Goal: Task Accomplishment & Management: Manage account settings

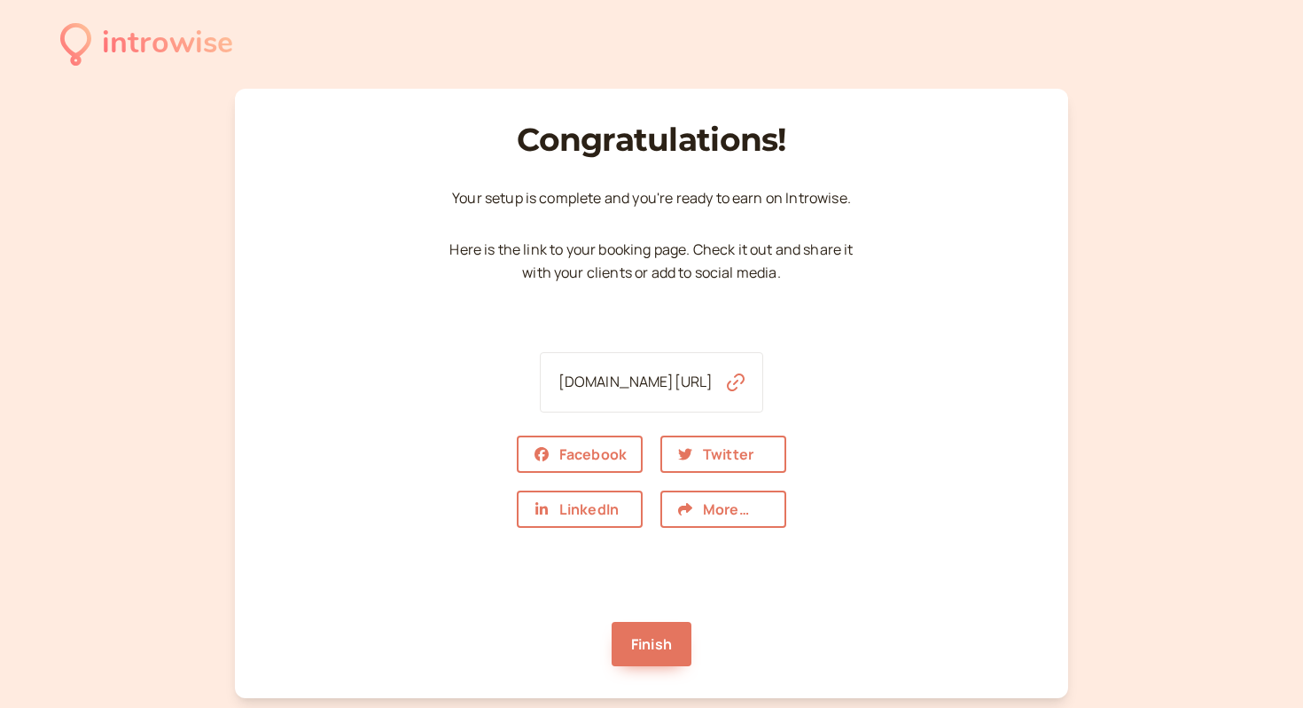
click at [681, 381] on link "[DOMAIN_NAME][URL]" at bounding box center [636, 382] width 155 height 20
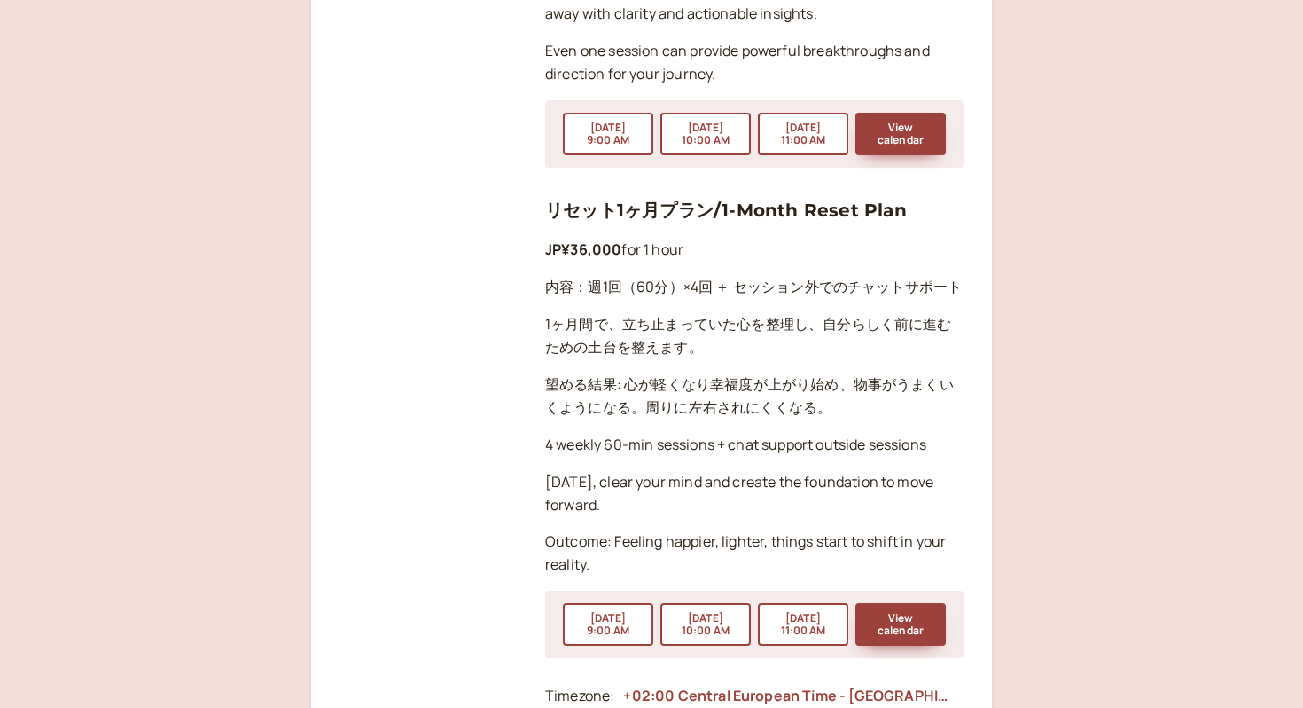
scroll to position [2751, 0]
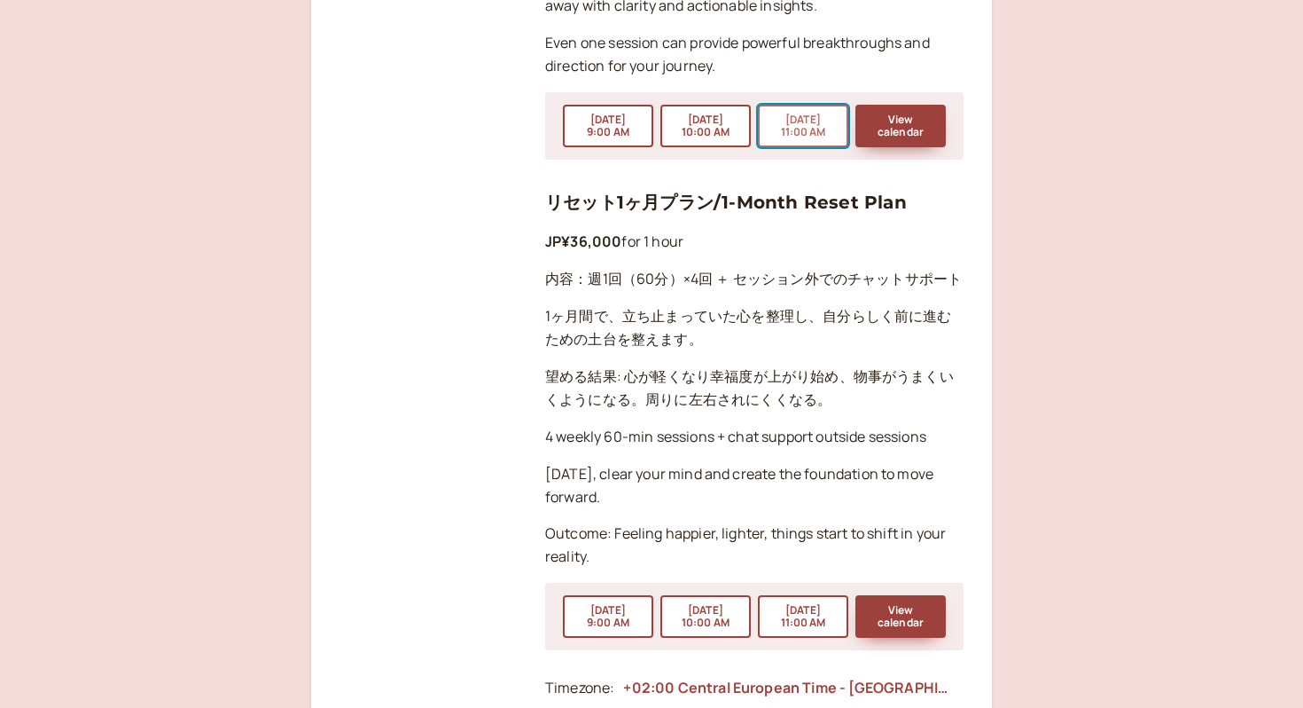
click at [802, 105] on button "[DATE] 11:00 AM" at bounding box center [803, 126] width 90 height 43
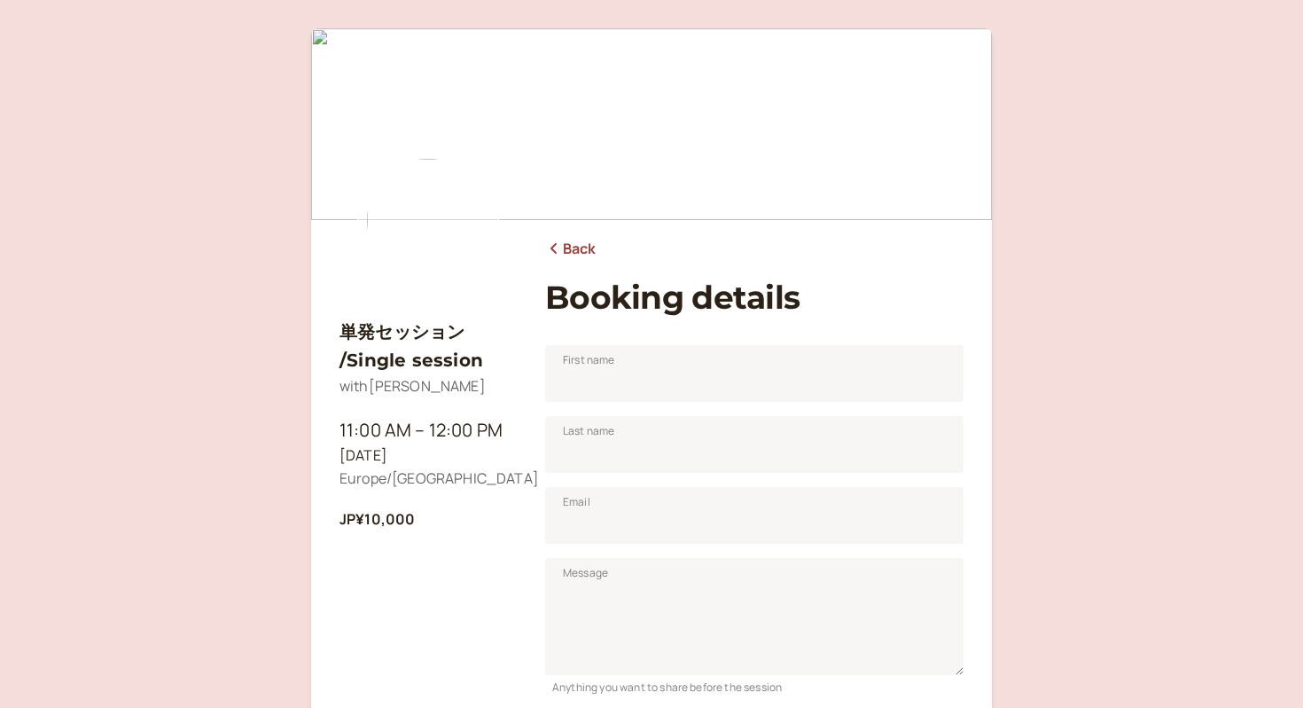
click at [547, 246] on icon at bounding box center [554, 248] width 18 height 14
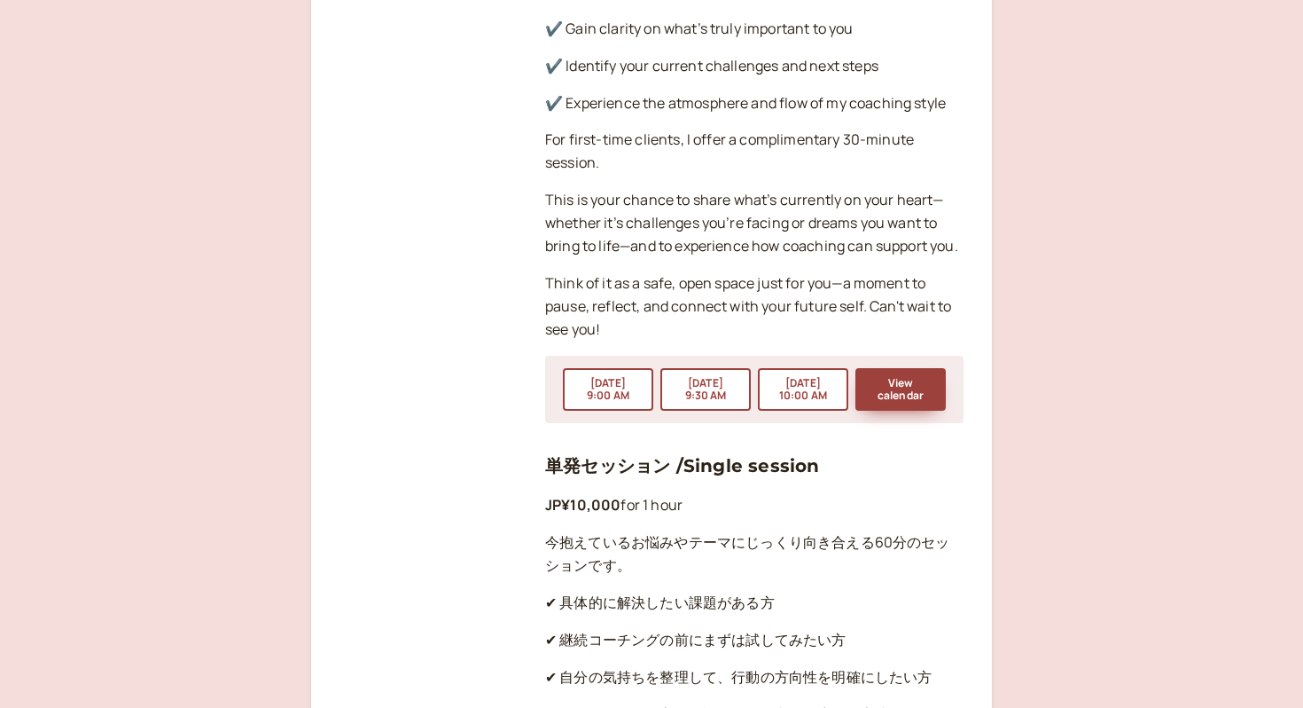
scroll to position [1626, 0]
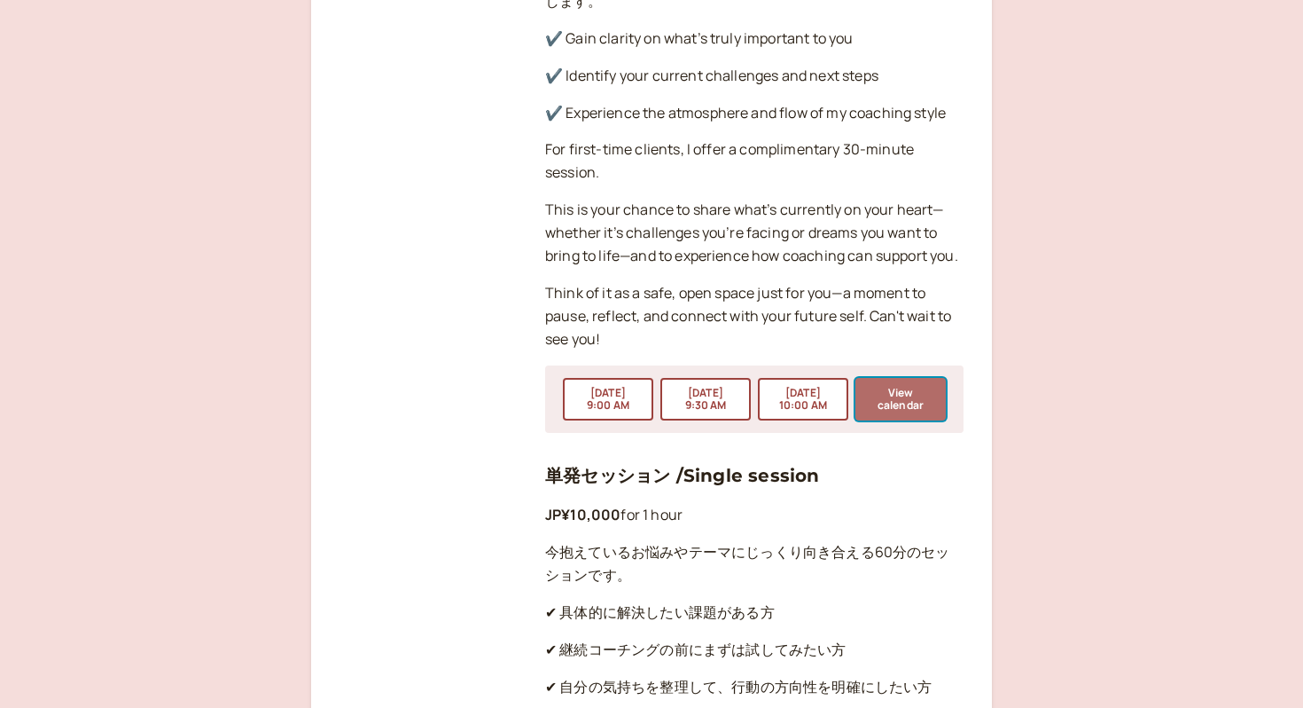
click at [911, 378] on button "View calendar" at bounding box center [901, 399] width 90 height 43
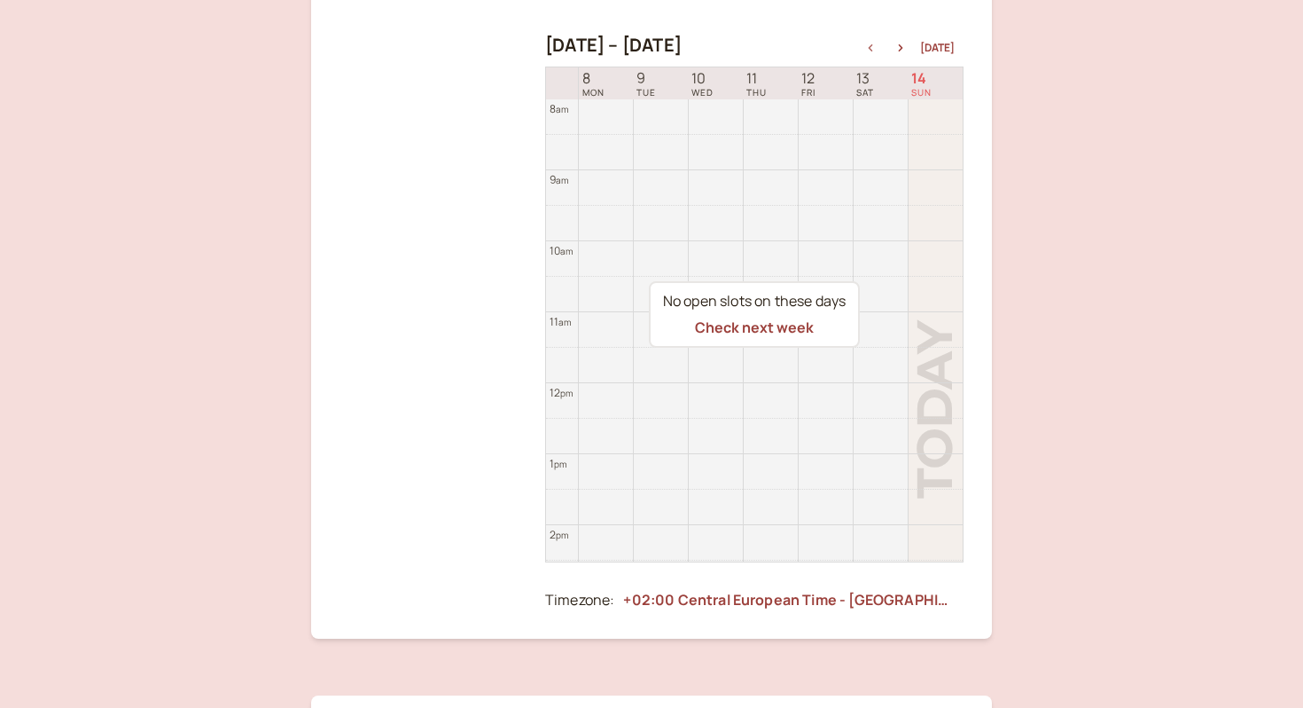
scroll to position [356, 0]
click at [908, 49] on icon "button" at bounding box center [900, 50] width 21 height 7
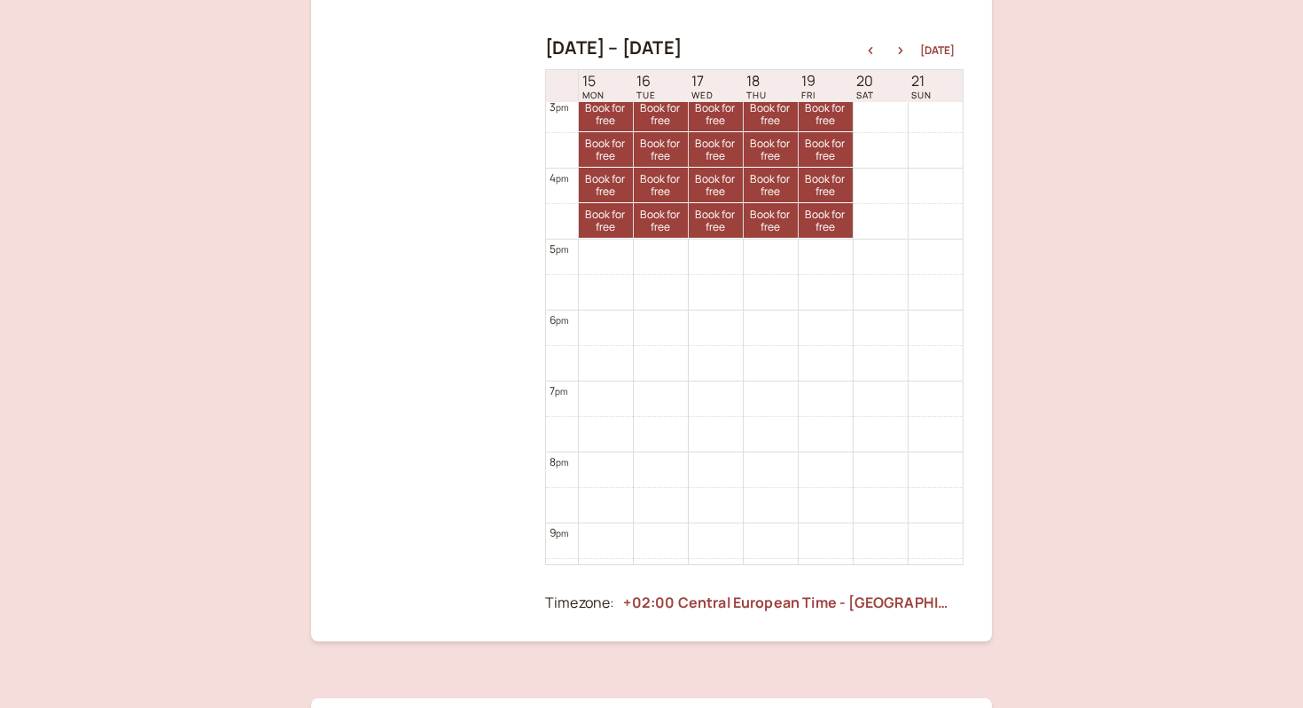
scroll to position [357, 0]
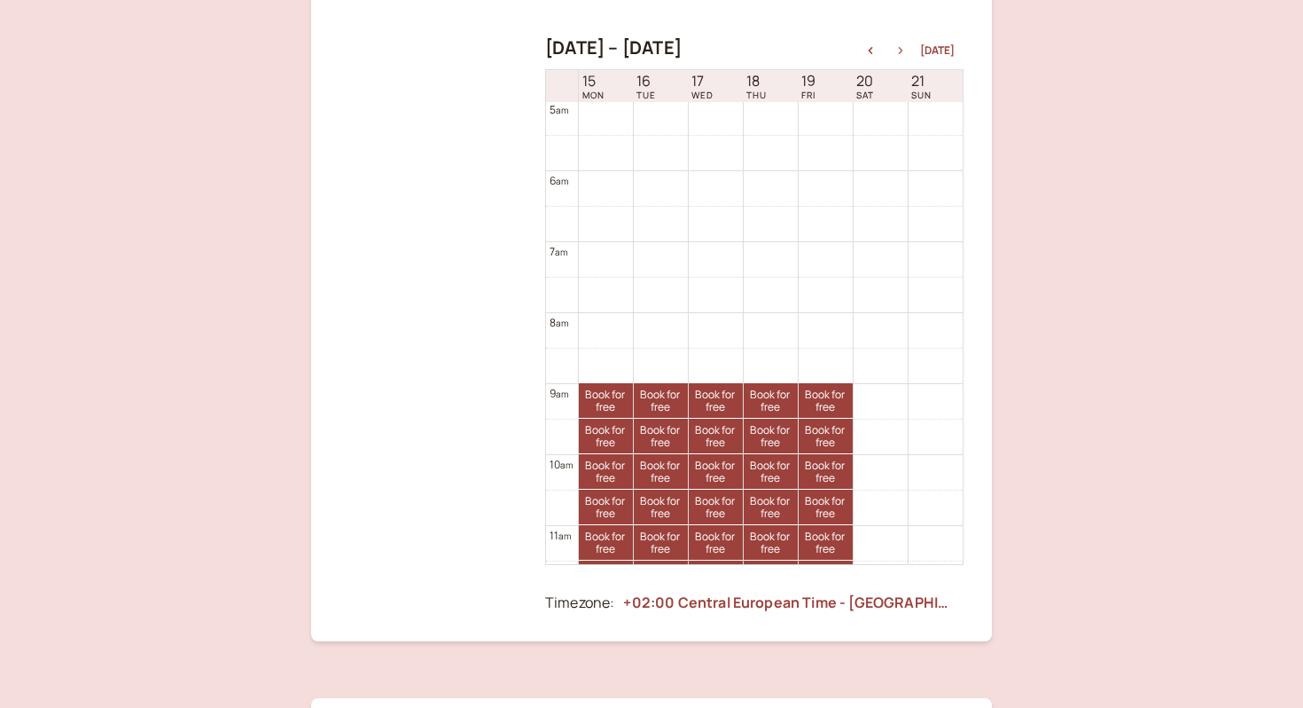
click at [906, 47] on icon "button" at bounding box center [900, 50] width 21 height 7
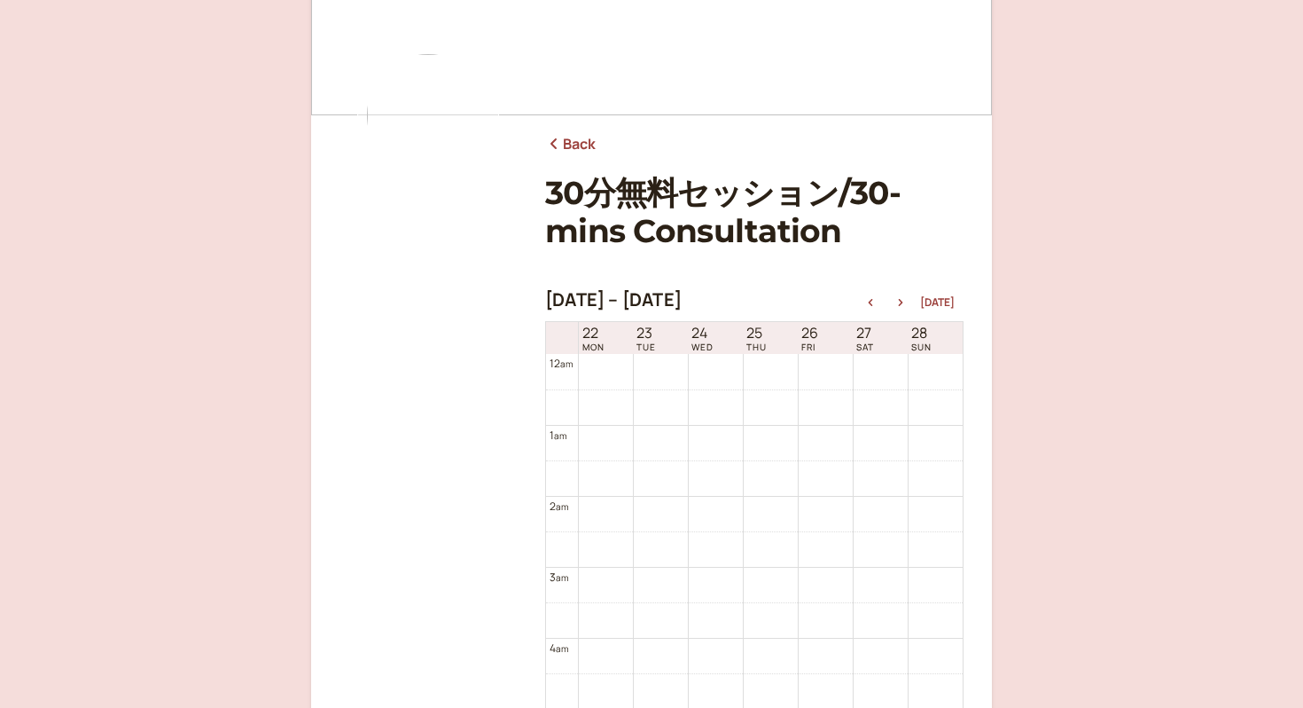
scroll to position [0, 0]
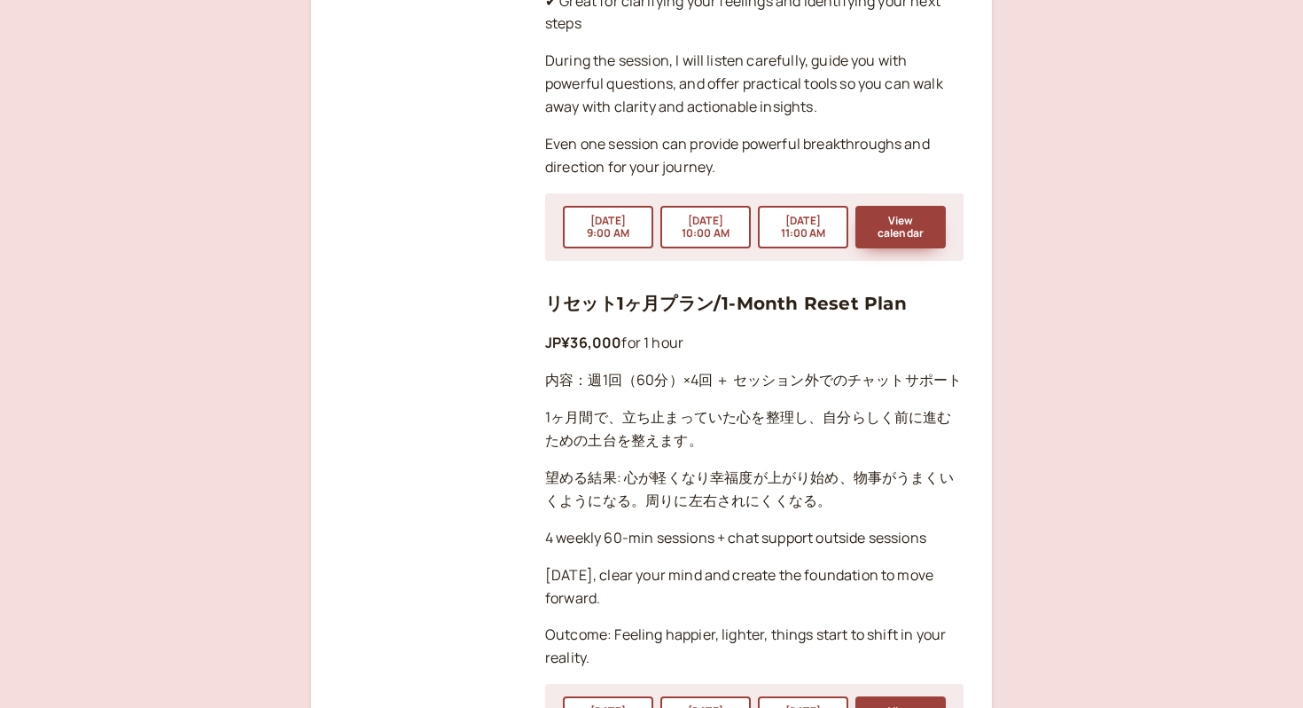
scroll to position [2658, 0]
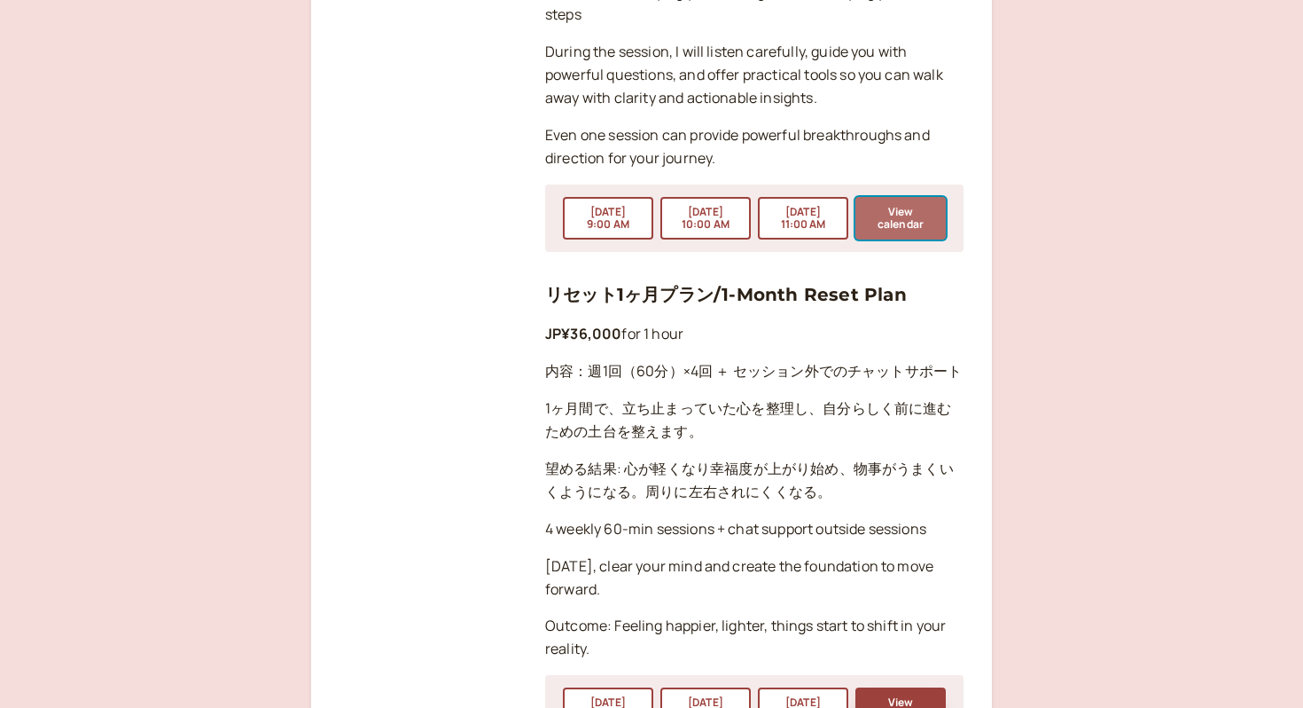
click at [912, 197] on button "View calendar" at bounding box center [901, 218] width 90 height 43
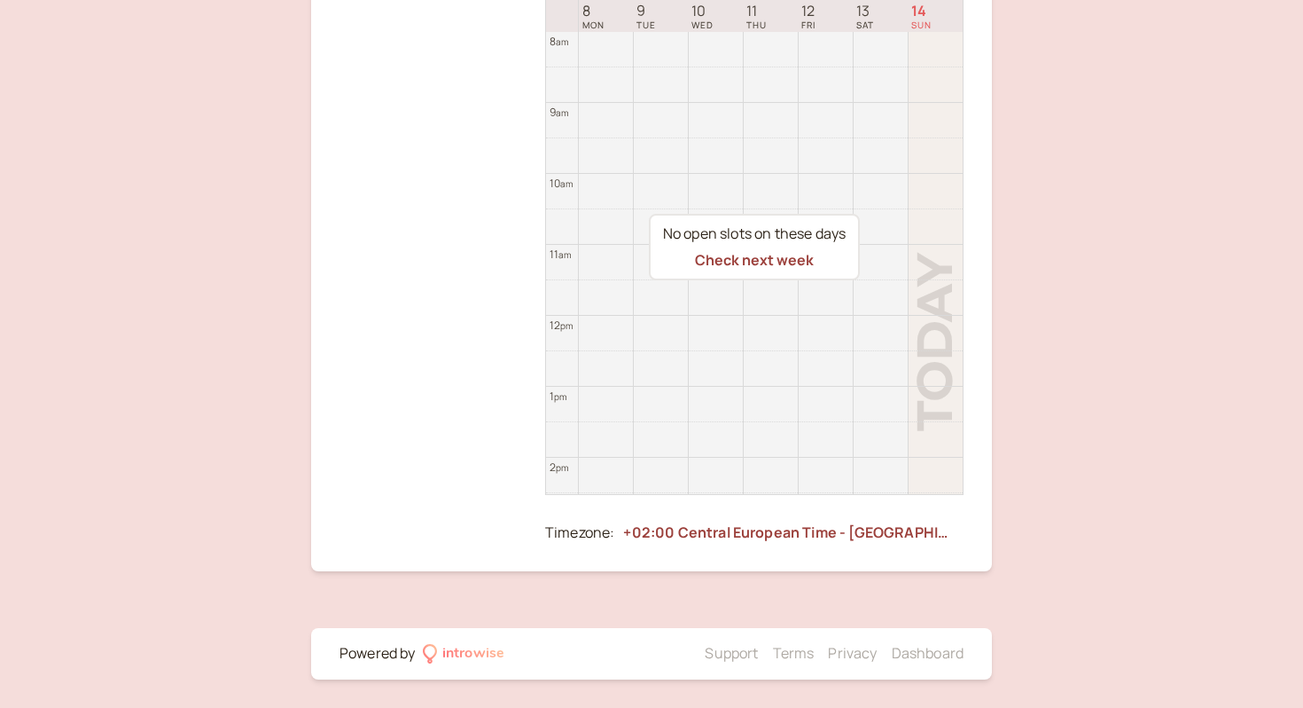
scroll to position [62, 0]
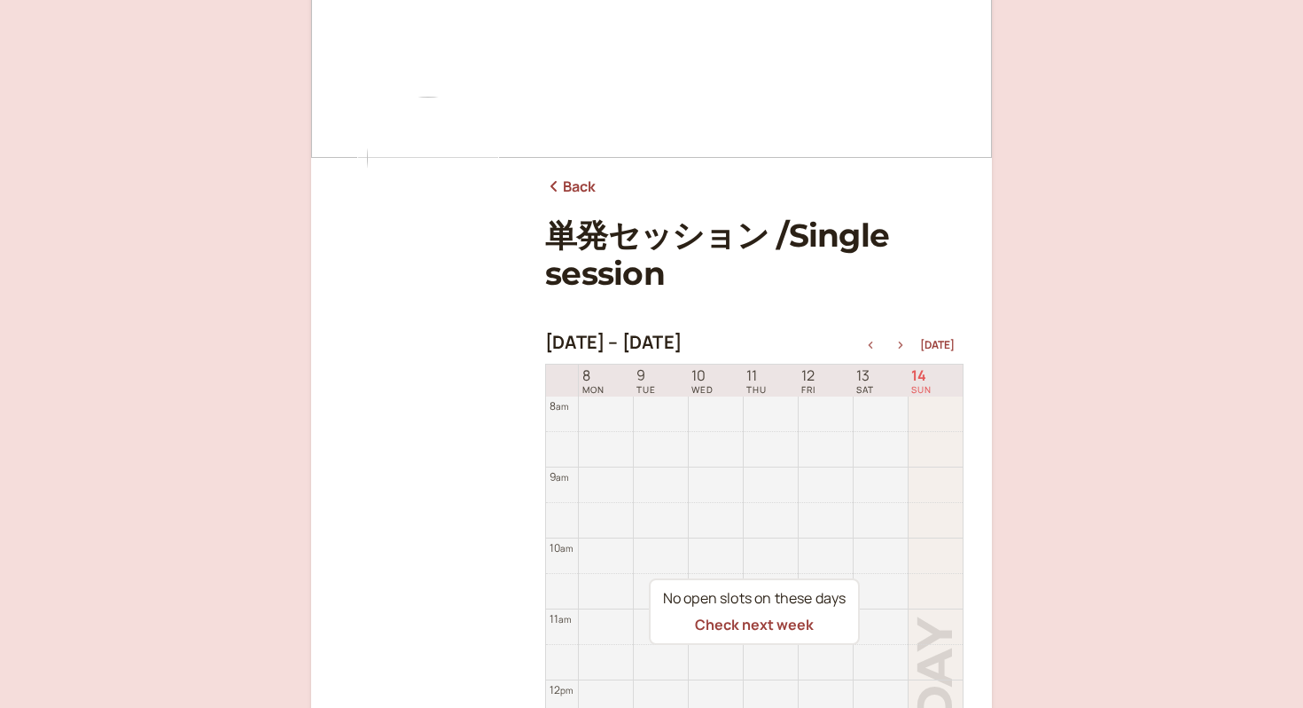
click at [906, 342] on icon "button" at bounding box center [900, 344] width 21 height 7
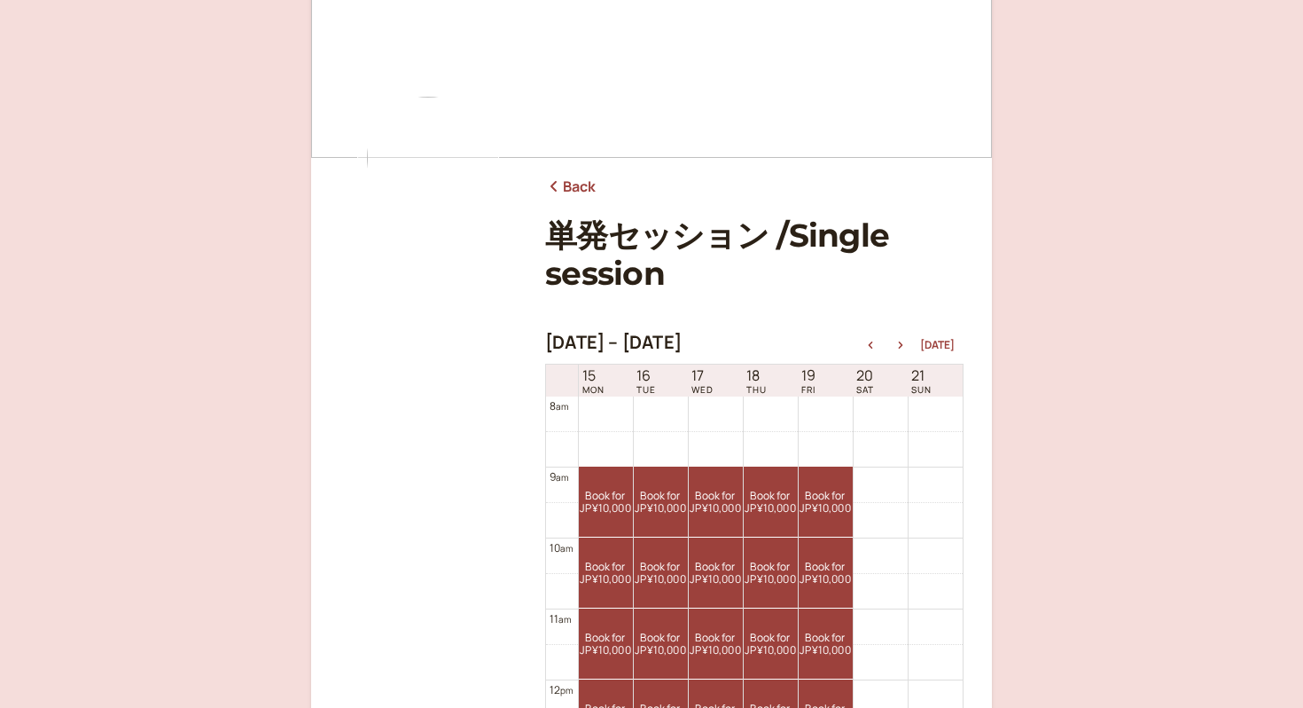
scroll to position [698, 0]
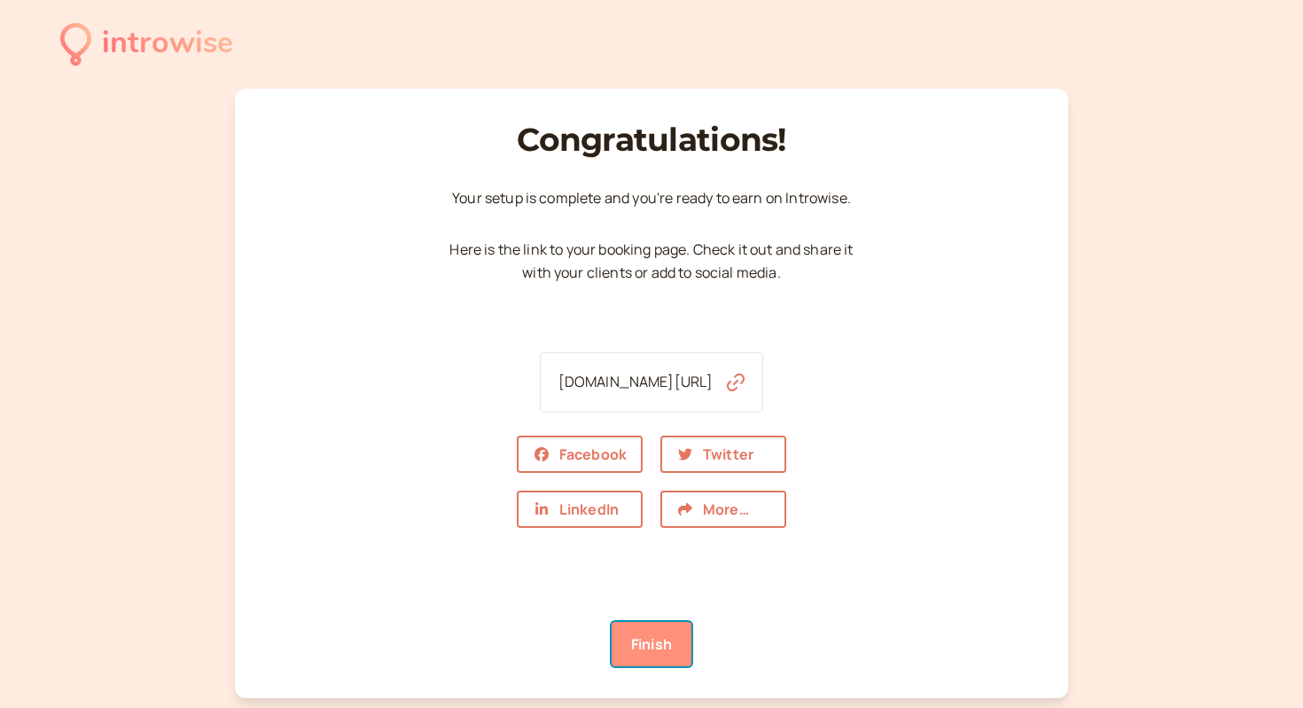
click at [652, 643] on link "Finish" at bounding box center [652, 644] width 80 height 44
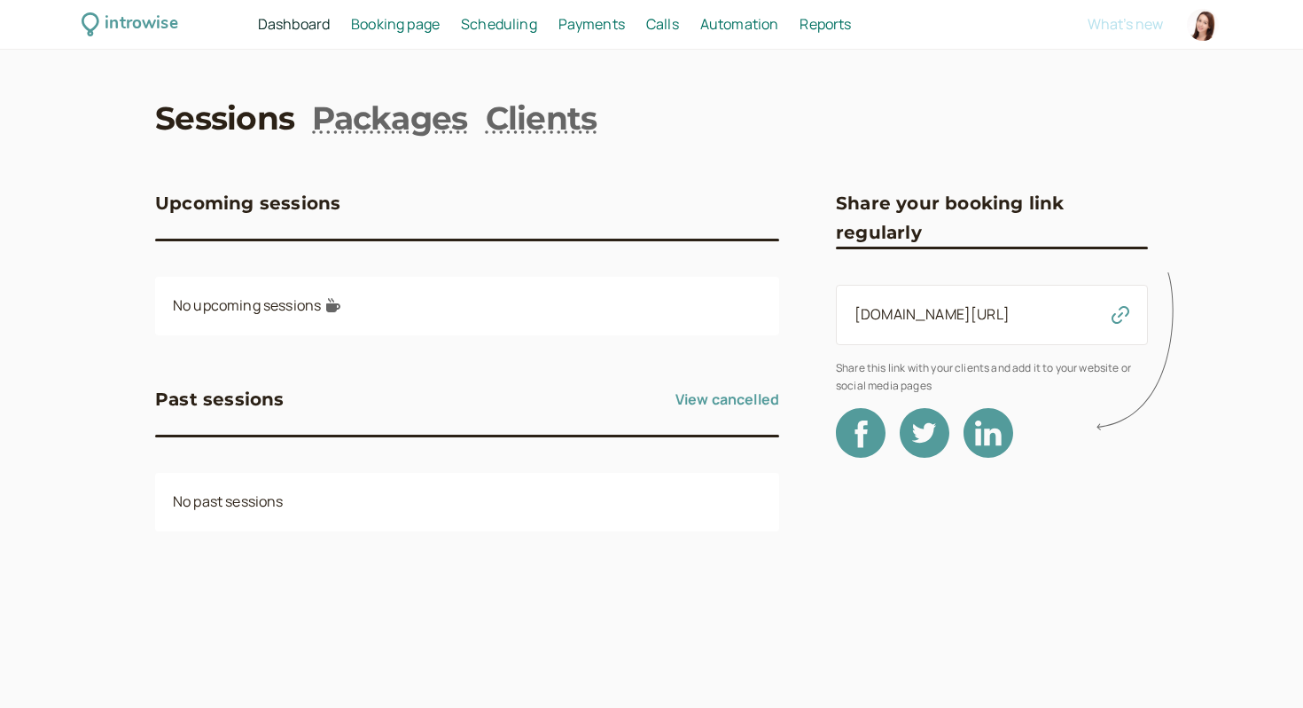
click at [401, 29] on span "Booking page" at bounding box center [395, 24] width 89 height 20
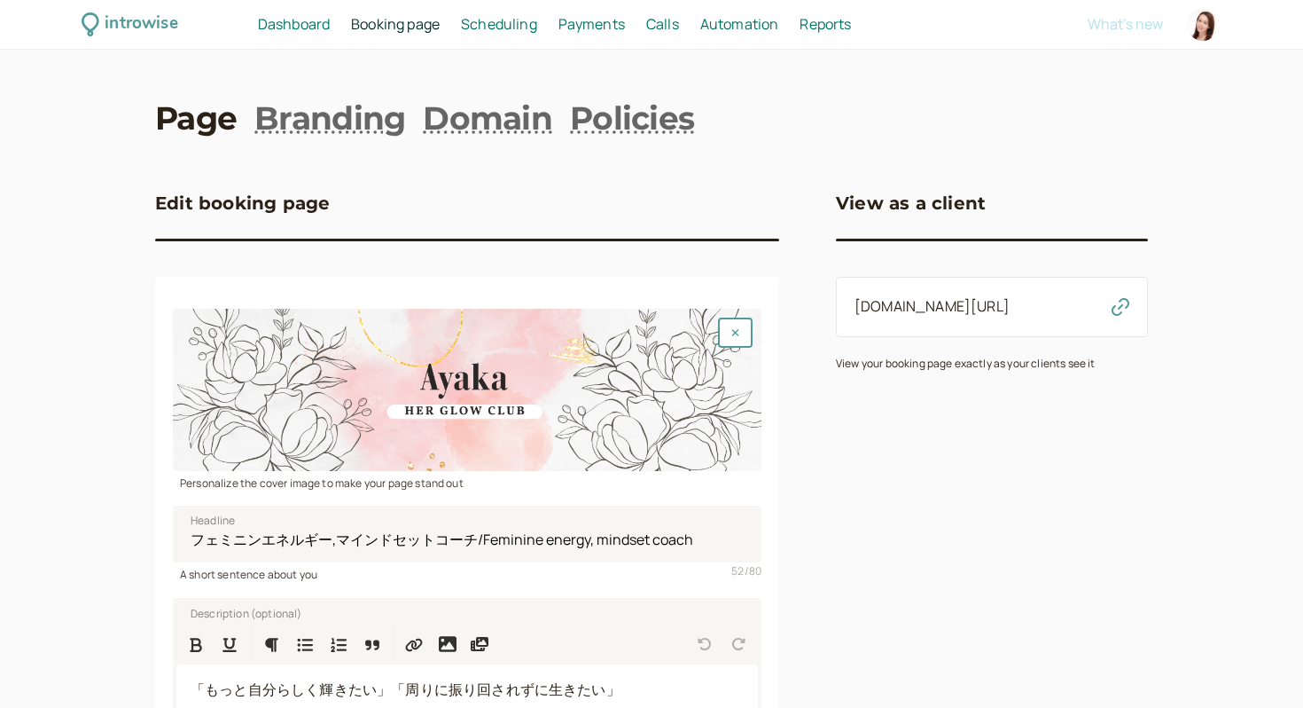
click at [313, 14] on span "Dashboard" at bounding box center [294, 24] width 72 height 20
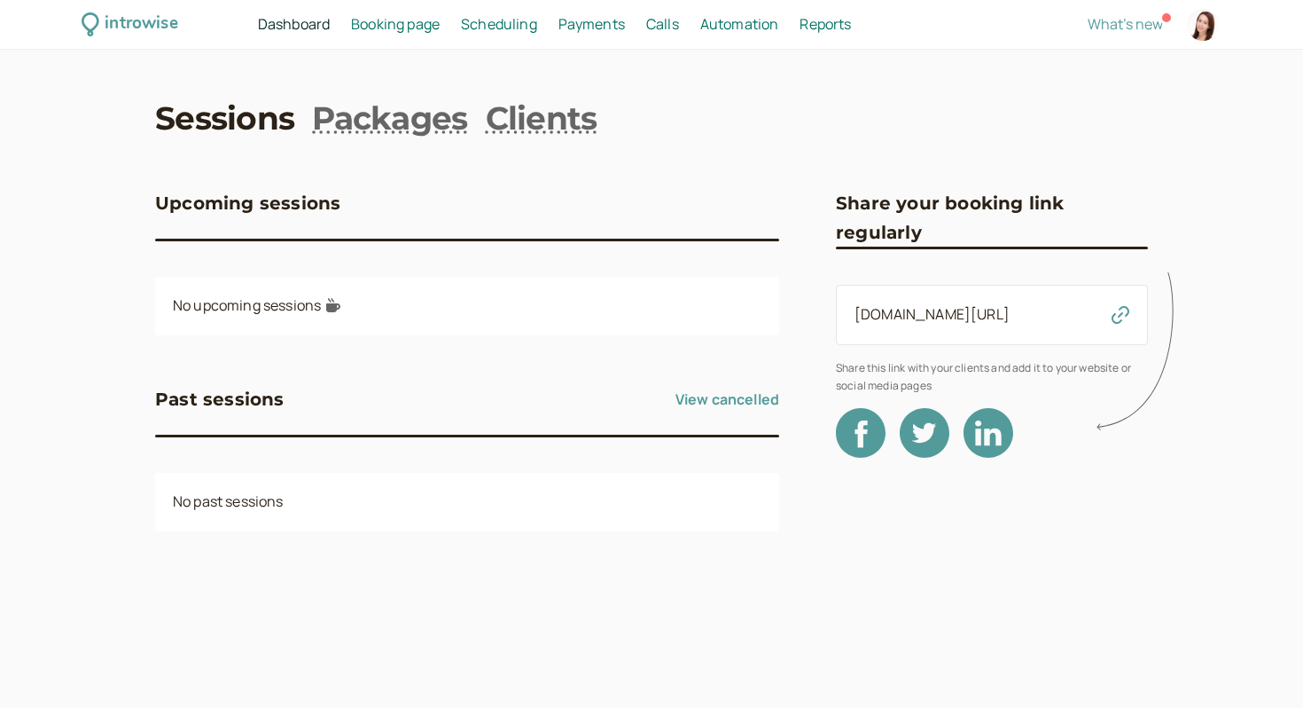
click at [389, 20] on span "Booking page" at bounding box center [395, 24] width 89 height 20
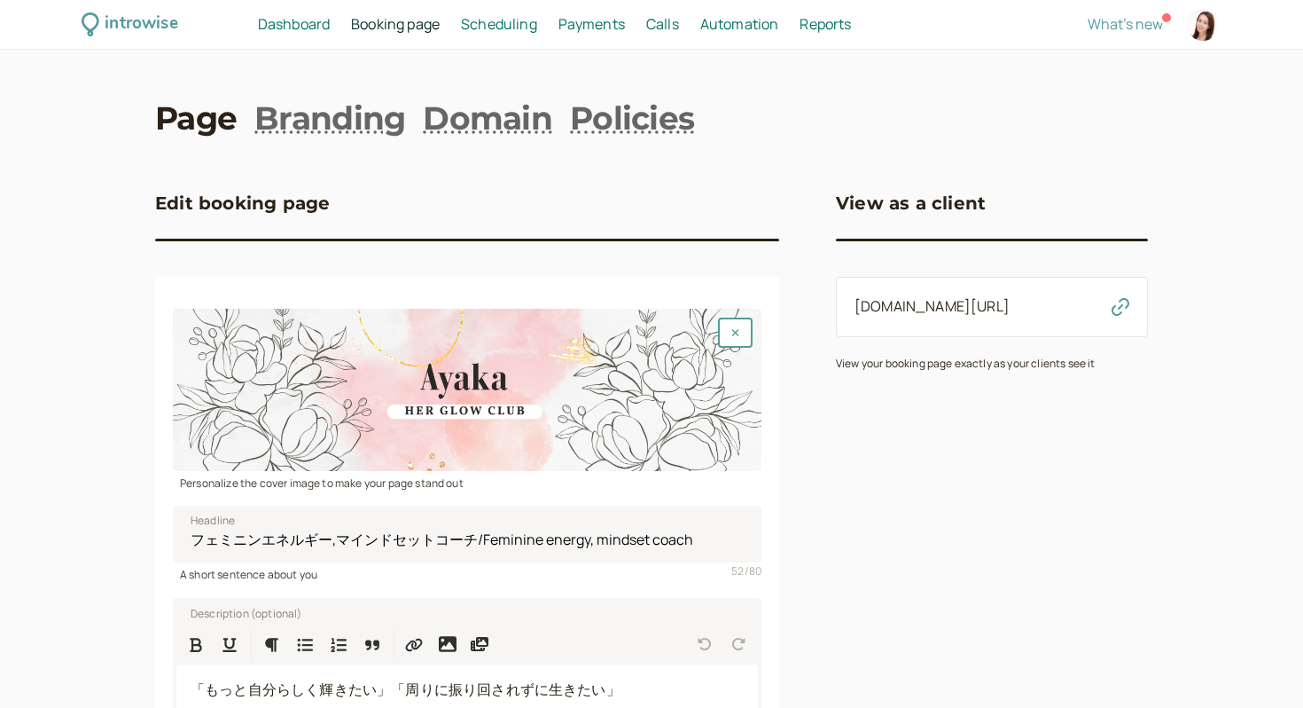
click at [528, 21] on span "Scheduling" at bounding box center [499, 24] width 76 height 20
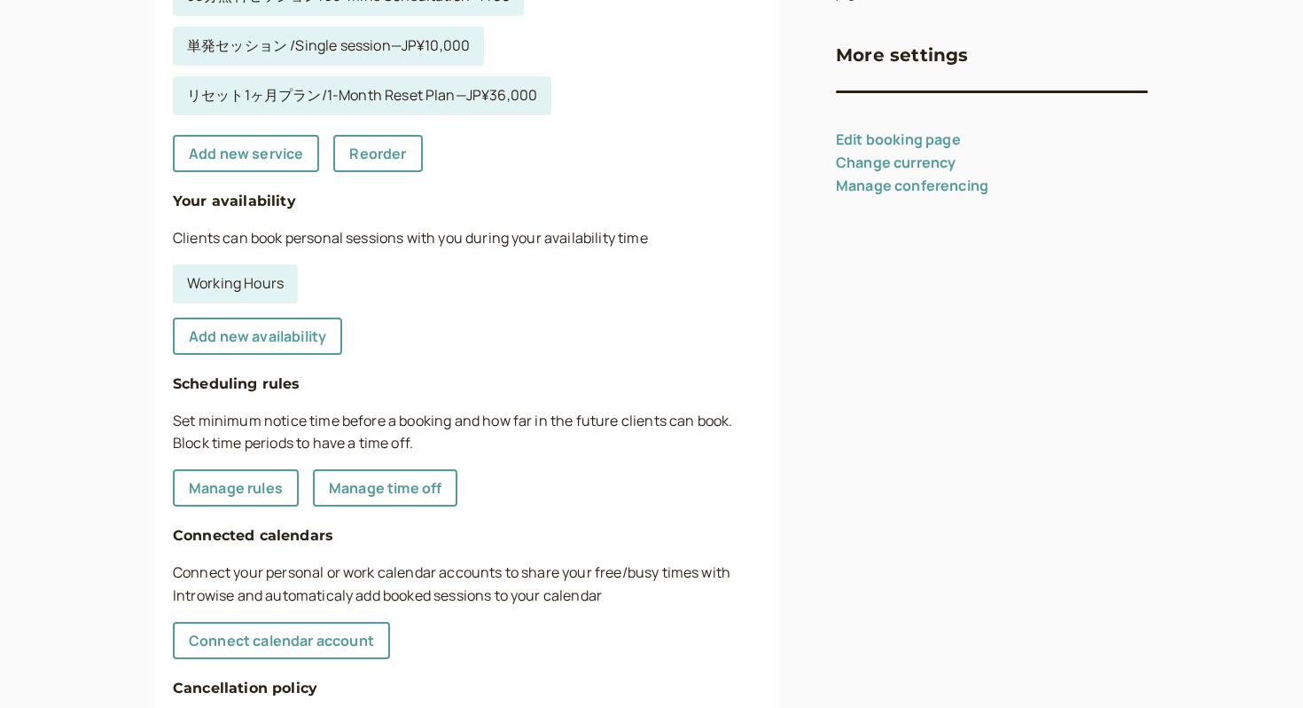
scroll to position [403, 0]
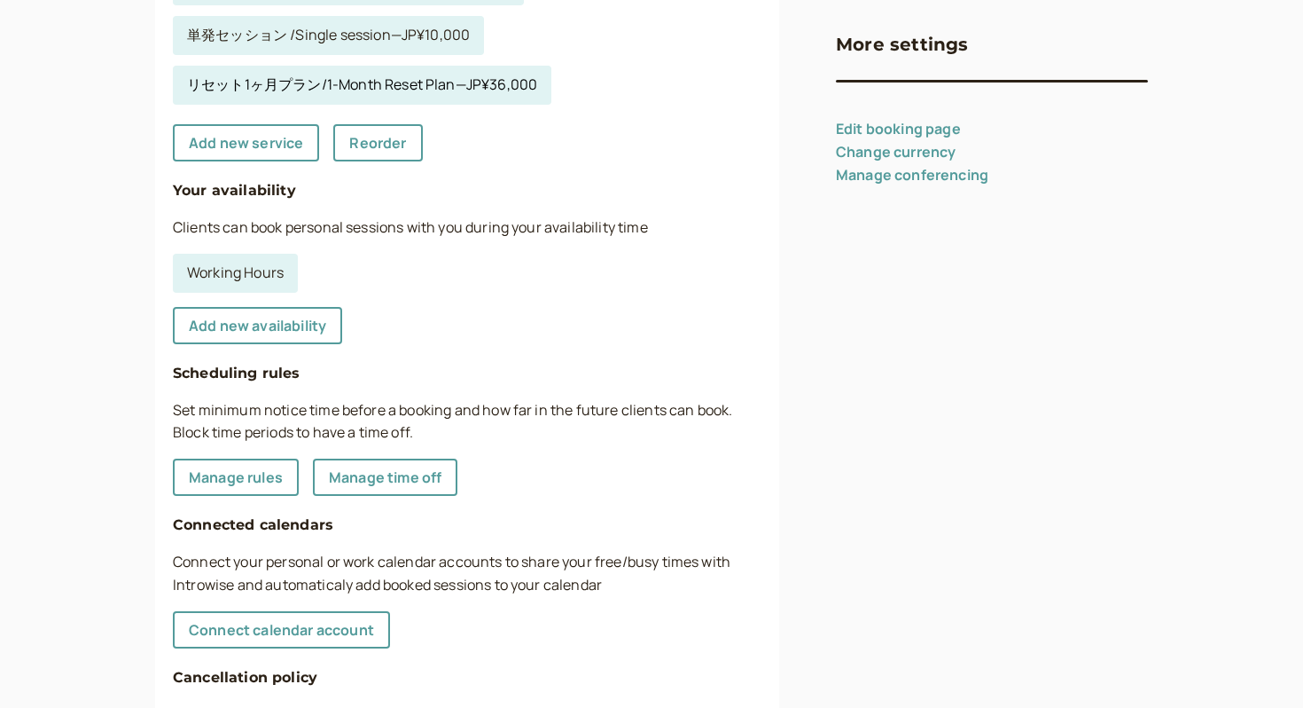
click at [371, 82] on link "リセット1ヶ月プラン/1-Month Reset Plan — JP¥36,000" at bounding box center [362, 85] width 379 height 39
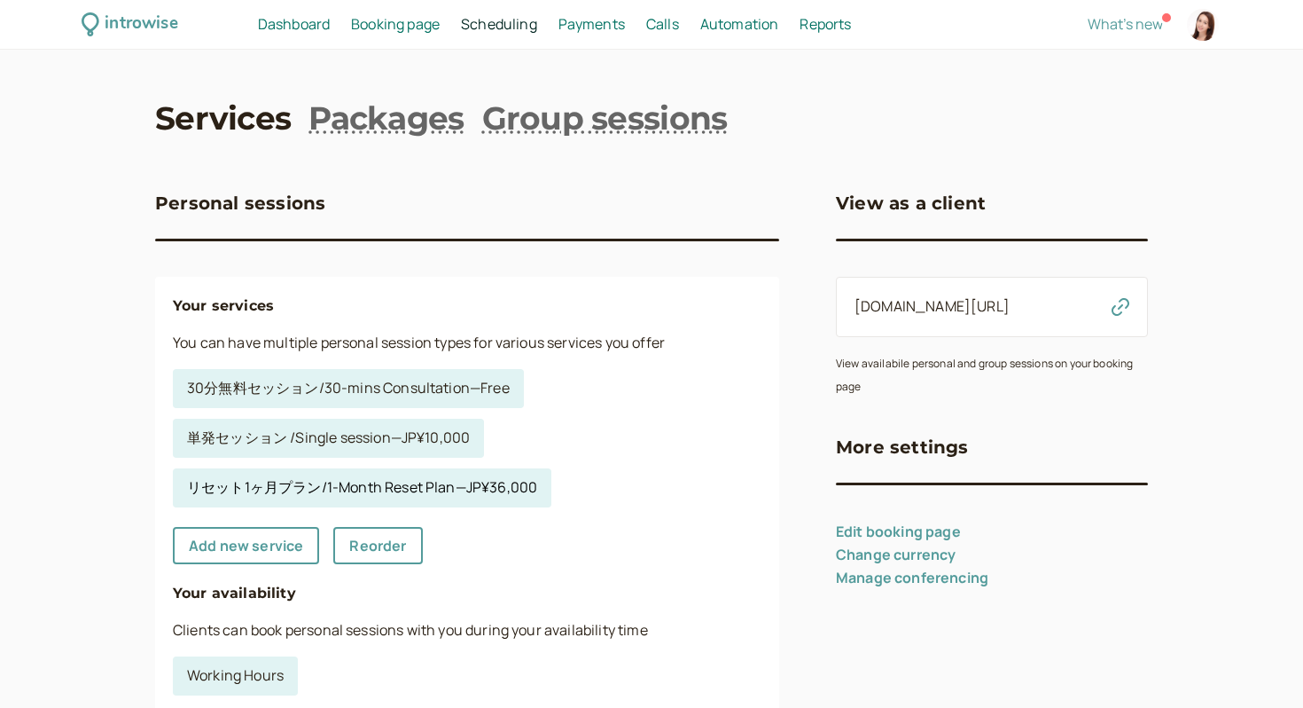
select select "60"
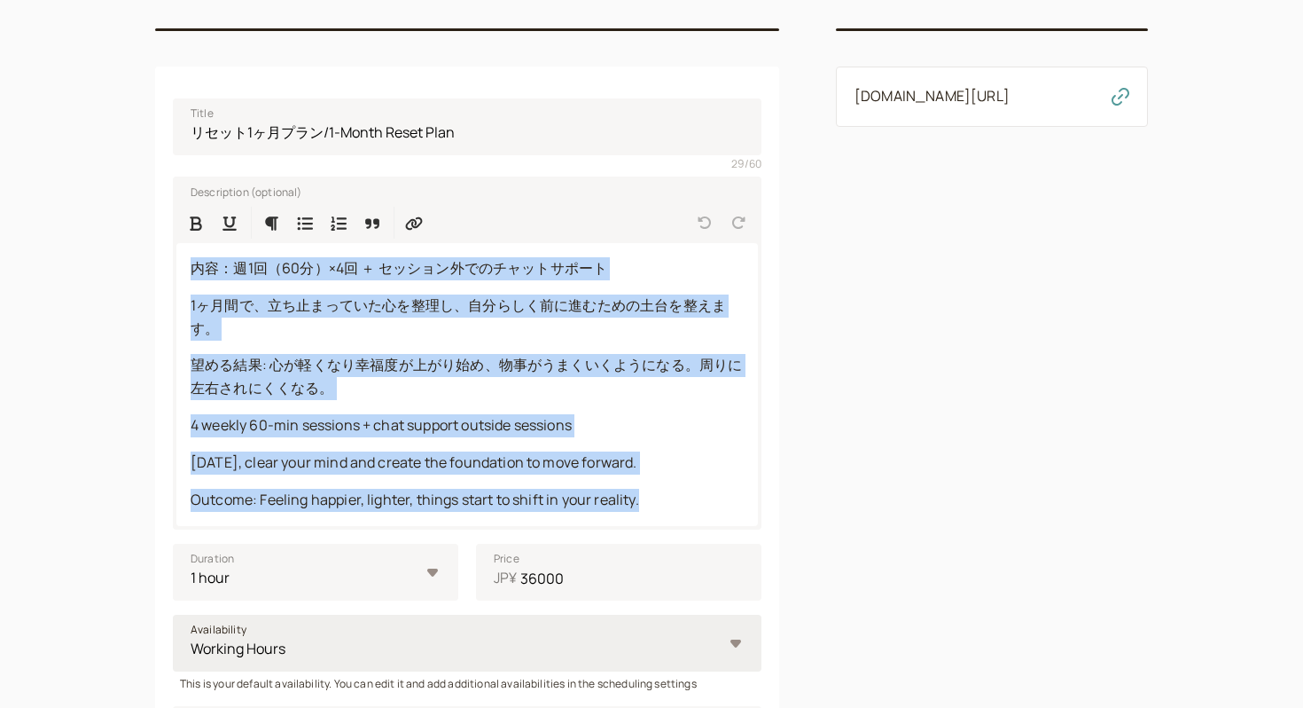
scroll to position [303, 0]
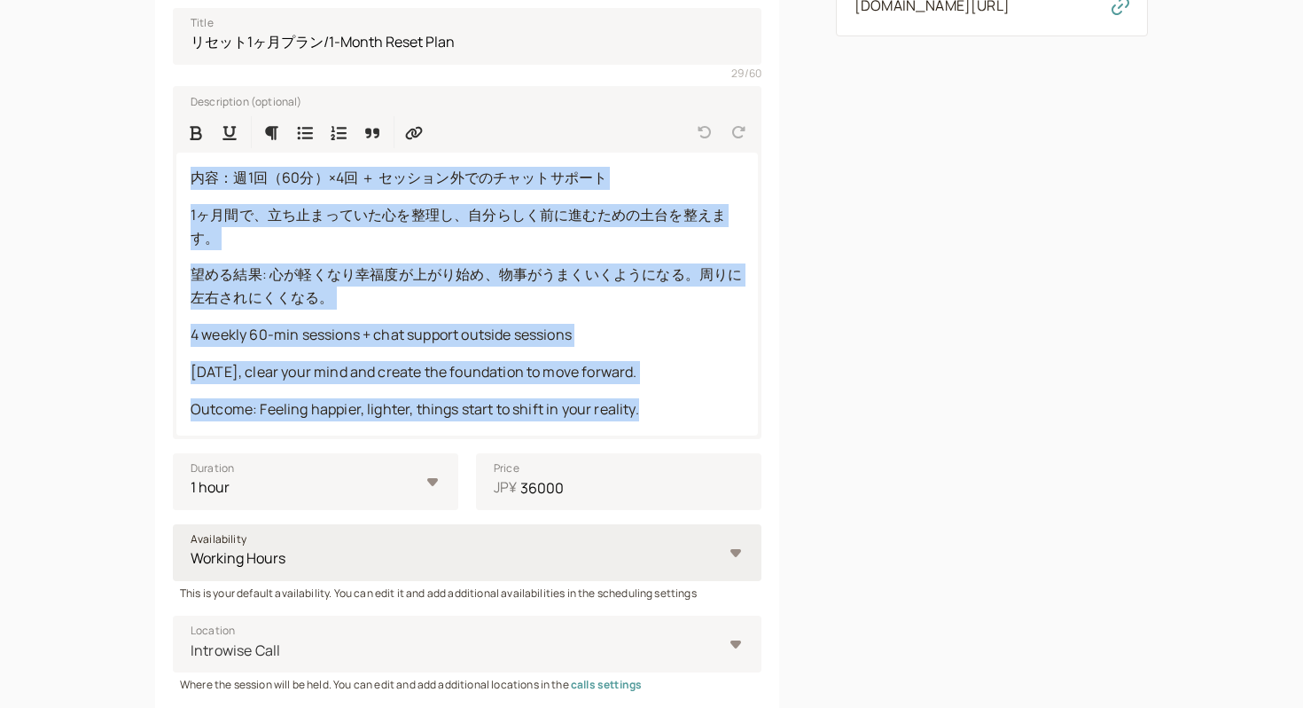
drag, startPoint x: 192, startPoint y: 481, endPoint x: 559, endPoint y: 707, distance: 430.7
click at [559, 707] on fieldset "Title リセット1ヶ月プラン/1-Month Reset Plan 29 / 60 Description (optional) 内容：週1回（60分）×…" at bounding box center [467, 491] width 589 height 994
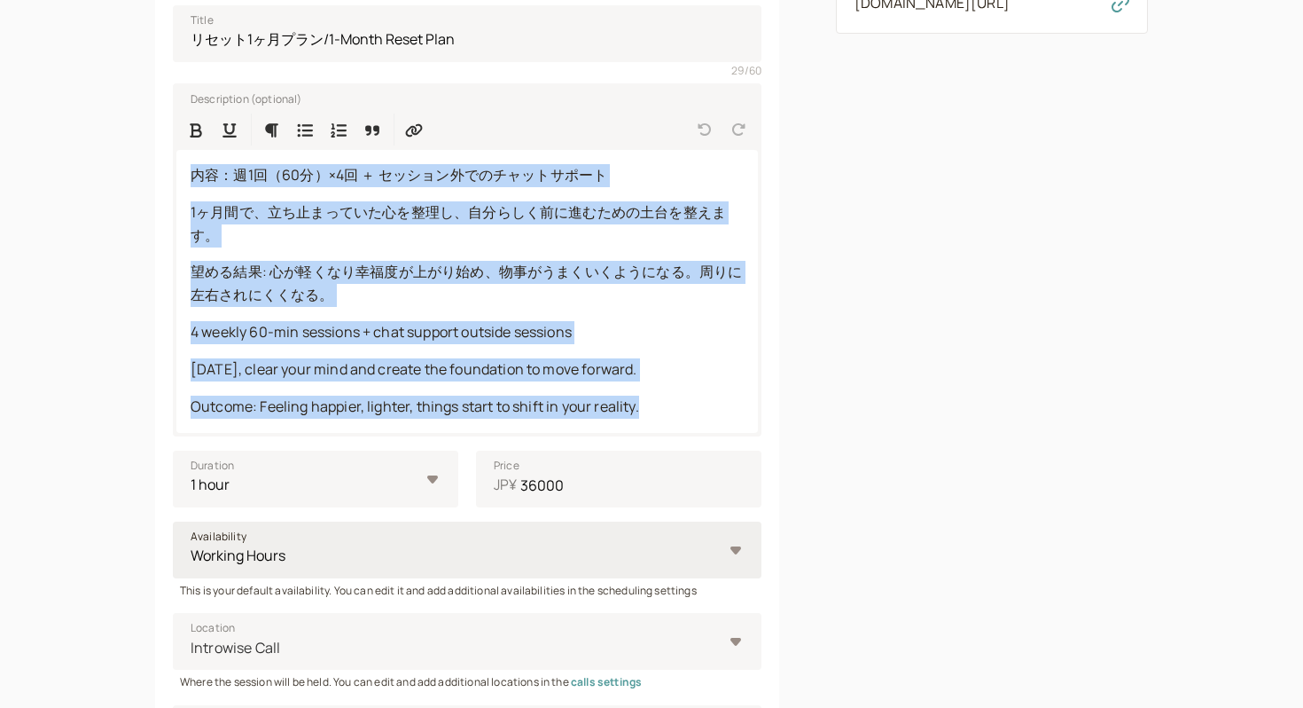
copy div "内容：週1回（60分）×4回 ＋ セッション外でのチャットサポート 1ヶ月間で、立ち止まっていた心を整理し、自分らしく前に進むための土台を整えます。 望める結…"
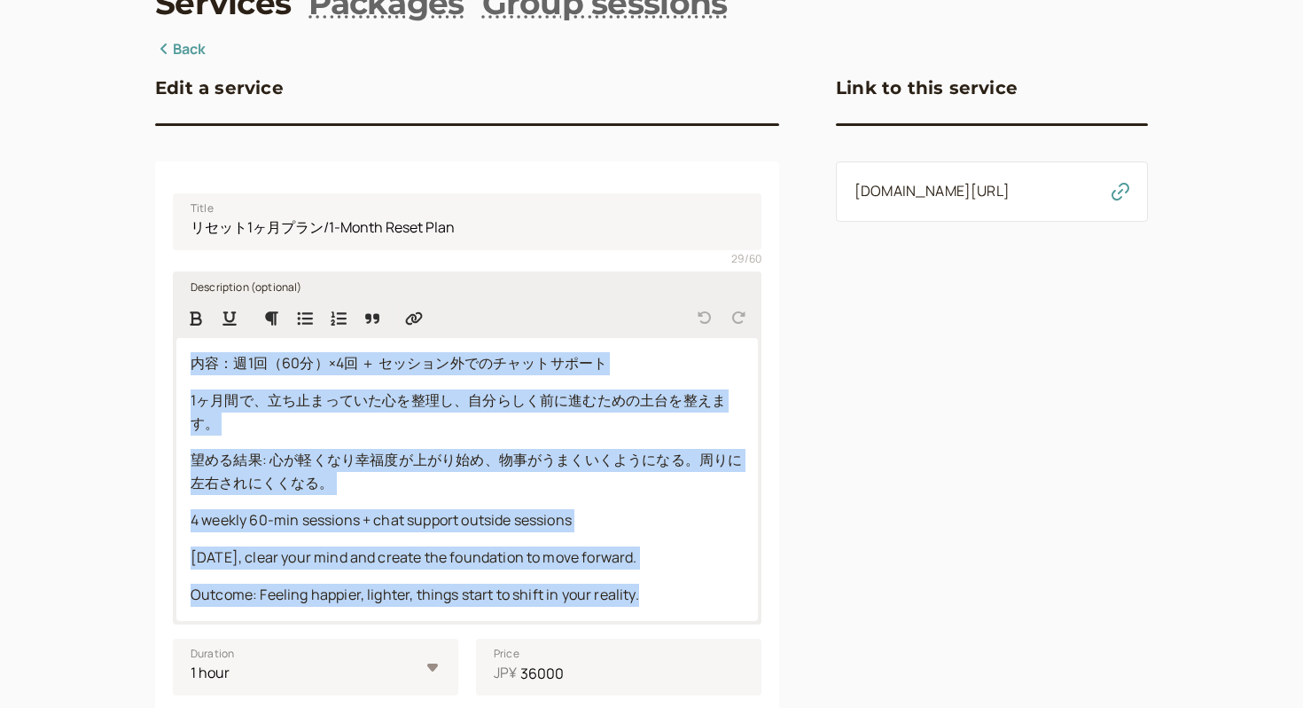
scroll to position [0, 0]
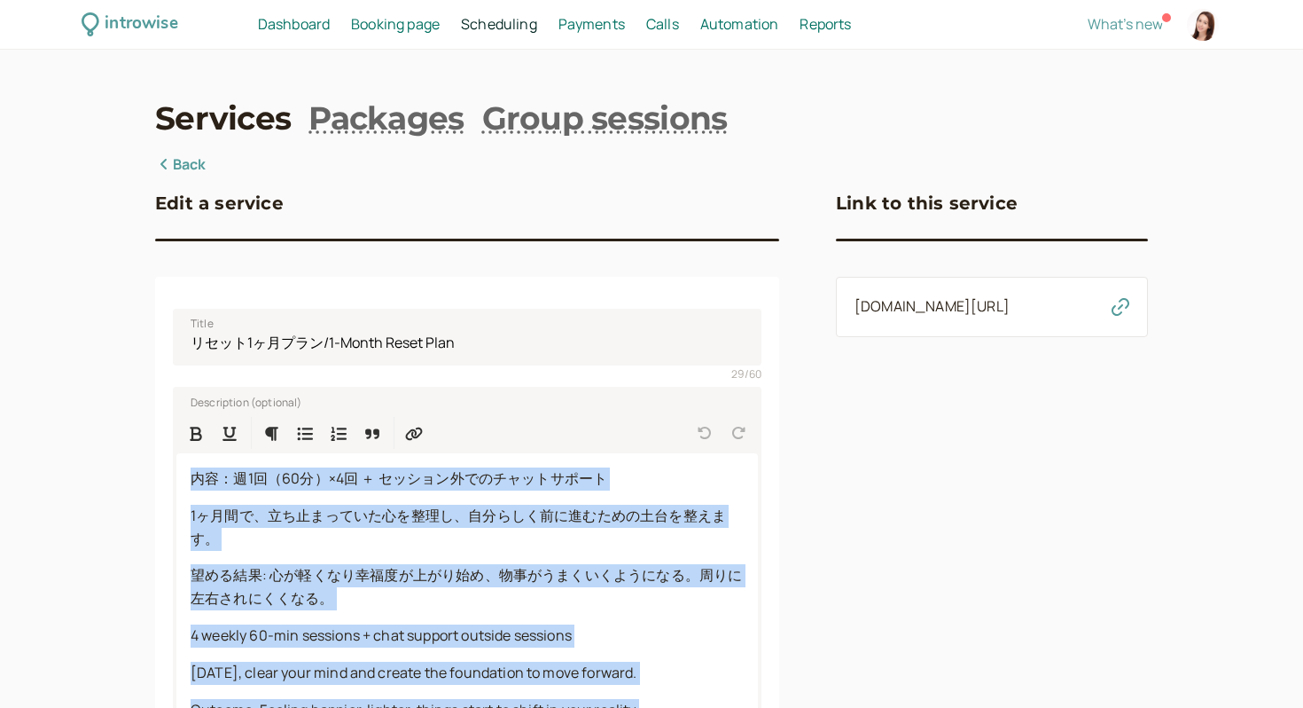
click at [177, 159] on link "Back" at bounding box center [180, 164] width 51 height 23
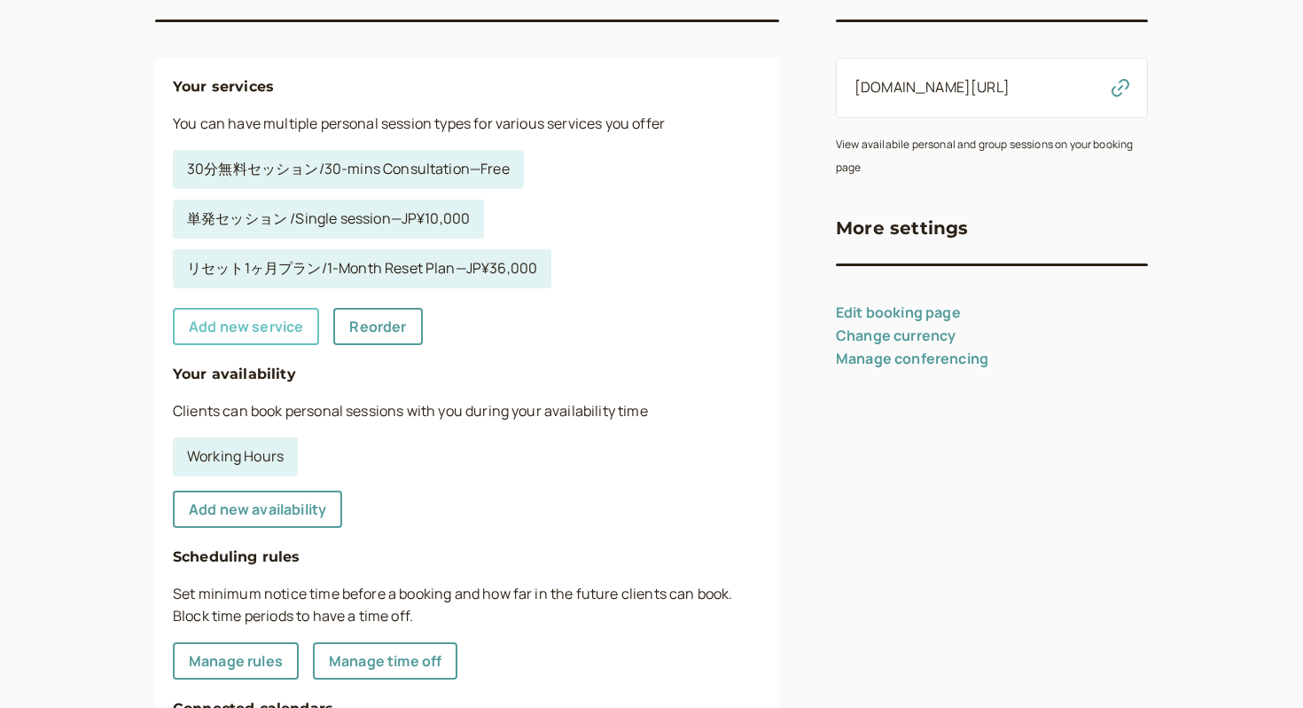
scroll to position [213, 0]
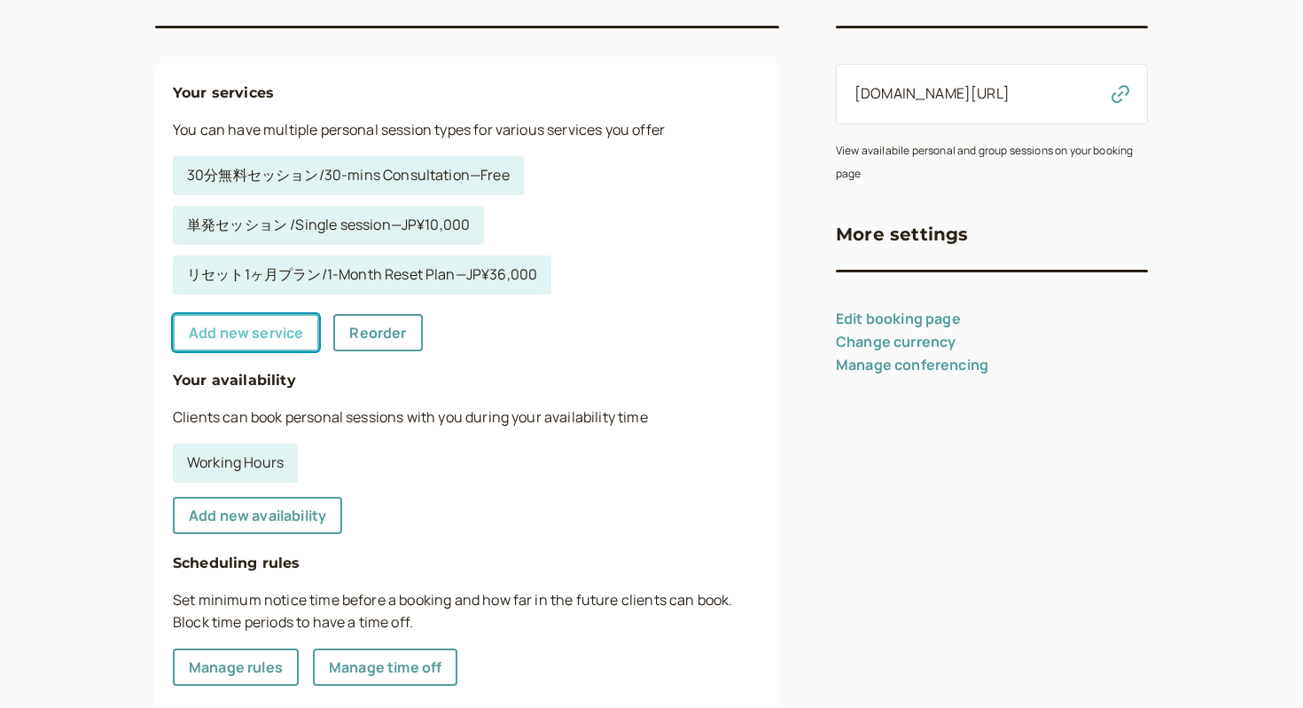
click at [262, 340] on link "Add new service" at bounding box center [246, 332] width 146 height 37
select select "30"
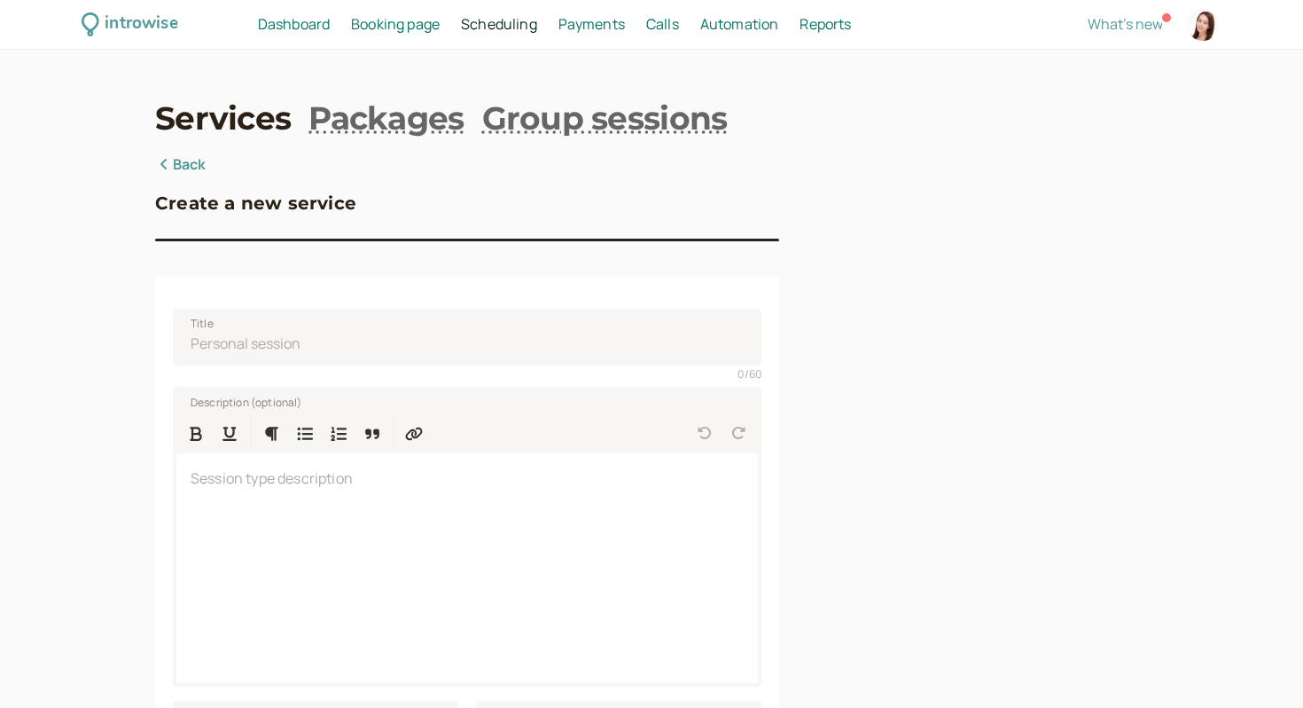
click at [171, 149] on div "Services Packages Group sessions Back Create a new service Title 0 / 60 Descrip…" at bounding box center [651, 704] width 993 height 1216
click at [386, 123] on link "Packages" at bounding box center [386, 118] width 155 height 44
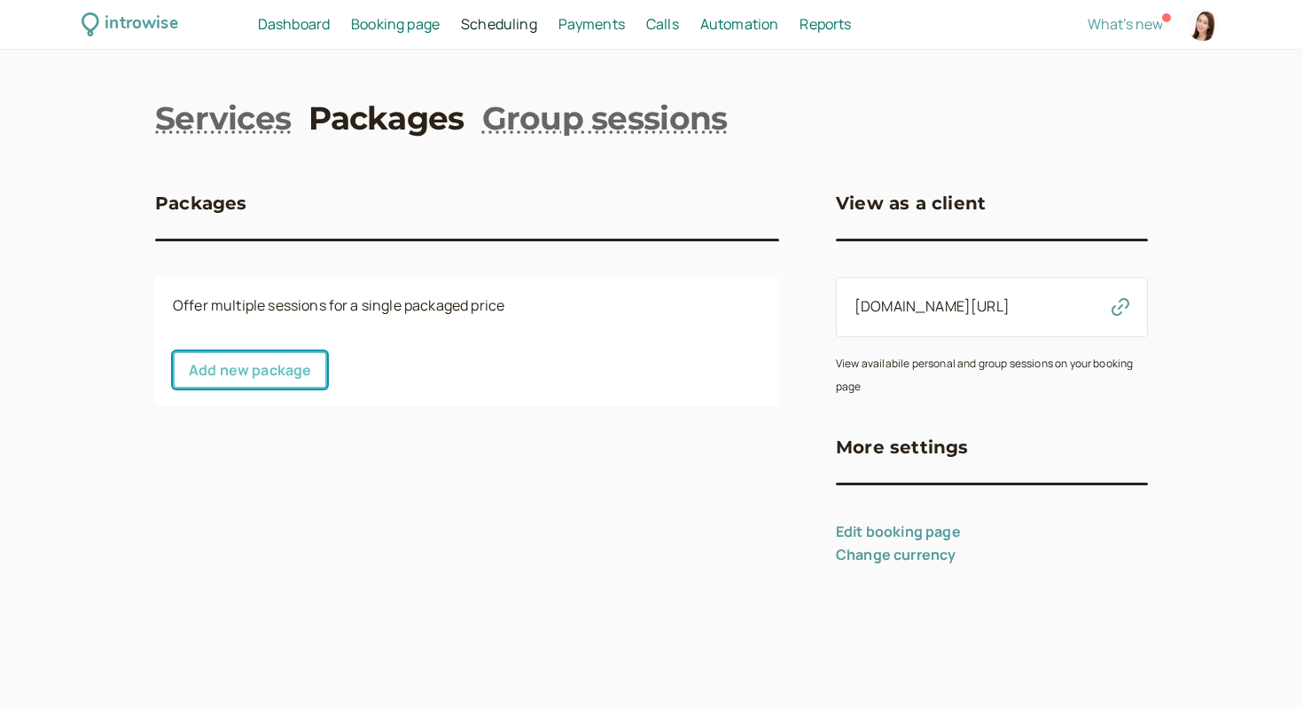
click at [276, 366] on link "Add new package" at bounding box center [250, 369] width 154 height 37
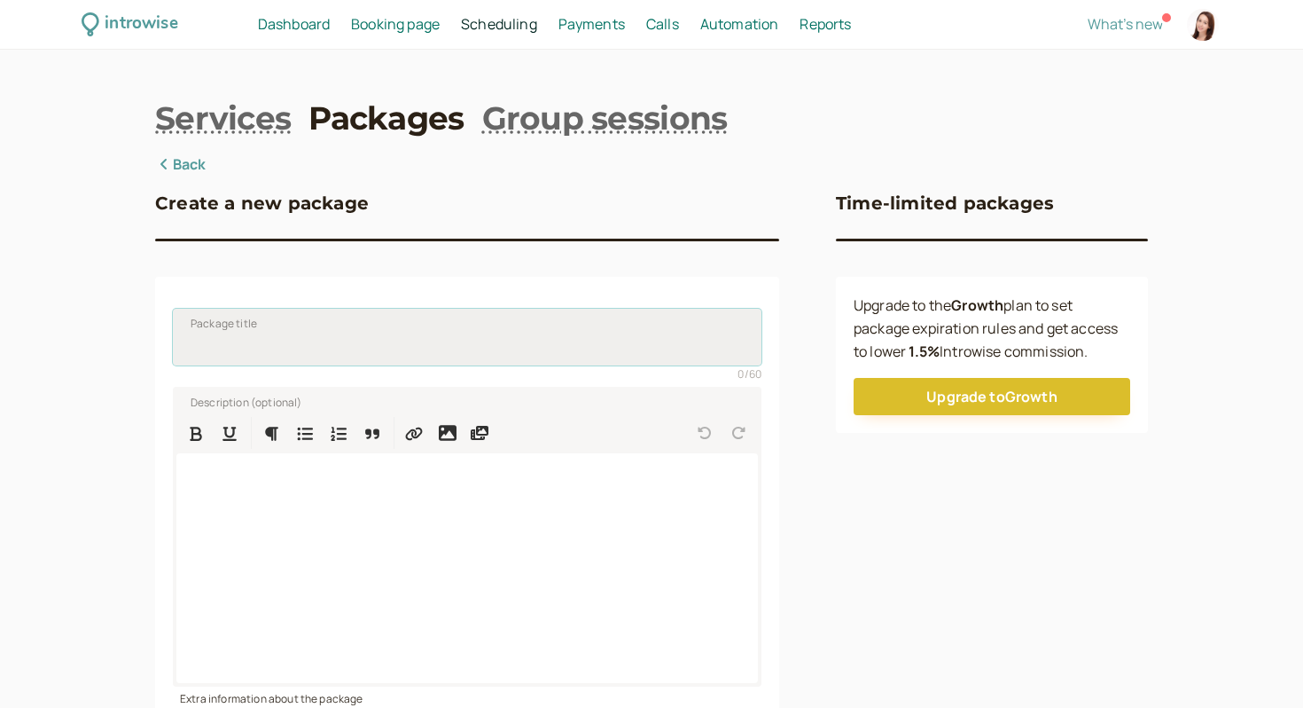
click at [292, 319] on input "Package title" at bounding box center [467, 337] width 589 height 57
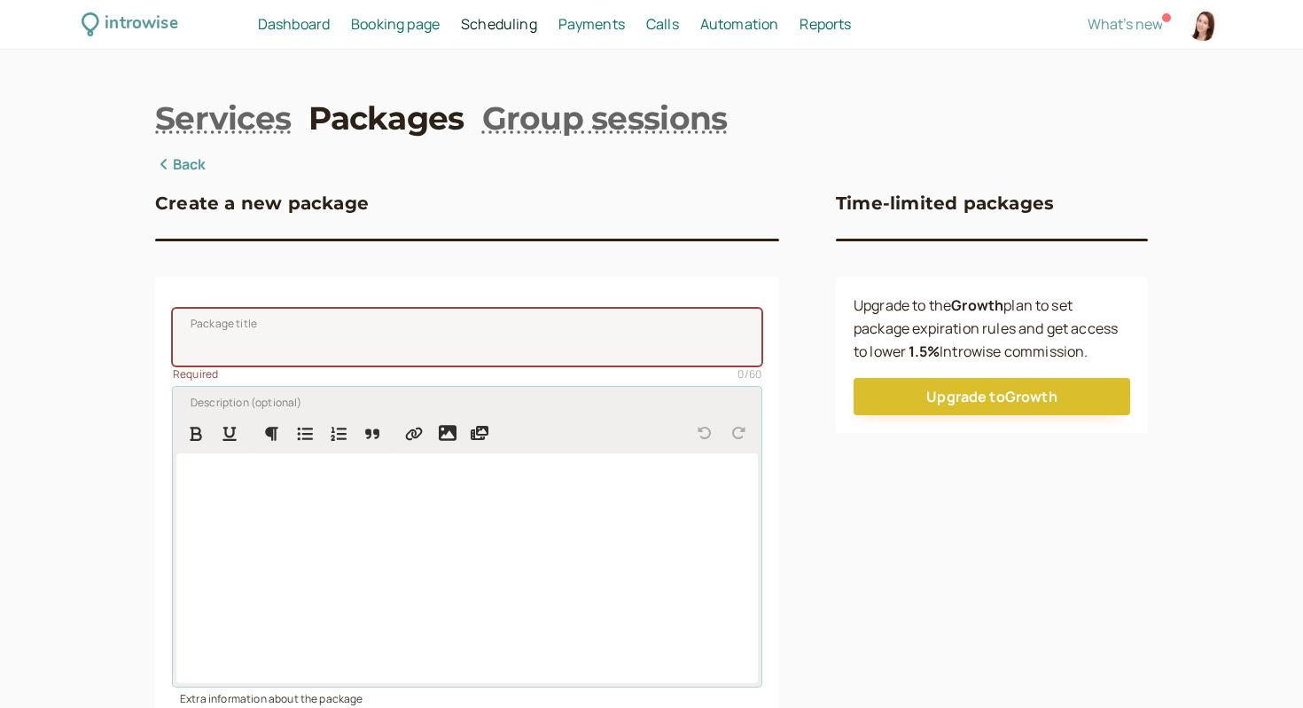
click at [286, 495] on div at bounding box center [467, 568] width 582 height 230
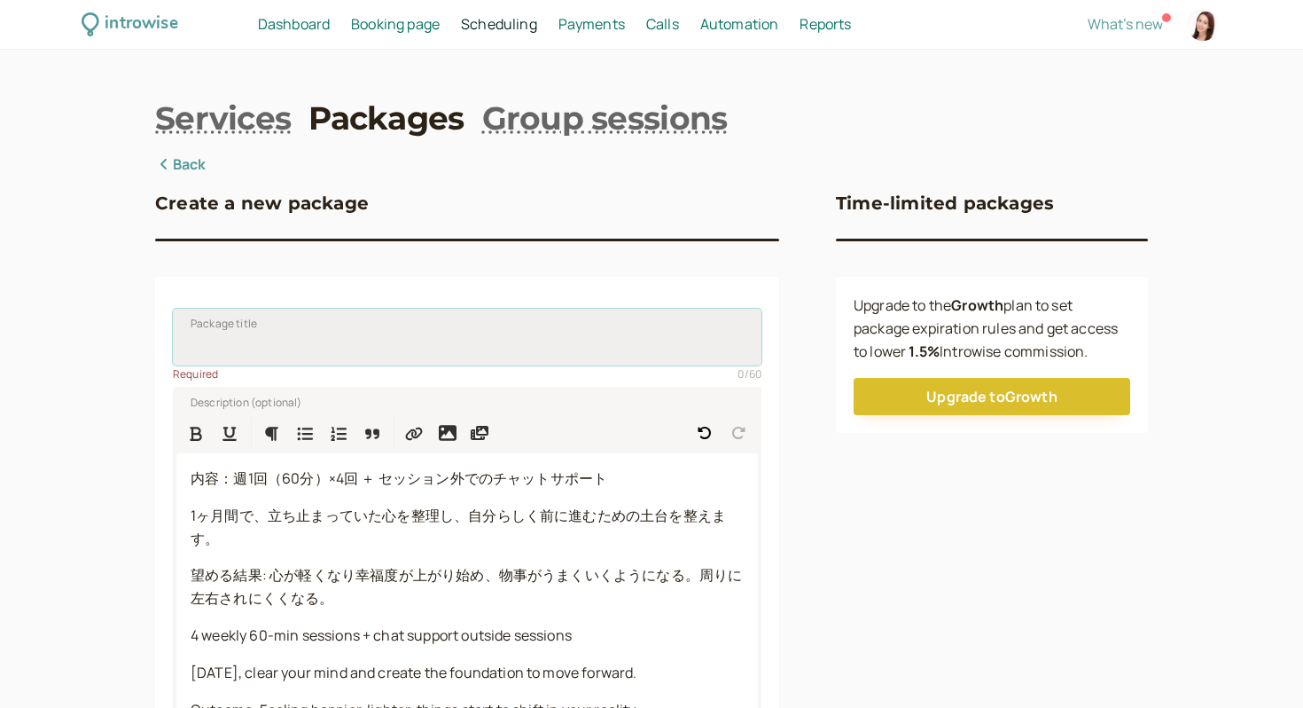
click at [258, 349] on input "Package title" at bounding box center [467, 337] width 589 height 57
type input "１"
type input "1ヶ月リセットプラン/1 month reset plan"
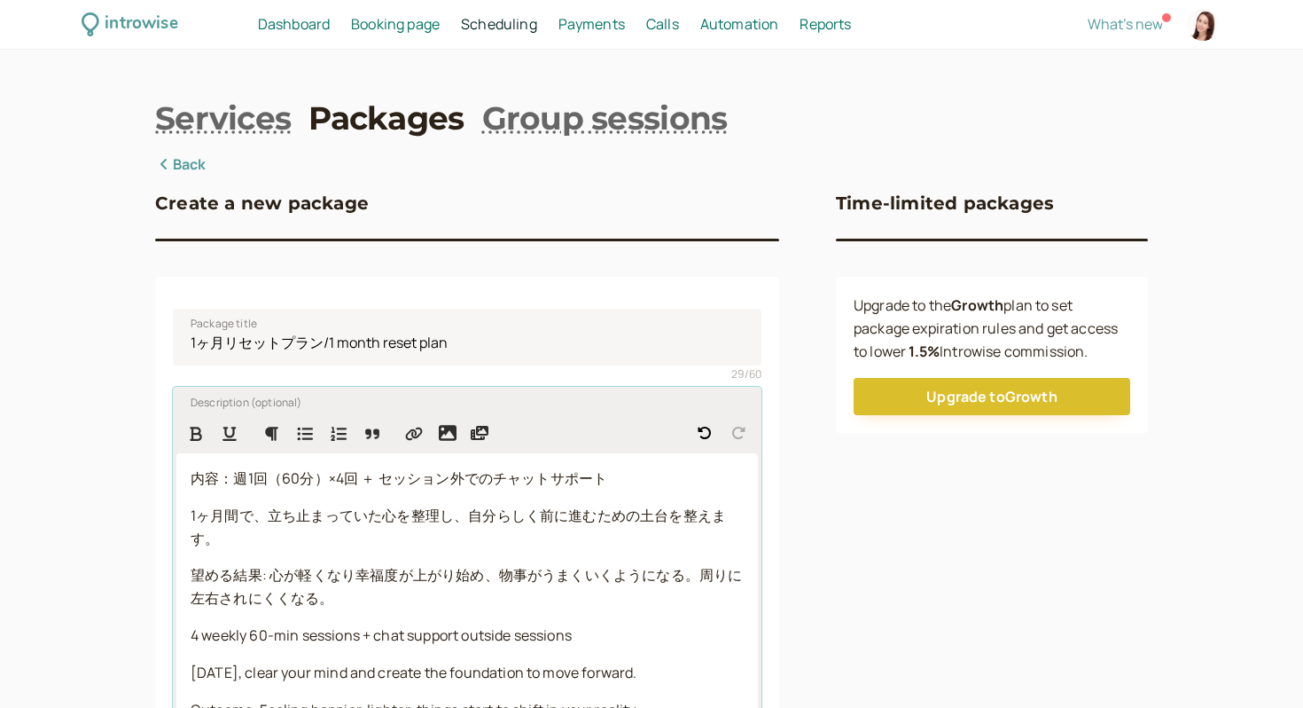
click at [275, 575] on span "望める結果: 心が軽くなり幸福度が上がり始め、物事がうまくいくようになる。周りに左右されにくくなる。" at bounding box center [467, 586] width 552 height 43
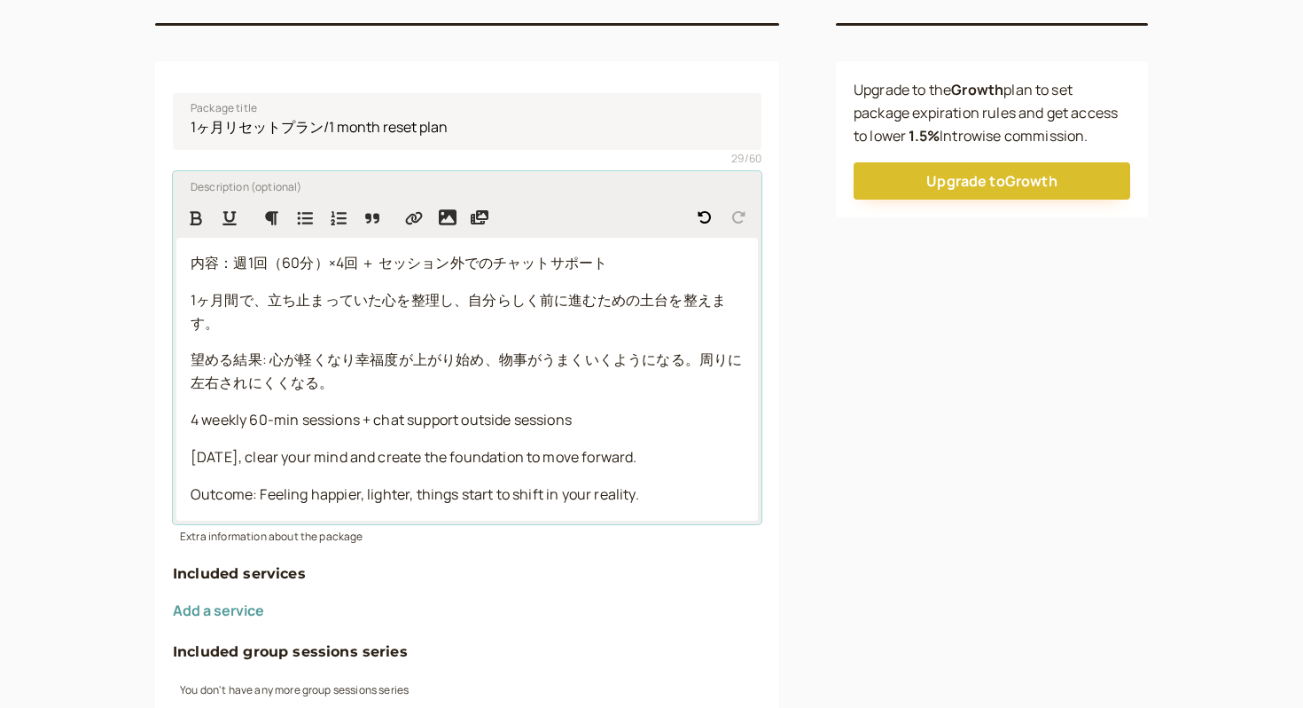
scroll to position [213, 0]
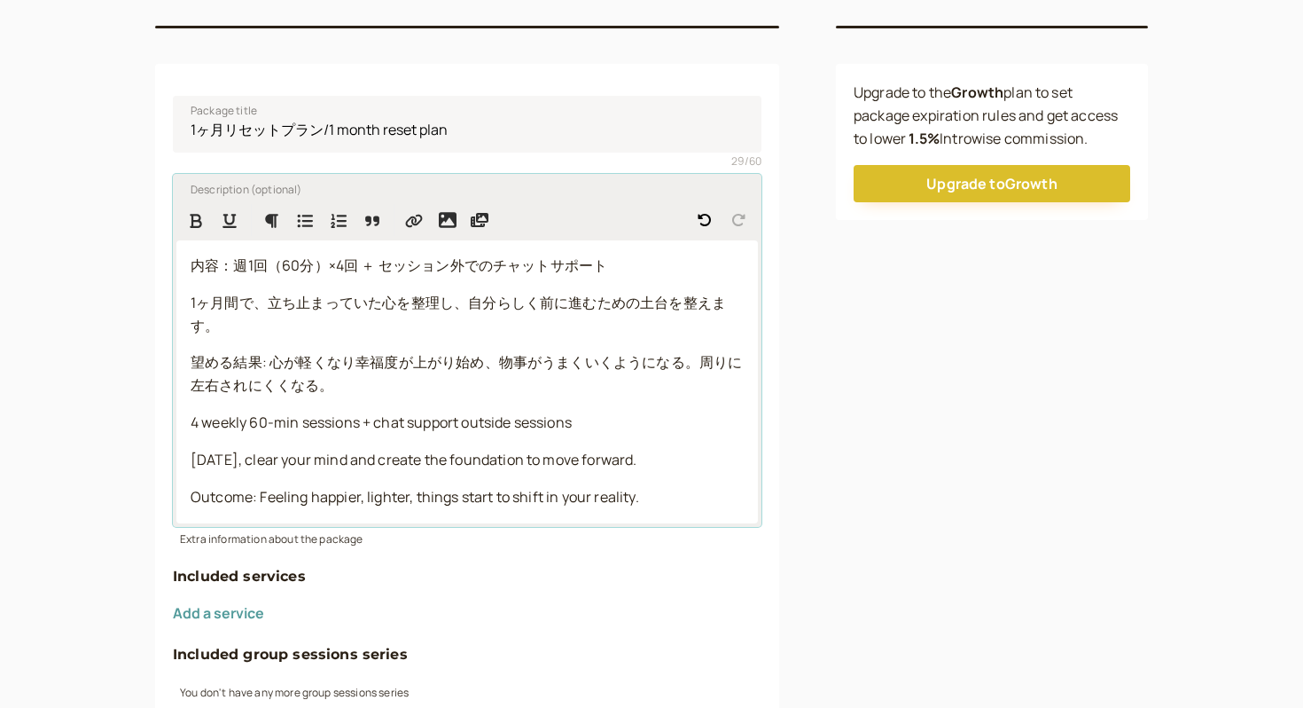
click at [191, 302] on span "1ヶ月間で、立ち止まっていた心を整理し、自分らしく前に進むための土台を整えます。" at bounding box center [459, 314] width 536 height 43
click at [247, 337] on div "内容：週1回（60分）×4回 ＋ セッション外でのチャットサポート 1ヶ月間で、立ち止まっていた心を整理し、自分らしく前に進むための土台を整えます。 望める結…" at bounding box center [467, 381] width 582 height 283
click at [319, 268] on span "内容：週1回（60分）×4回 ＋ セッション外でのチャットサポート" at bounding box center [399, 265] width 417 height 20
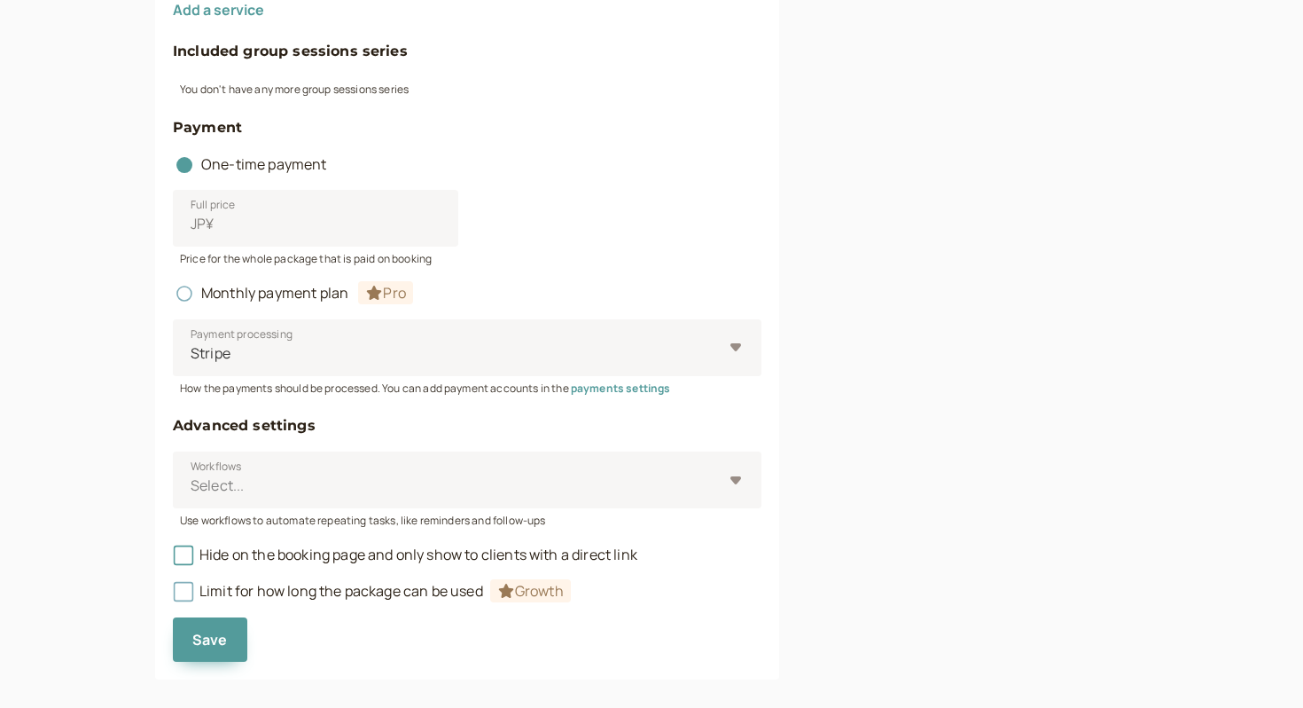
scroll to position [813, 0]
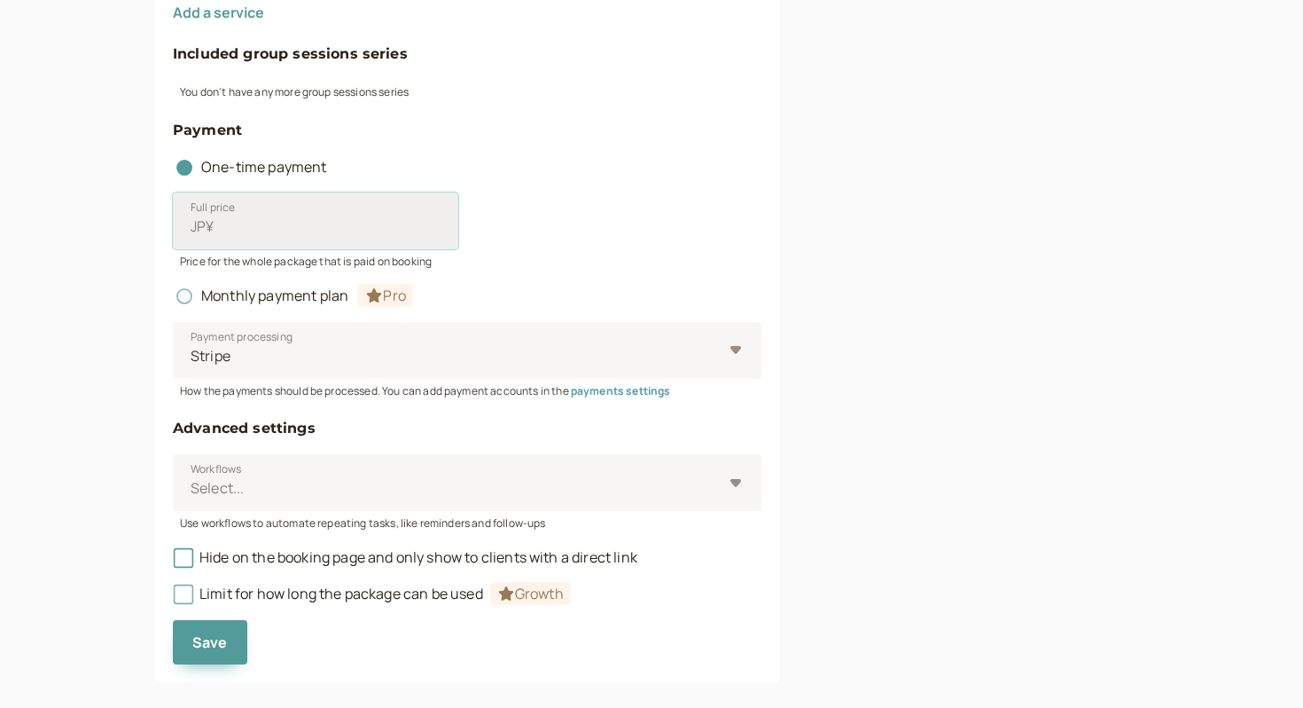
click at [236, 239] on input "Full price JP¥" at bounding box center [316, 220] width 286 height 57
type input "36000"
click at [678, 222] on div "Full price JP¥ 36000" at bounding box center [467, 220] width 589 height 57
click at [217, 294] on span "Monthly payment plan Pro" at bounding box center [293, 296] width 240 height 20
click at [182, 295] on circle at bounding box center [184, 296] width 11 height 11
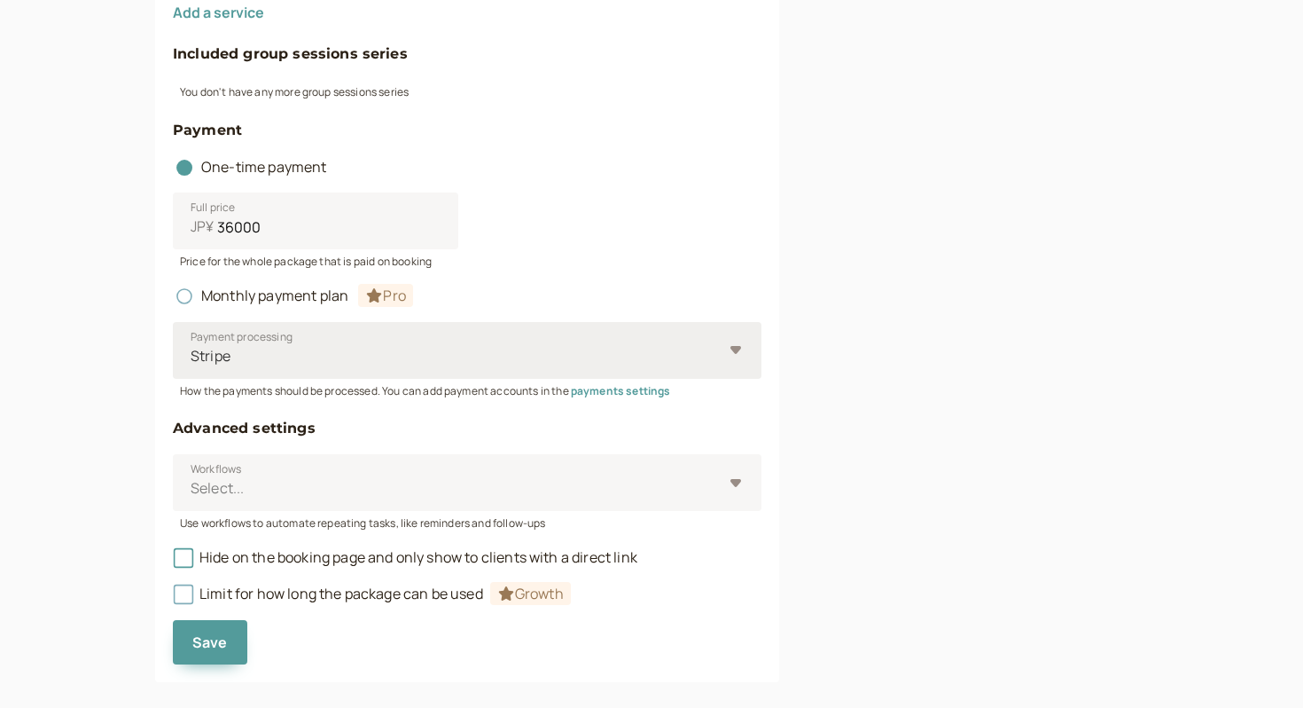
click at [439, 365] on div at bounding box center [456, 356] width 534 height 24
click at [192, 365] on input "Payment processing Stripe" at bounding box center [190, 356] width 3 height 20
click at [439, 365] on div at bounding box center [456, 356] width 534 height 24
click at [192, 365] on input "Payment processing Select is focused ,type to refine list, press Down to open t…" at bounding box center [190, 356] width 3 height 20
click at [367, 478] on div at bounding box center [456, 488] width 534 height 24
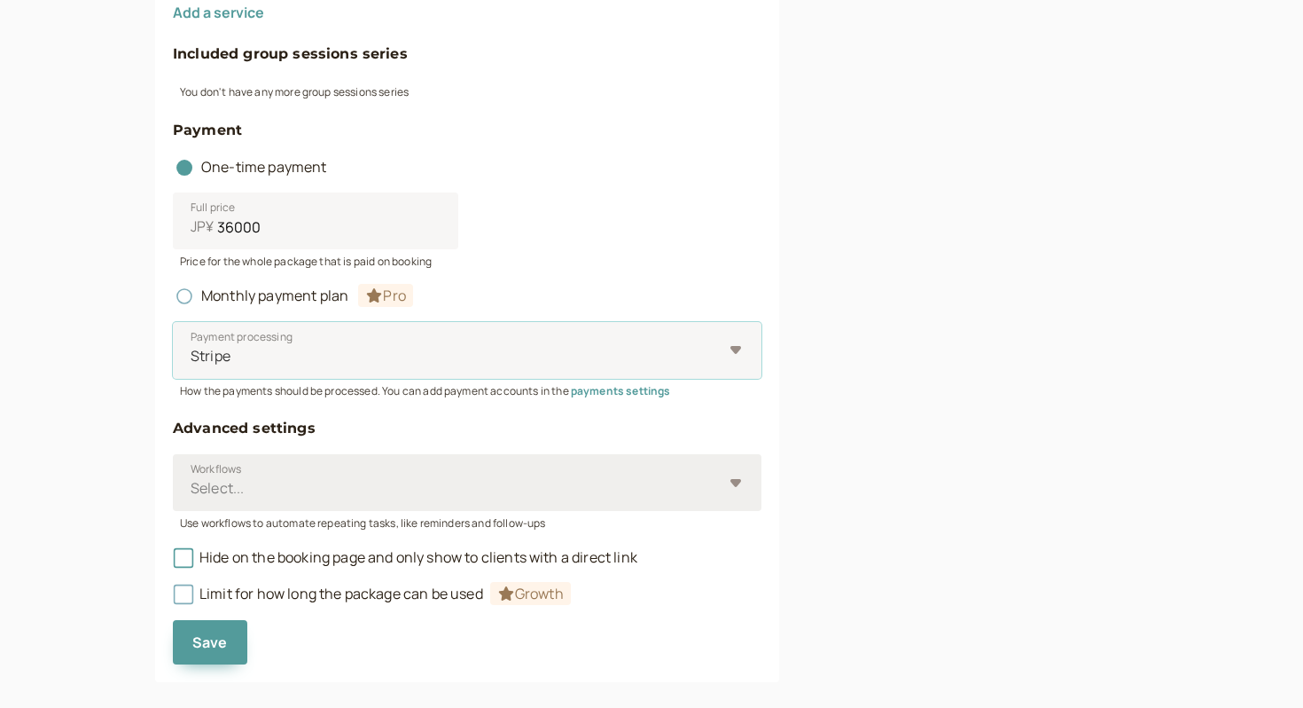
click at [192, 478] on input "Workflows Select..." at bounding box center [190, 488] width 3 height 20
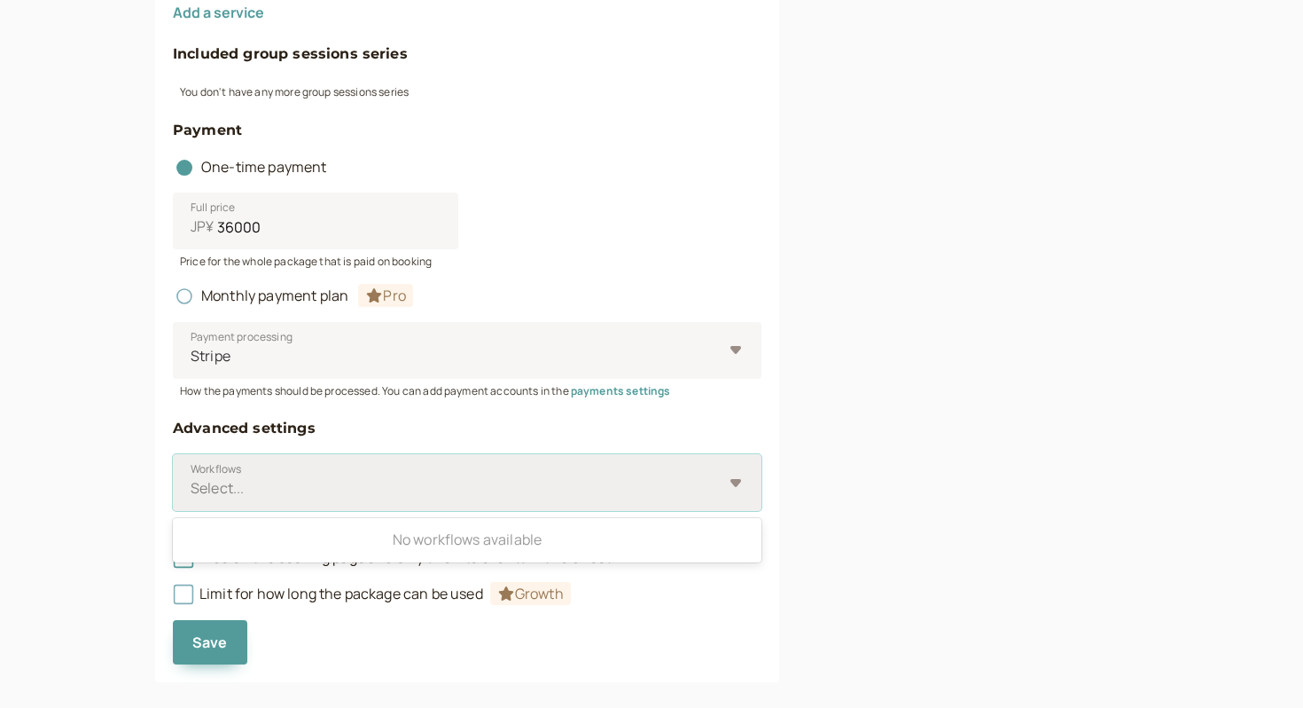
click at [367, 478] on div at bounding box center [456, 488] width 534 height 24
click at [192, 478] on input "Workflows Use Up and Down to choose options, press Enter to select the currentl…" at bounding box center [190, 488] width 3 height 20
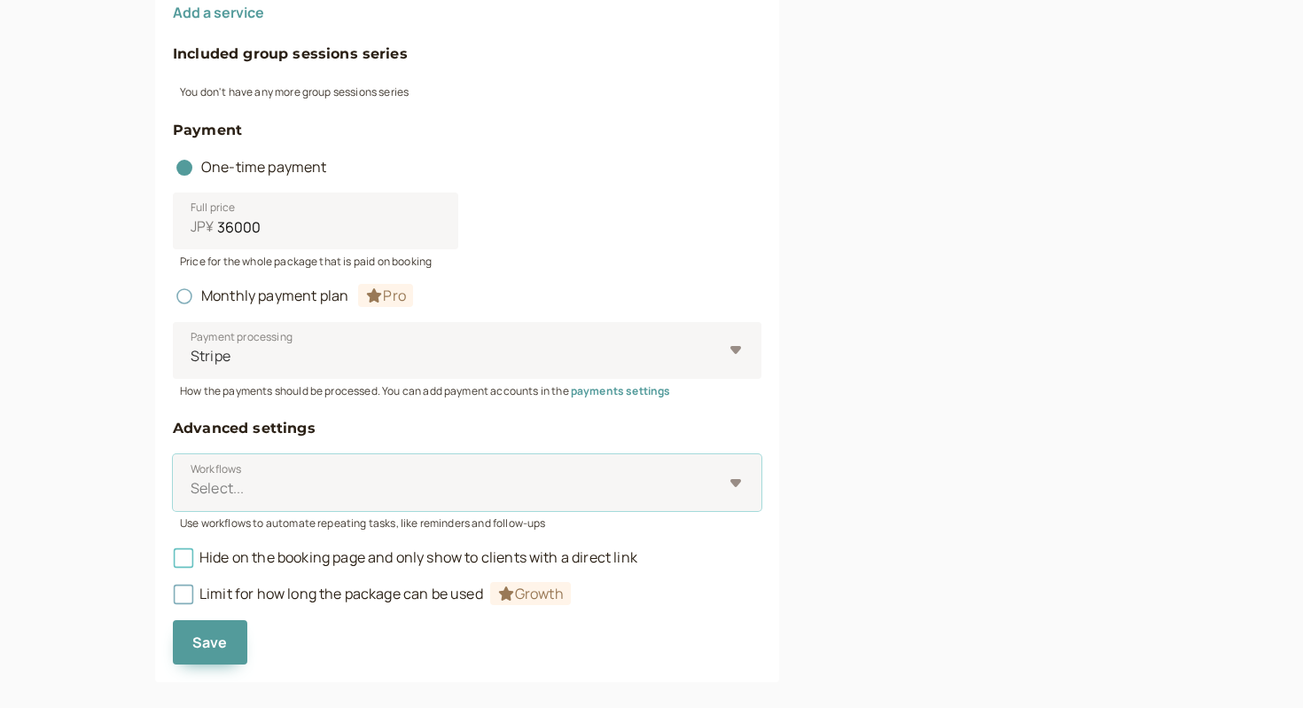
scroll to position [837, 0]
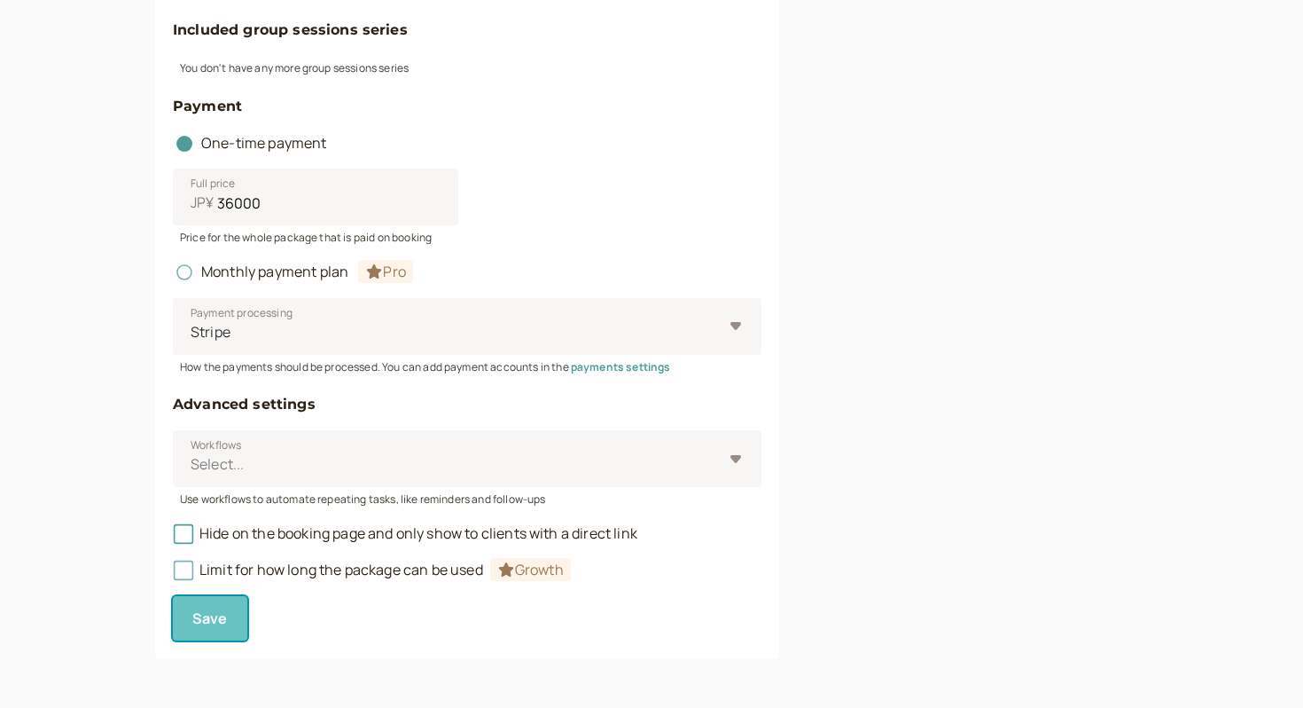
click at [203, 620] on span "Save" at bounding box center [209, 618] width 35 height 20
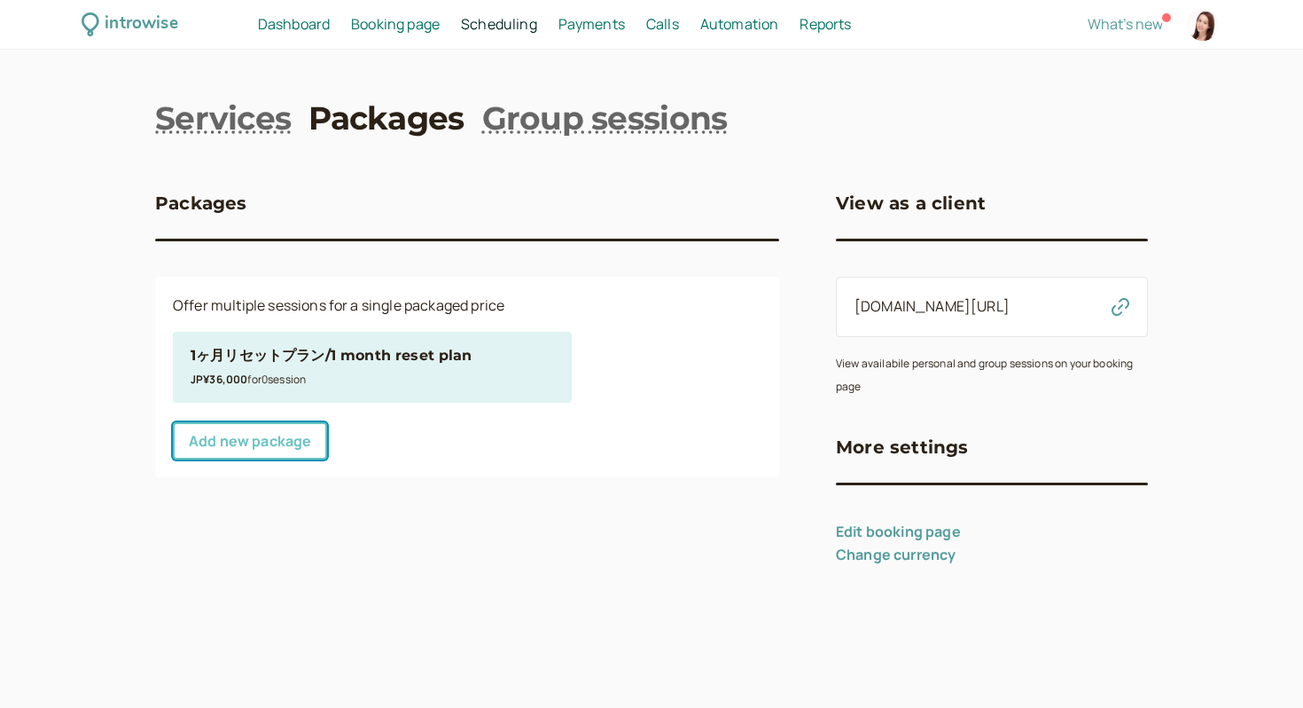
click at [275, 448] on link "Add new package" at bounding box center [250, 440] width 154 height 37
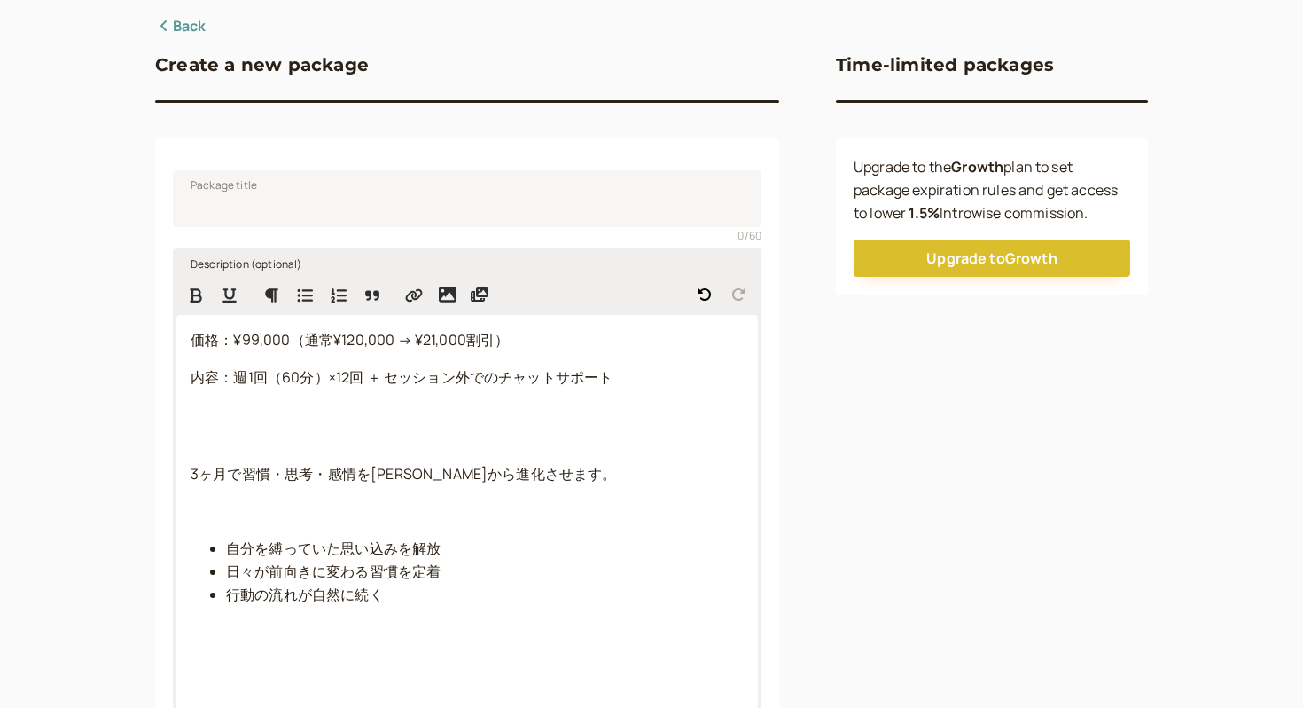
scroll to position [135, 0]
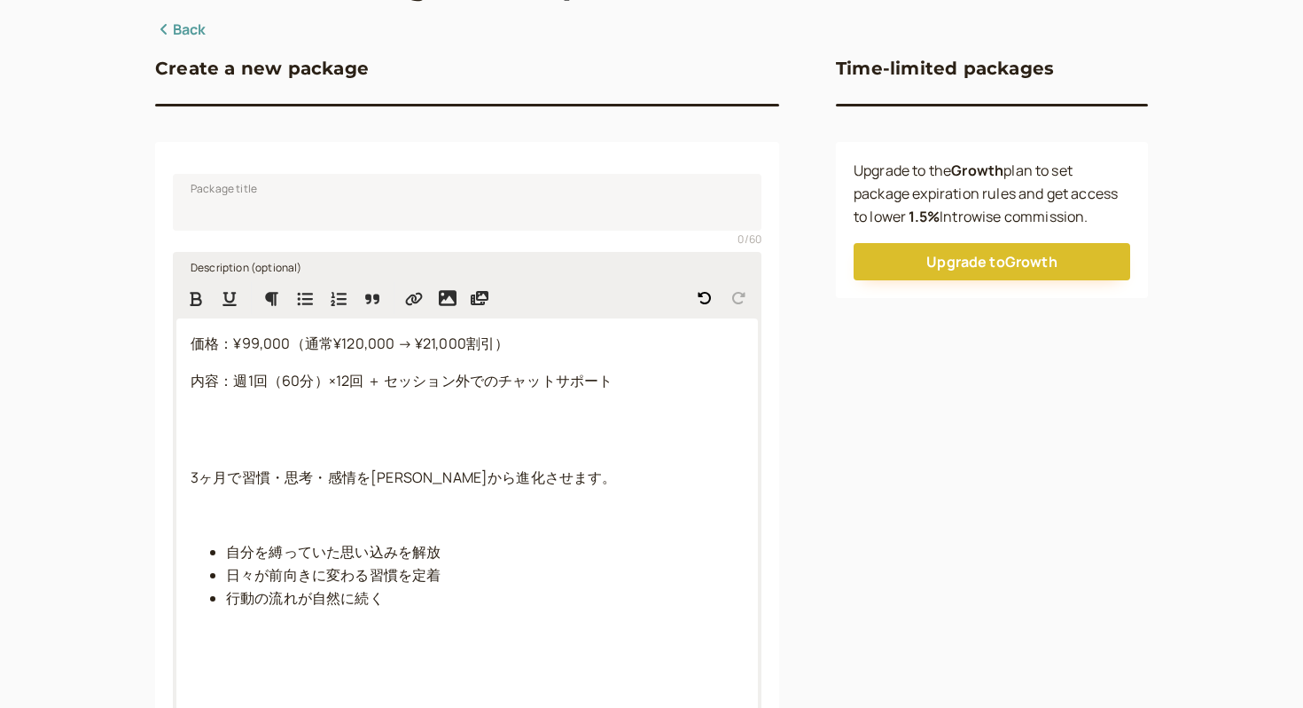
click at [220, 428] on p at bounding box center [467, 430] width 553 height 46
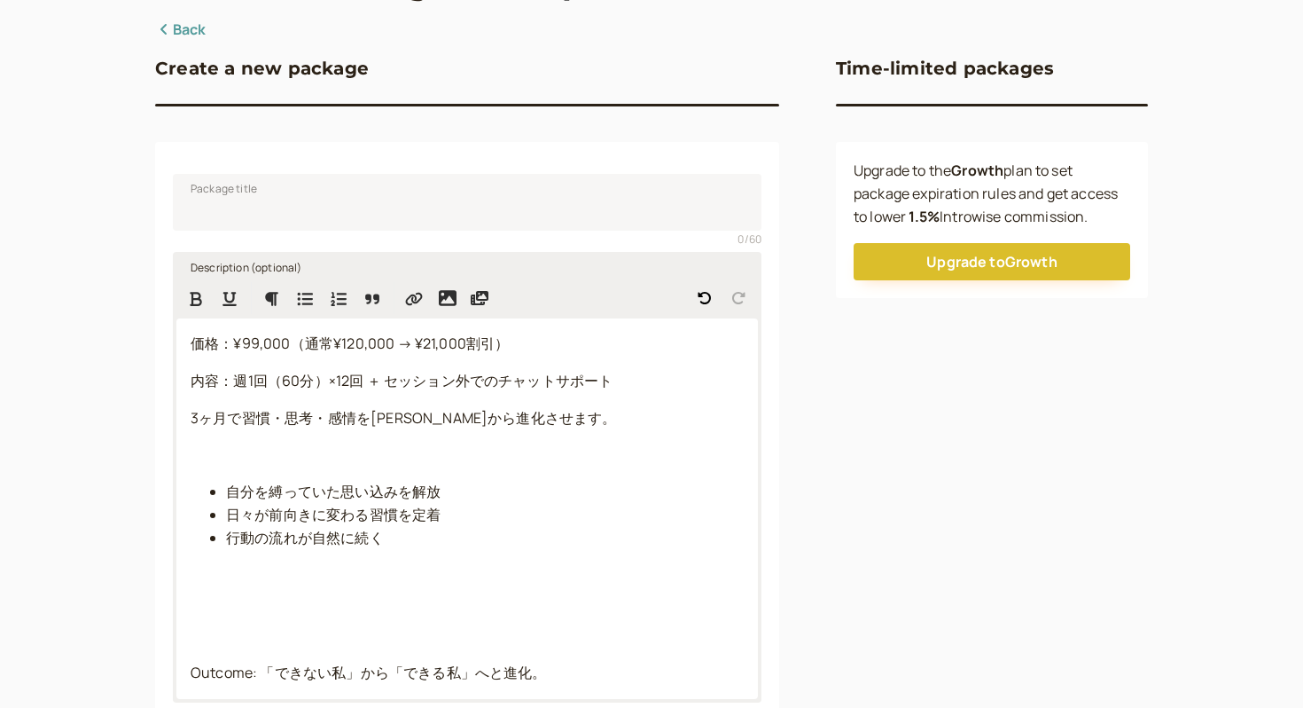
click at [370, 377] on span "内容：週1回（60分）×12回 ＋ セッション外でのチャットサポート" at bounding box center [402, 381] width 422 height 20
click at [223, 455] on p at bounding box center [467, 454] width 553 height 23
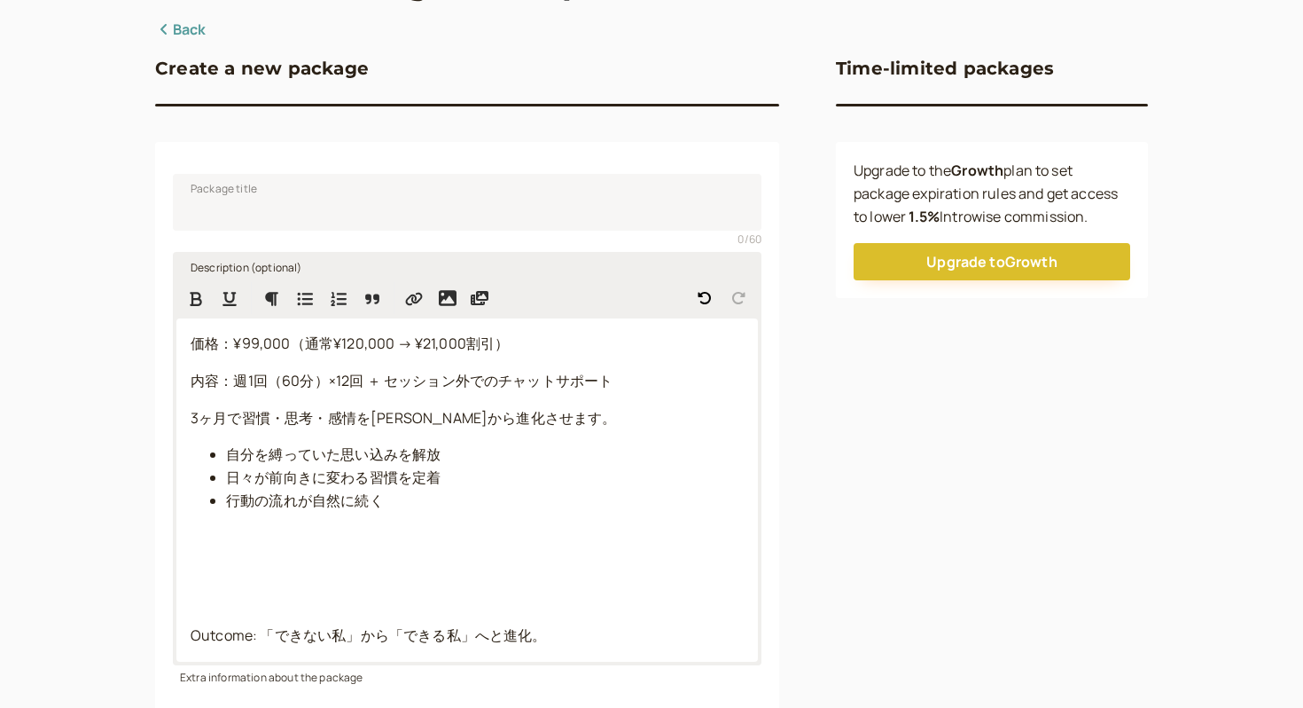
click at [205, 597] on p at bounding box center [467, 587] width 553 height 46
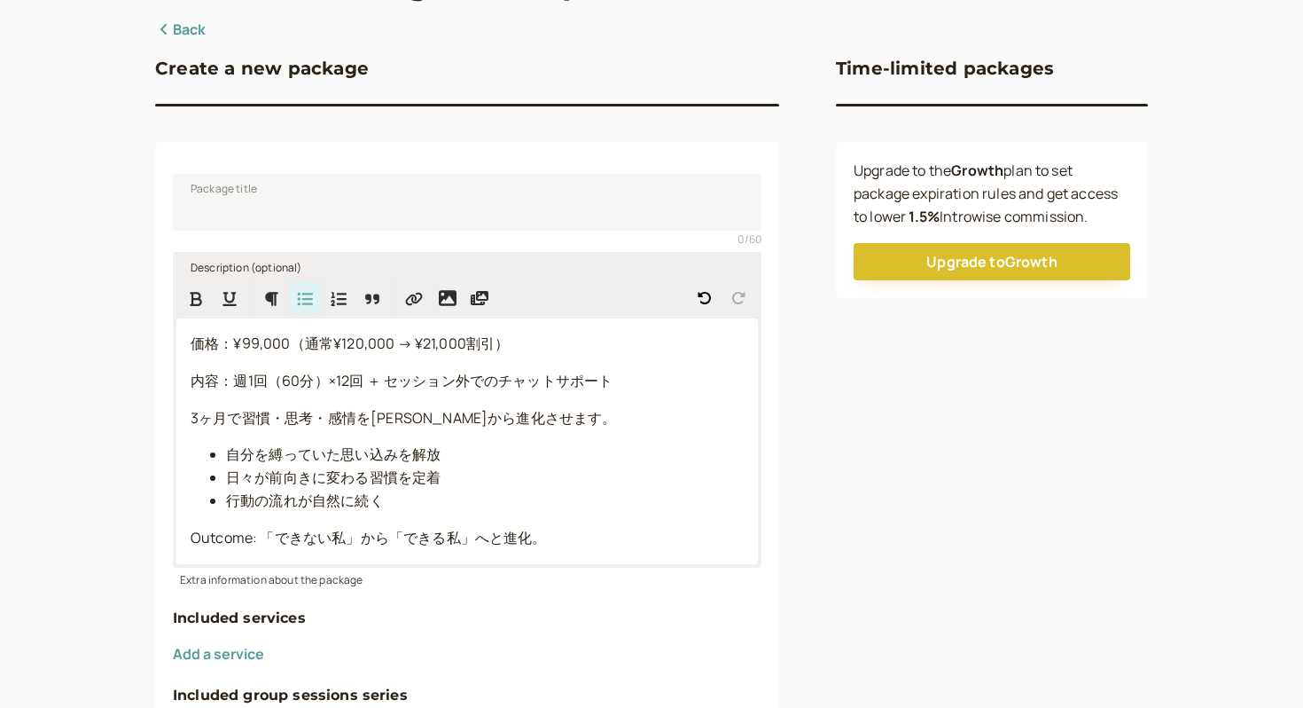
click at [568, 544] on p "Outcome: 「できない私」から「できる私」へと進化。" at bounding box center [467, 538] width 553 height 23
click at [249, 538] on span "Outcome: 「できない私」から「できる私」へと進化。" at bounding box center [369, 538] width 356 height 20
click at [579, 541] on p "望める: 「できない私」から「できる私」へと進化。" at bounding box center [467, 538] width 553 height 23
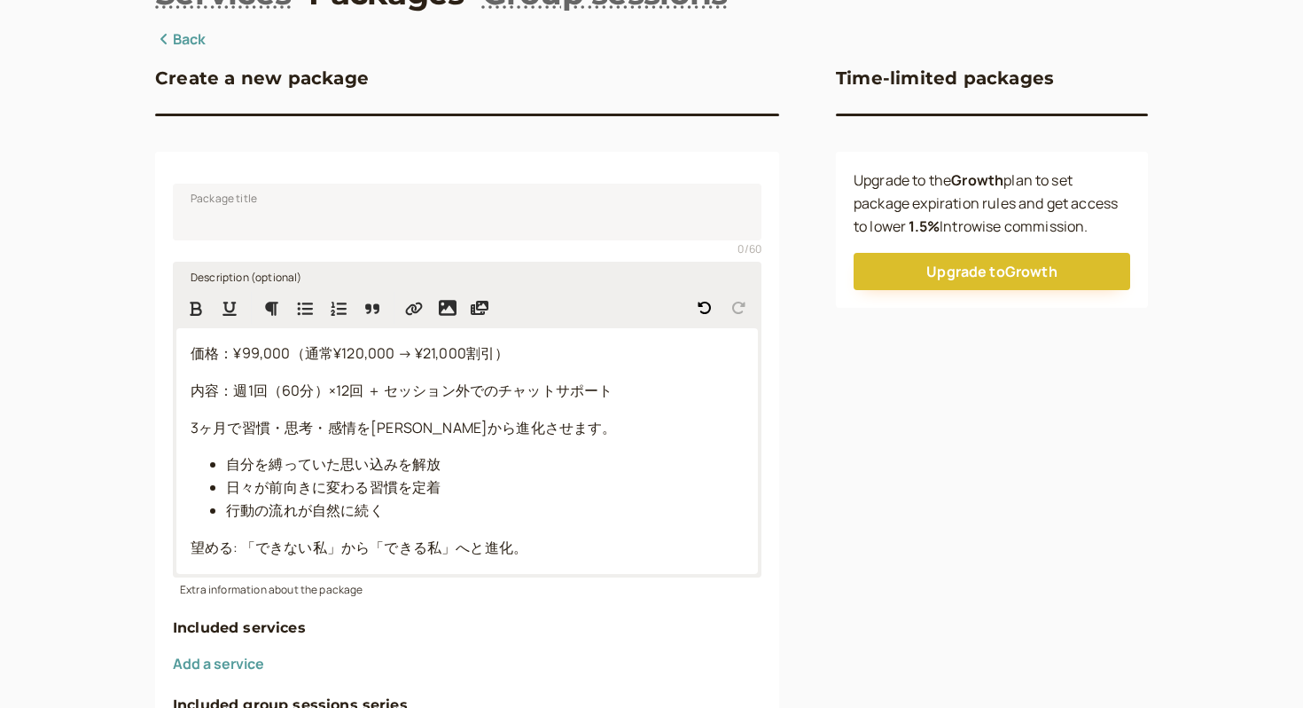
scroll to position [131, 0]
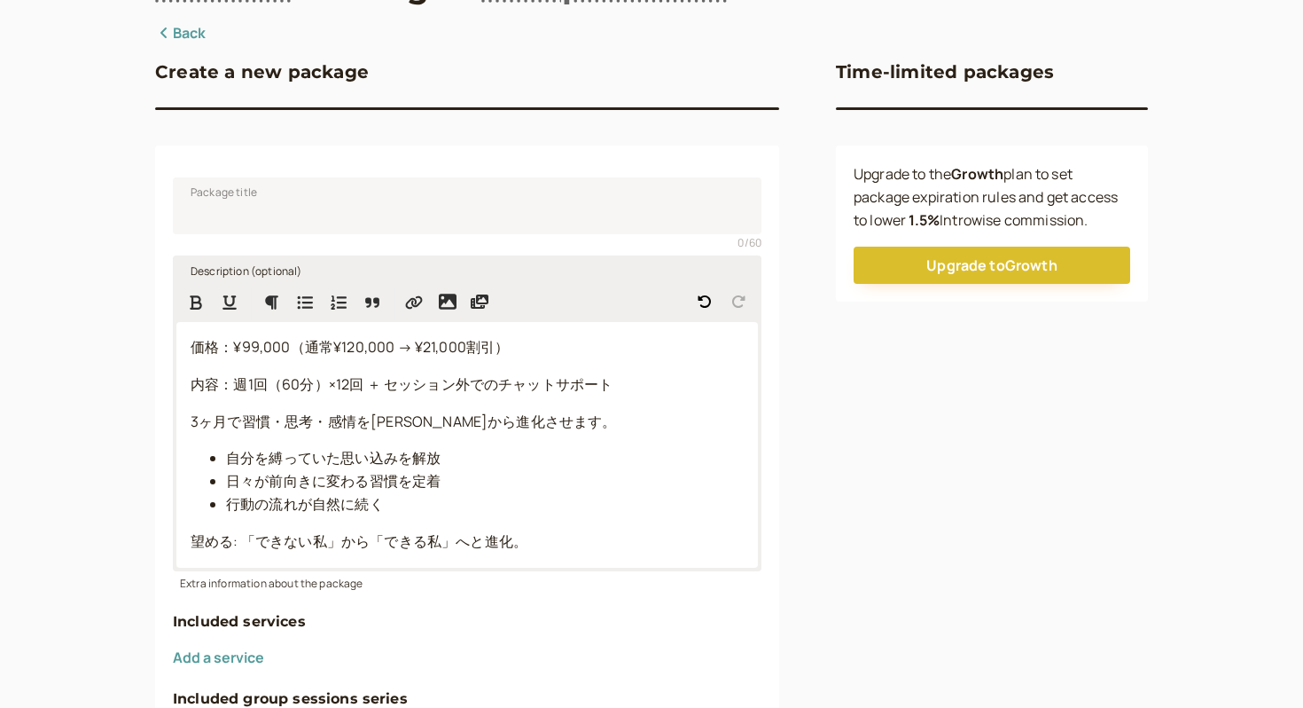
click at [574, 543] on p "望める: 「できない私」から「できる私」へと進化。" at bounding box center [467, 541] width 553 height 23
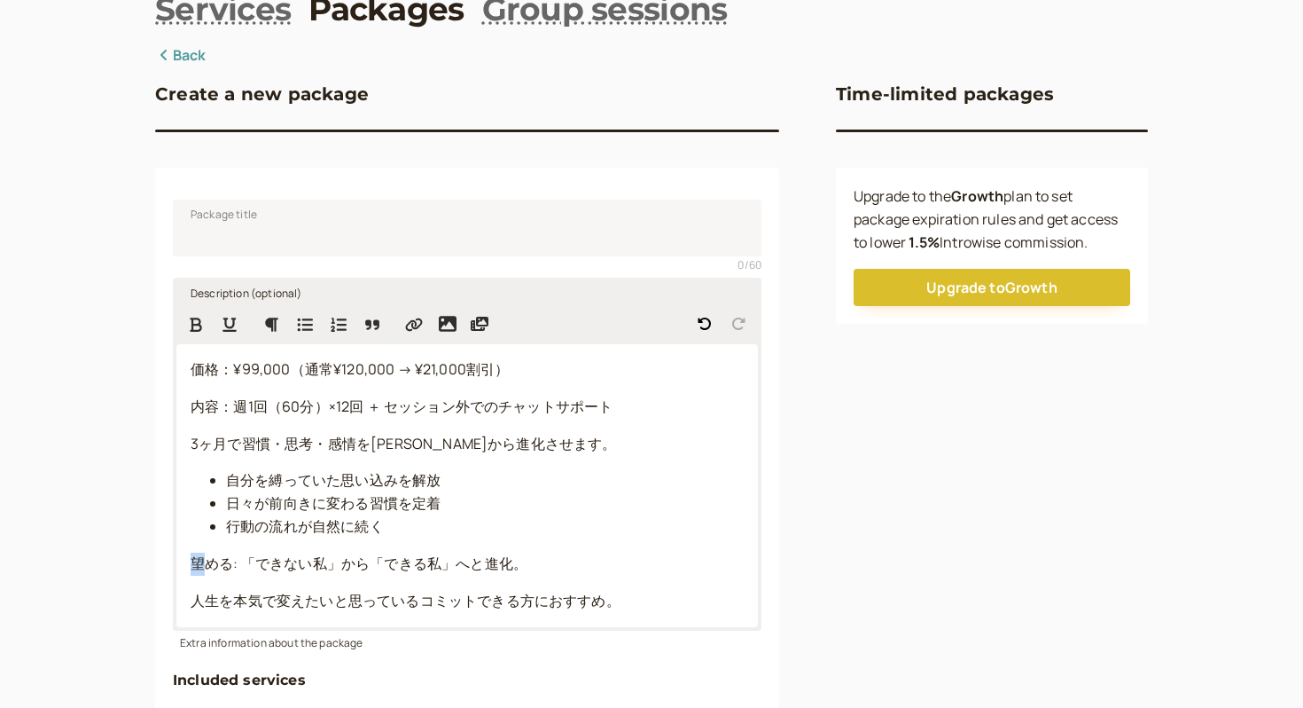
scroll to position [120, 0]
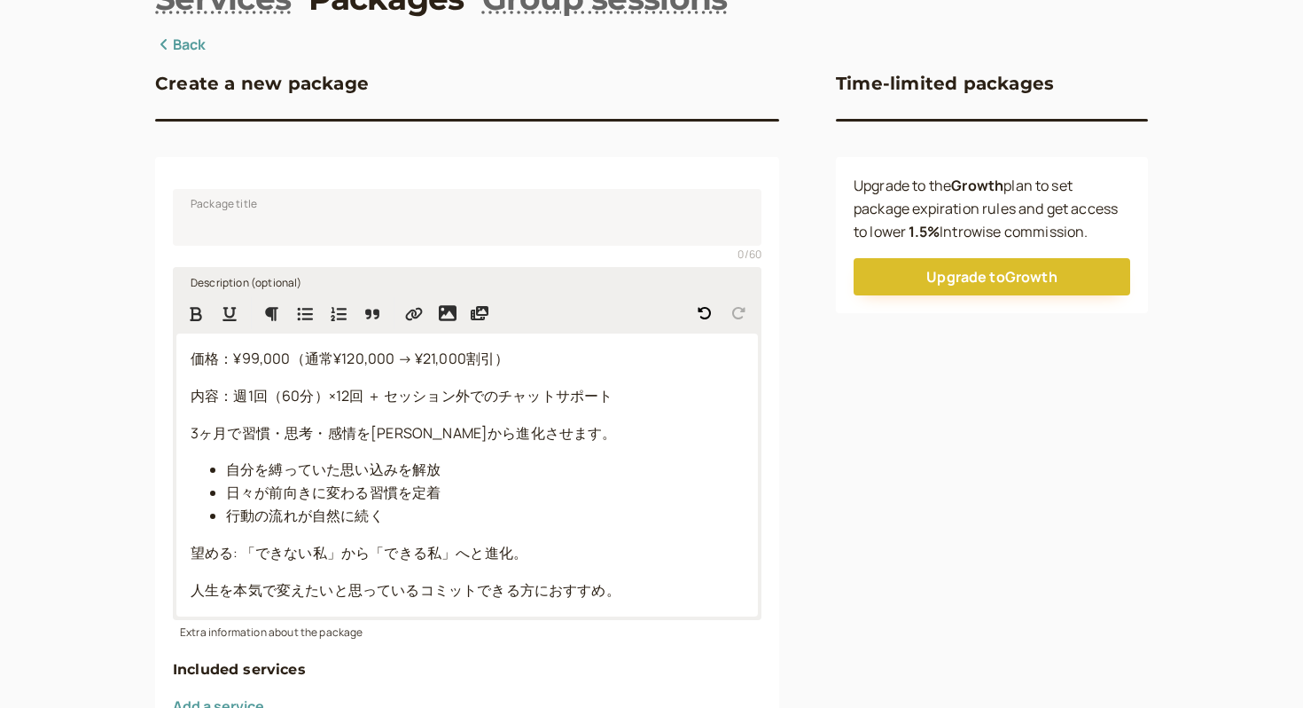
click at [627, 557] on p "望める: 「できない私」から「できる私」へと進化。" at bounding box center [467, 553] width 553 height 23
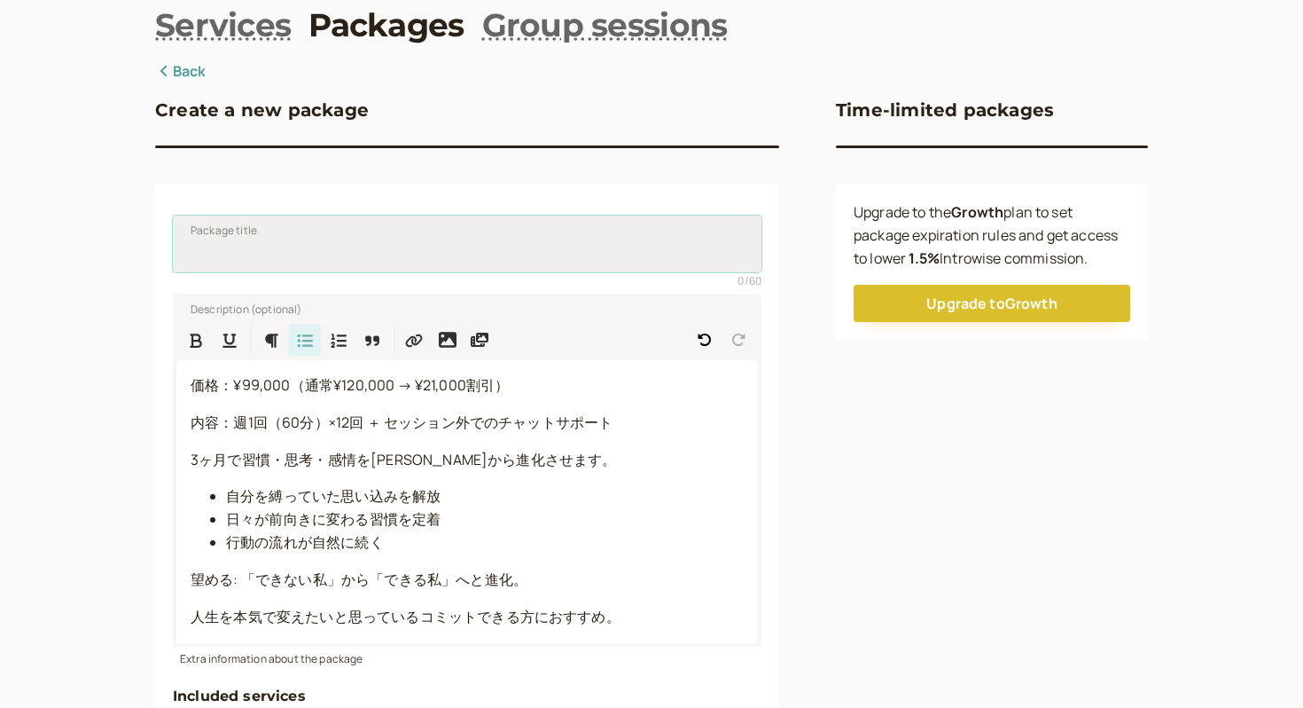
click at [226, 244] on input "Package title" at bounding box center [467, 243] width 589 height 57
click at [563, 578] on p "望める: 「できない私」から「できる私」へと進化。" at bounding box center [467, 579] width 553 height 23
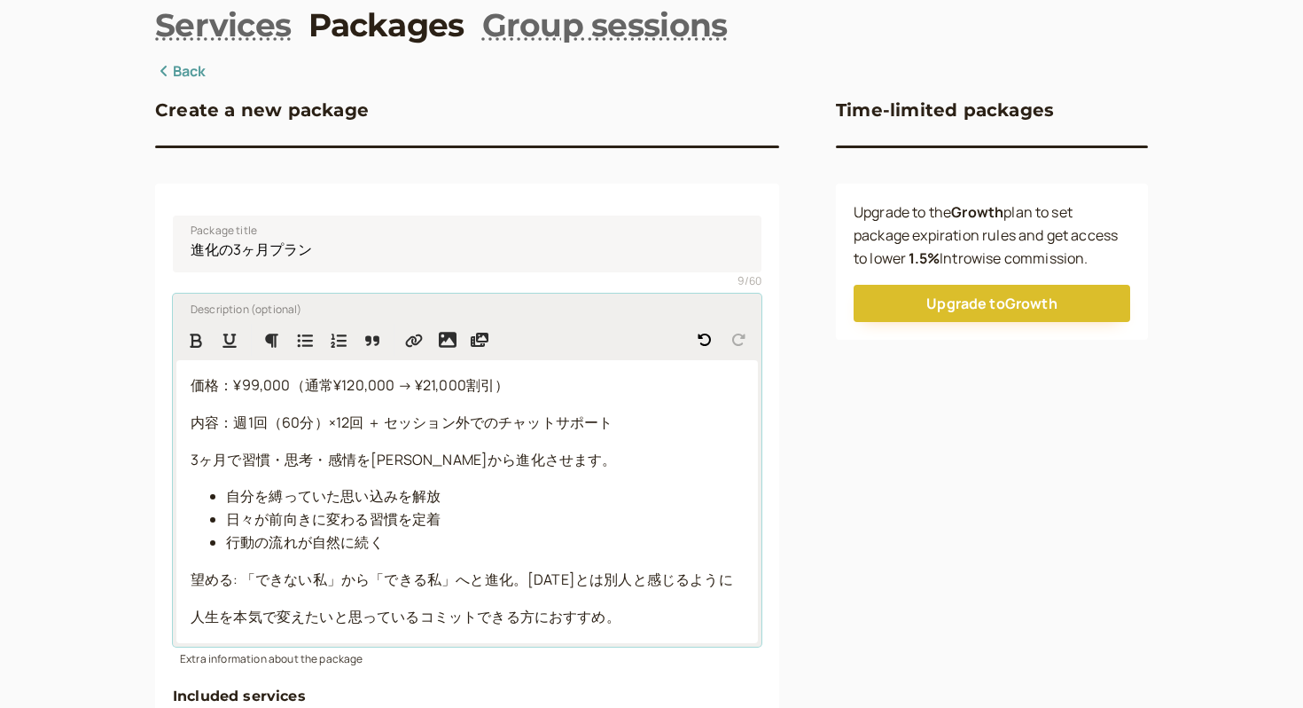
click at [589, 575] on span "望める: 「できない私」から「できる私」へと進化。3ヶ月前とは別人と感じるように" at bounding box center [462, 579] width 543 height 20
click at [583, 576] on span "望める: 「できない私」から「できる私」へと進化。3ヶ月前とは別人と感じるように" at bounding box center [462, 579] width 543 height 20
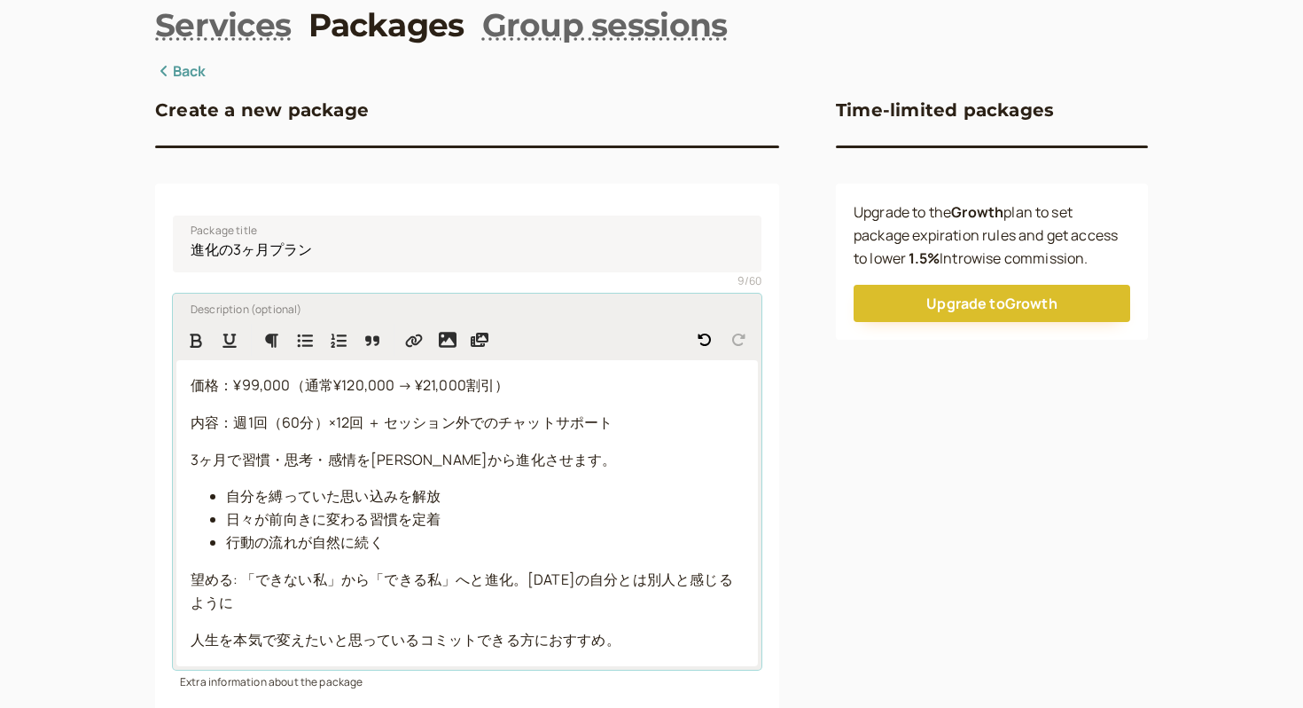
click at [250, 614] on p "望める: 「できない私」から「できる私」へと進化。3ヶ月前の自分とは別人と感じるように" at bounding box center [467, 591] width 553 height 46
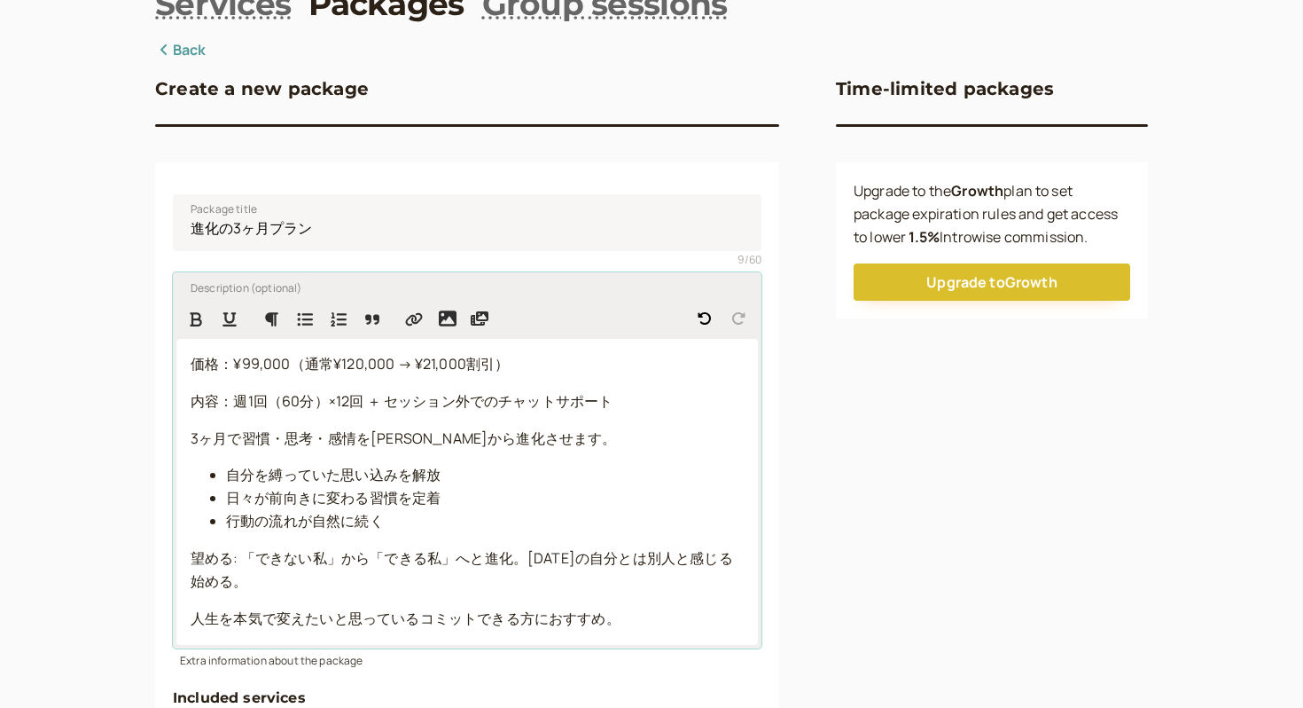
scroll to position [116, 0]
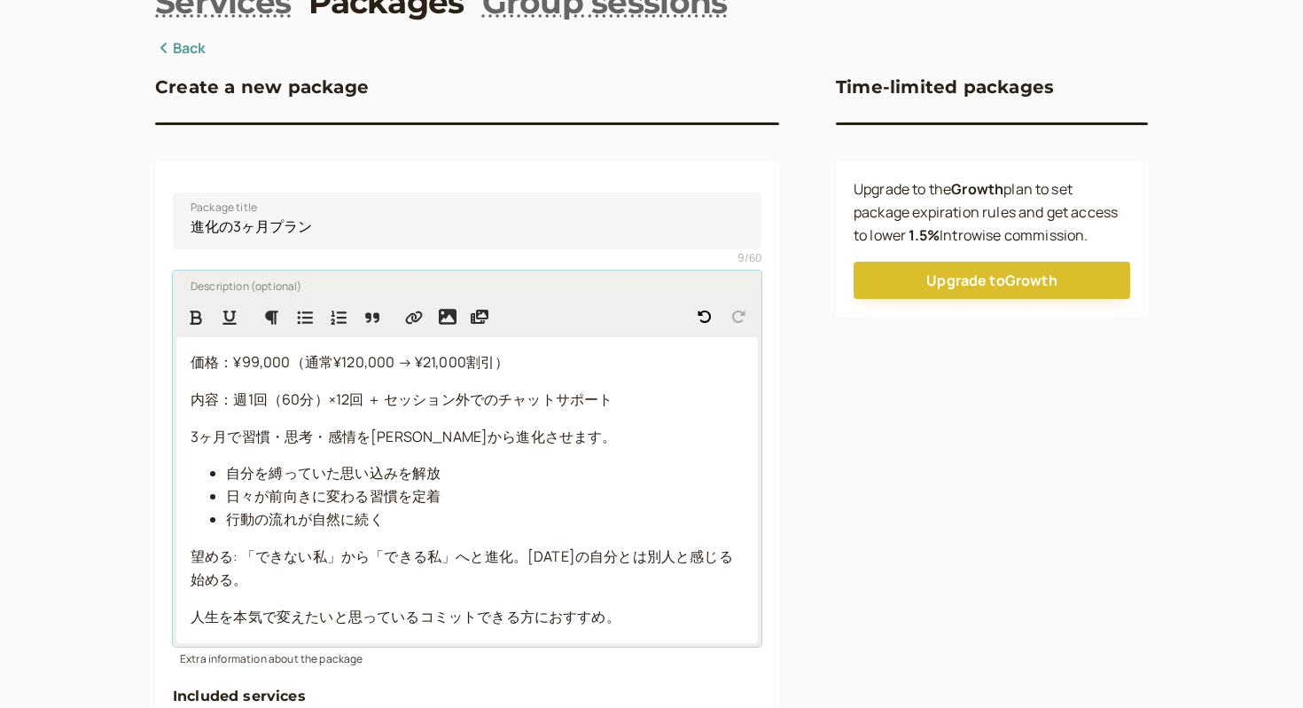
click at [733, 560] on span "望める: 「できない私」から「できる私」へと進化。3ヶ月前の自分とは別人と感じる始める。" at bounding box center [462, 567] width 543 height 43
click at [289, 584] on p "望める: 「できない私」から「できる私」へと進化。3ヶ月前の自分とは別人と感じ始める。" at bounding box center [467, 568] width 553 height 46
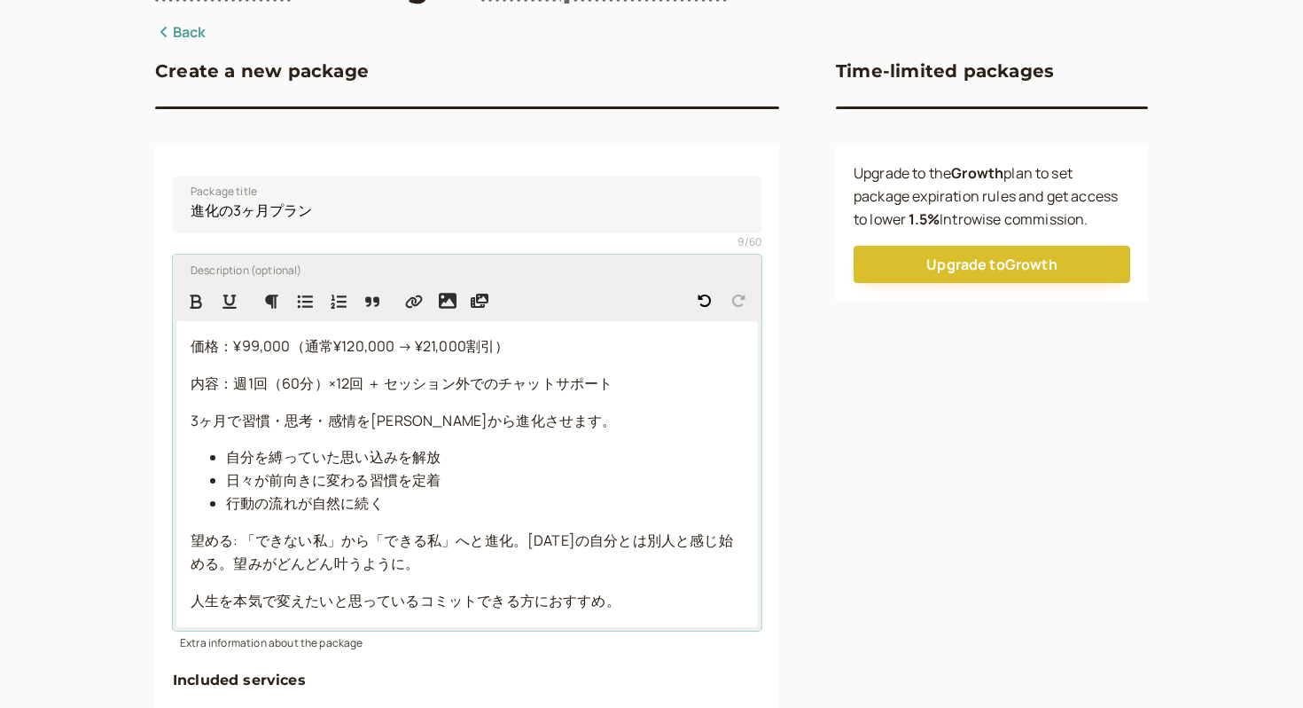
scroll to position [133, 0]
click at [649, 610] on p "人生を本気で変えたいと思っているコミットできる方におすすめ。" at bounding box center [467, 600] width 553 height 23
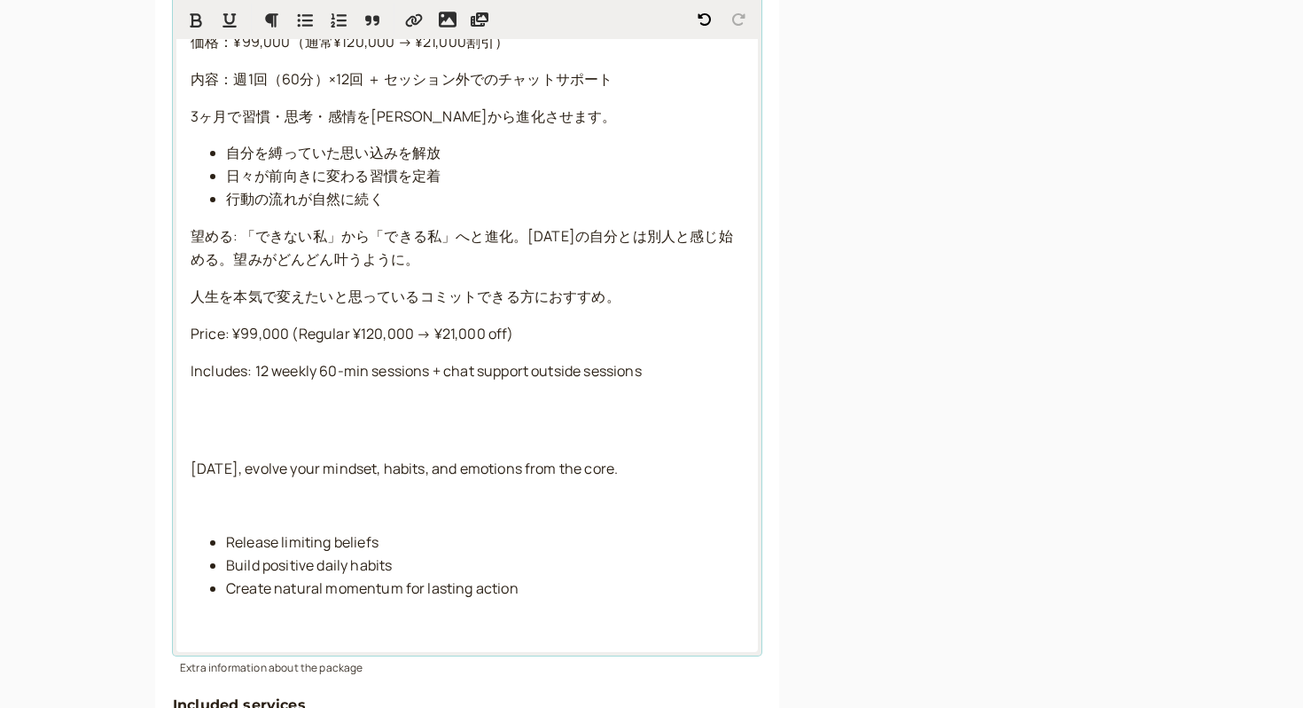
scroll to position [467, 0]
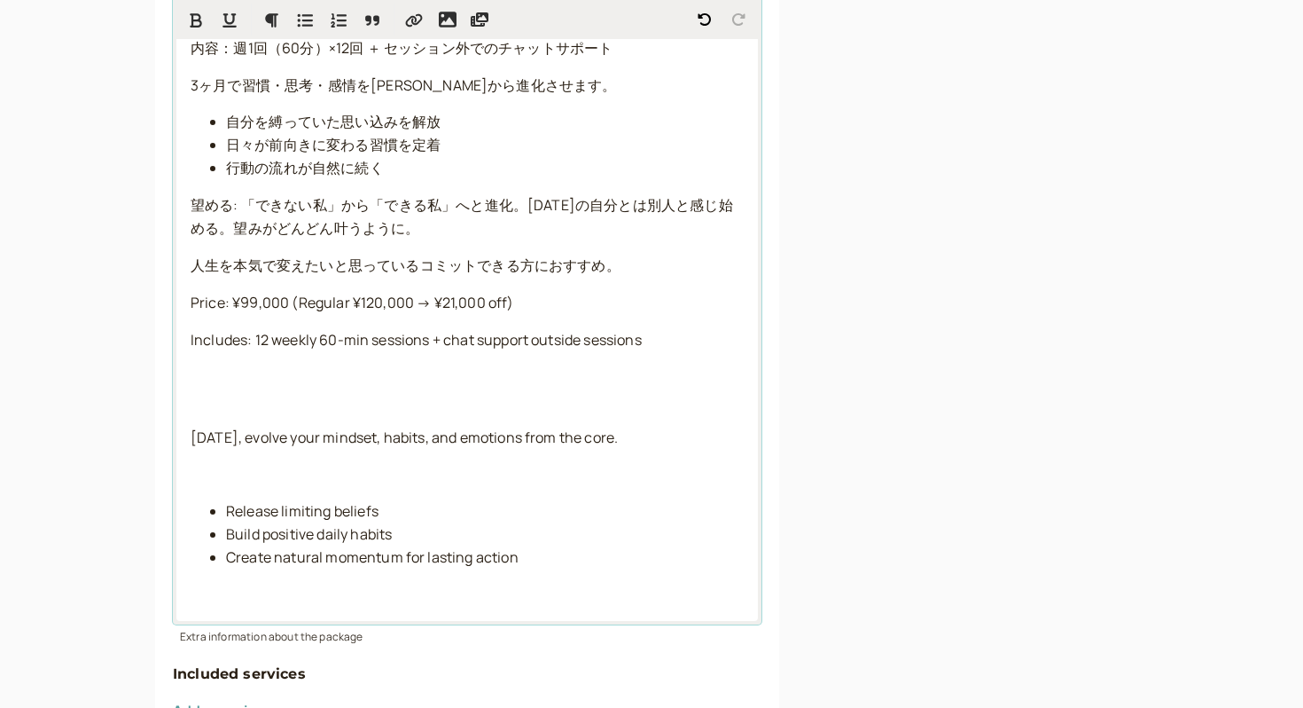
click at [206, 400] on p at bounding box center [467, 389] width 553 height 46
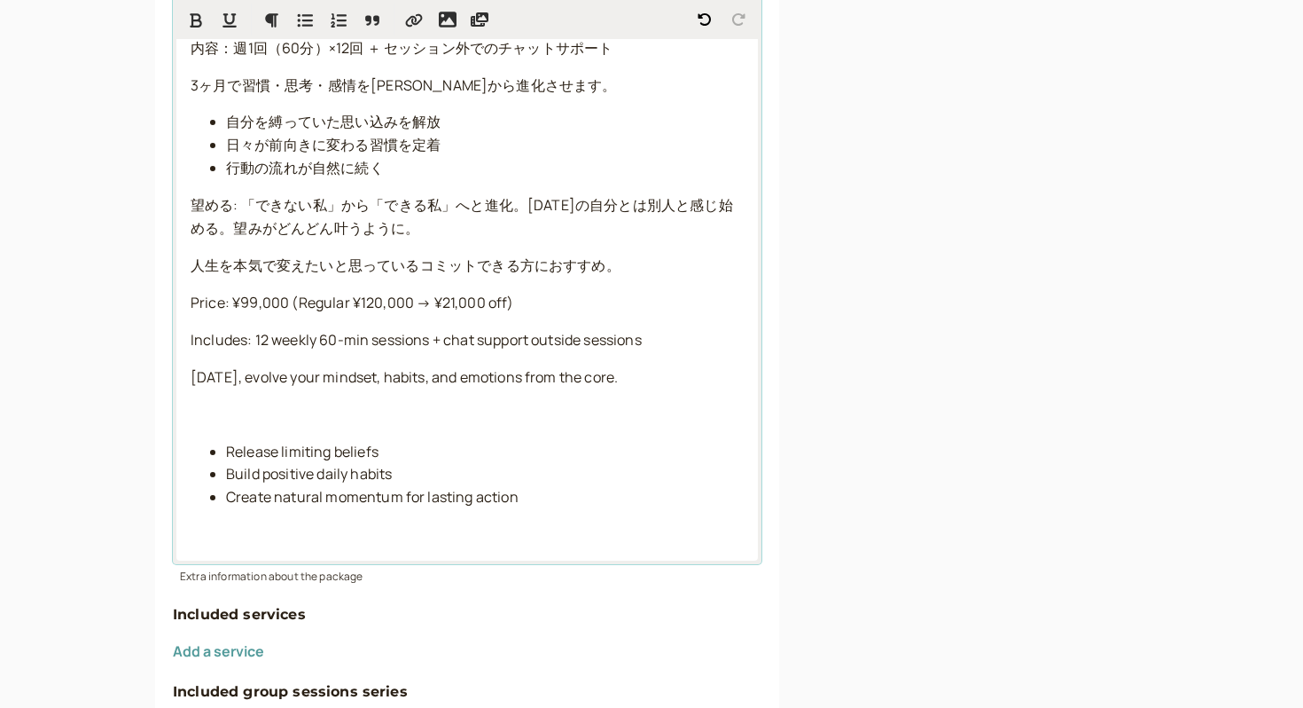
click at [179, 427] on div "価格：¥99,000（通常¥120,000 → ¥21,000割引） 内容：週1回（60分）×12回 ＋ セッション外でのチャットサポート 3ヶ月で習慣・思考…" at bounding box center [467, 273] width 582 height 575
click at [267, 408] on p at bounding box center [467, 414] width 553 height 23
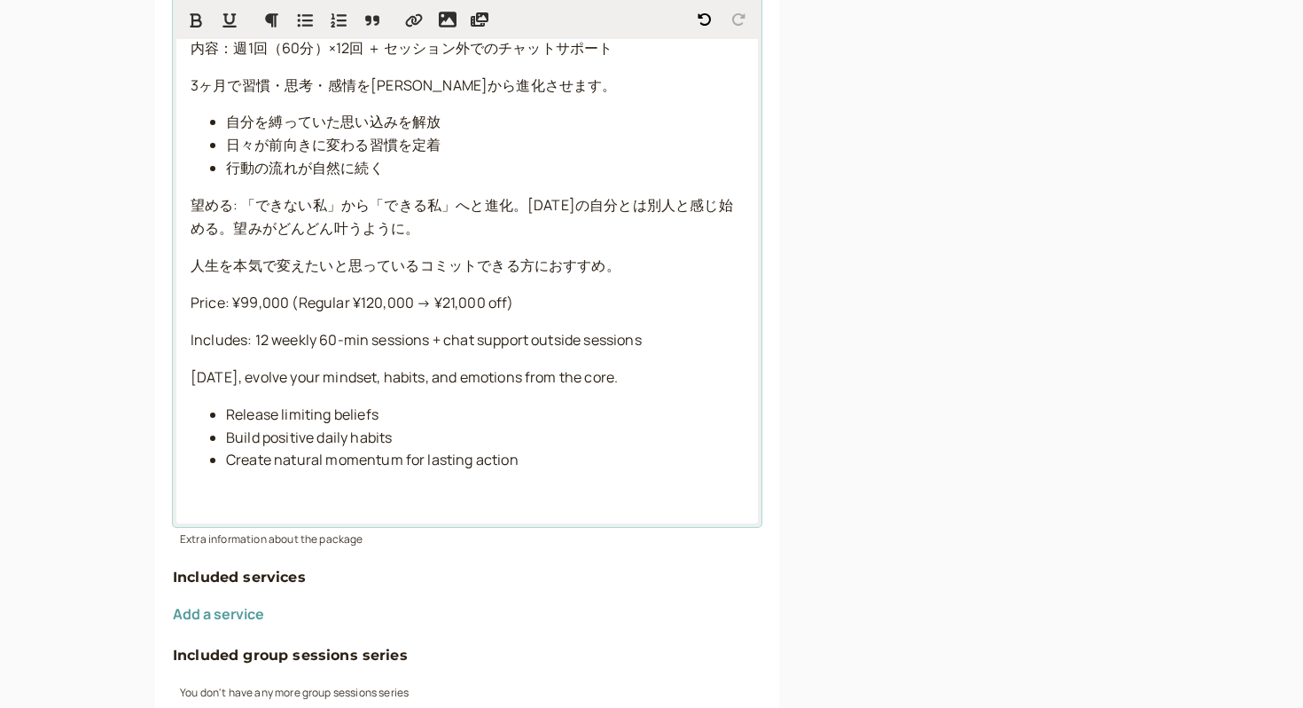
click at [365, 491] on p at bounding box center [467, 497] width 553 height 23
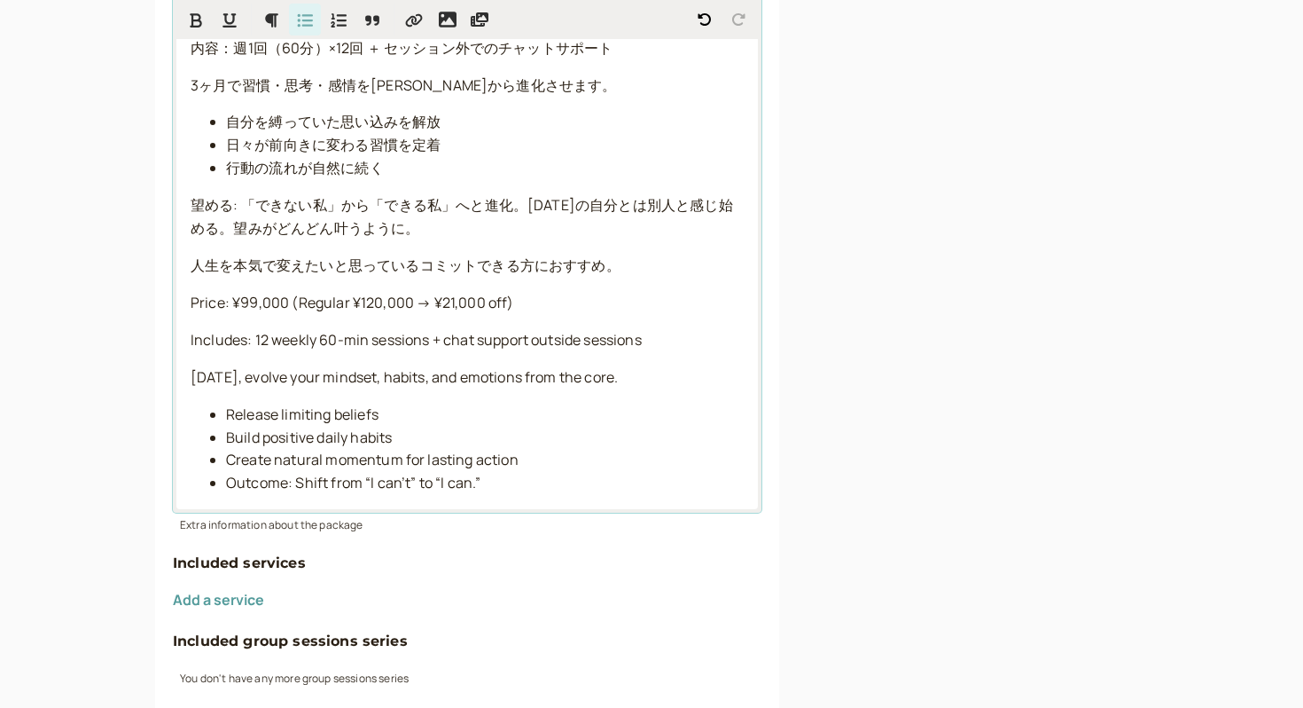
drag, startPoint x: 223, startPoint y: 482, endPoint x: 202, endPoint y: 482, distance: 21.3
click at [202, 482] on ul "Release limiting beliefs Build positive daily habits Create natural momentum fo…" at bounding box center [467, 449] width 553 height 92
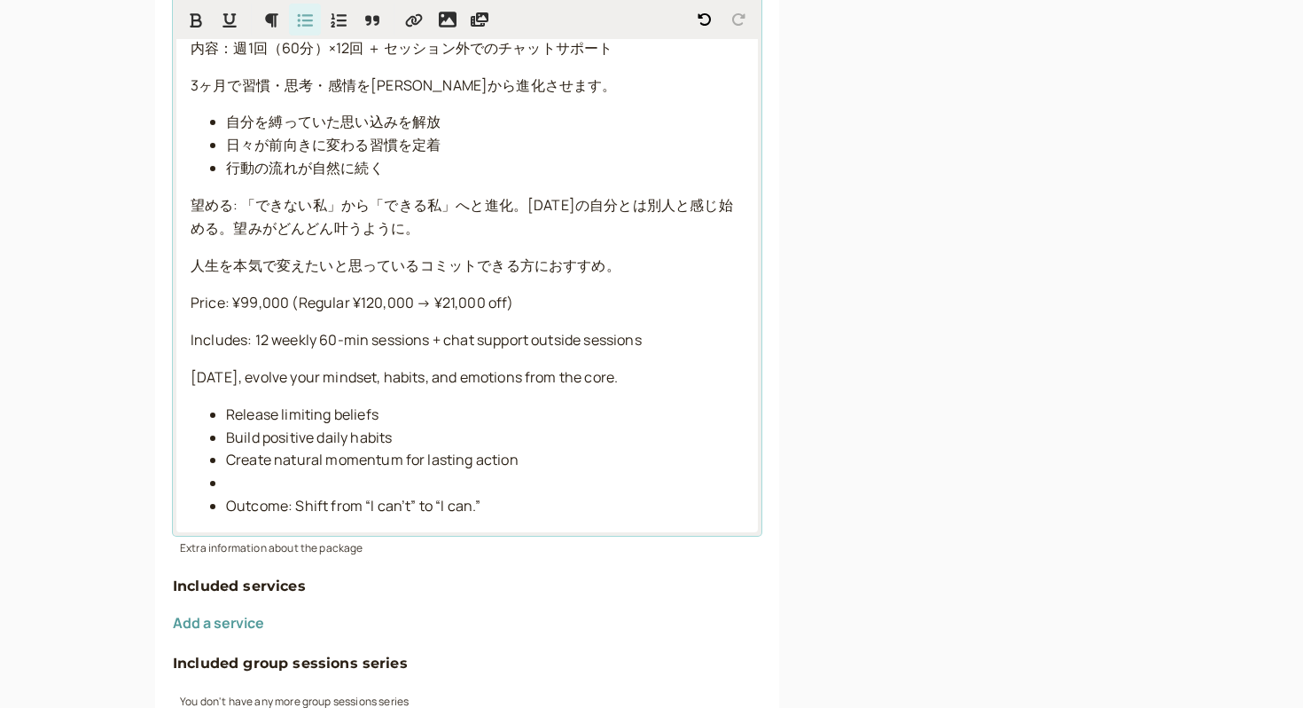
click at [227, 476] on li at bounding box center [485, 483] width 518 height 23
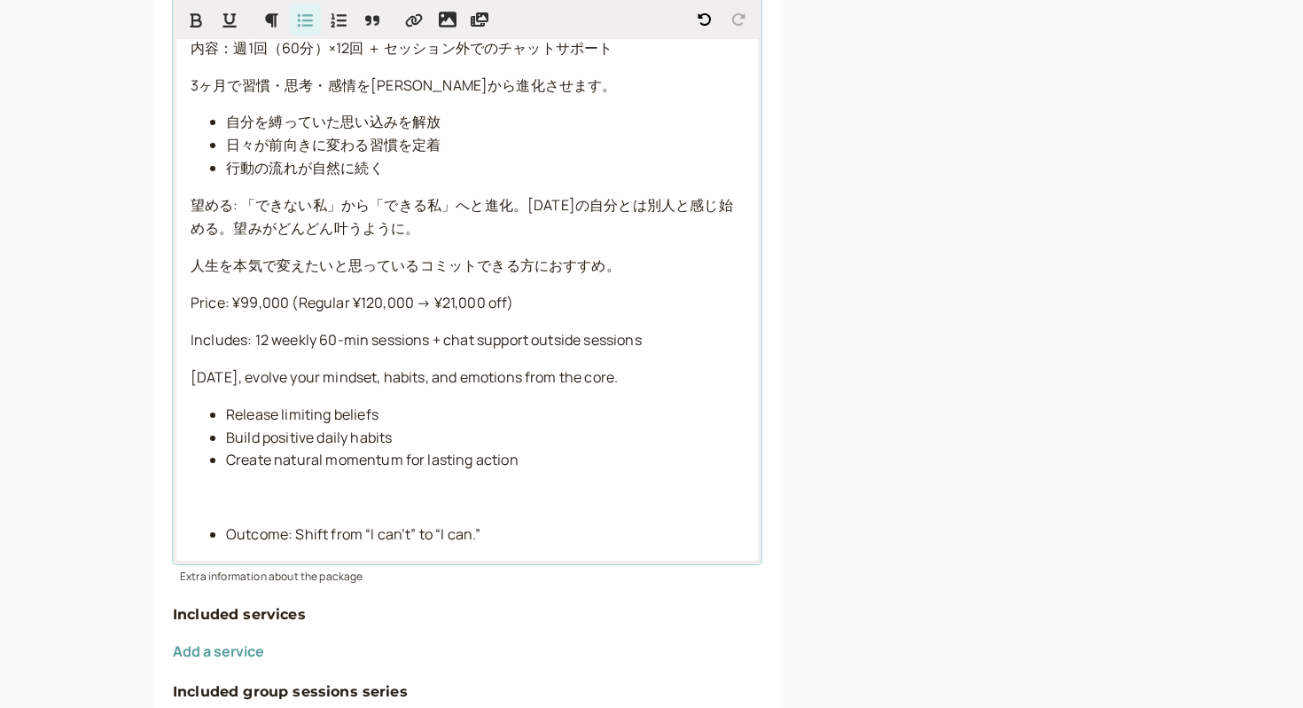
click at [223, 535] on ul "Outcome: Shift from “I can’t” to “I can.”" at bounding box center [467, 534] width 553 height 23
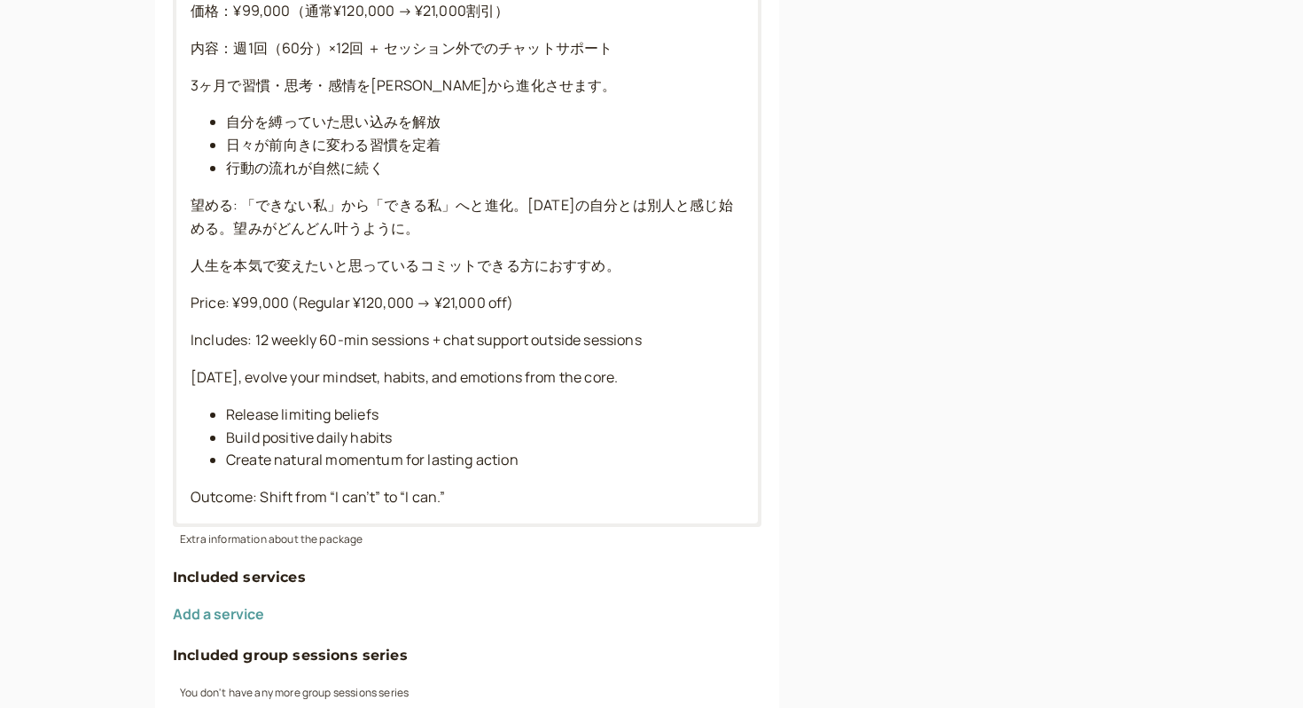
click at [223, 535] on div "Extra information about the package" at bounding box center [467, 537] width 589 height 20
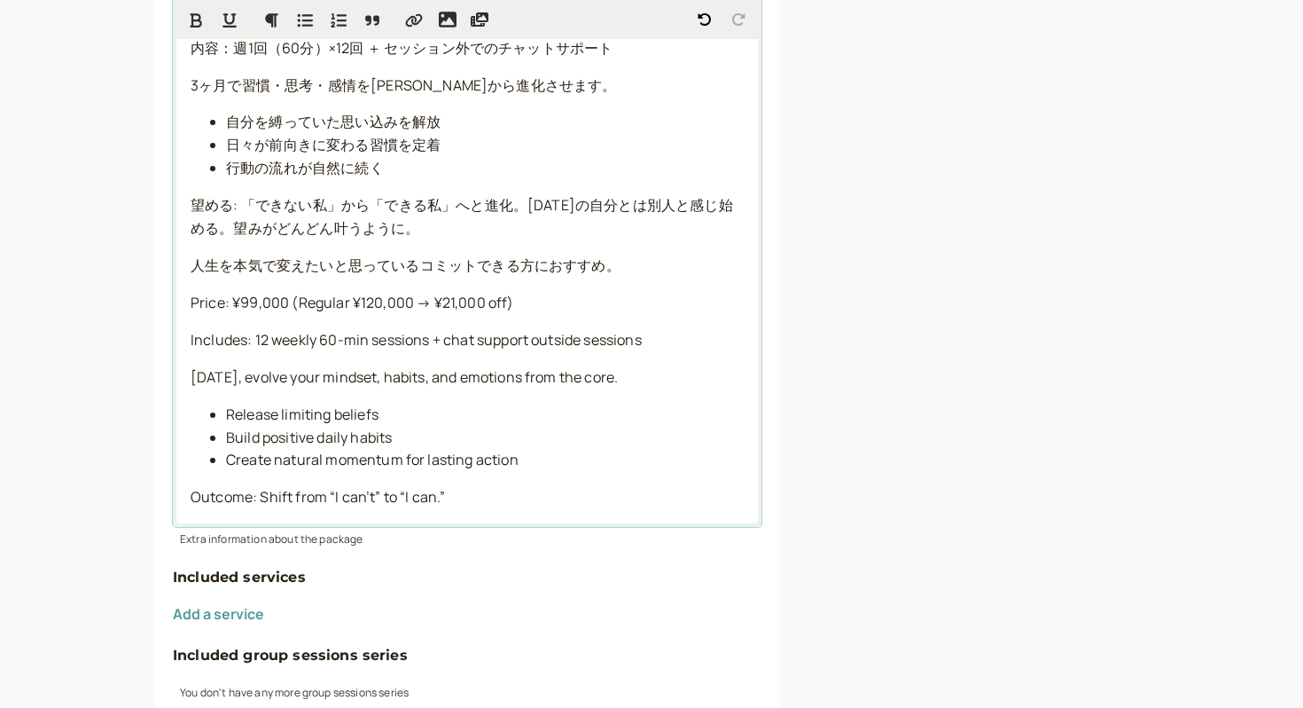
click at [452, 500] on p "Outcome: Shift from “I can’t” to “I can.”" at bounding box center [467, 497] width 553 height 23
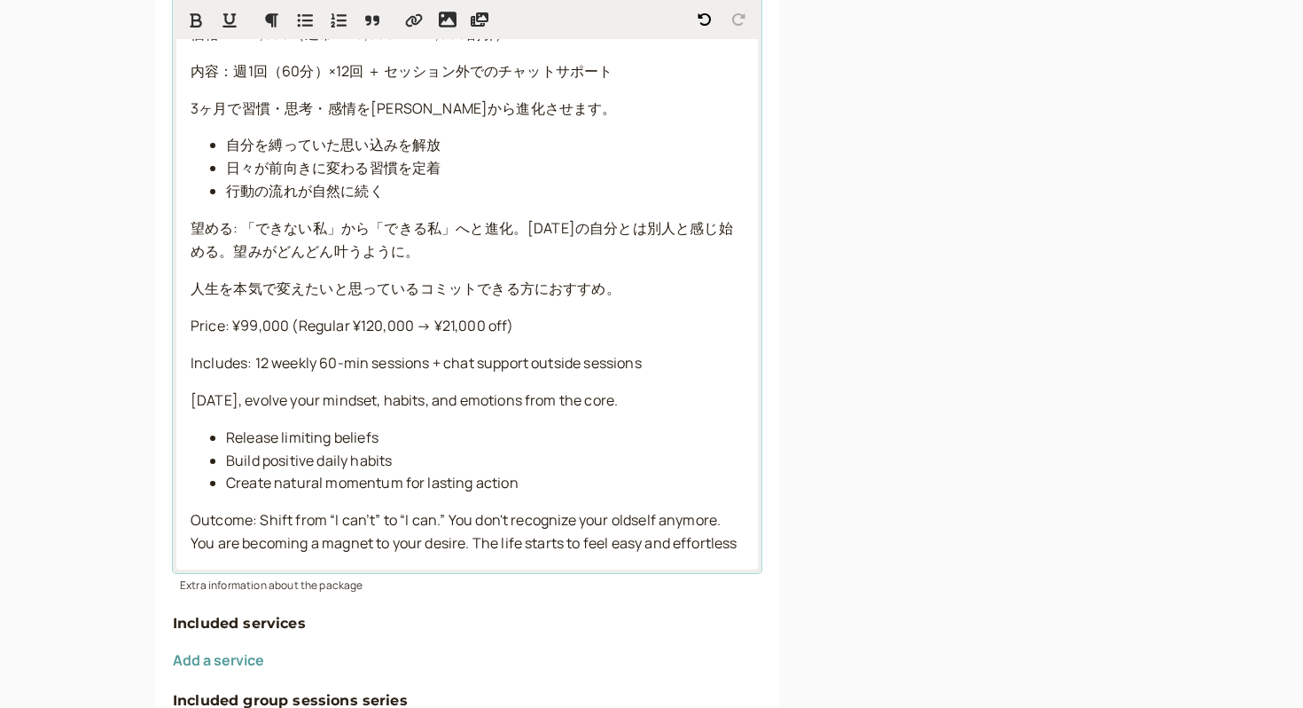
scroll to position [442, 0]
click at [447, 261] on p "望める: 「できない私」から「できる私」へと進化。3ヶ月前の自分とは別人と感じ始める。望みがどんどん叶うように。" at bounding box center [467, 242] width 553 height 46
click at [427, 251] on p "望める: 「できない私」から「できる私」へと進化。3ヶ月前の自分とは別人と感じ始める。望みがどんどん叶うように。" at bounding box center [467, 242] width 553 height 46
click at [415, 251] on span "望める: 「できない私」から「できる私」へと進化。3ヶ月前の自分とは別人と感じ始める。望みがどんどん叶うように。" at bounding box center [462, 241] width 543 height 43
click at [425, 252] on p "望める: 「できない私」から「できる私」へと進化。3ヶ月前の自分とは別人と感じ始める。望みがどんどん叶うように。" at bounding box center [467, 242] width 553 height 46
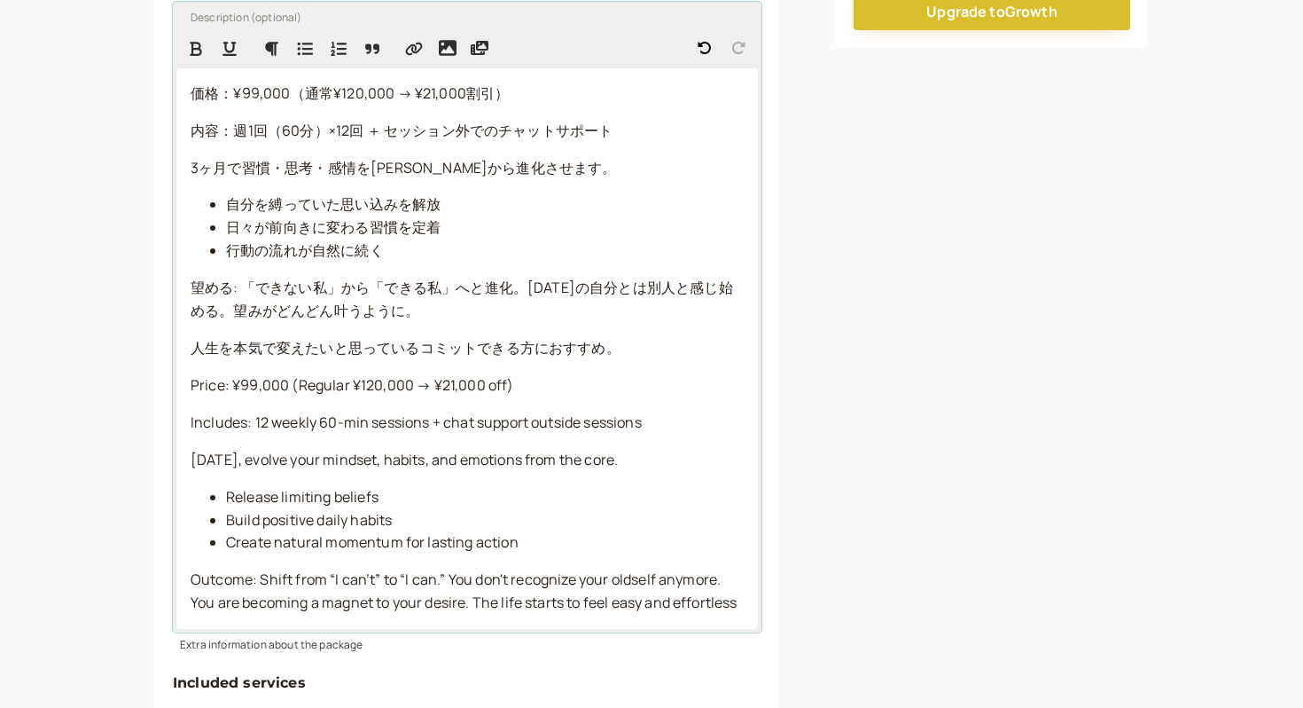
scroll to position [129, 0]
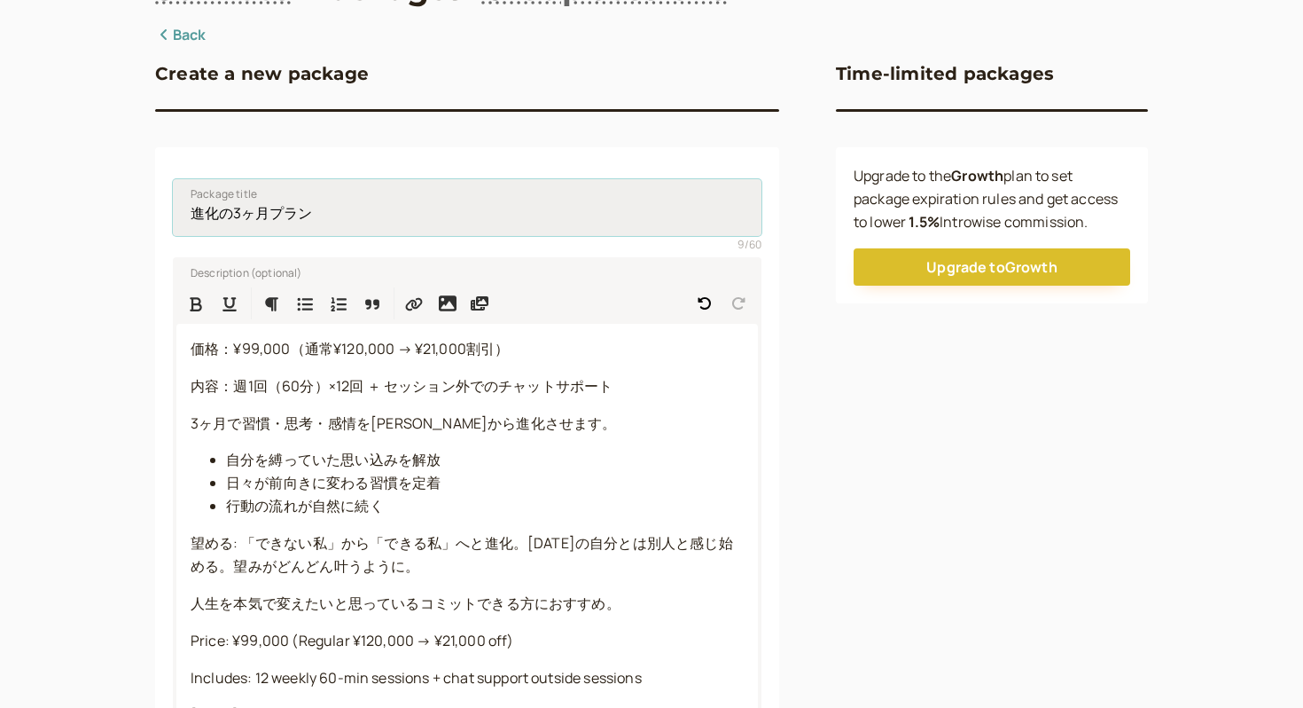
click at [337, 215] on input "進化の3ヶ月プラン" at bounding box center [467, 207] width 589 height 57
type input "進化の3ヶ月プラン/3 month evolution plan"
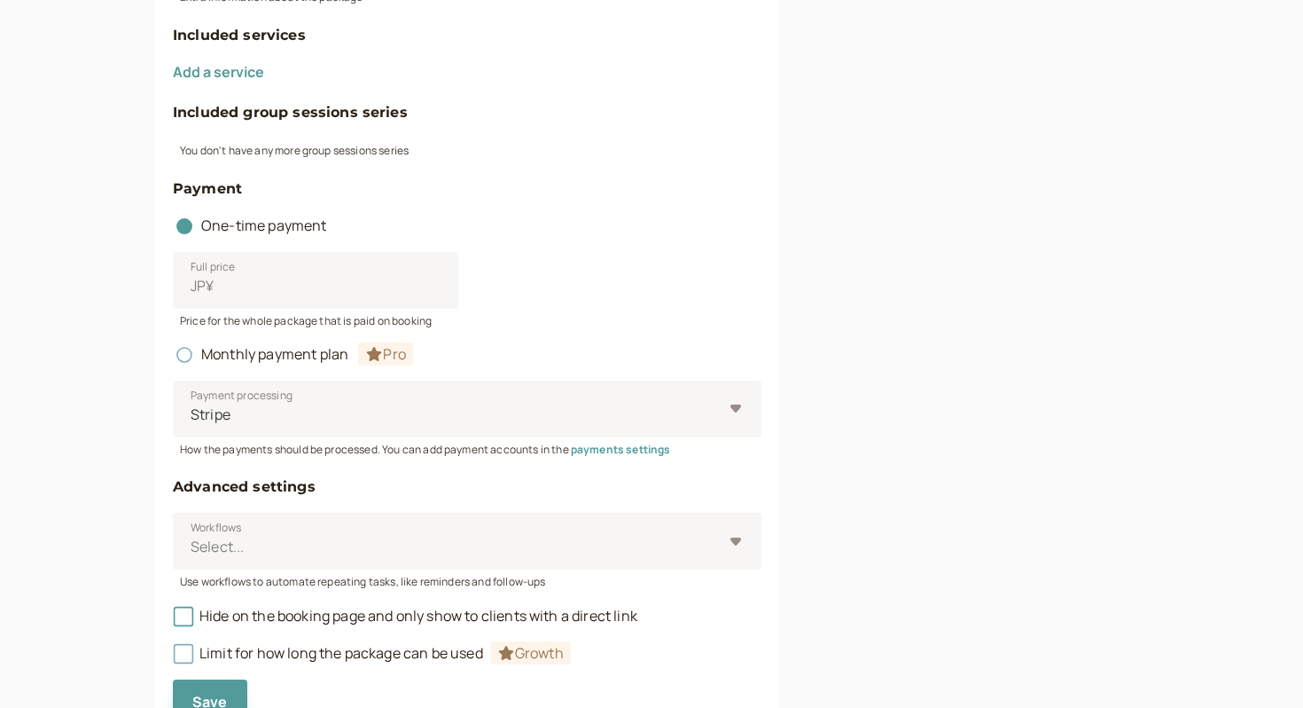
scroll to position [1048, 0]
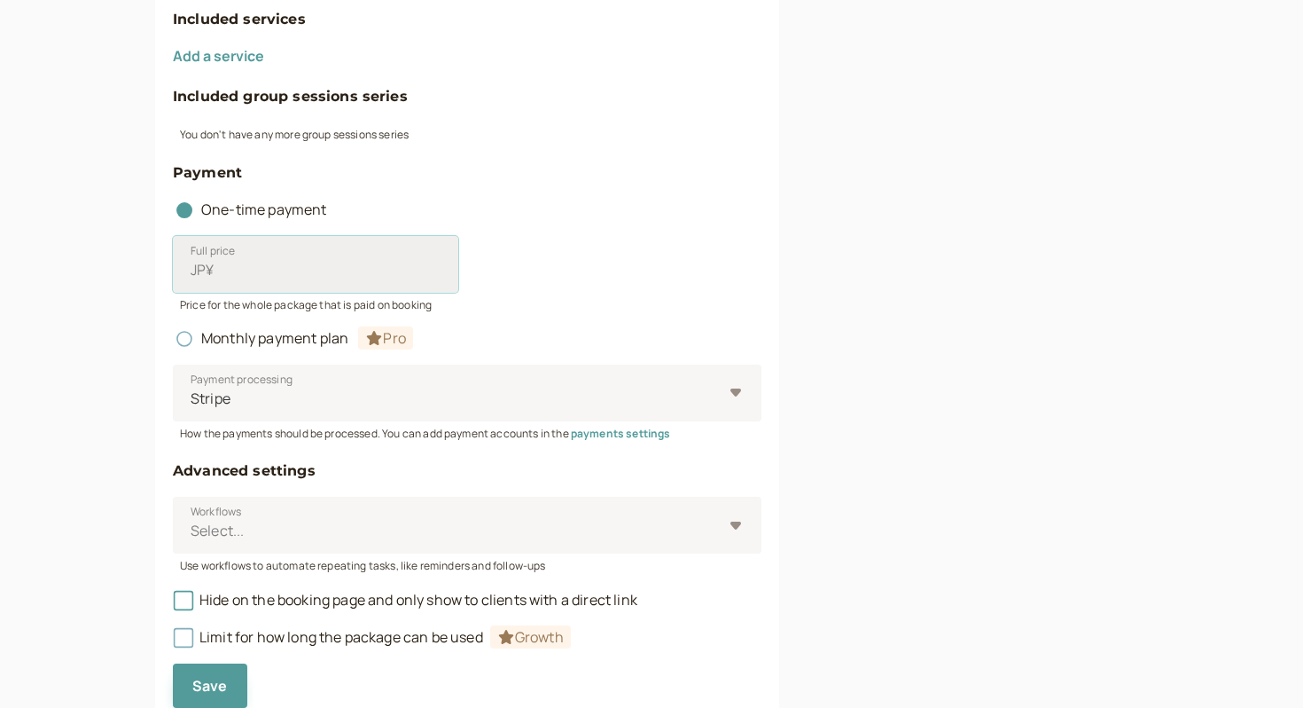
click at [285, 270] on input "Full price JP¥" at bounding box center [316, 264] width 286 height 57
type input "99000"
click at [718, 254] on div "Full price JP¥ 99000" at bounding box center [467, 264] width 589 height 57
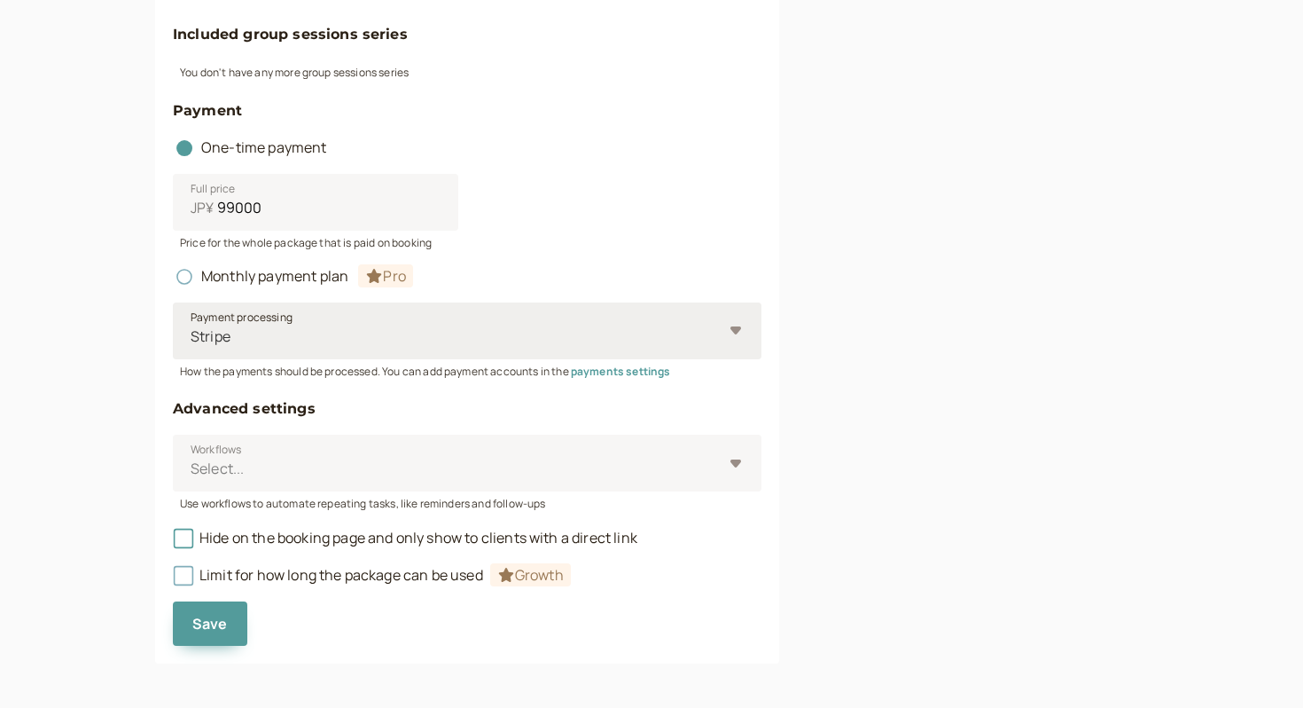
scroll to position [1115, 0]
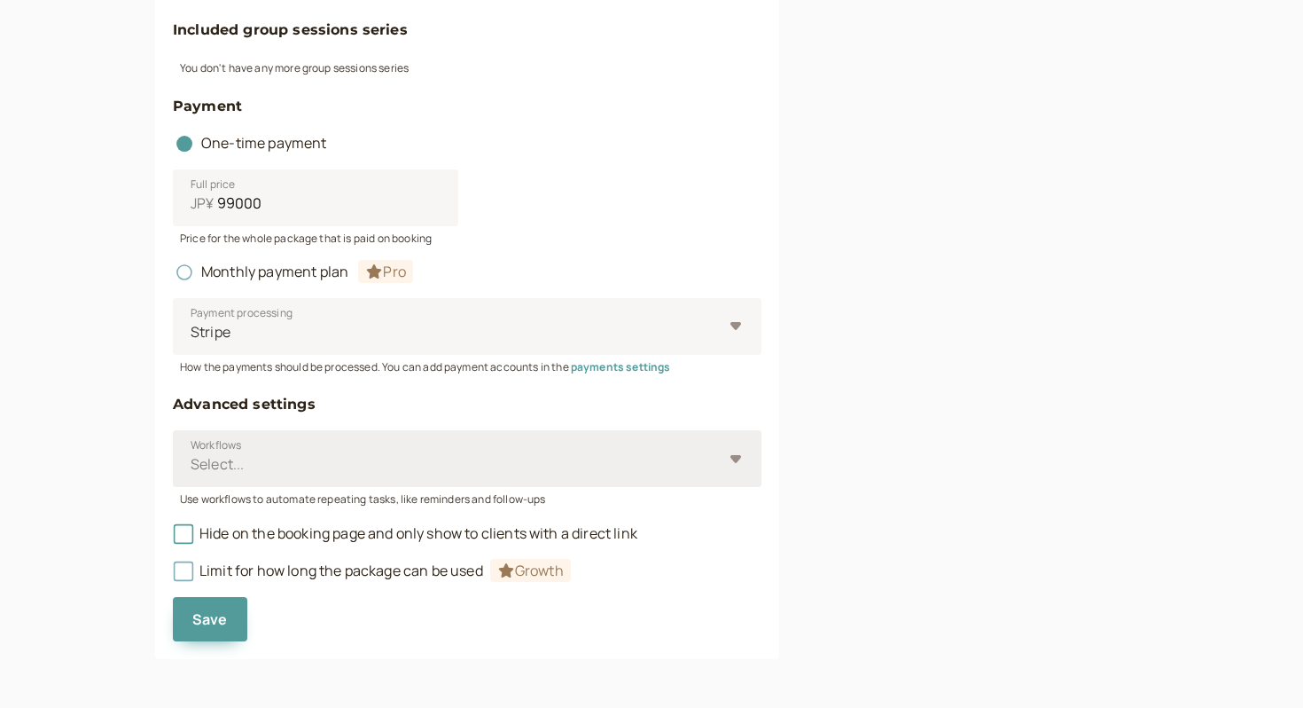
click at [384, 475] on div at bounding box center [456, 464] width 534 height 24
click at [192, 474] on input "Workflows Select..." at bounding box center [190, 464] width 3 height 20
click at [690, 238] on div "Price for the whole package that is paid on booking" at bounding box center [467, 236] width 589 height 20
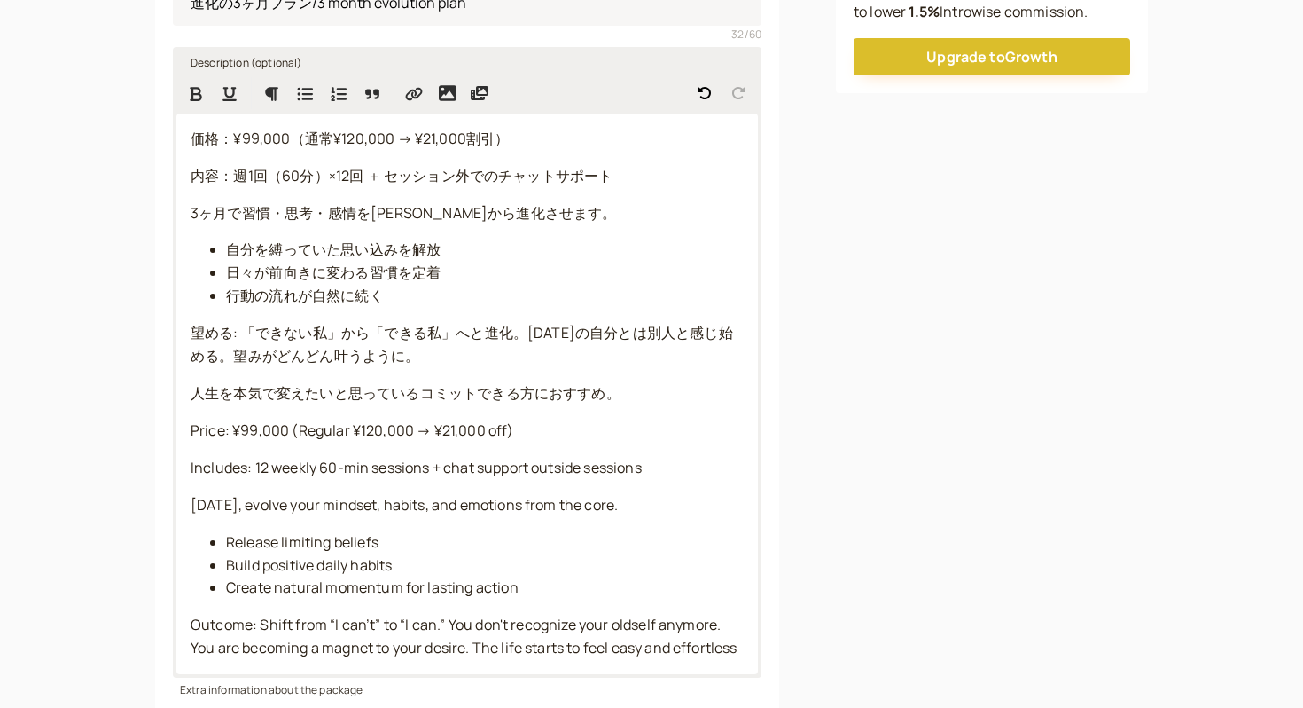
scroll to position [343, 0]
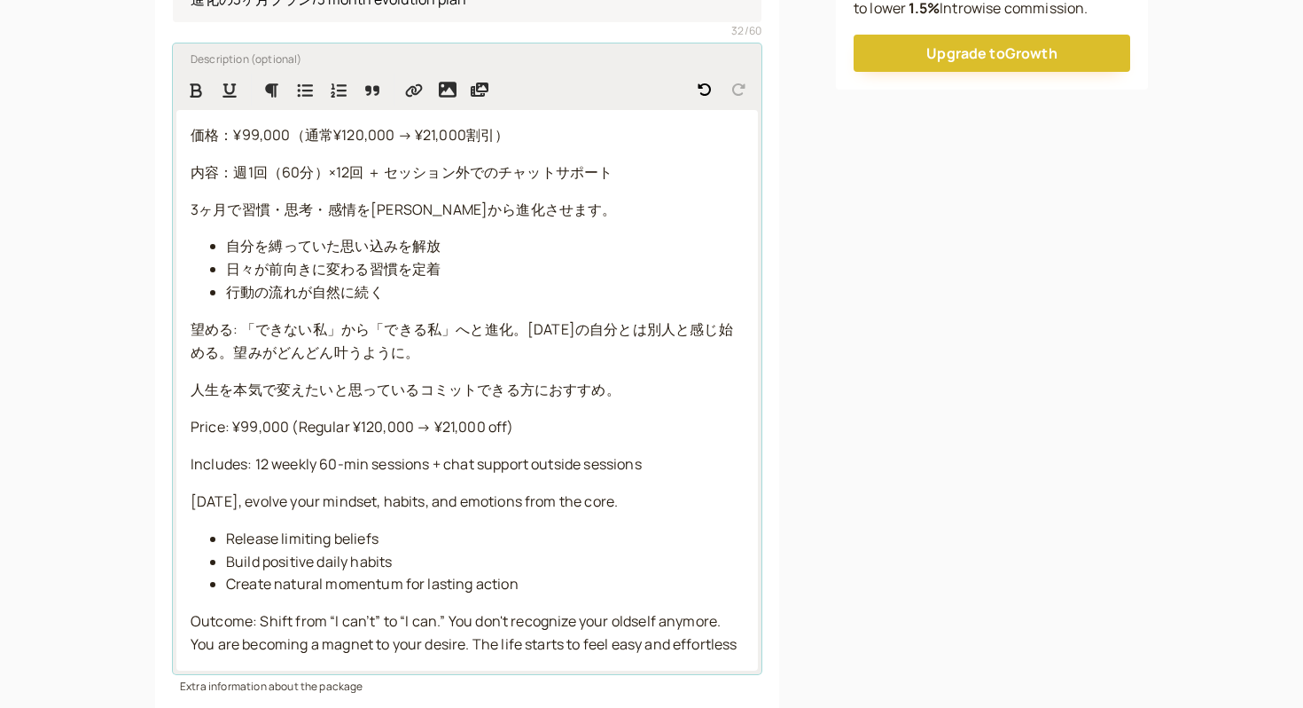
click at [236, 335] on span "望める: 「できない私」から「できる私」へと進化。3ヶ月前の自分とは別人と感じ始める。望みがどんどん叶うように。" at bounding box center [462, 340] width 543 height 43
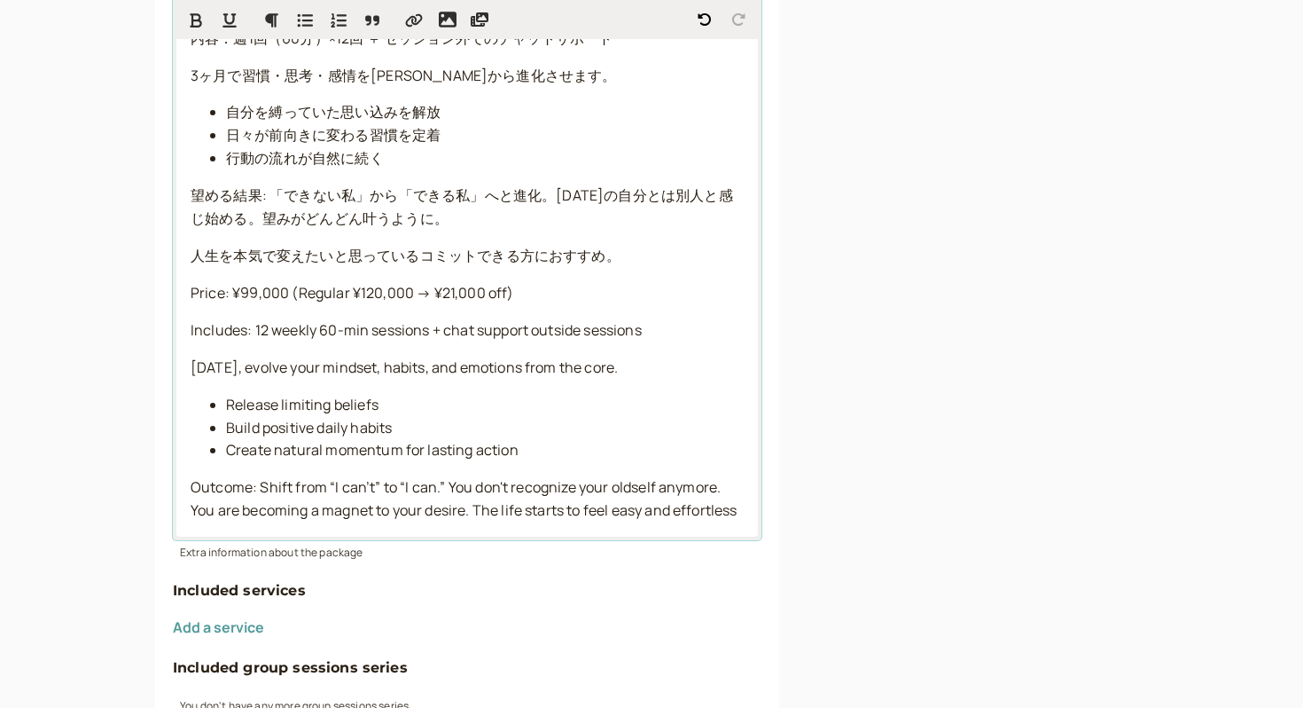
scroll to position [481, 0]
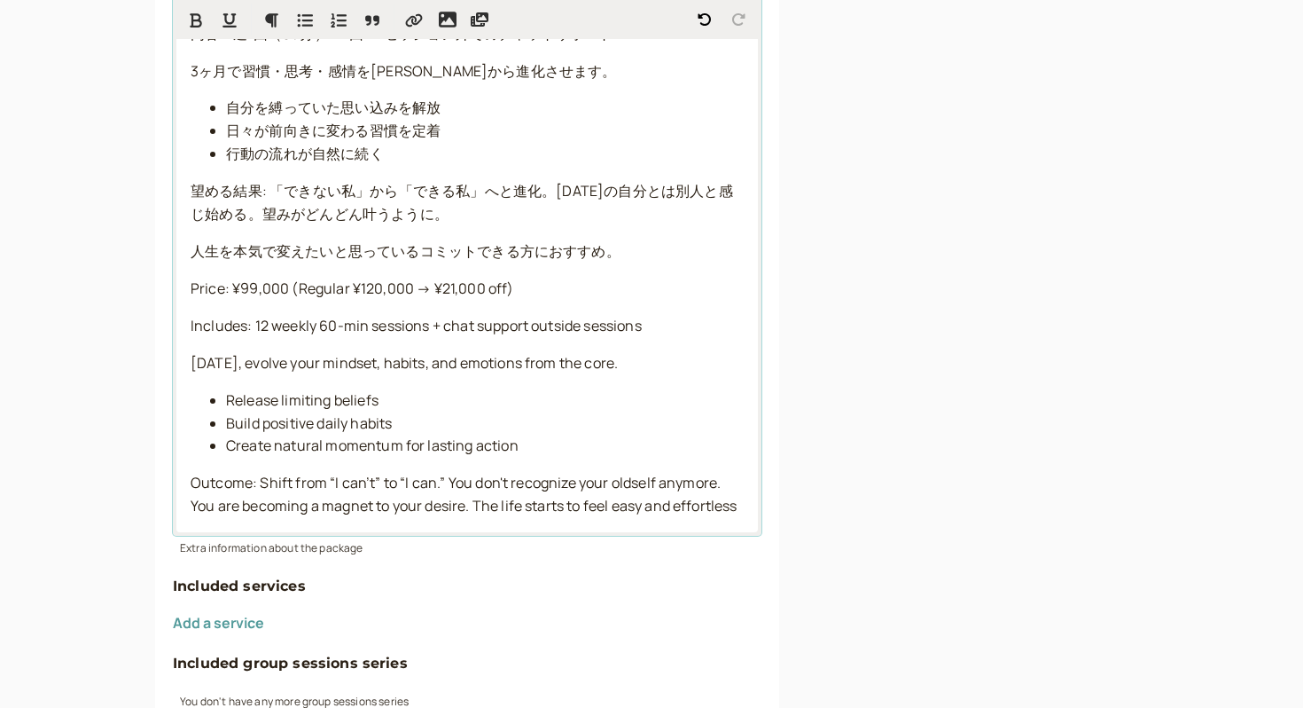
click at [742, 506] on p "Outcome: Shift from “I can’t” to “I can.” You don't recognize your oldself anym…" at bounding box center [467, 495] width 553 height 46
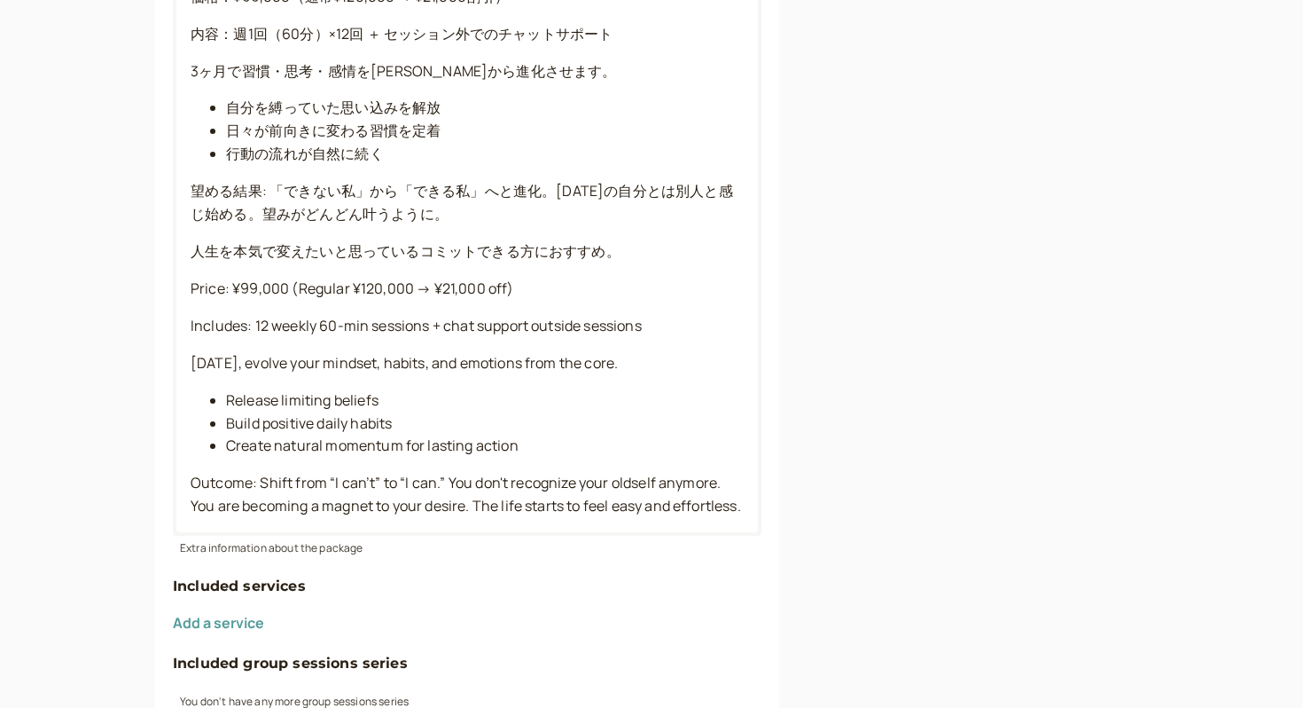
click at [920, 550] on div "Time-limited packages Upgrade to the Growth plan to set package expiration rule…" at bounding box center [992, 481] width 312 height 1619
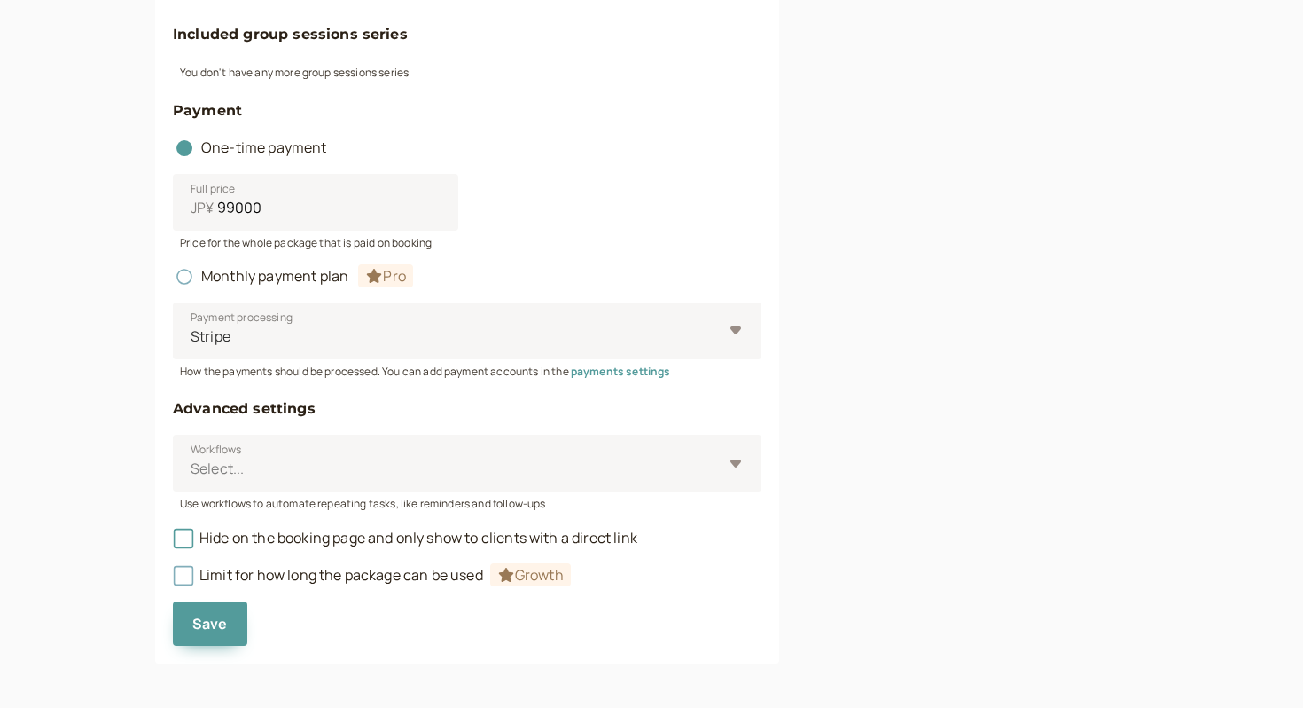
scroll to position [1138, 0]
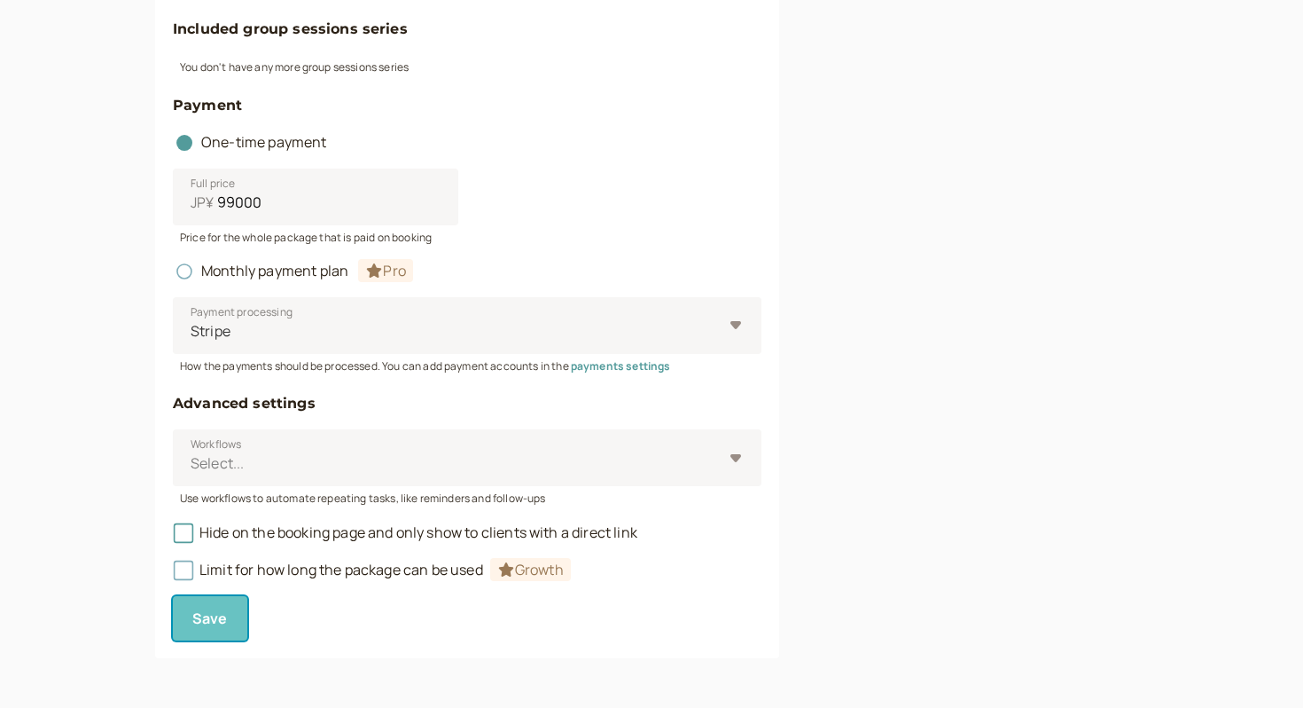
click at [213, 630] on button "Save" at bounding box center [210, 618] width 74 height 44
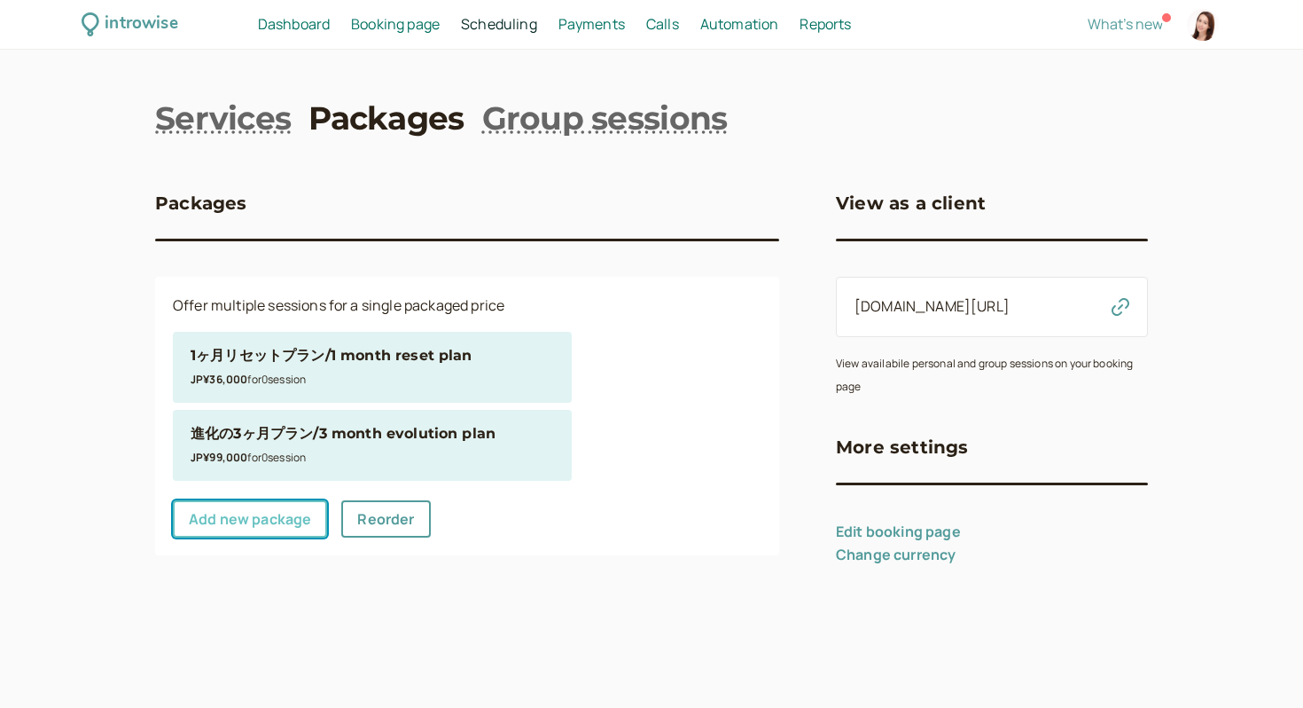
click at [263, 519] on link "Add new package" at bounding box center [250, 518] width 154 height 37
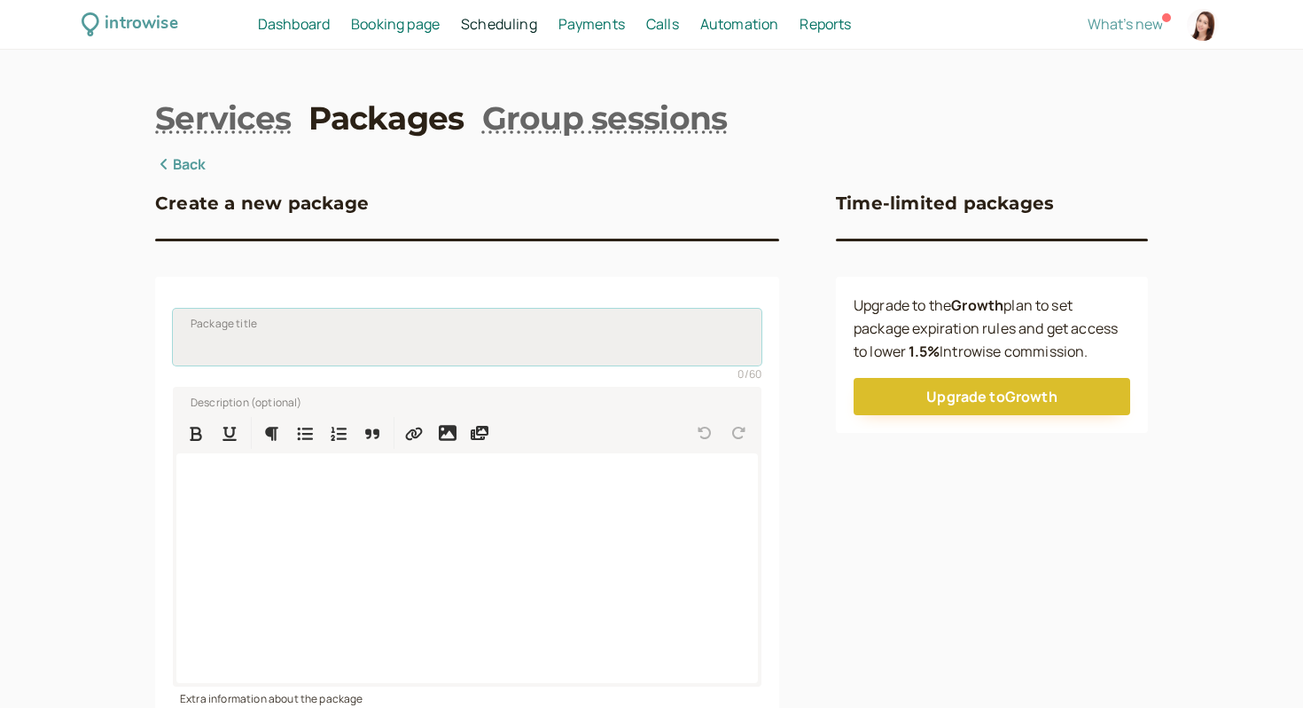
click at [276, 332] on input "Package title" at bounding box center [467, 337] width 589 height 57
type input "人生デザイン6ヶ月プラン/Life changing 6 month plan"
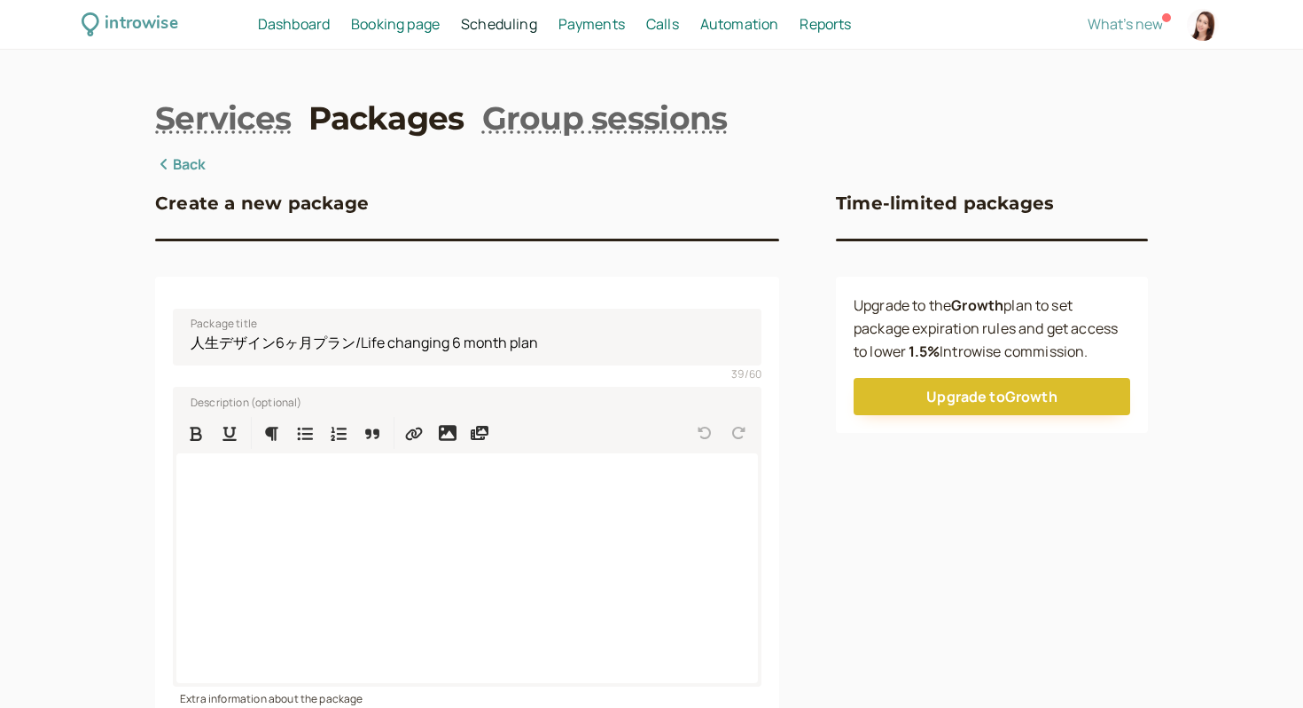
click at [347, 538] on div at bounding box center [467, 568] width 582 height 230
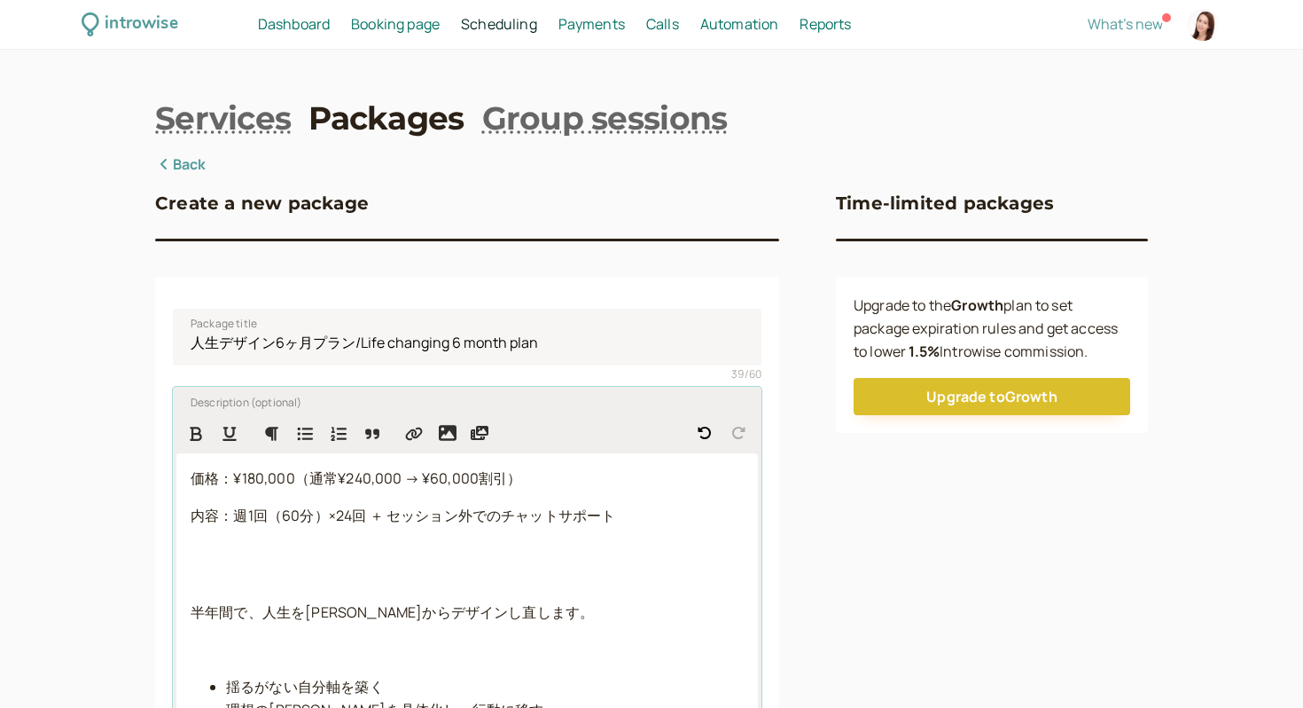
scroll to position [169, 0]
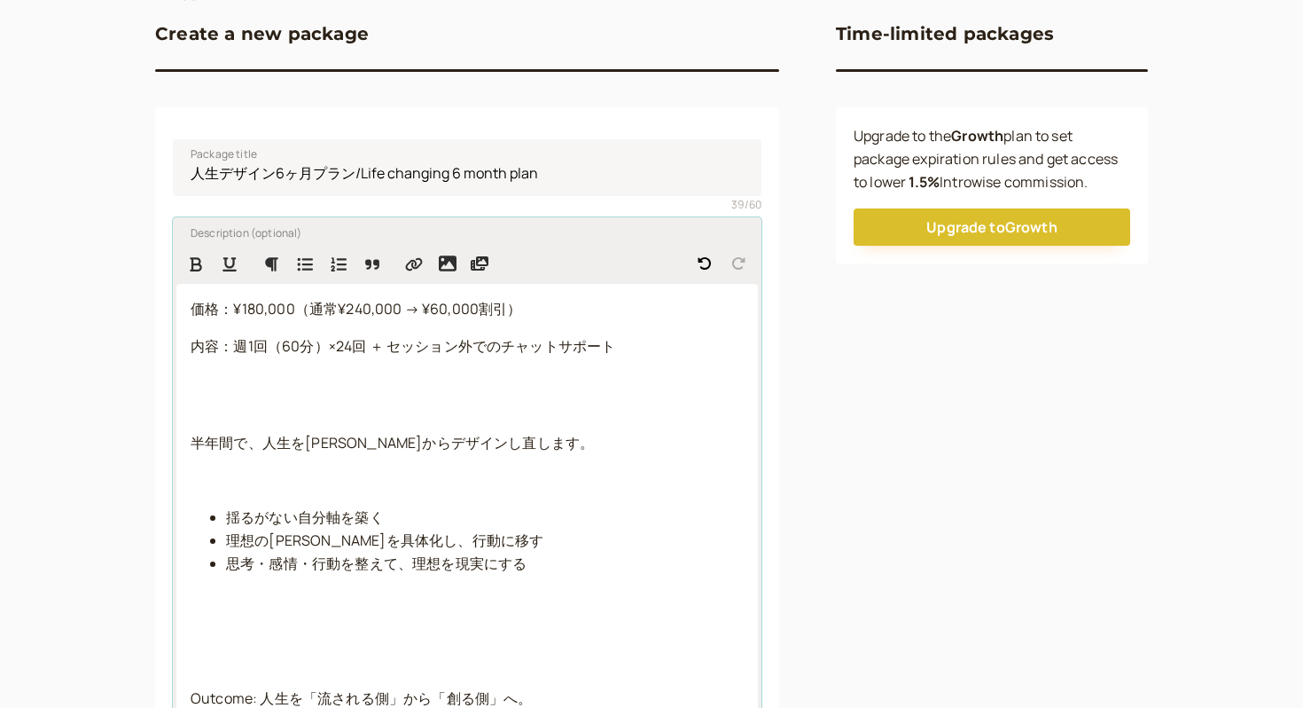
click at [202, 395] on p at bounding box center [467, 395] width 553 height 46
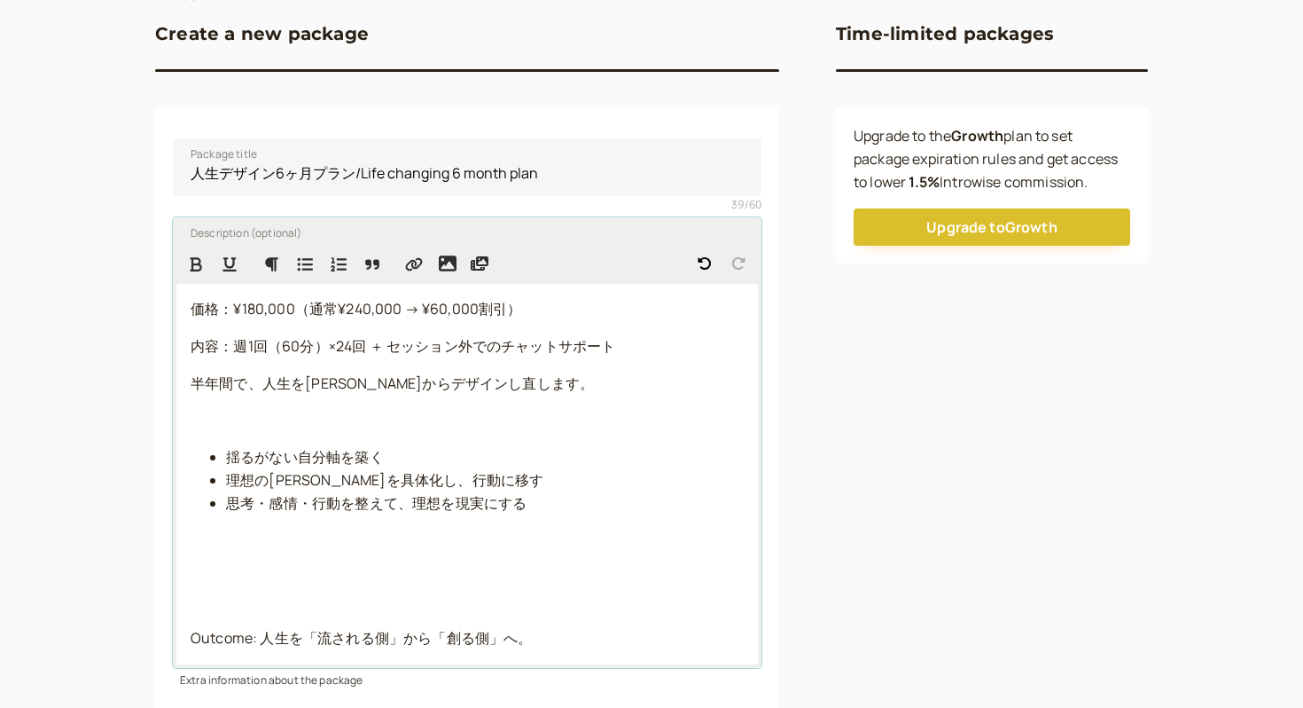
click at [207, 430] on p at bounding box center [467, 420] width 553 height 23
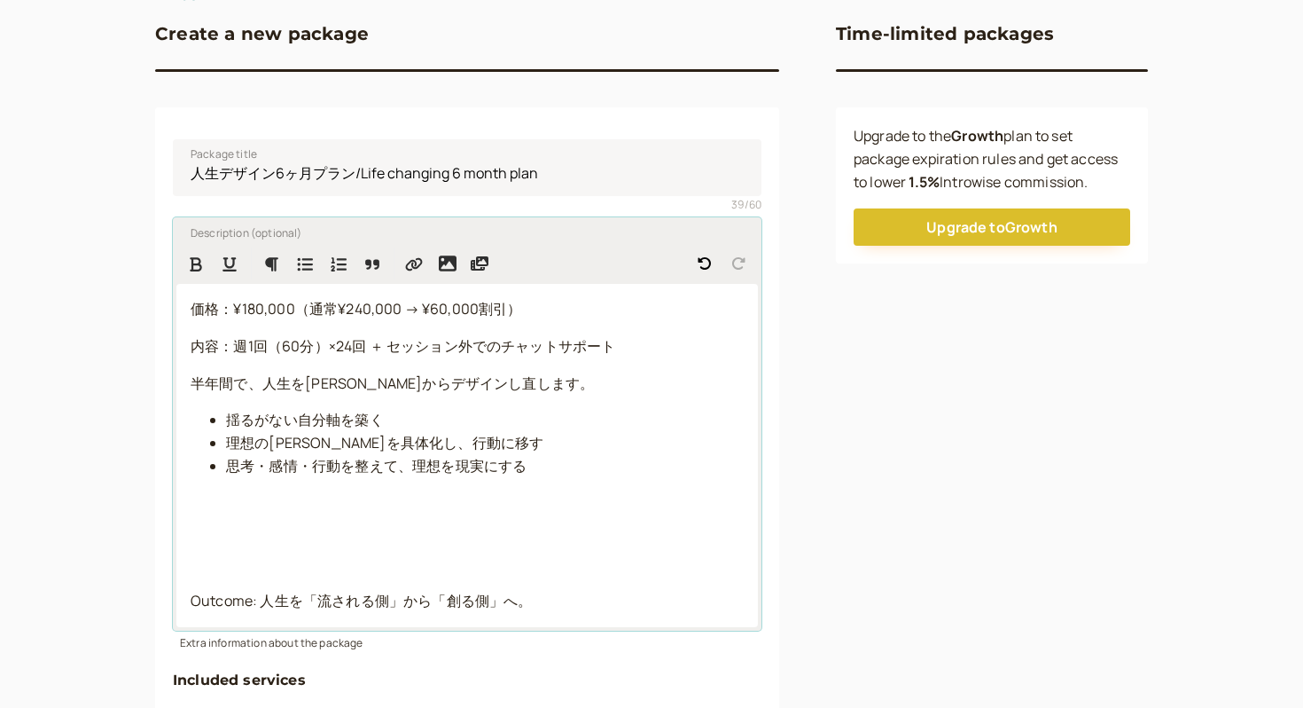
click at [197, 587] on div "価格：¥180,000（通常¥240,000 → ¥60,000割引） 内容：週1回（60分）×24回 ＋ セッション外でのチャットサポート 半年間で、人生を…" at bounding box center [467, 455] width 582 height 343
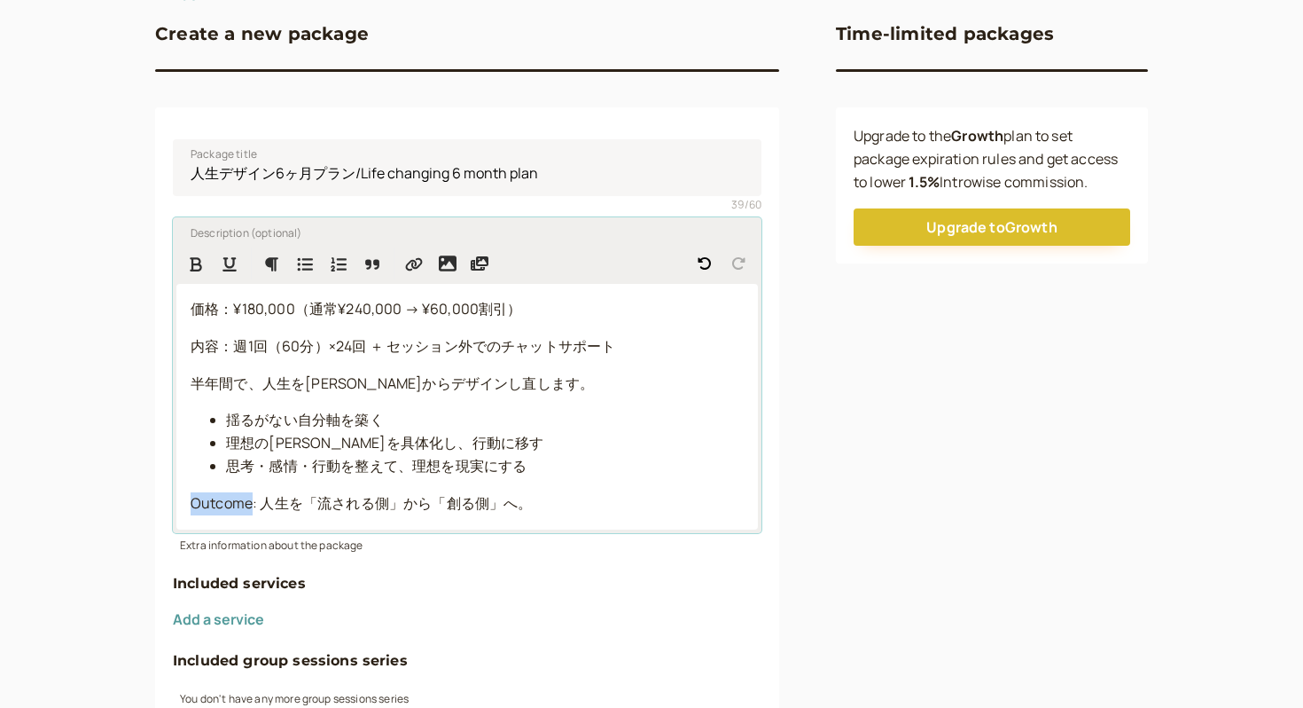
drag, startPoint x: 251, startPoint y: 505, endPoint x: 190, endPoint y: 498, distance: 61.6
click at [191, 498] on span "Outcome: 人生を「流される側」から「創る側」へ。" at bounding box center [361, 503] width 341 height 20
click at [583, 495] on p "望める結果: 人生を「流される側」から「創る側」へ。" at bounding box center [467, 503] width 553 height 23
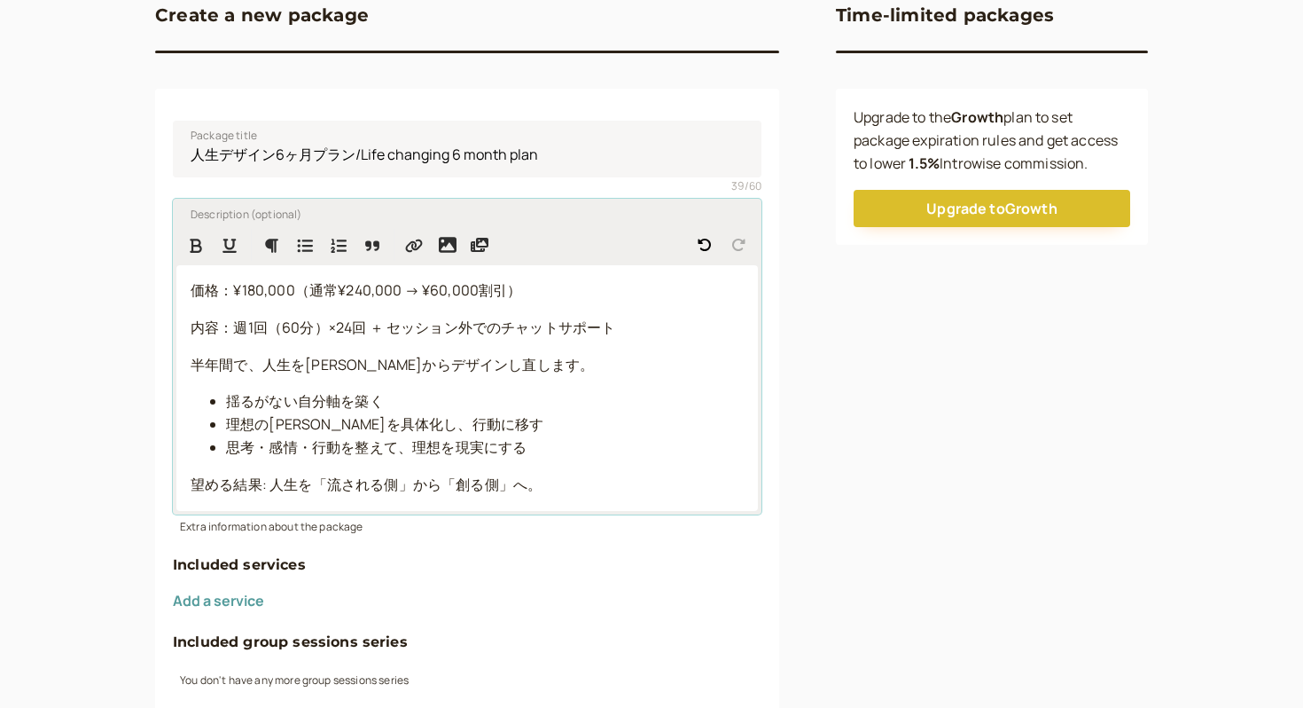
scroll to position [189, 0]
click at [415, 405] on li "揺るがない自分軸を築く" at bounding box center [485, 400] width 518 height 23
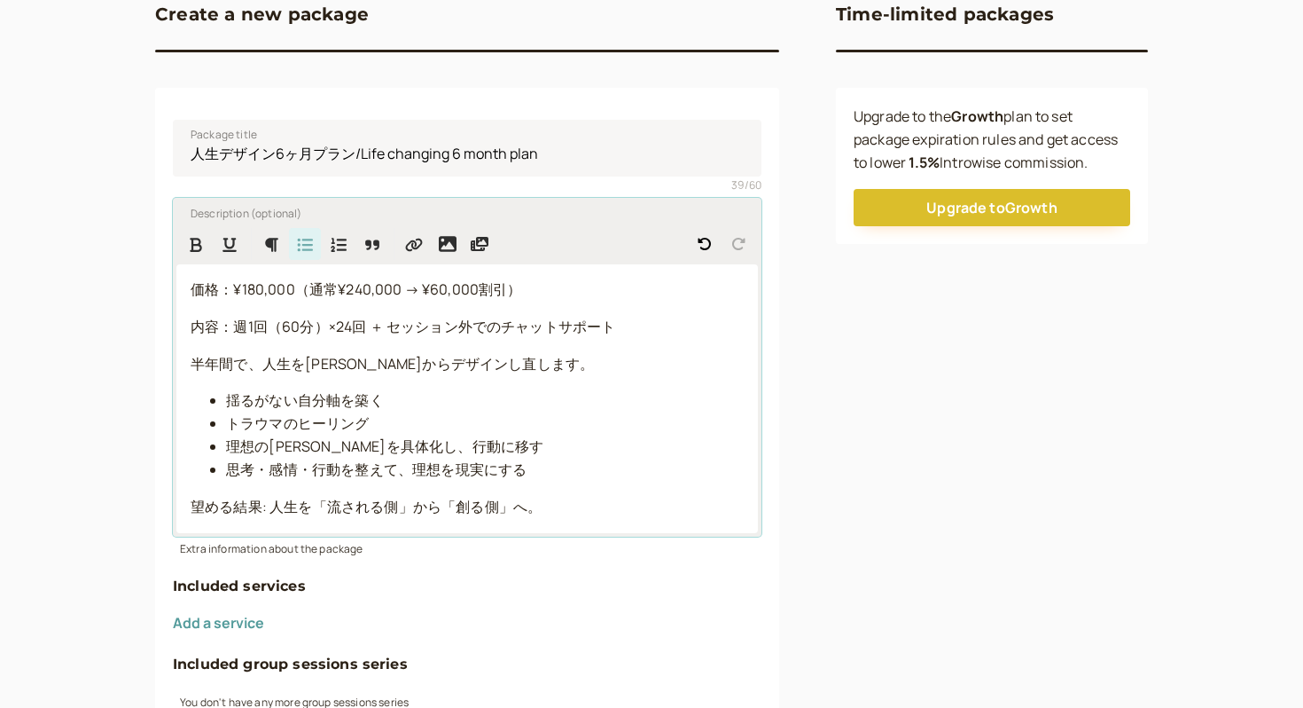
click at [531, 471] on li "思考・感情・行動を整えて、理想を現実にする" at bounding box center [485, 469] width 518 height 23
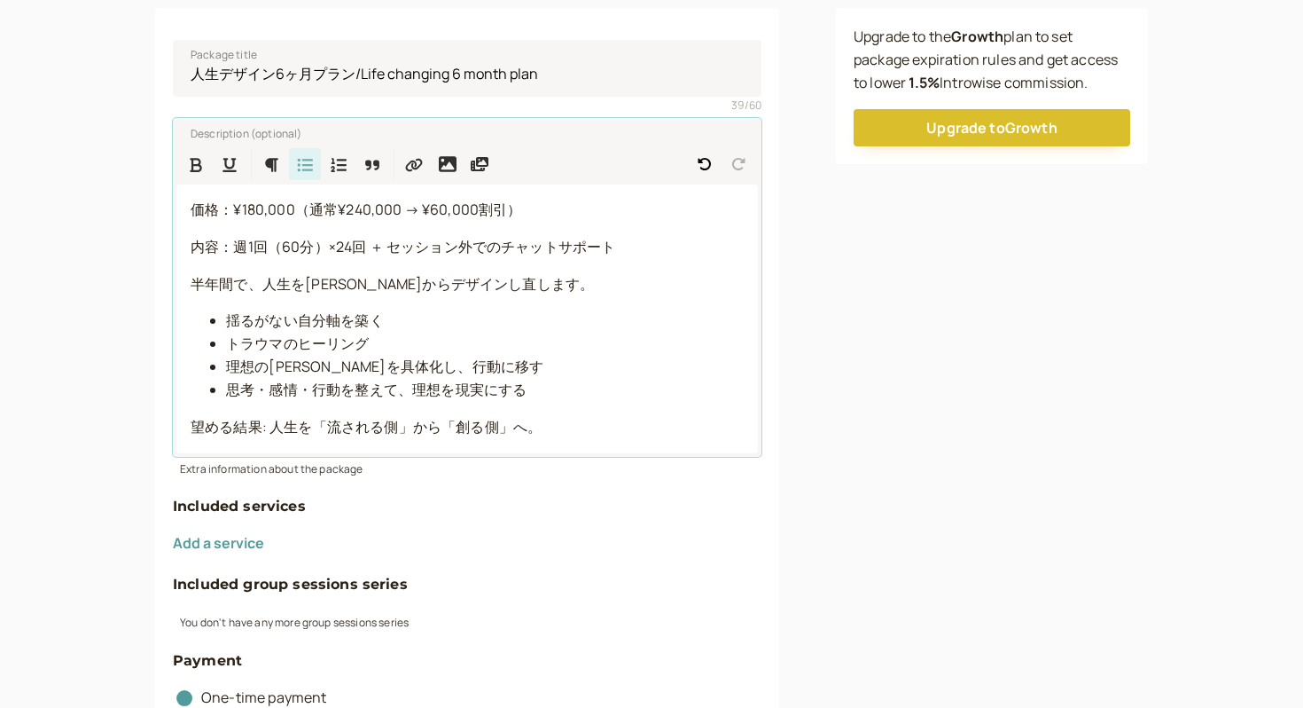
scroll to position [304, 0]
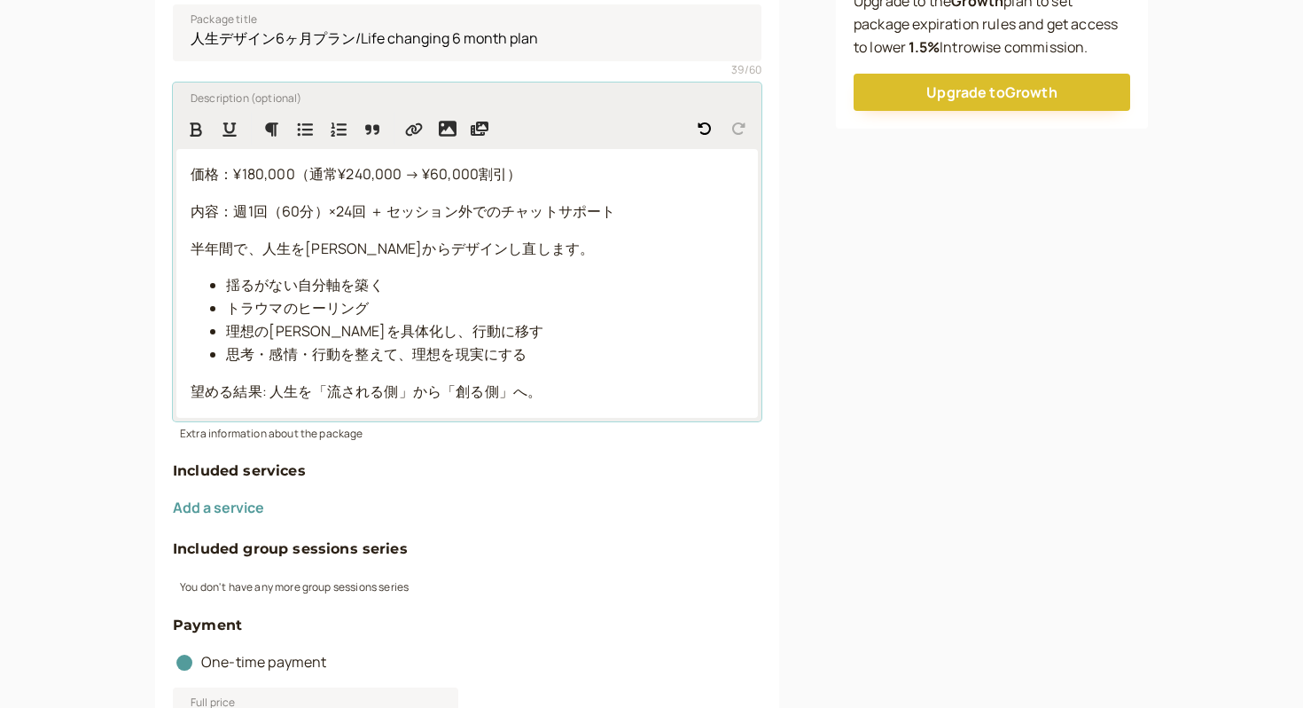
click at [584, 383] on p "望める結果: 人生を「流される側」から「創る側」へ。" at bounding box center [467, 391] width 553 height 23
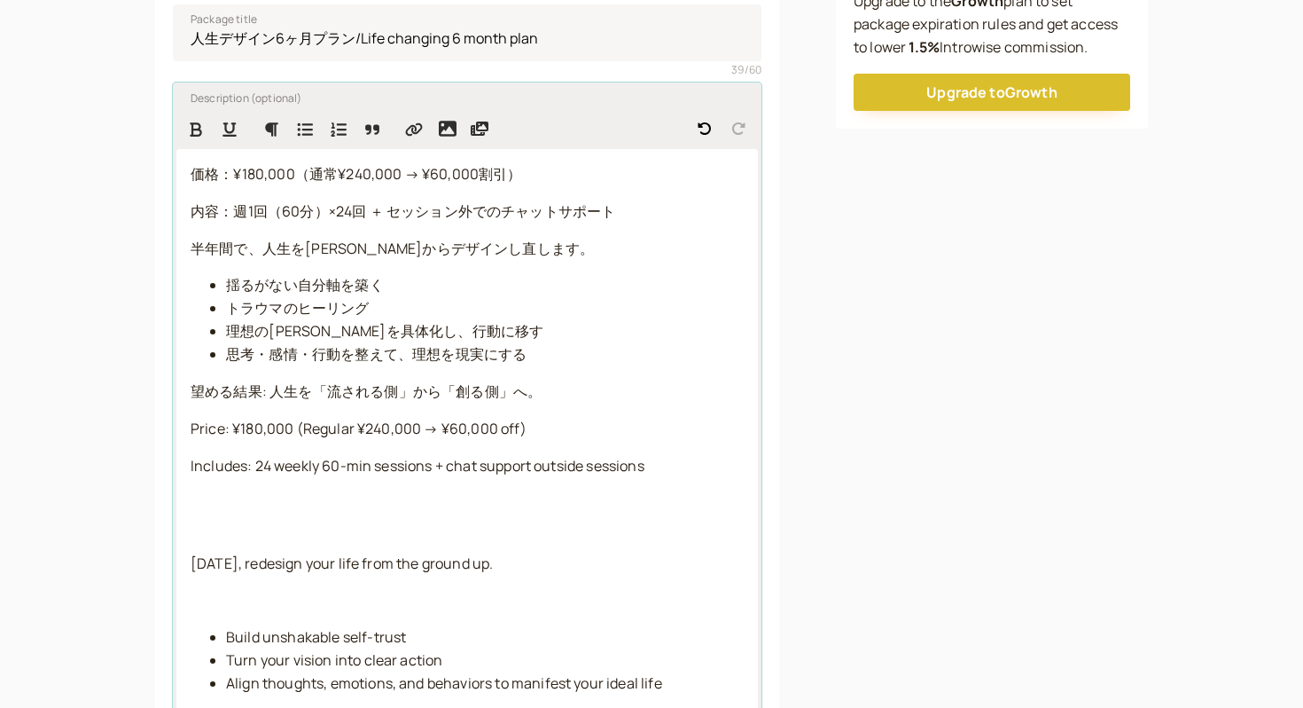
scroll to position [424, 0]
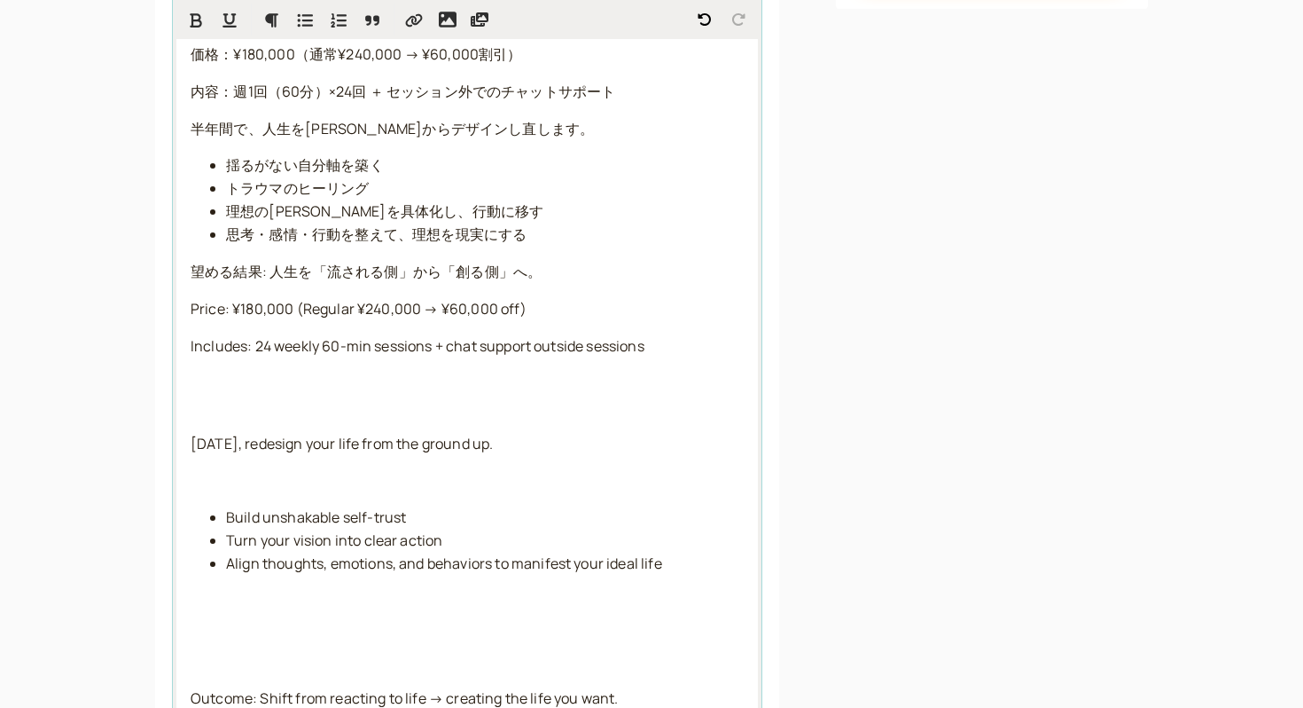
click at [223, 400] on p at bounding box center [467, 395] width 553 height 46
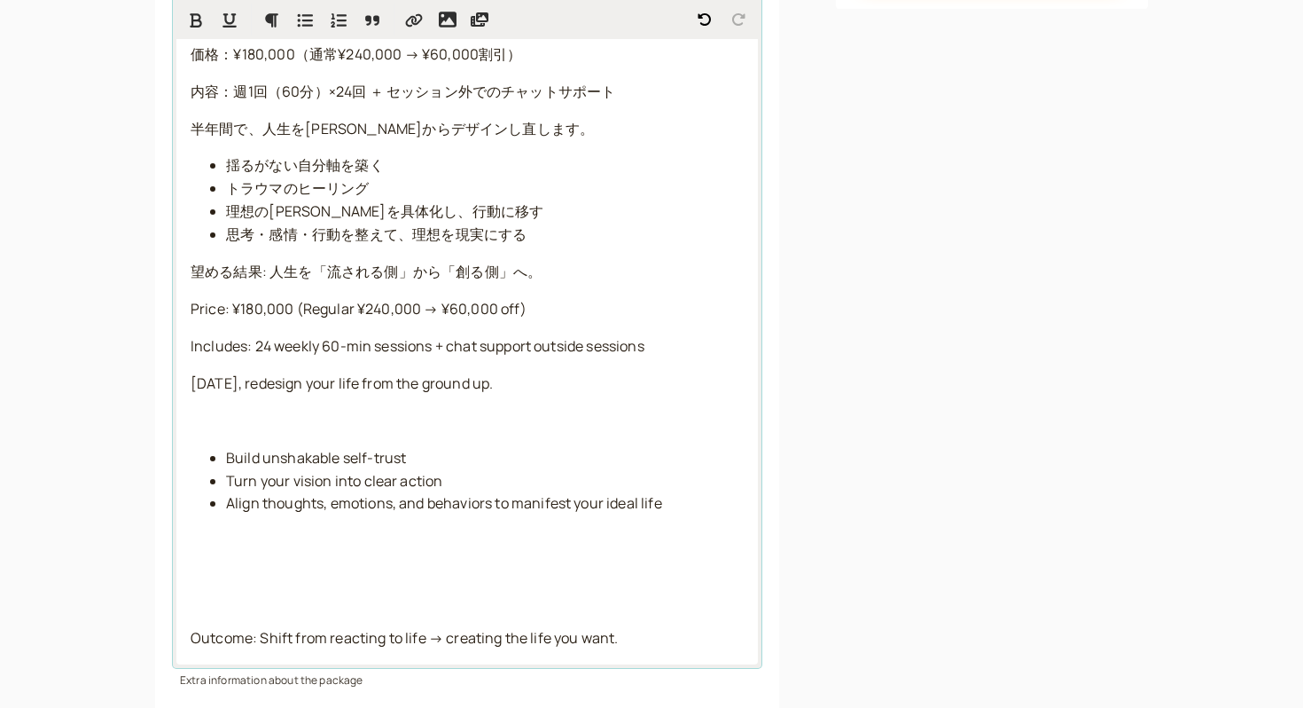
click at [192, 432] on p at bounding box center [467, 421] width 553 height 23
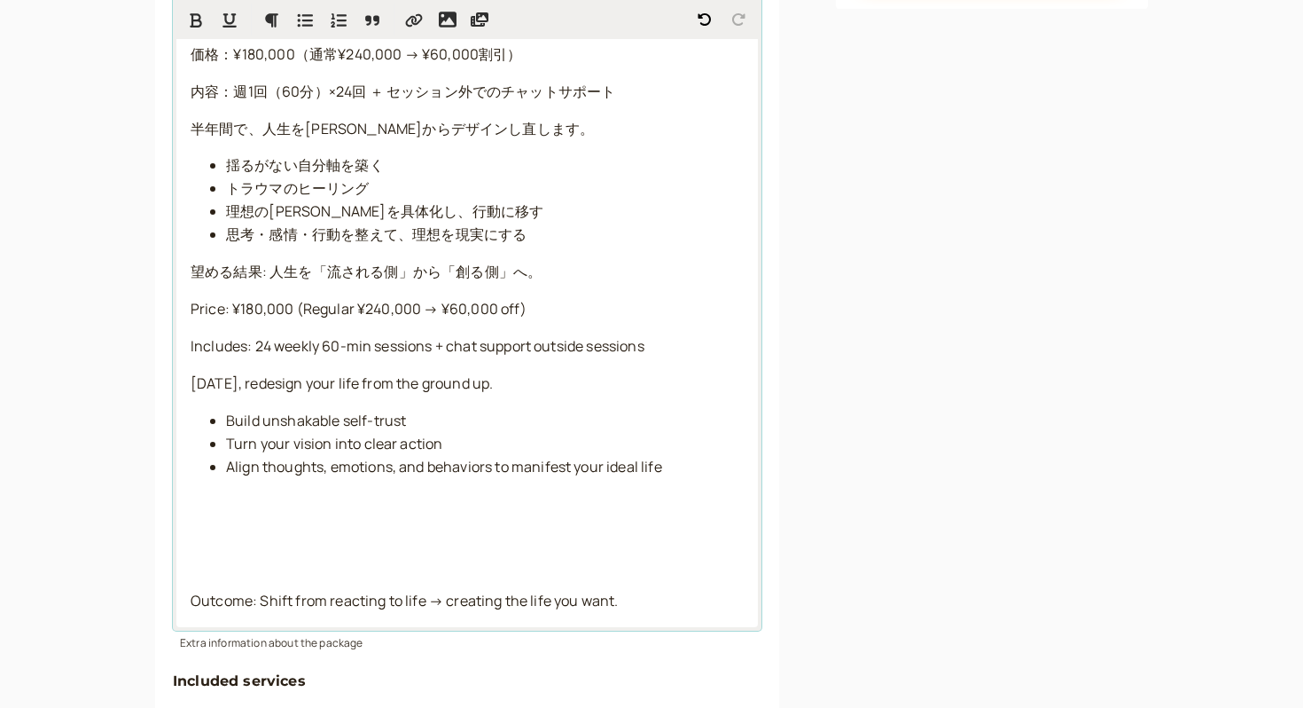
click at [200, 548] on p at bounding box center [467, 552] width 553 height 46
click at [187, 575] on div "価格：¥180,000（通常¥240,000 → ¥60,000割引） 内容：週1回（60分）×24回 ＋ セッション外でのチャットサポート 半年間で、人生を…" at bounding box center [467, 328] width 582 height 598
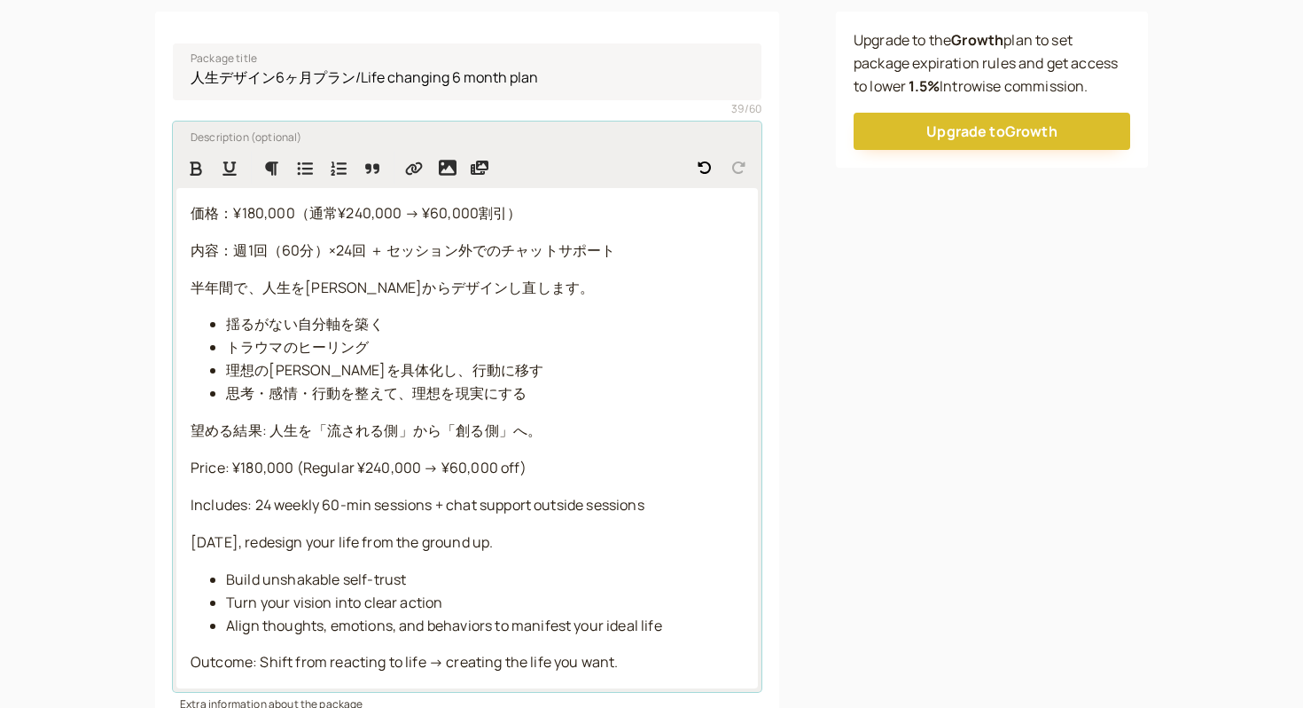
scroll to position [278, 0]
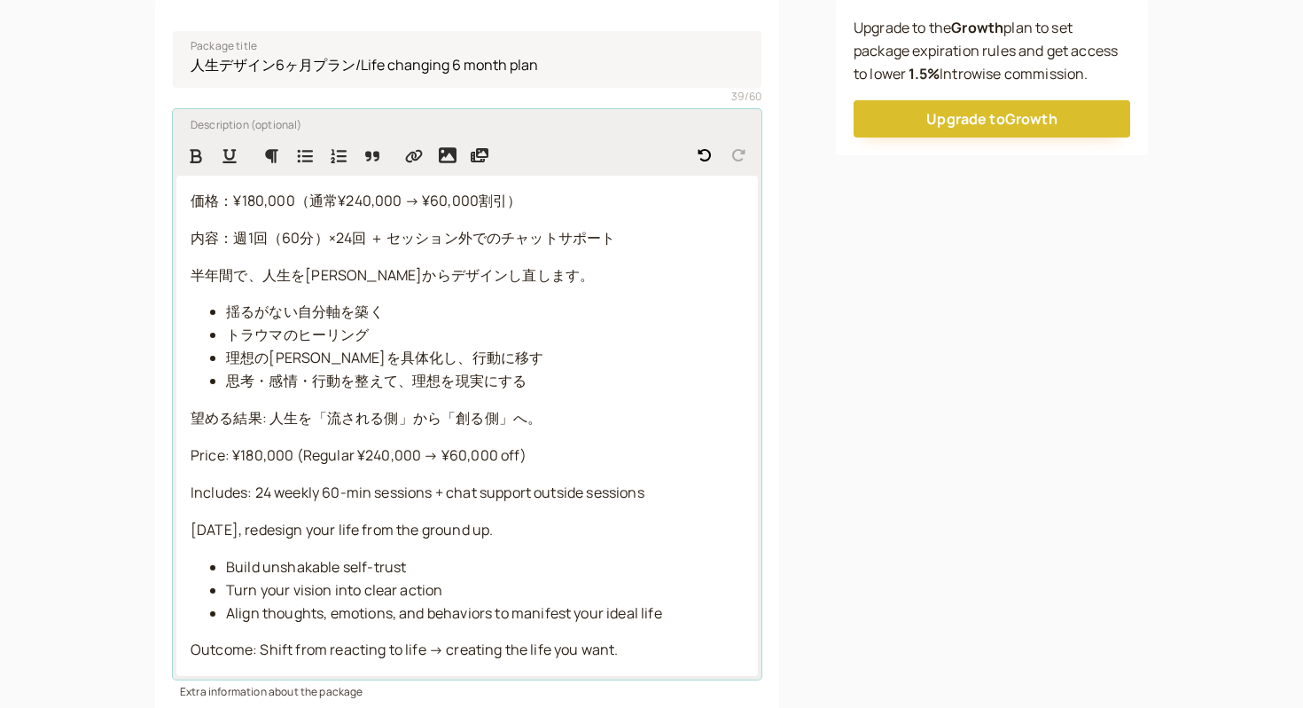
click at [599, 412] on p "望める結果: 人生を「流される側」から「創る側」へ。" at bounding box center [467, 418] width 553 height 23
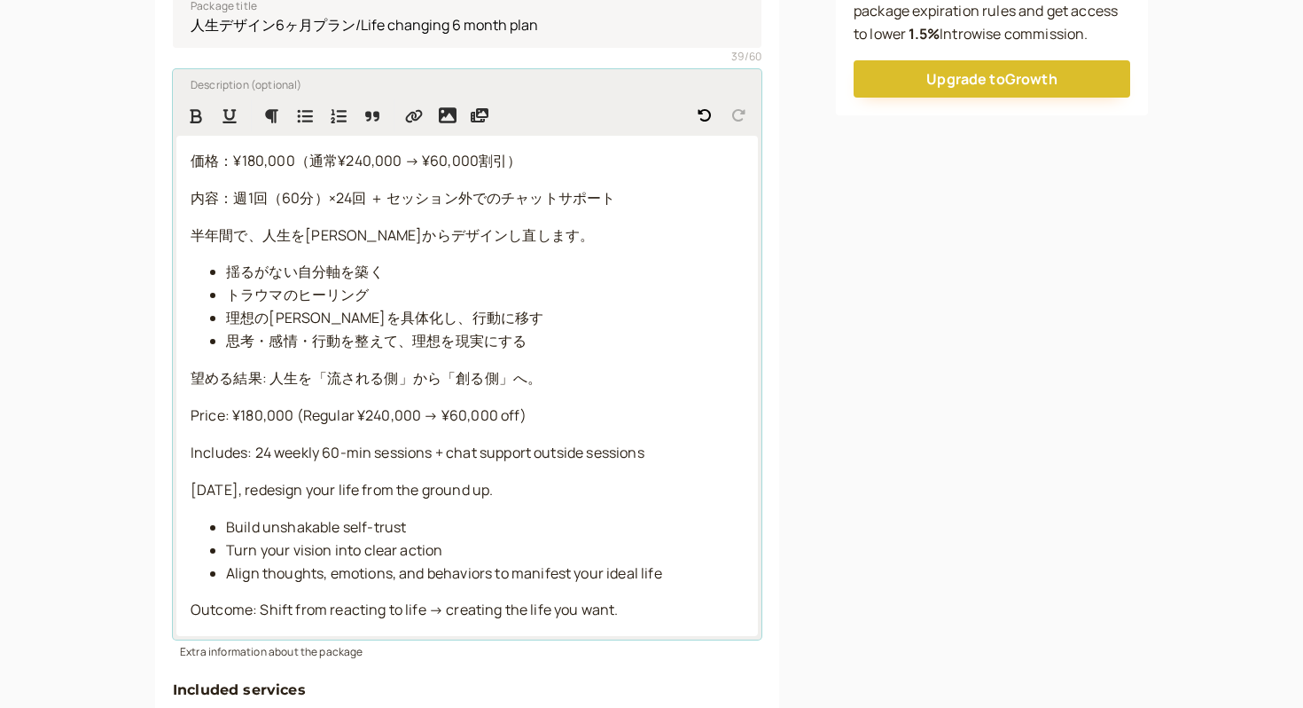
scroll to position [318, 0]
click at [458, 551] on li "Turn your vision into clear action" at bounding box center [485, 549] width 518 height 23
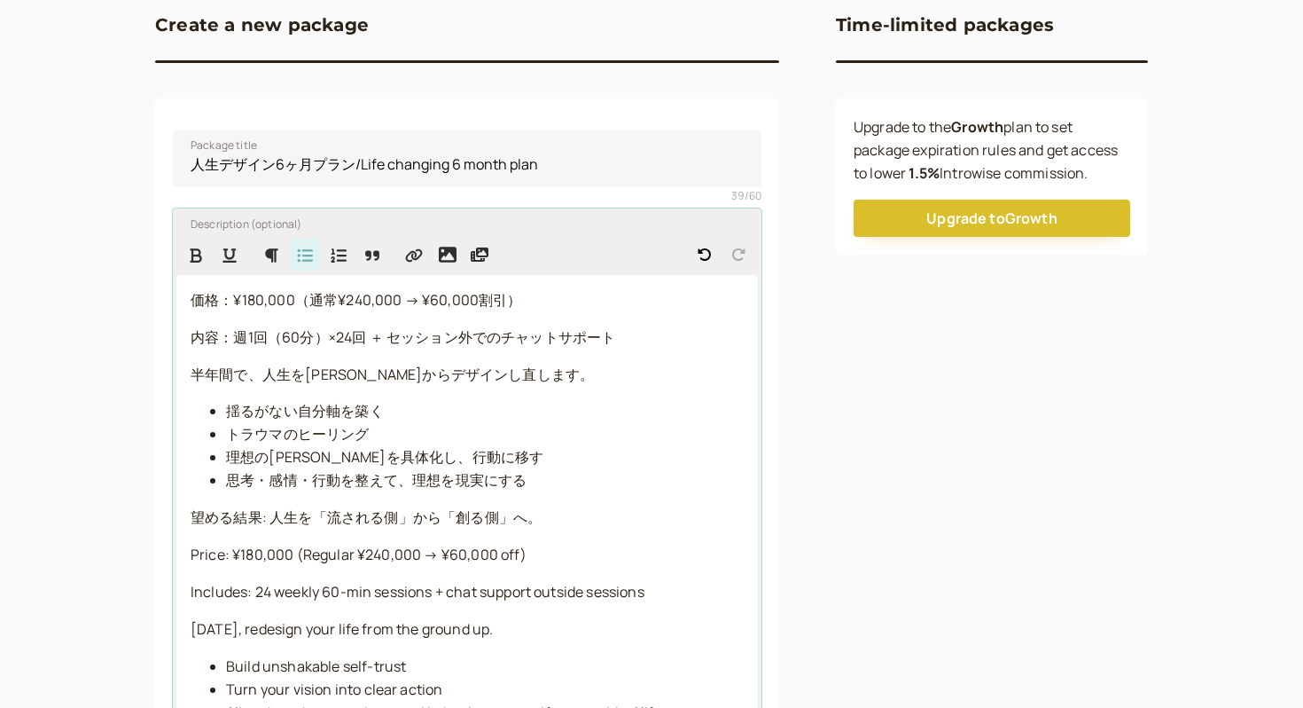
scroll to position [183, 0]
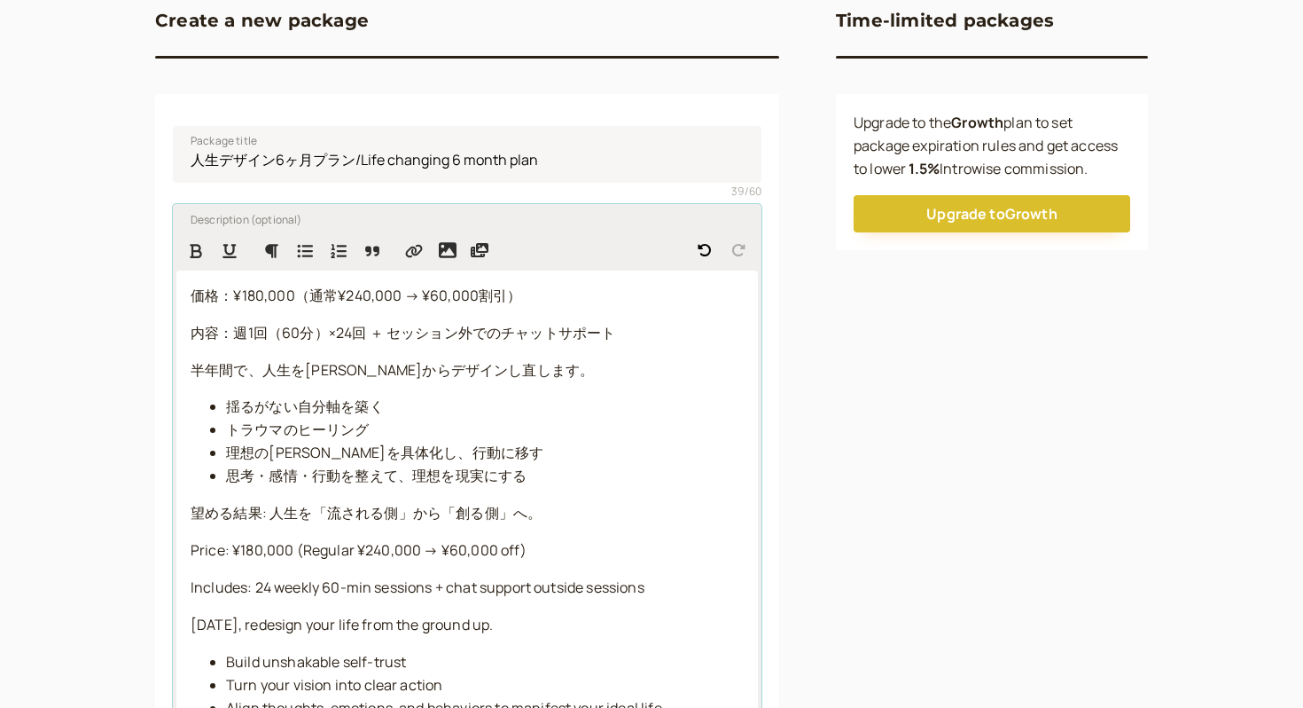
click at [529, 376] on p "半年間で、人生を根本からデザインし直します。" at bounding box center [467, 370] width 553 height 23
click at [539, 477] on li "思考・感情・行動を整えて、理想を現実にする" at bounding box center [485, 476] width 518 height 23
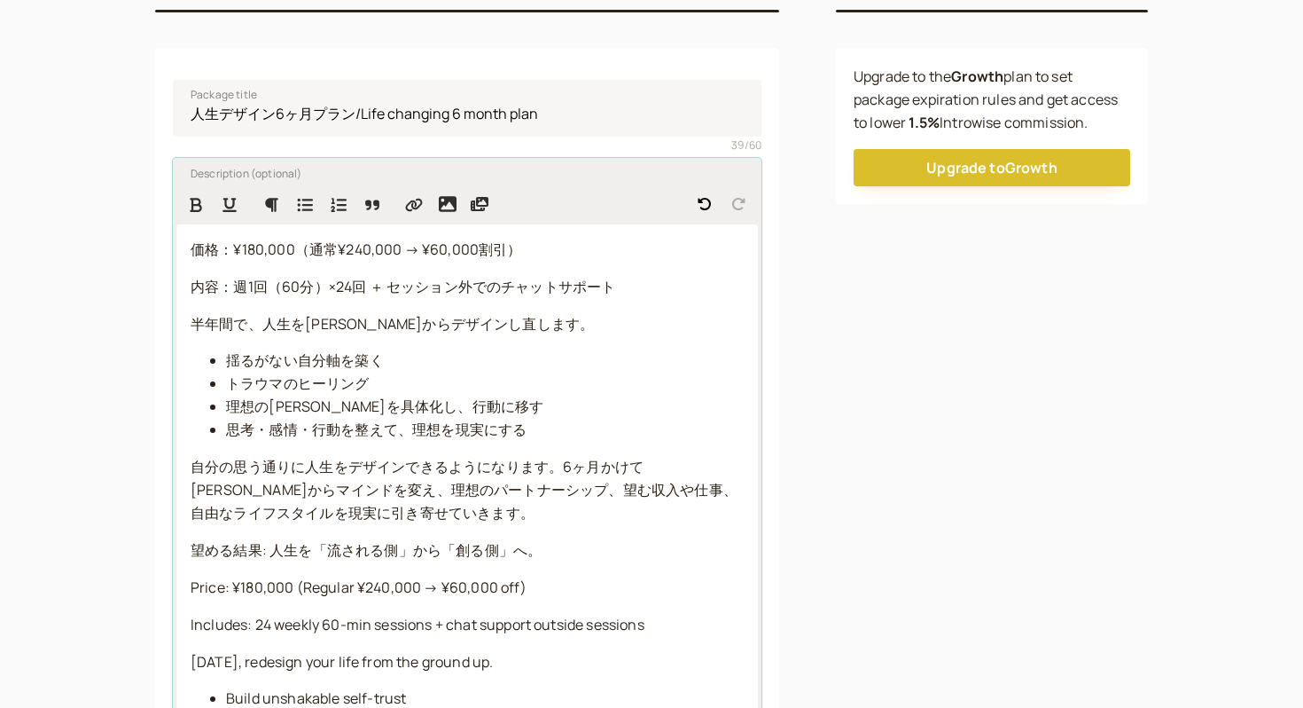
scroll to position [231, 0]
click at [541, 550] on span "望める結果: 人生を「流される側」から「創る側」へ。" at bounding box center [366, 548] width 351 height 20
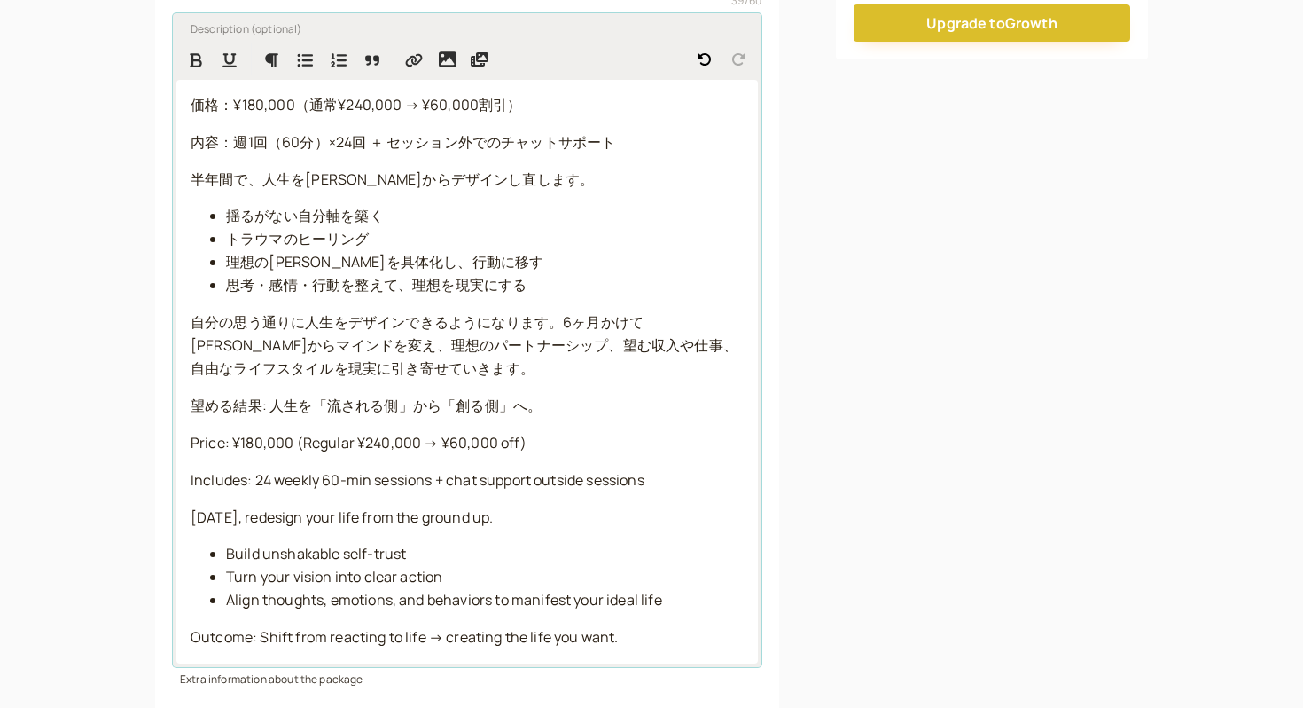
scroll to position [374, 0]
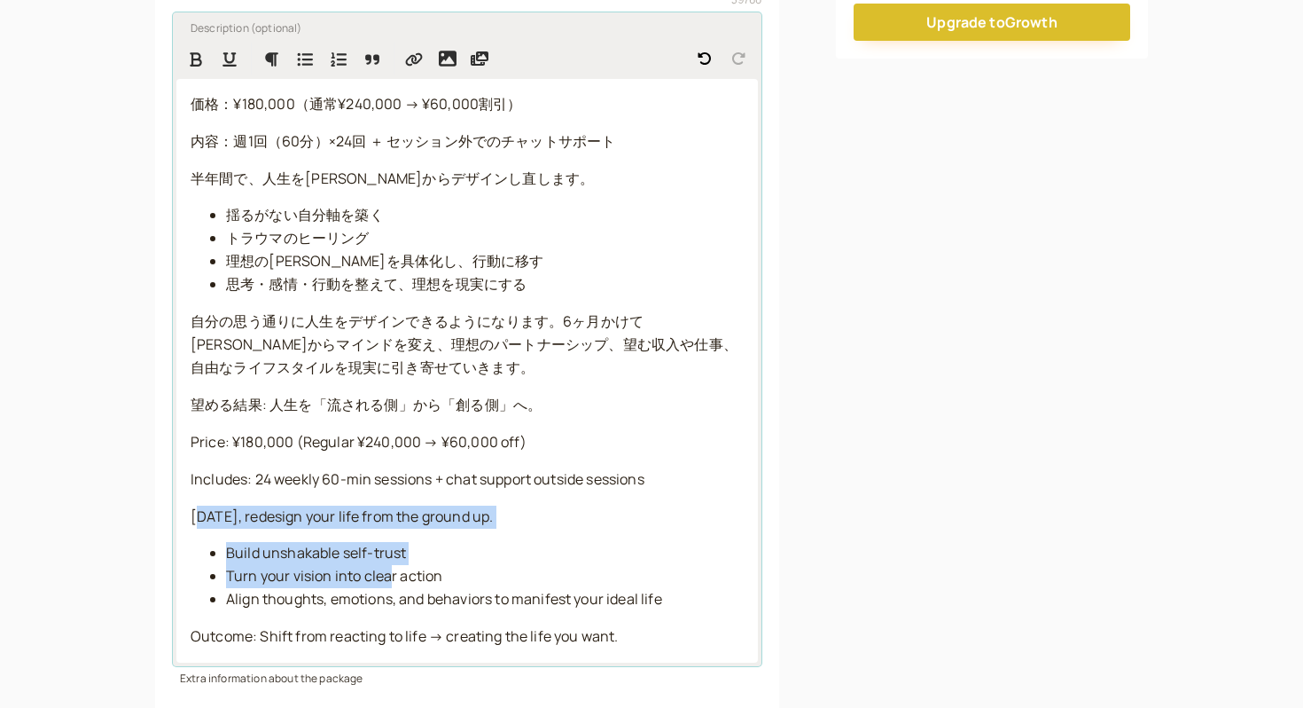
drag, startPoint x: 193, startPoint y: 513, endPoint x: 390, endPoint y: 567, distance: 203.9
click at [389, 567] on div "価格：¥180,000（通常¥240,000 → ¥60,000割引） 内容：週1回（60分）×24回 ＋ セッション外でのチャットサポート 半年間で、人生を…" at bounding box center [467, 370] width 582 height 583
click at [390, 567] on span "Turn your vision into clear action" at bounding box center [334, 576] width 216 height 20
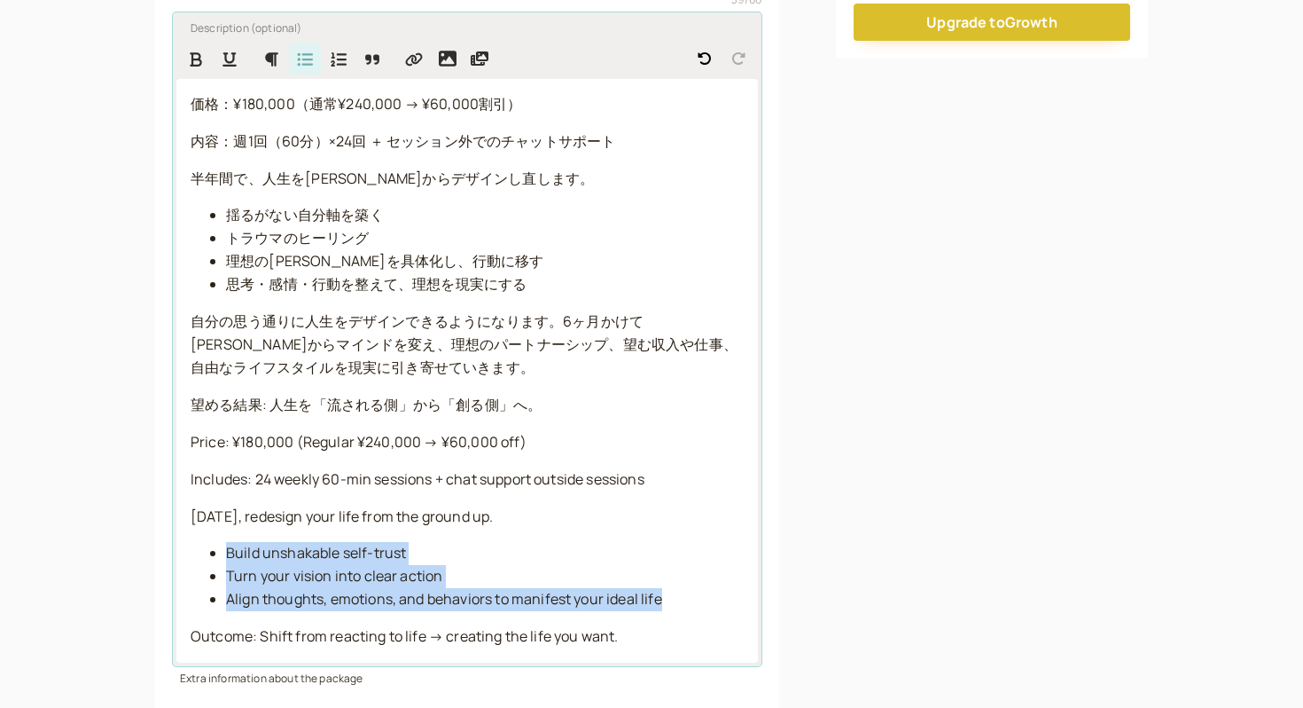
drag, startPoint x: 200, startPoint y: 557, endPoint x: 677, endPoint y: 622, distance: 481.4
click at [677, 622] on div "価格：¥180,000（通常¥240,000 → ¥60,000割引） 内容：週1回（60分）×24回 ＋ セッション外でのチャットサポート 半年間で、人生を…" at bounding box center [467, 370] width 582 height 583
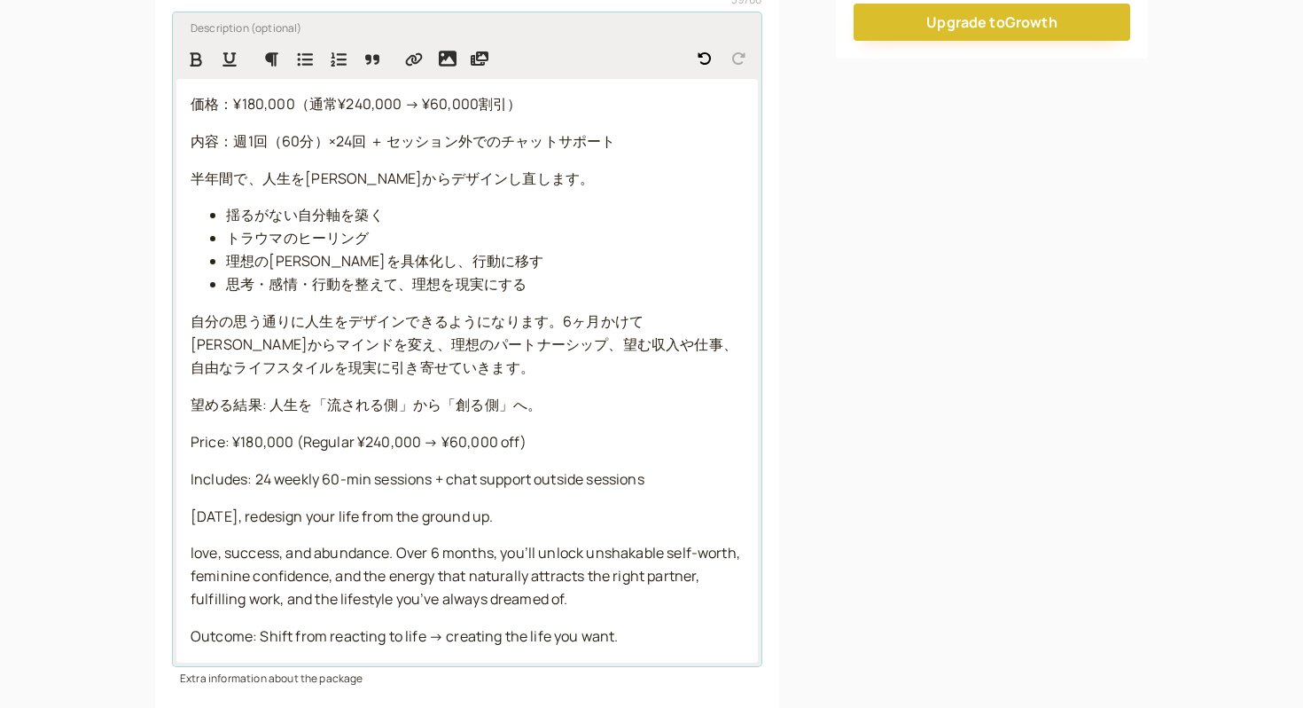
click at [191, 554] on span "love, success, and abundance. Over 6 months, you’ll unlock unshakable self-wort…" at bounding box center [467, 576] width 552 height 66
click at [203, 540] on div "価格：¥180,000（通常¥240,000 → ¥60,000割引） 内容：週1回（60分）×24回 ＋ セッション外でのチャットサポート 半年間で、人生を…" at bounding box center [467, 370] width 582 height 583
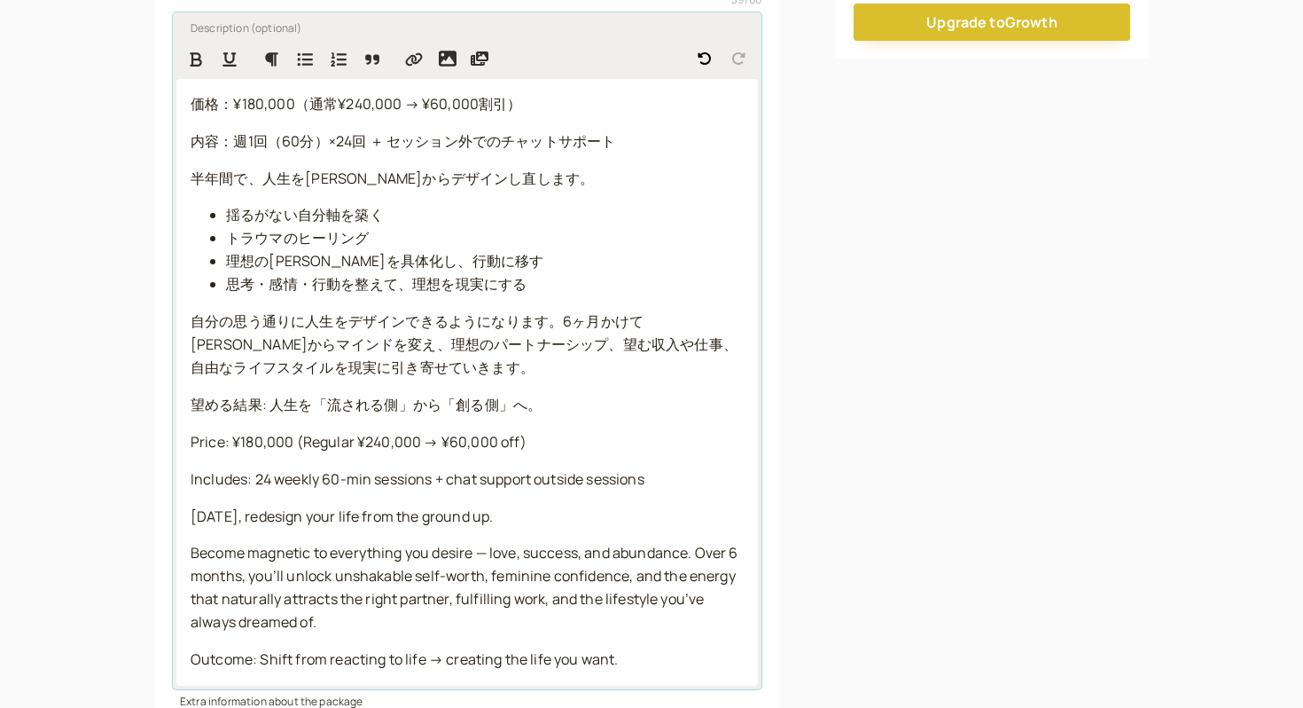
click at [549, 516] on p "In six months, redesign your life from the ground up." at bounding box center [467, 516] width 553 height 23
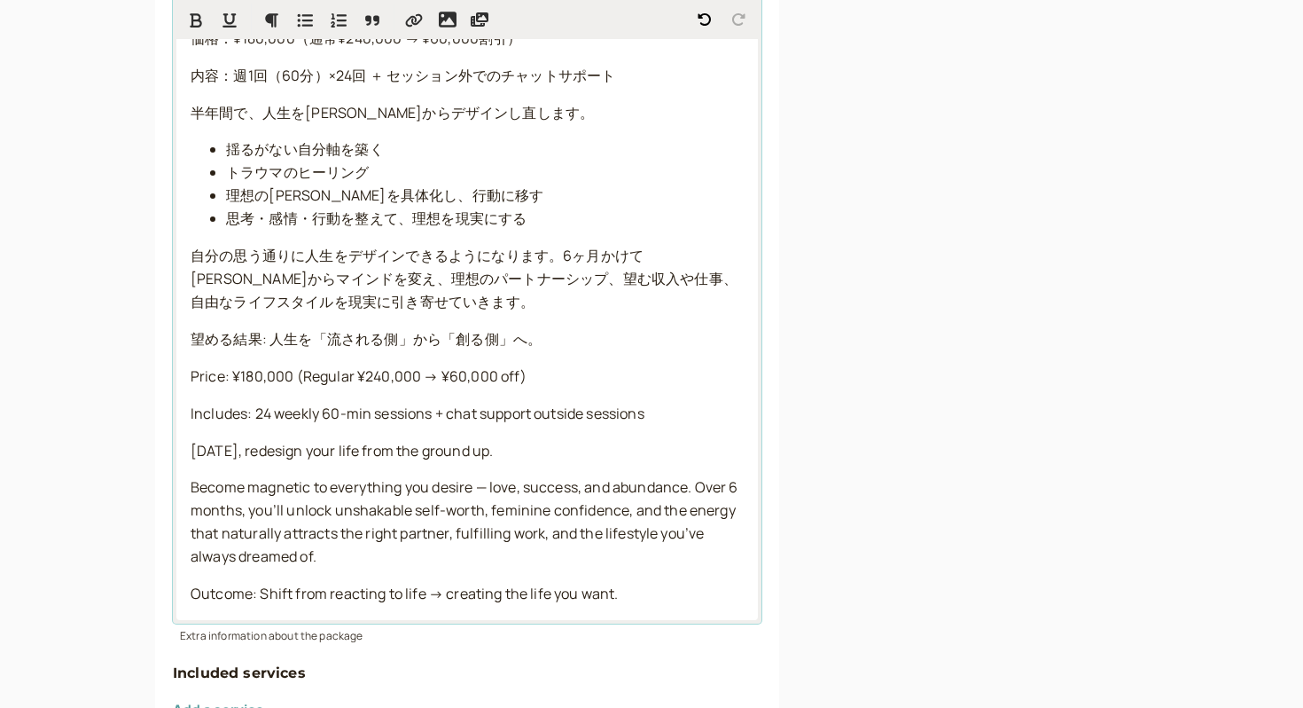
scroll to position [442, 0]
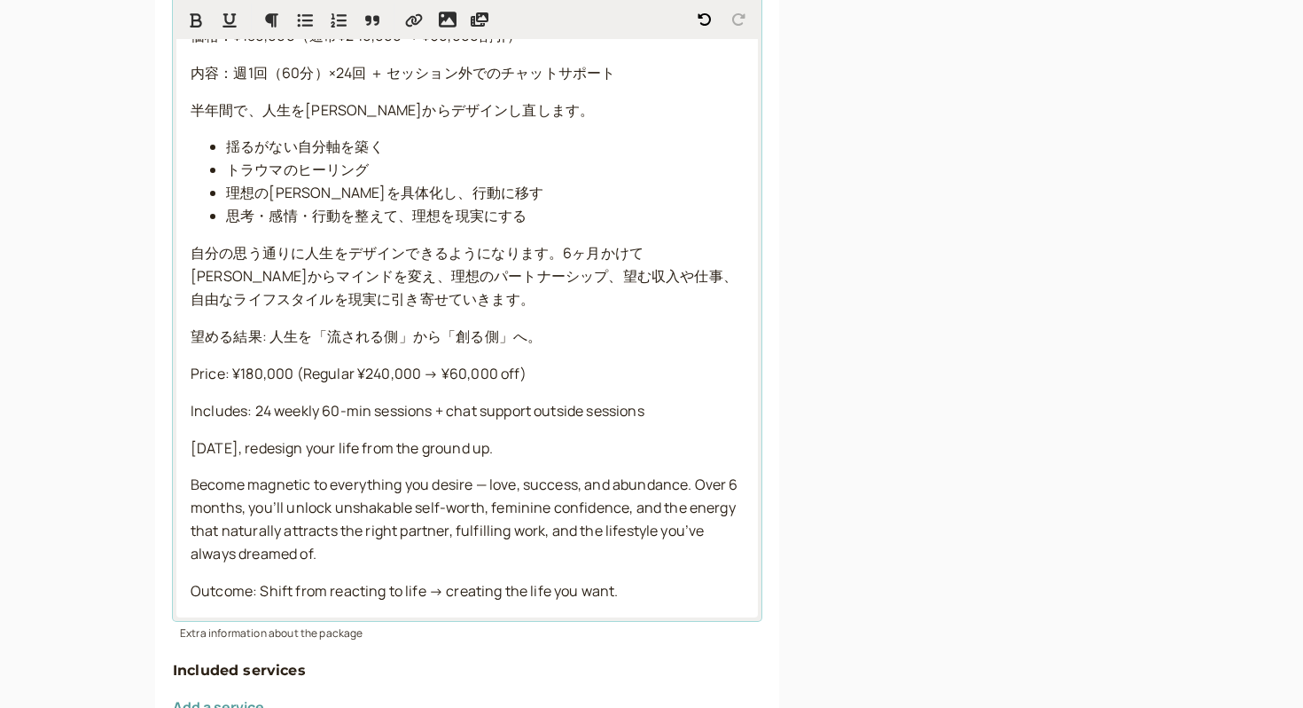
click at [437, 308] on p "自分の思う通りに人生をデザインできるようになります。6ヶ月かけて根本からマインドを変え、理想のパートナーシップ、望む収入や仕事、自由なライフスタイルを現実に引…" at bounding box center [467, 276] width 553 height 69
click at [590, 356] on div "価格：¥180,000（通常¥240,000 → ¥60,000割引） 内容：週1回（60分）×24回 ＋ セッション外でのチャットサポート 半年間で、人生を…" at bounding box center [467, 314] width 582 height 607
click at [583, 343] on p "望める結果: 人生を「流される側」から「創る側」へ。" at bounding box center [467, 336] width 553 height 23
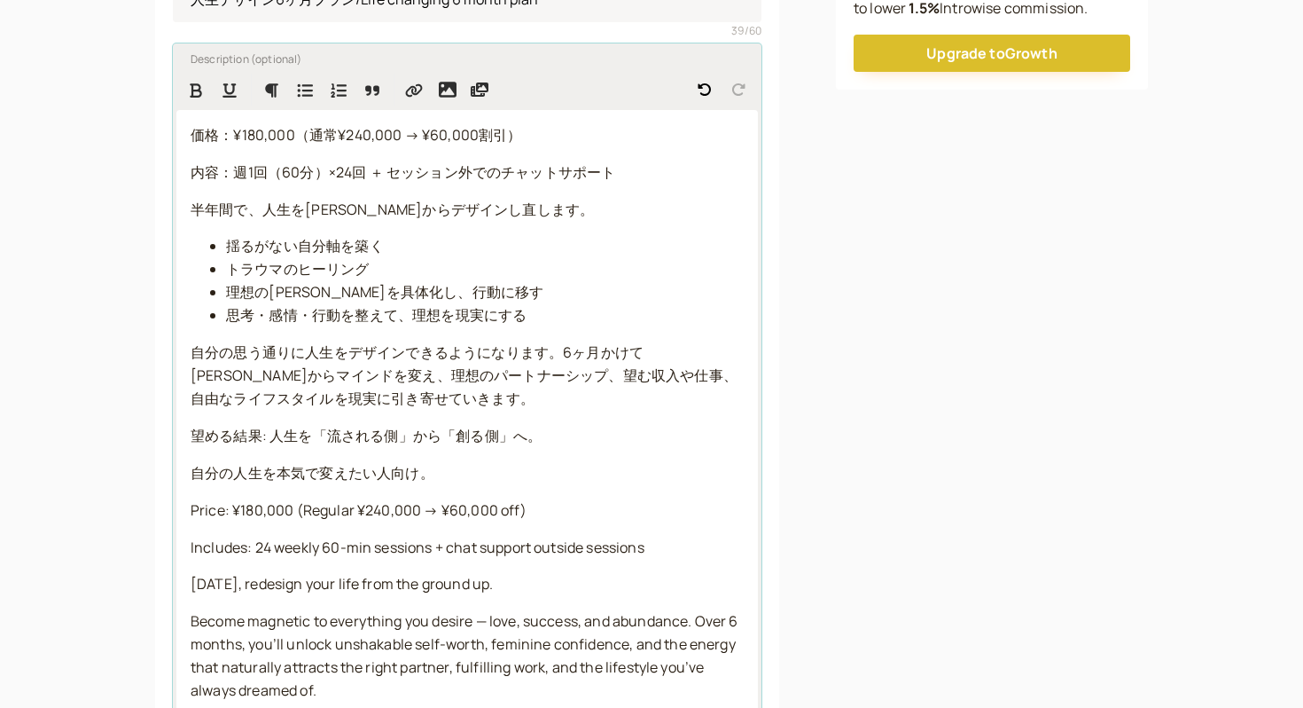
scroll to position [337, 0]
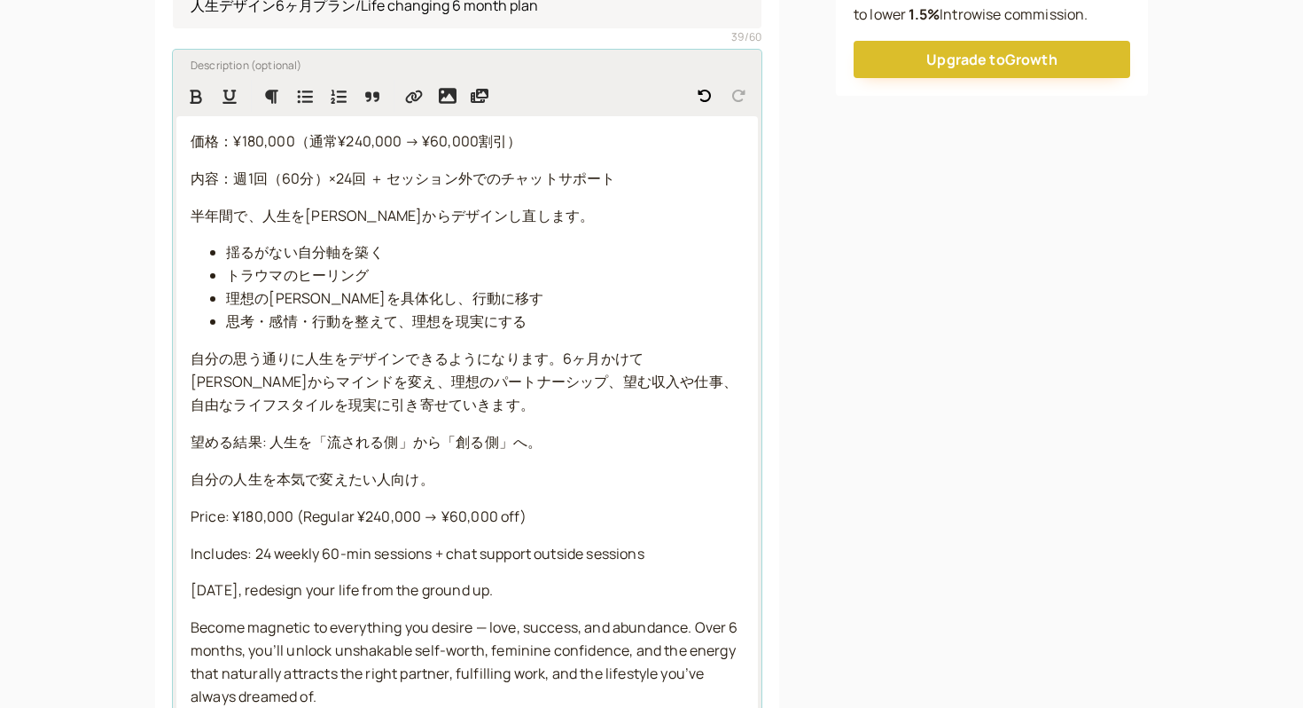
click at [697, 354] on span "自分の思う通りに人生をデザインできるようになります。6ヶ月かけて根本からマインドを変え、理想のパートナーシップ、望む収入や仕事、自由なライフスタイルを現実に引…" at bounding box center [464, 381] width 547 height 66
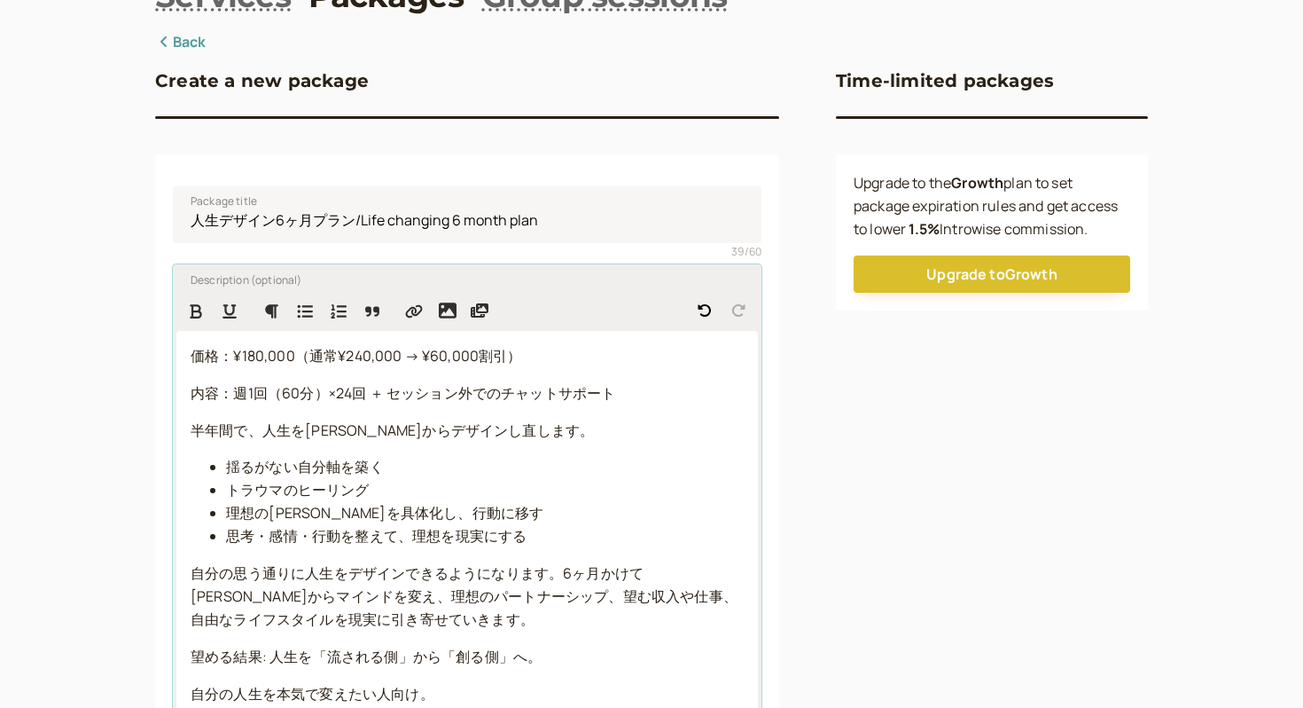
scroll to position [119, 0]
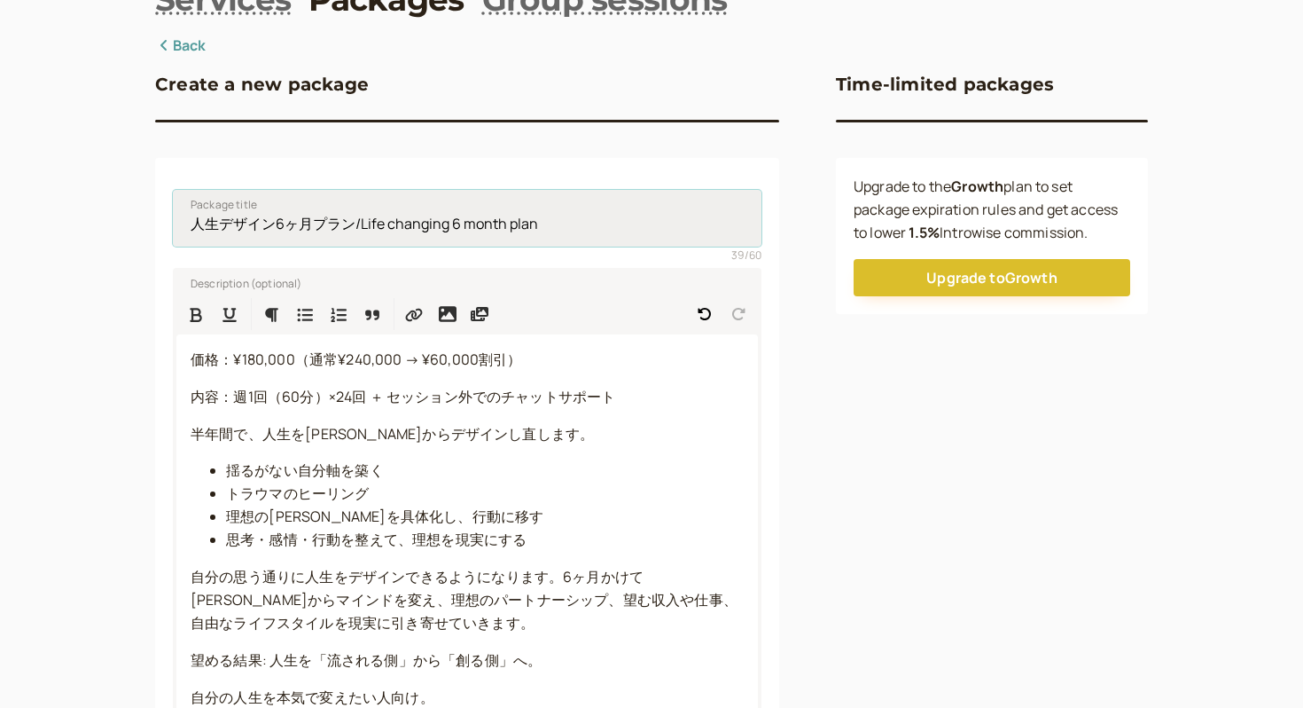
drag, startPoint x: 555, startPoint y: 231, endPoint x: 475, endPoint y: 234, distance: 79.9
click at [475, 233] on input "人生デザイン6ヶ月プラン/Life changing 6 month plan" at bounding box center [467, 218] width 589 height 57
click at [450, 226] on input "人生デザイン6ヶ月プラン/Life changing 6 month plan" at bounding box center [467, 218] width 589 height 57
drag, startPoint x: 447, startPoint y: 226, endPoint x: 362, endPoint y: 221, distance: 85.3
click at [362, 221] on input "人生デザイン6ヶ月プラン/Life changing 6 month plan" at bounding box center [467, 218] width 589 height 57
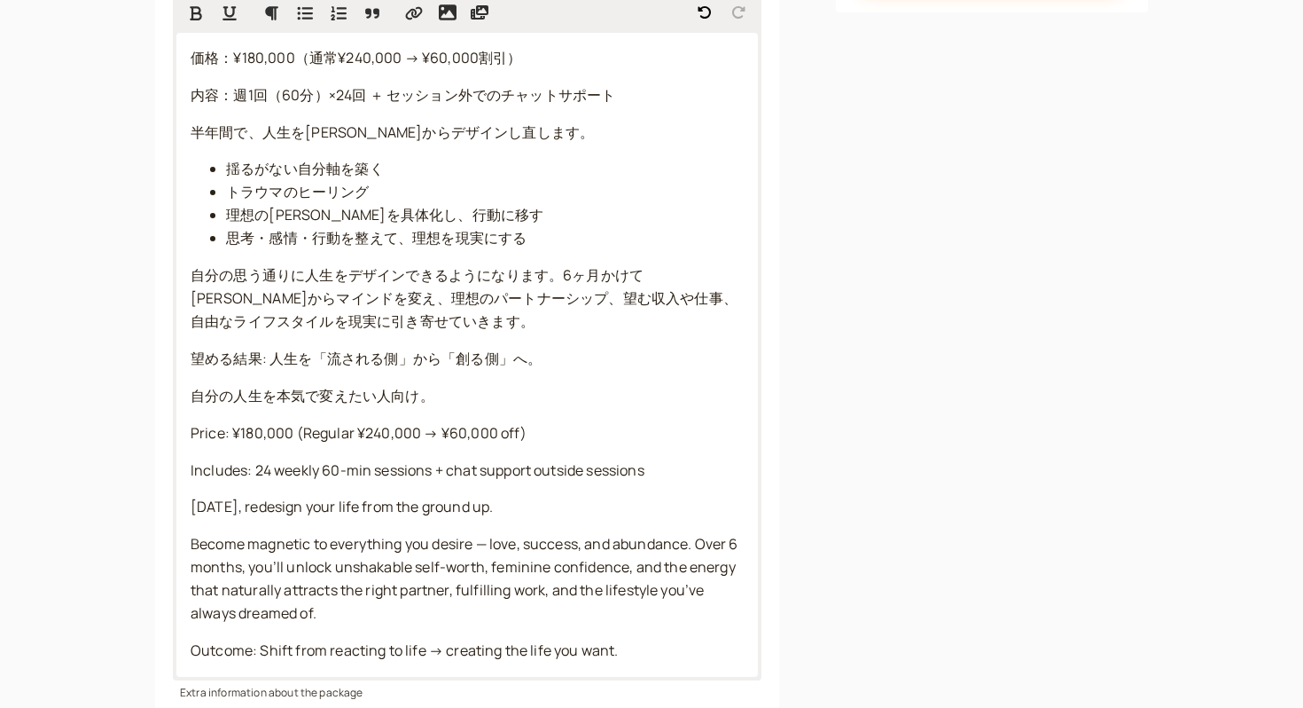
scroll to position [436, 0]
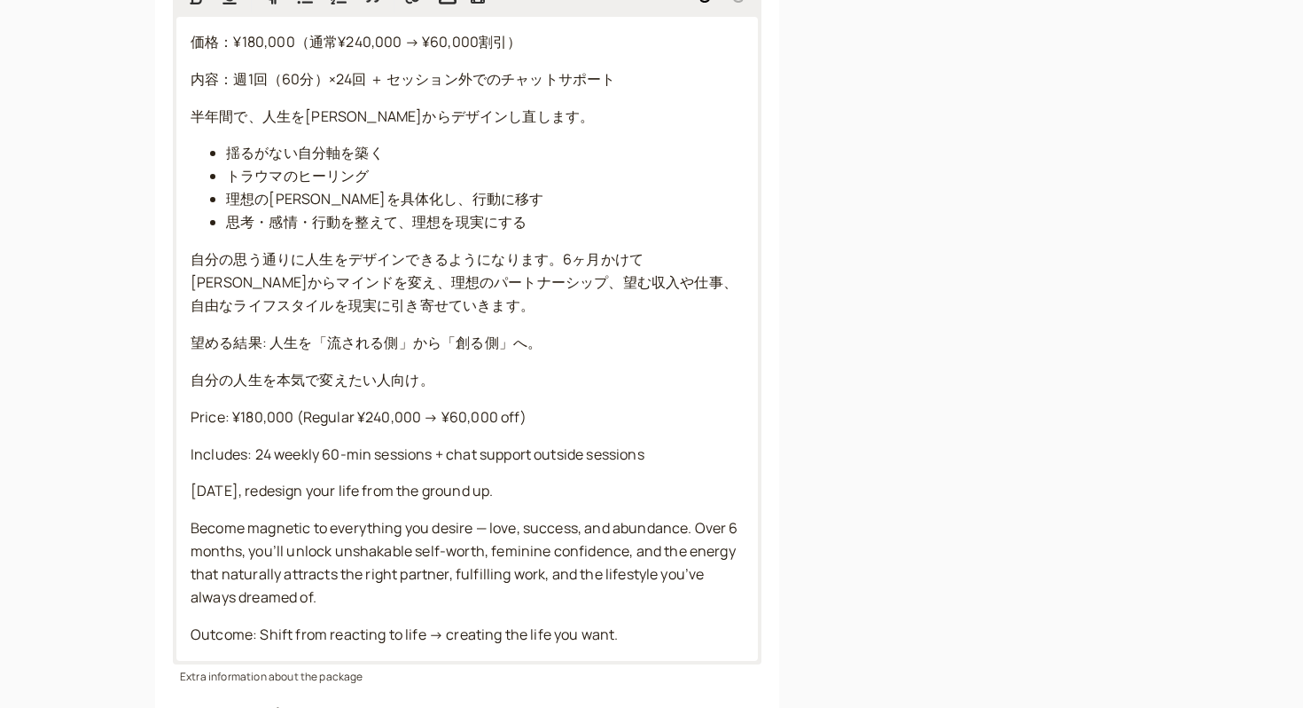
type input "人生デザイン6ヶ月プラン/Magnetic Life 6 month plan"
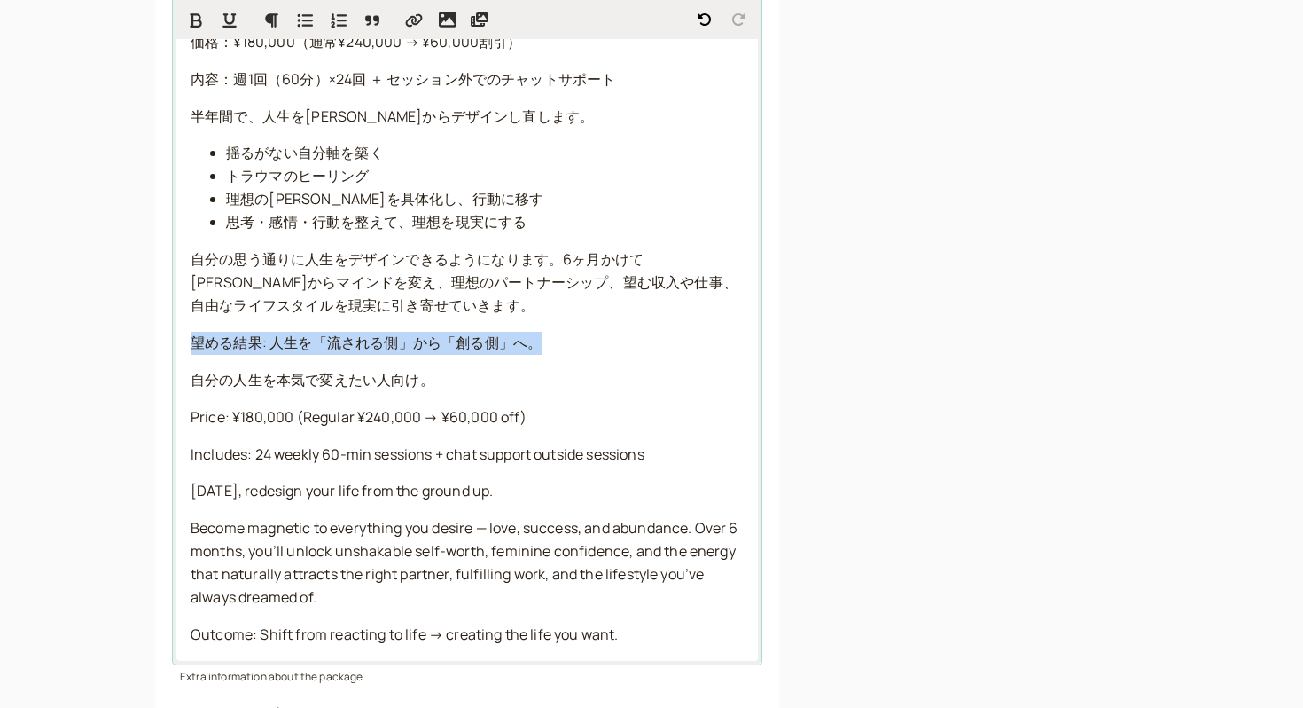
drag, startPoint x: 547, startPoint y: 349, endPoint x: 197, endPoint y: 338, distance: 350.4
click at [197, 338] on p "望める結果: 人生を「流される側」から「創る側」へ。" at bounding box center [467, 343] width 553 height 23
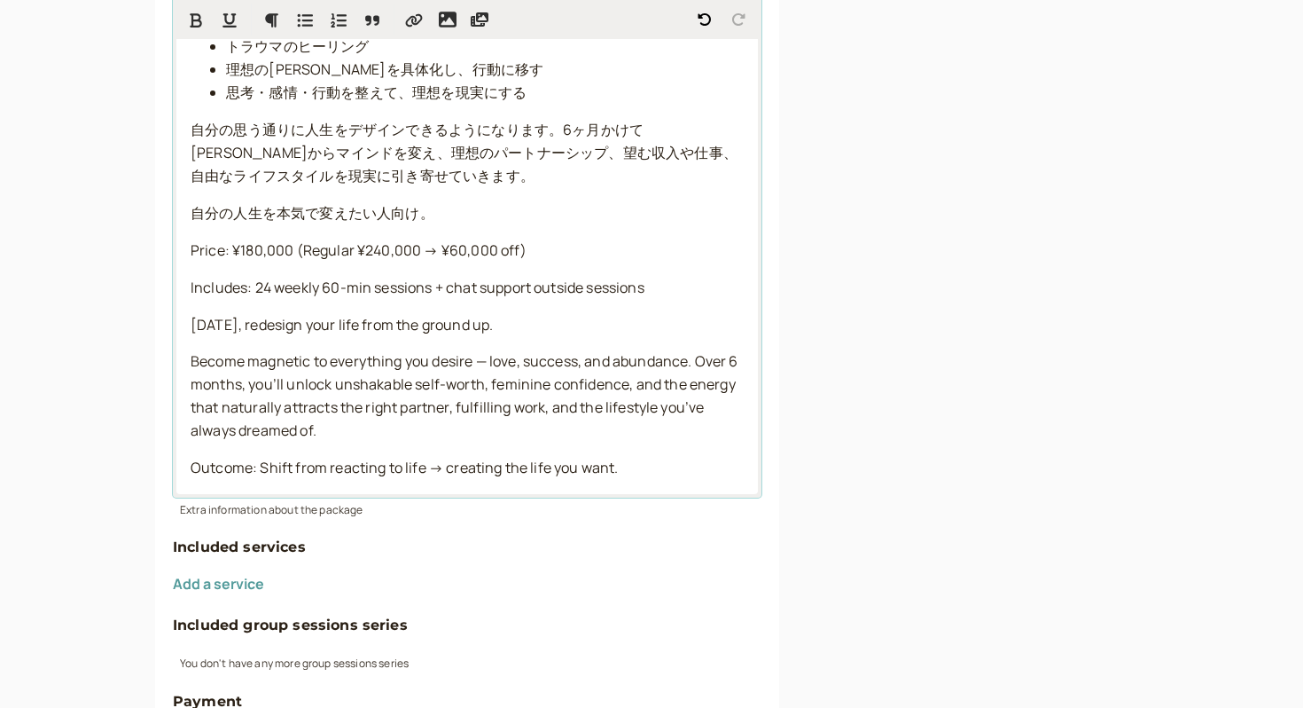
scroll to position [597, 0]
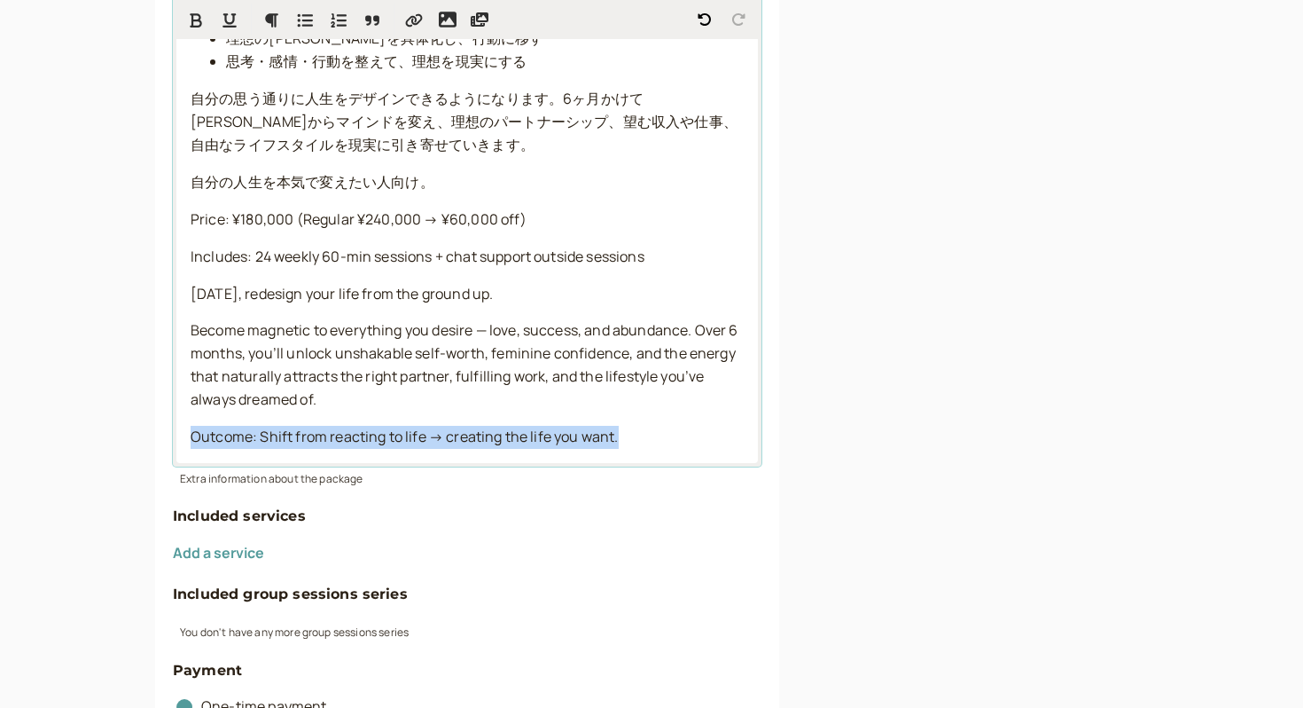
drag, startPoint x: 365, startPoint y: 398, endPoint x: 576, endPoint y: 450, distance: 217.2
click at [577, 451] on div "価格：¥180,000（通常¥240,000 → ¥60,000割引） 内容：週1回（60分）×24回 ＋ セッション外でのチャットサポート 半年間で、人生を…" at bounding box center [467, 159] width 582 height 607
click at [435, 383] on span "Become magnetic to everything you desire — love, success, and abundance. Over 6…" at bounding box center [466, 364] width 551 height 89
click at [374, 387] on p "Become magnetic to everything you desire — love, success, and abundance. Over 6…" at bounding box center [467, 365] width 553 height 92
click at [343, 402] on p "Become magnetic to everything you desire — love, success, and abundance. Over 6…" at bounding box center [467, 365] width 553 height 92
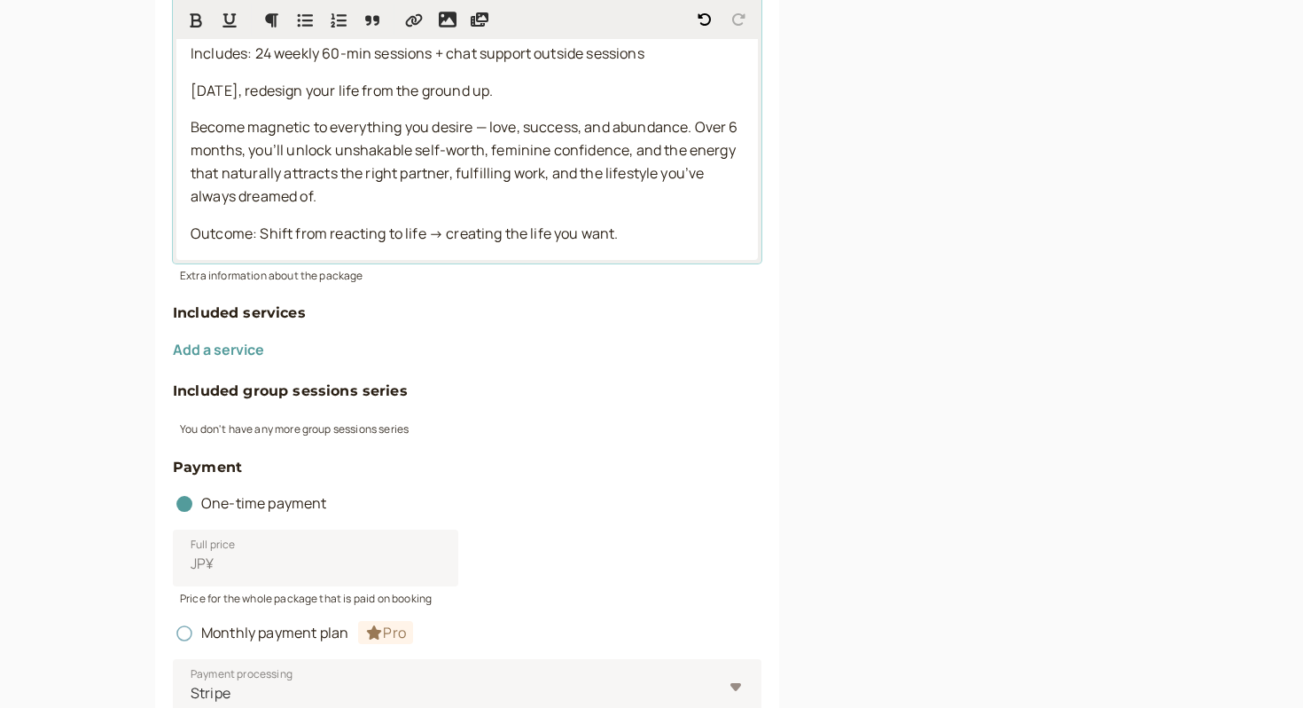
scroll to position [802, 0]
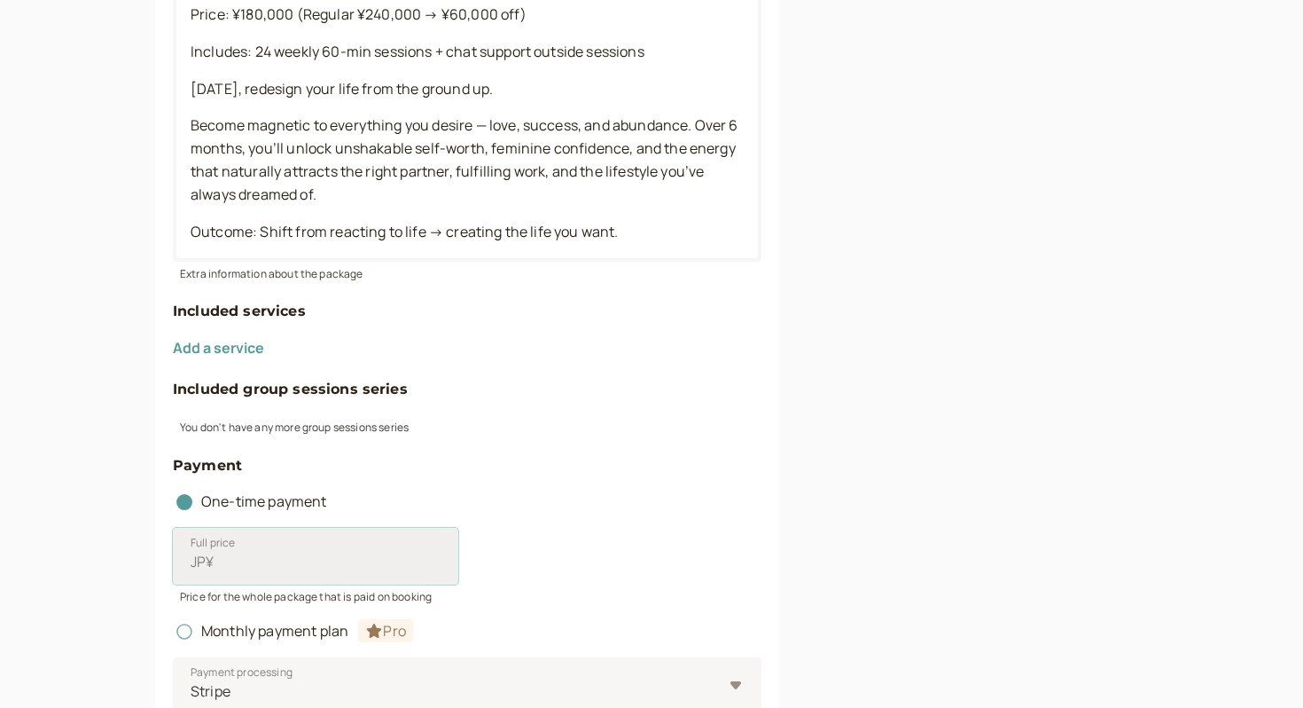
click at [259, 565] on input "Full price JP¥" at bounding box center [316, 556] width 286 height 57
type input "180000"
click at [567, 544] on div "Full price JP¥ 180000" at bounding box center [467, 556] width 589 height 57
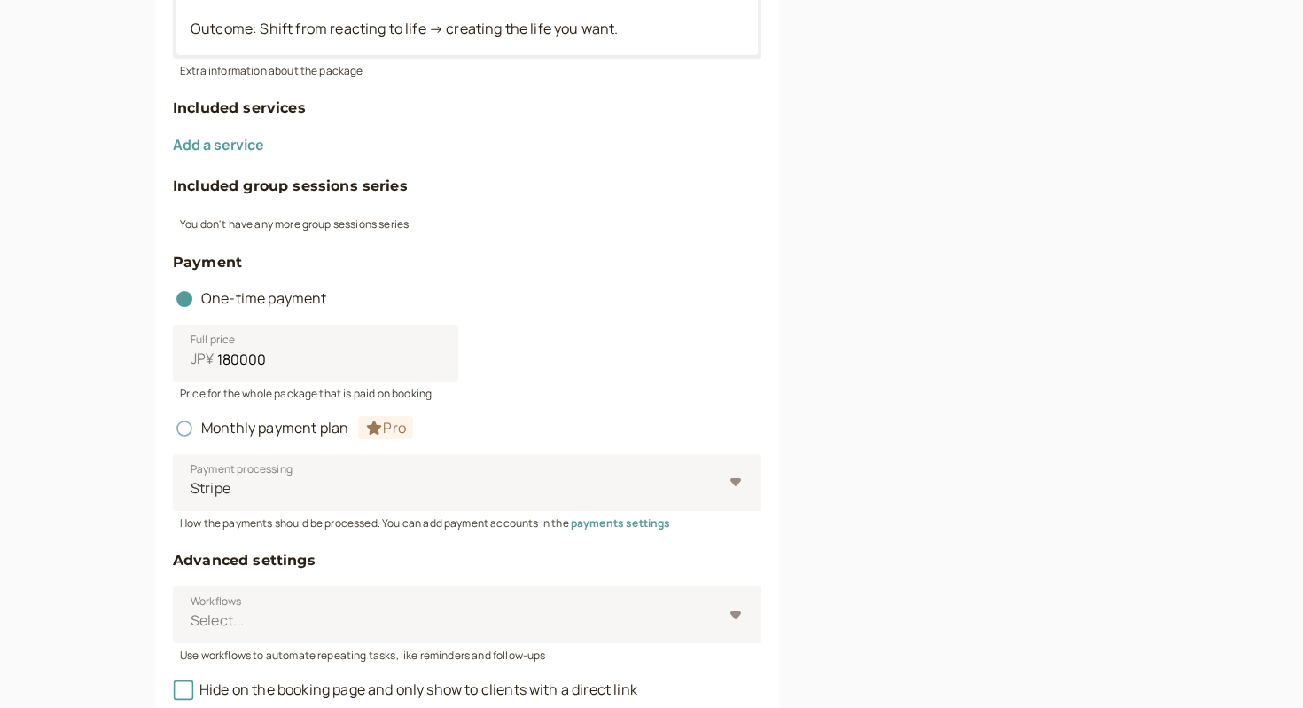
scroll to position [1161, 0]
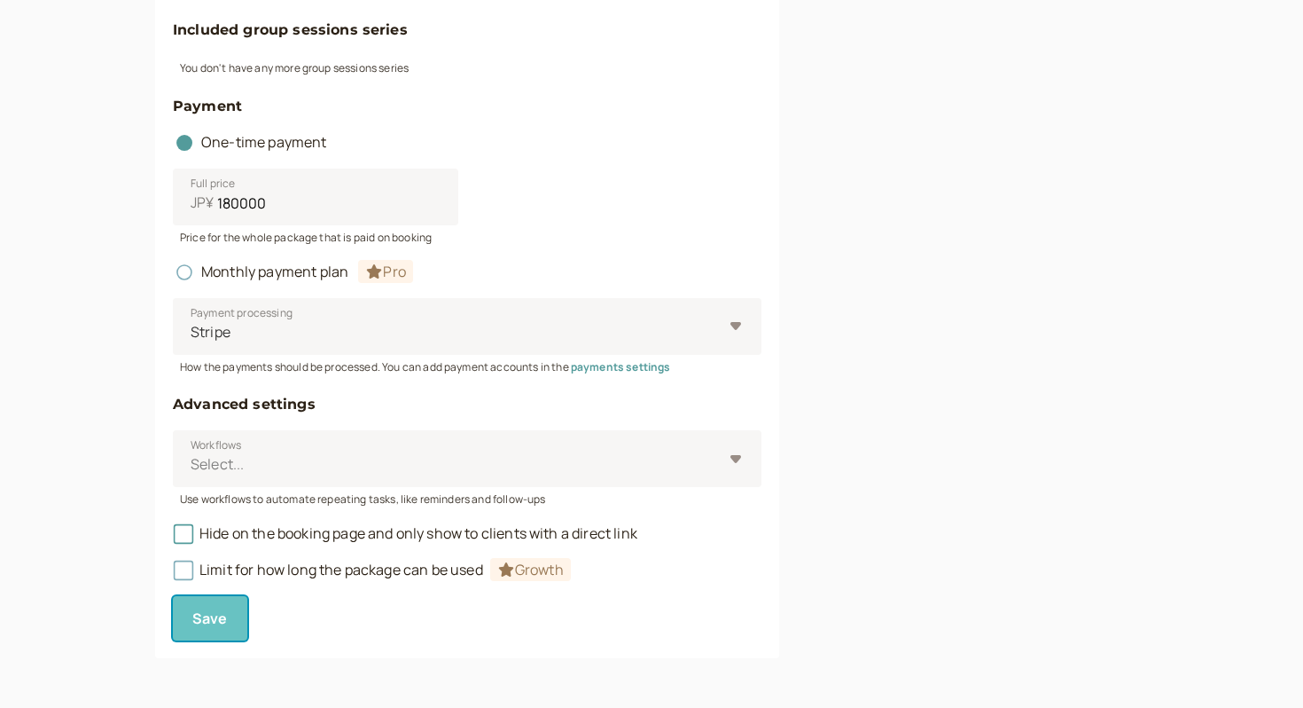
click at [211, 611] on span "Save" at bounding box center [209, 618] width 35 height 20
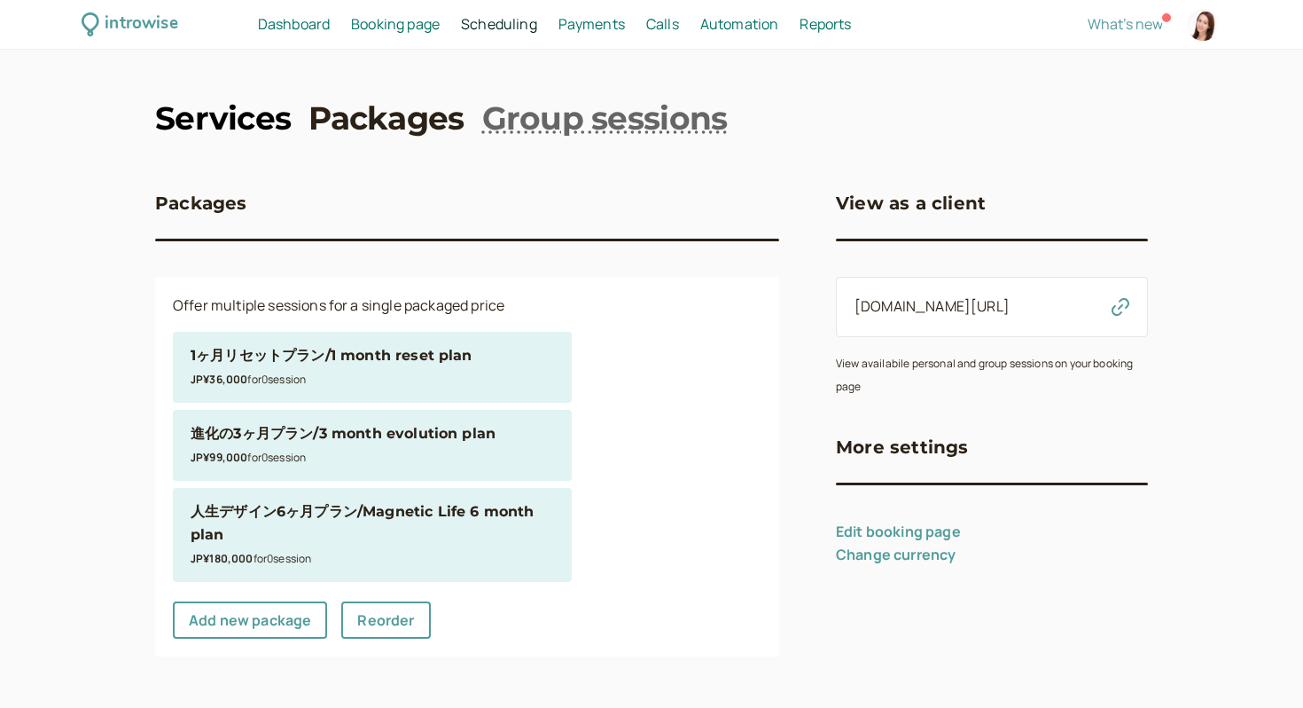
click at [231, 106] on link "Services" at bounding box center [223, 118] width 136 height 44
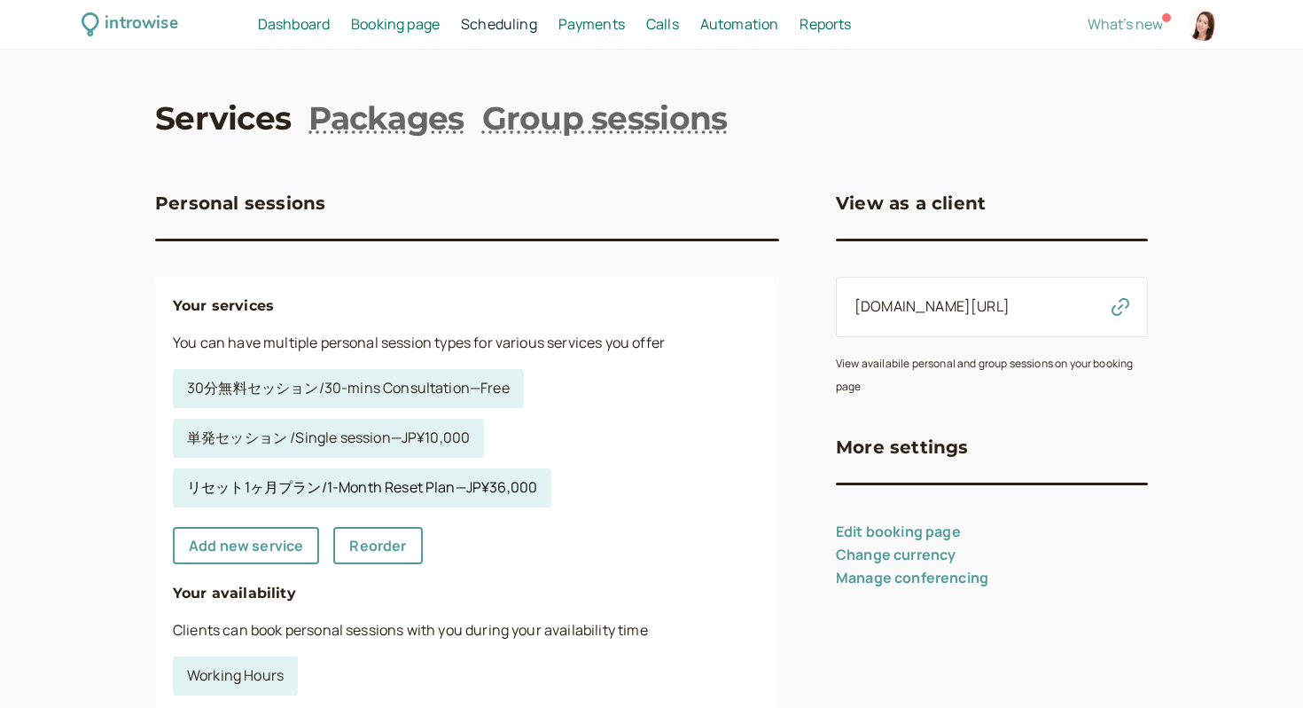
click at [387, 489] on link "リセット1ヶ月プラン/1-Month Reset Plan — JP¥36,000" at bounding box center [362, 487] width 379 height 39
select select "60"
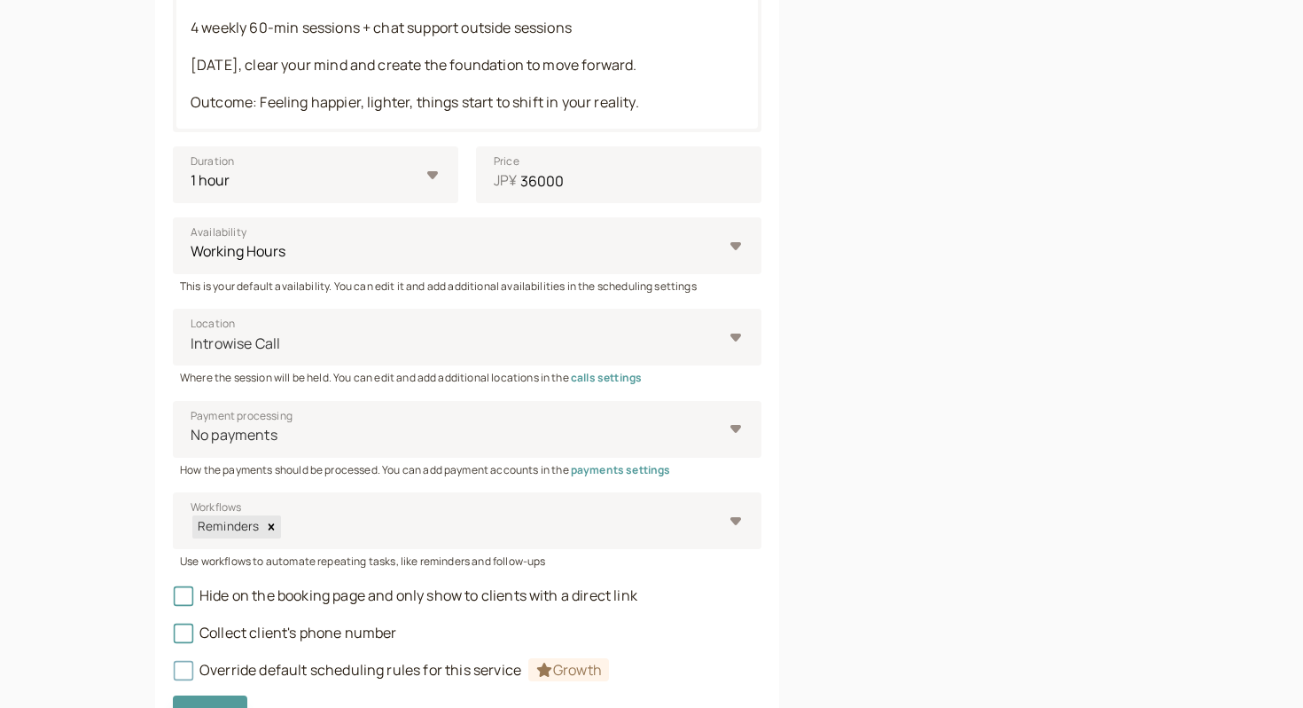
scroll to position [707, 0]
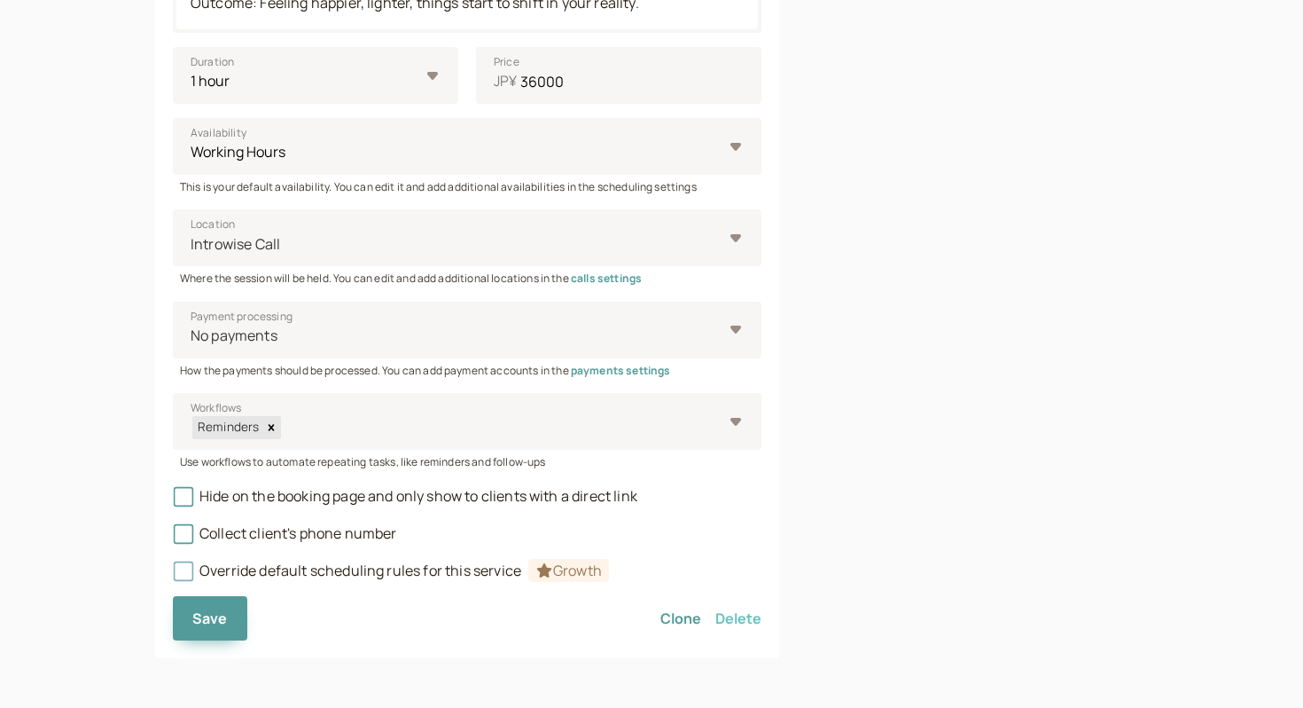
click at [740, 624] on button "Delete" at bounding box center [739, 618] width 46 height 44
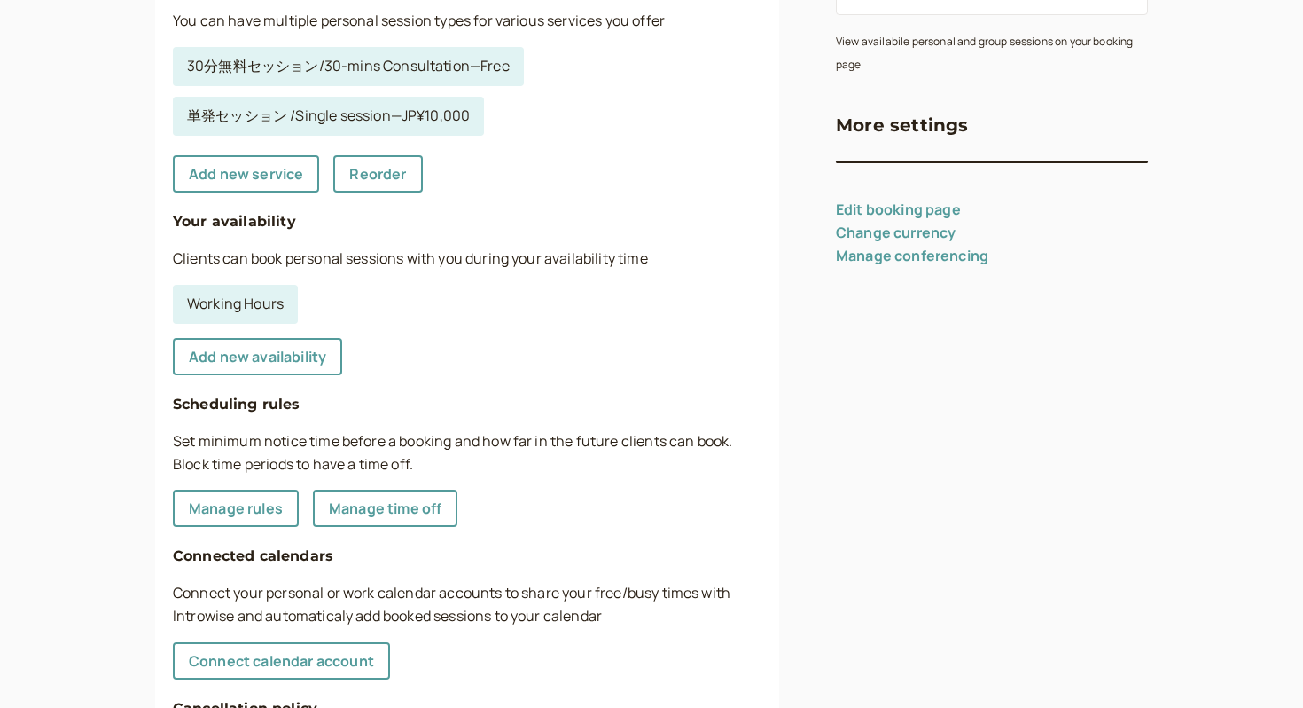
scroll to position [490, 0]
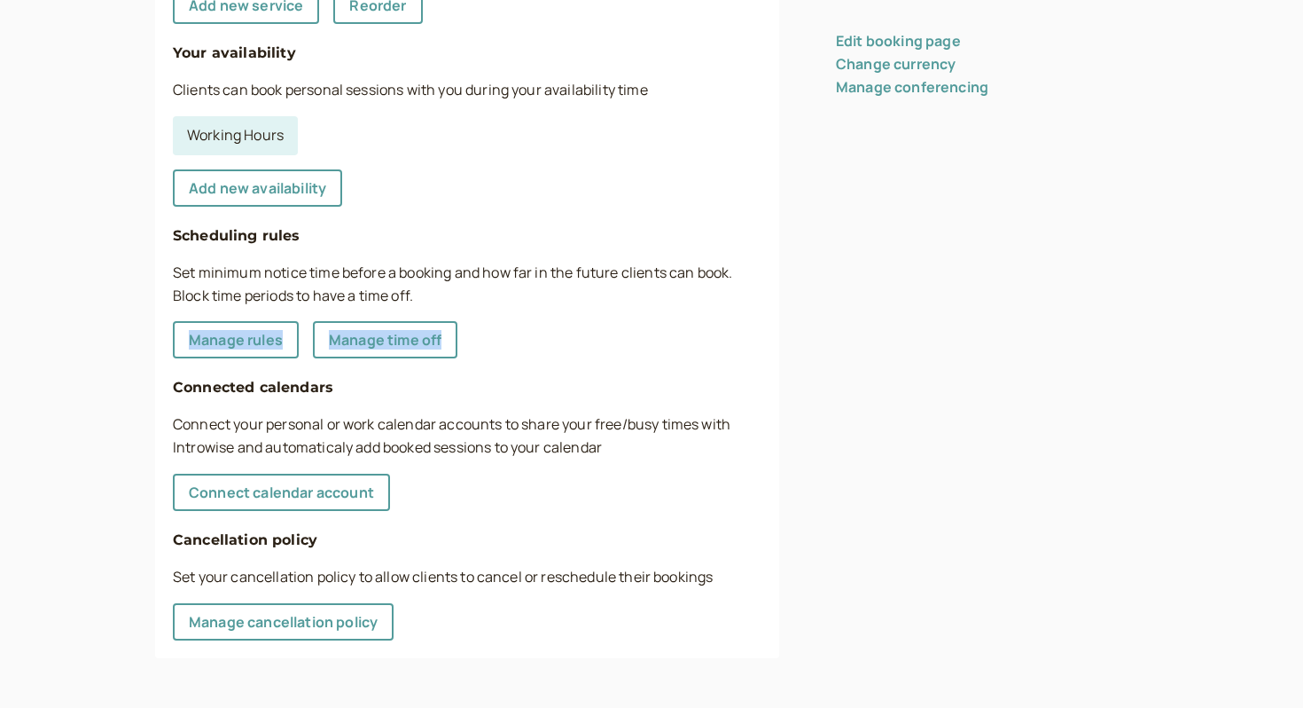
drag, startPoint x: 154, startPoint y: 322, endPoint x: 532, endPoint y: 357, distance: 379.4
click at [532, 358] on div "Your services You can have multiple personal session types for various services…" at bounding box center [467, 222] width 624 height 872
click at [532, 357] on div "Your services You can have multiple personal session types for various services…" at bounding box center [467, 222] width 624 height 872
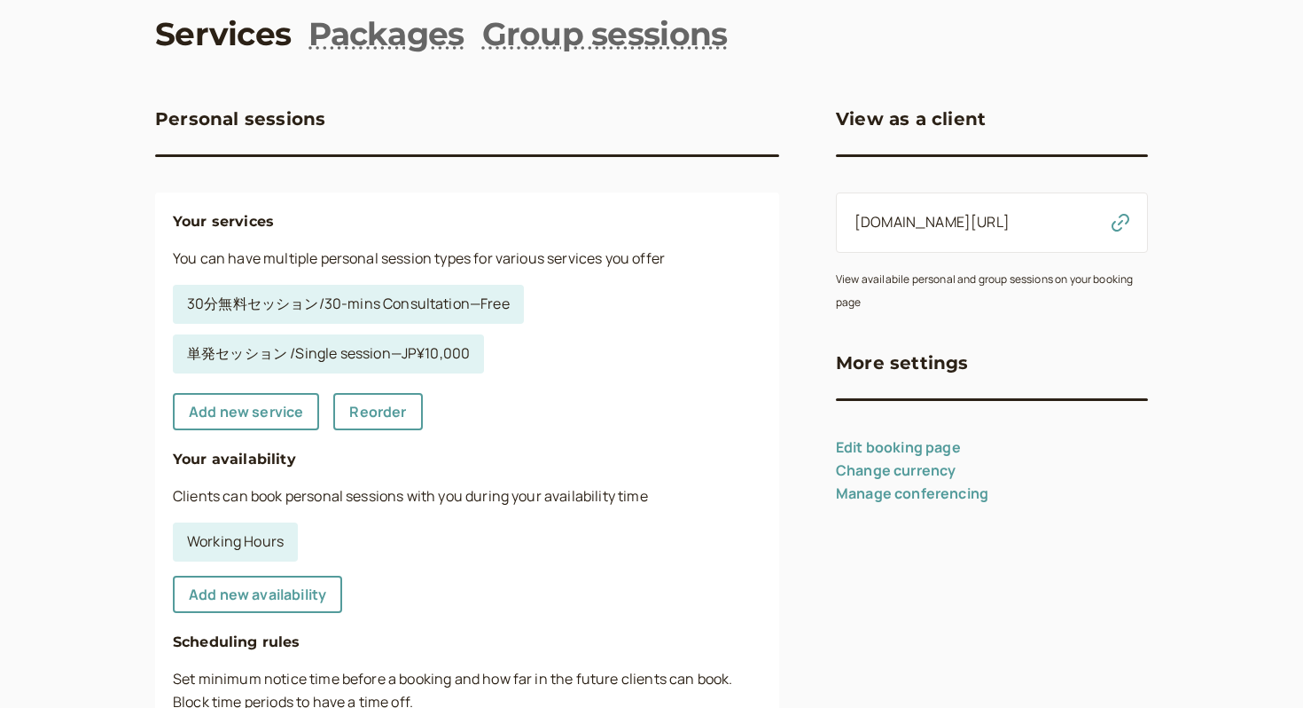
scroll to position [0, 0]
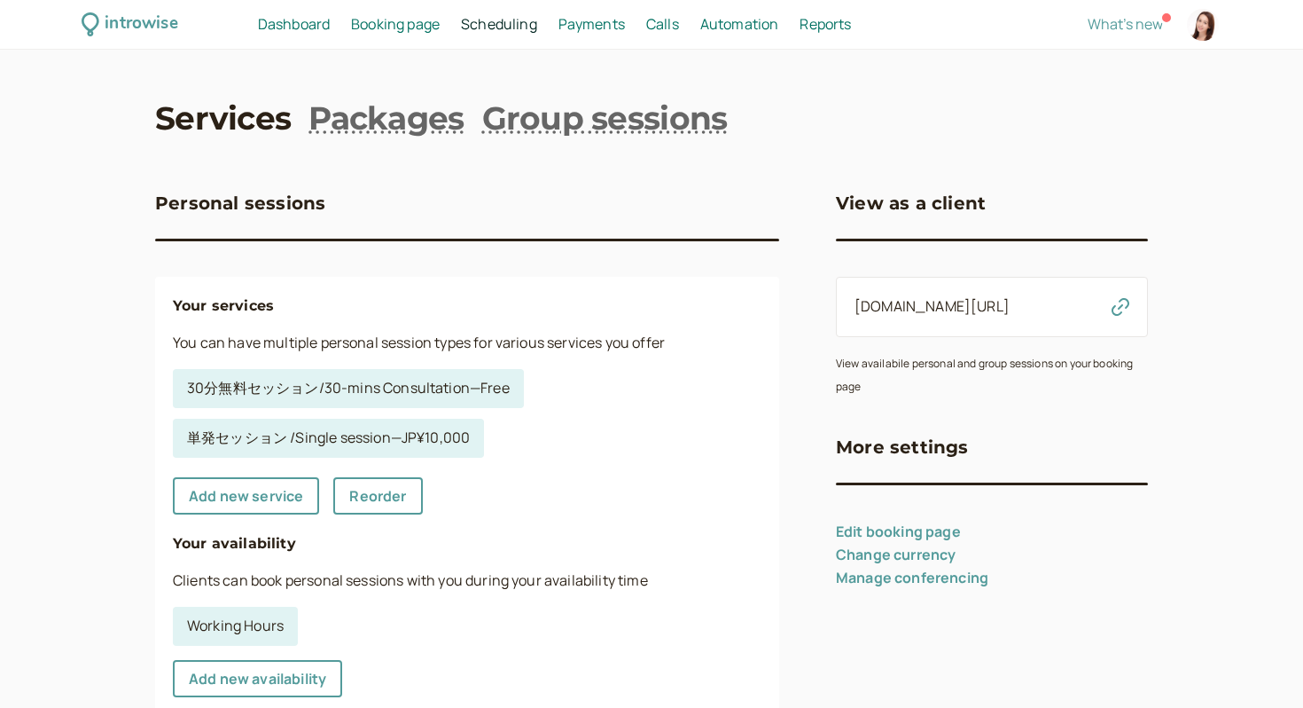
click at [402, 32] on span "Booking page" at bounding box center [395, 24] width 89 height 20
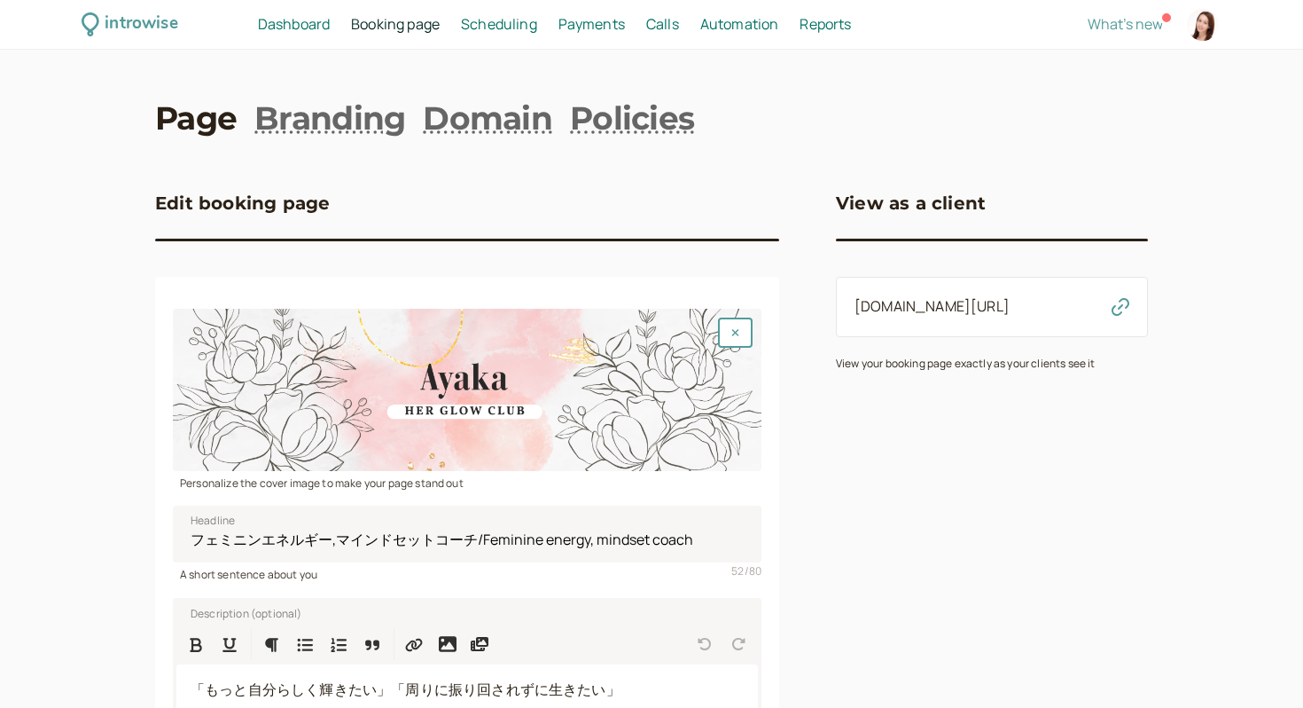
click at [514, 31] on span "Scheduling" at bounding box center [499, 24] width 76 height 20
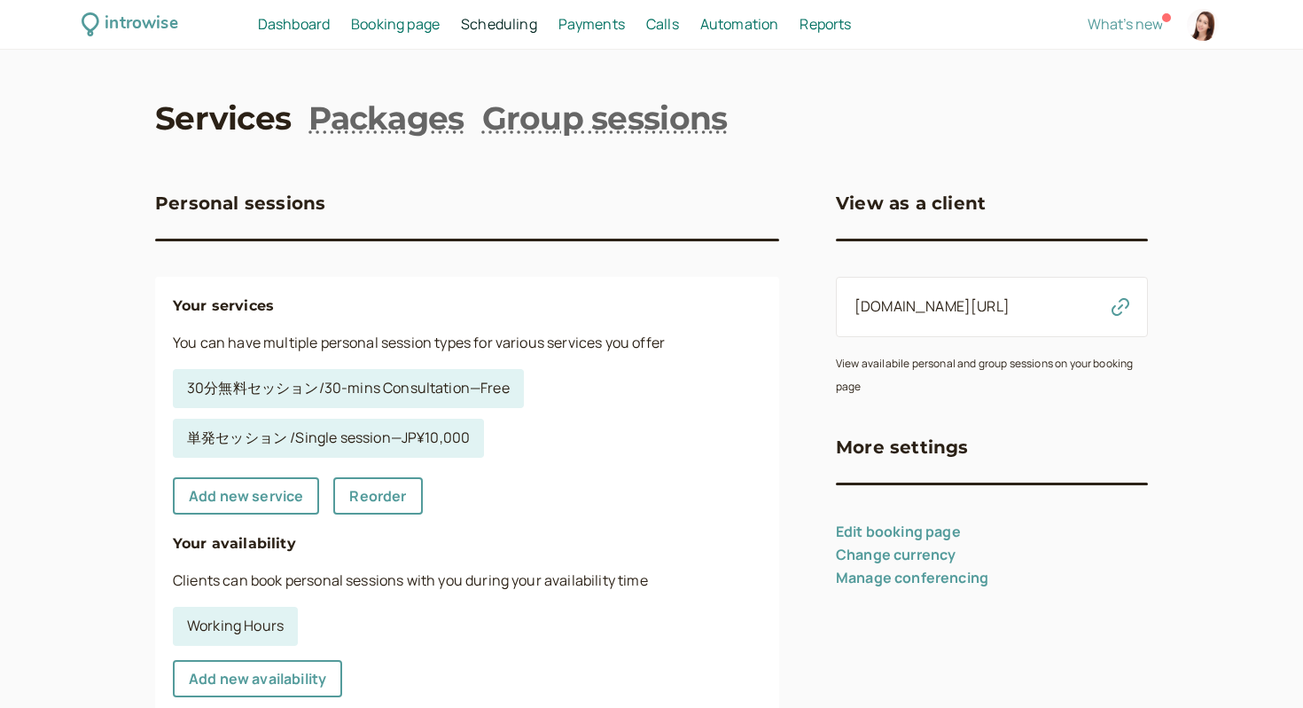
click at [397, 27] on span "Booking page" at bounding box center [395, 24] width 89 height 20
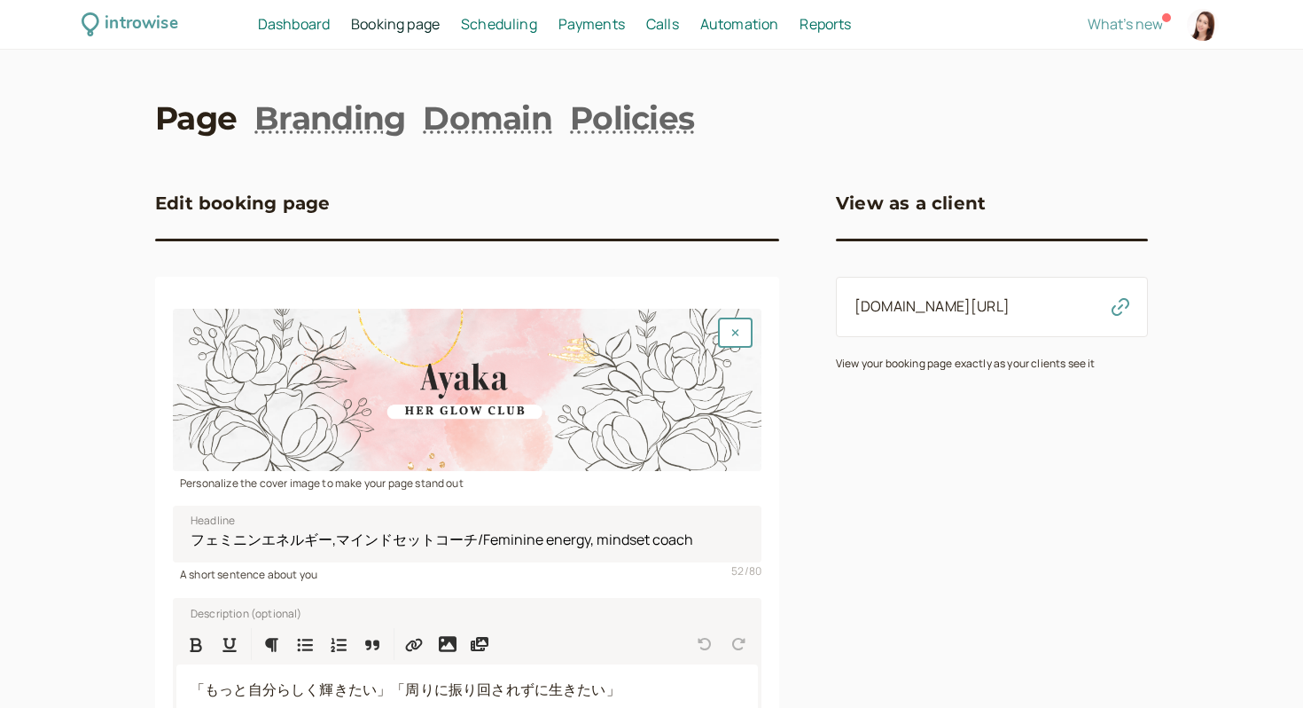
click at [324, 24] on span "Dashboard" at bounding box center [294, 24] width 72 height 20
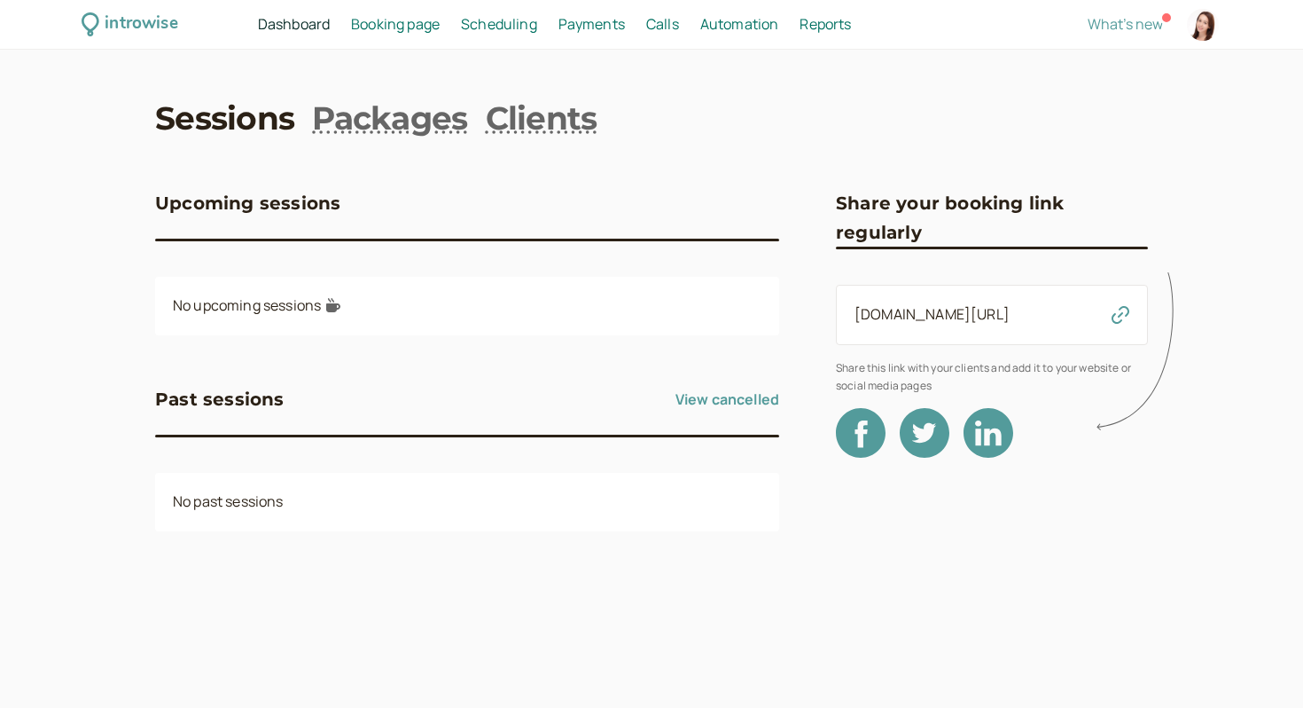
click at [395, 22] on span "Booking page" at bounding box center [395, 24] width 89 height 20
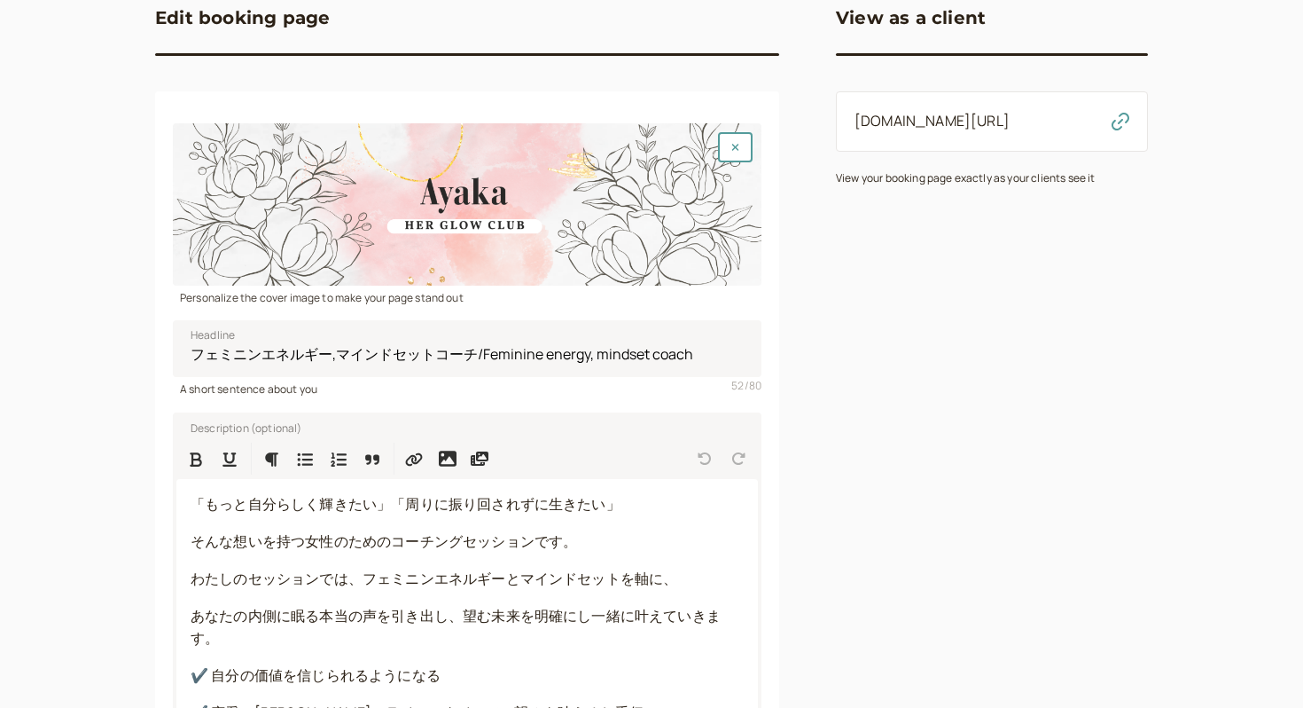
scroll to position [225, 0]
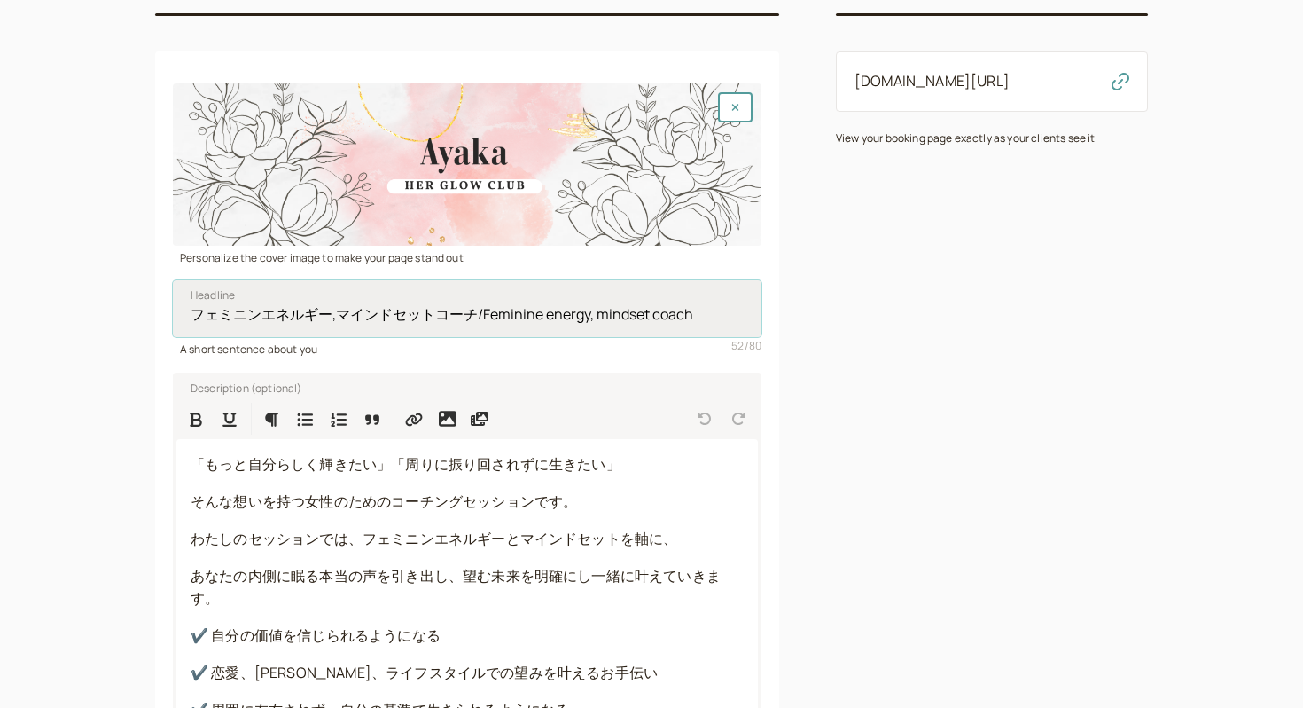
click at [337, 317] on input "フェミニンエネルギー,マインドセットコーチ/Feminine energy, mindset coach" at bounding box center [467, 308] width 589 height 57
drag, startPoint x: 337, startPoint y: 317, endPoint x: 166, endPoint y: 316, distance: 171.1
click at [166, 316] on div "Personalize the cover image to make your page stand out フェミニンエネルギー,マインドセットコーチ/F…" at bounding box center [467, 691] width 624 height 1280
click at [565, 317] on input "マインドセットコーチ/Feminine energy, mindset coach" at bounding box center [467, 308] width 589 height 57
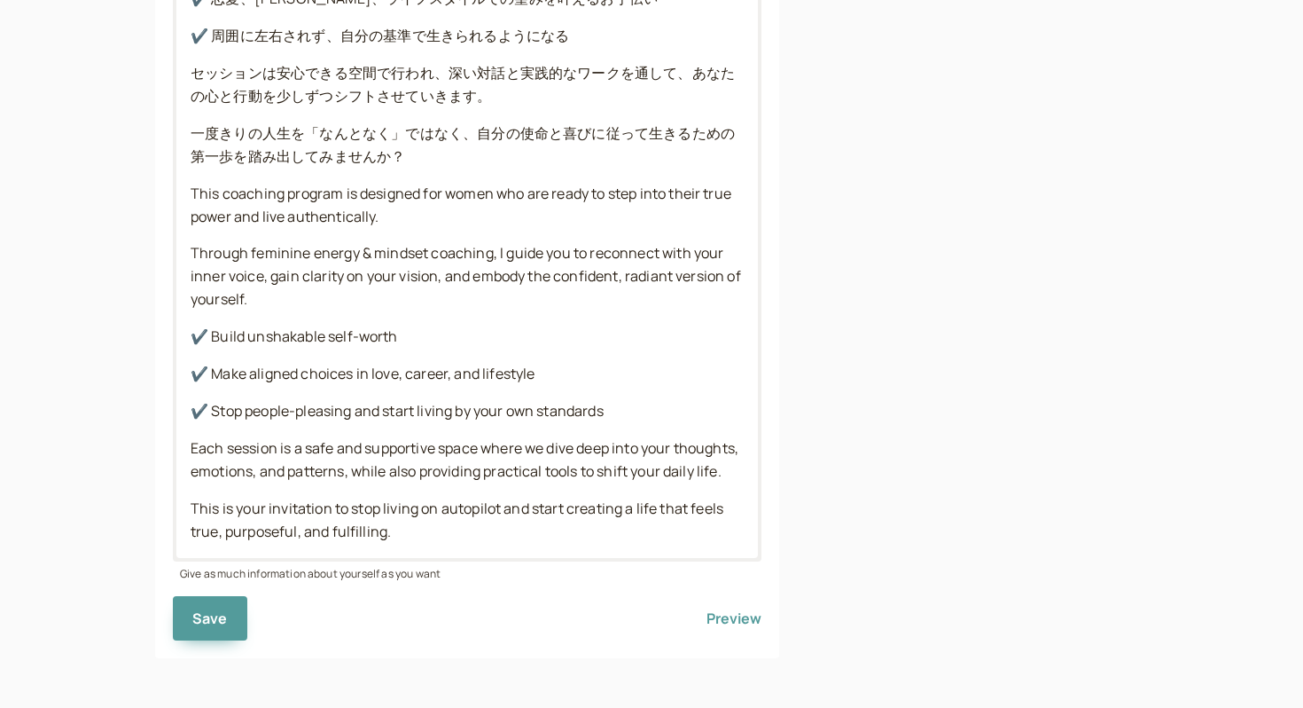
scroll to position [922, 0]
type input "マインドセットコーチ/Feminine energy, mindset coach"
click at [219, 607] on button "Save" at bounding box center [210, 618] width 74 height 44
click at [197, 622] on span "Save" at bounding box center [209, 618] width 35 height 20
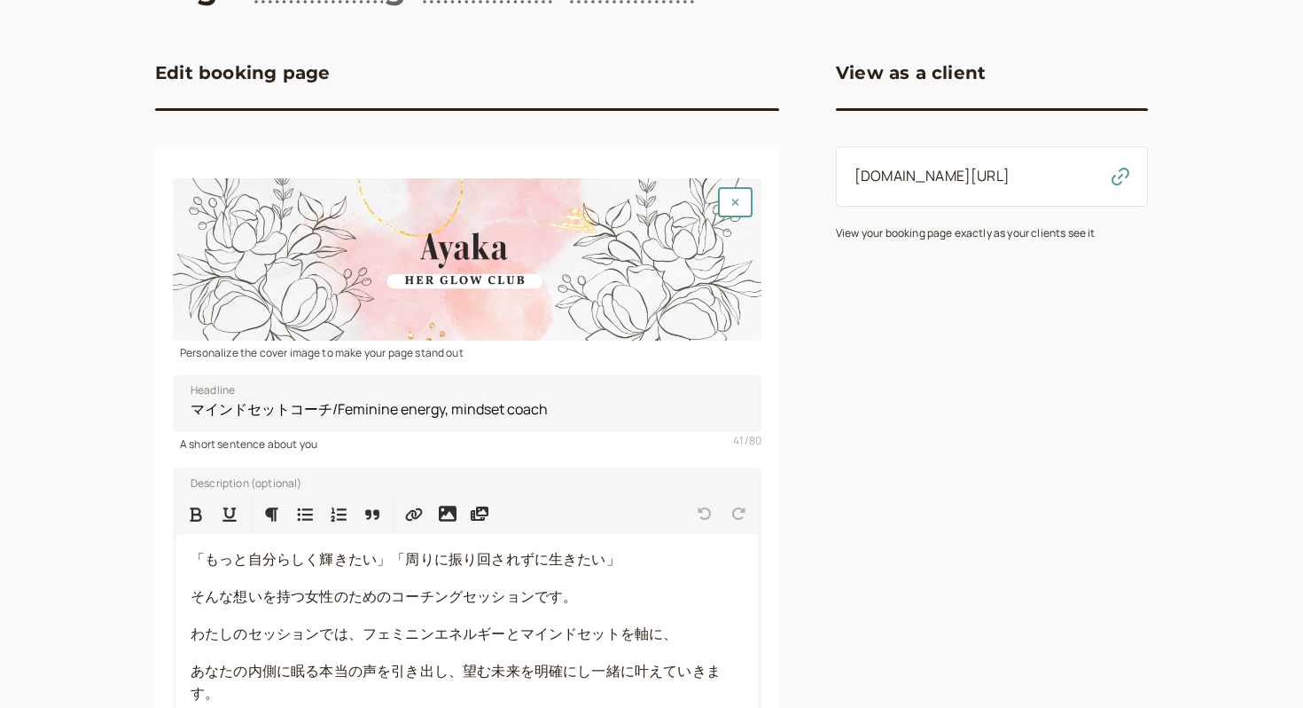
scroll to position [0, 0]
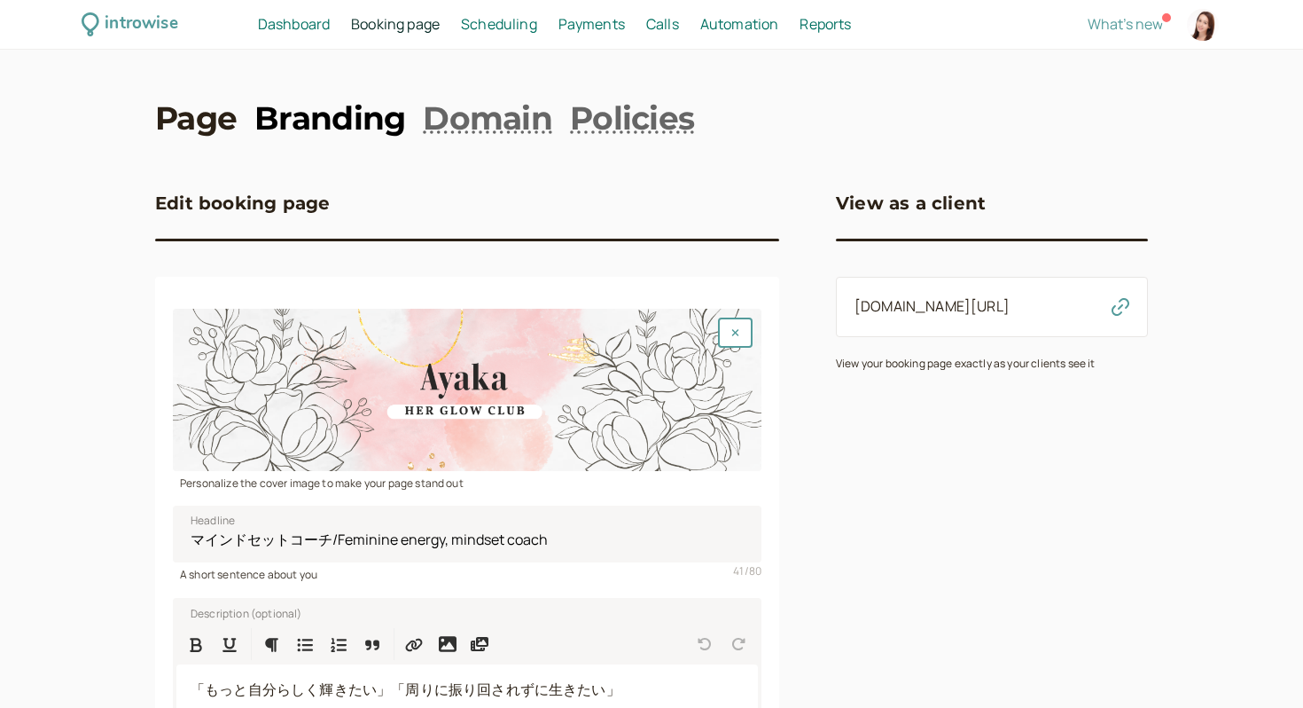
click at [362, 114] on link "Branding" at bounding box center [329, 118] width 151 height 44
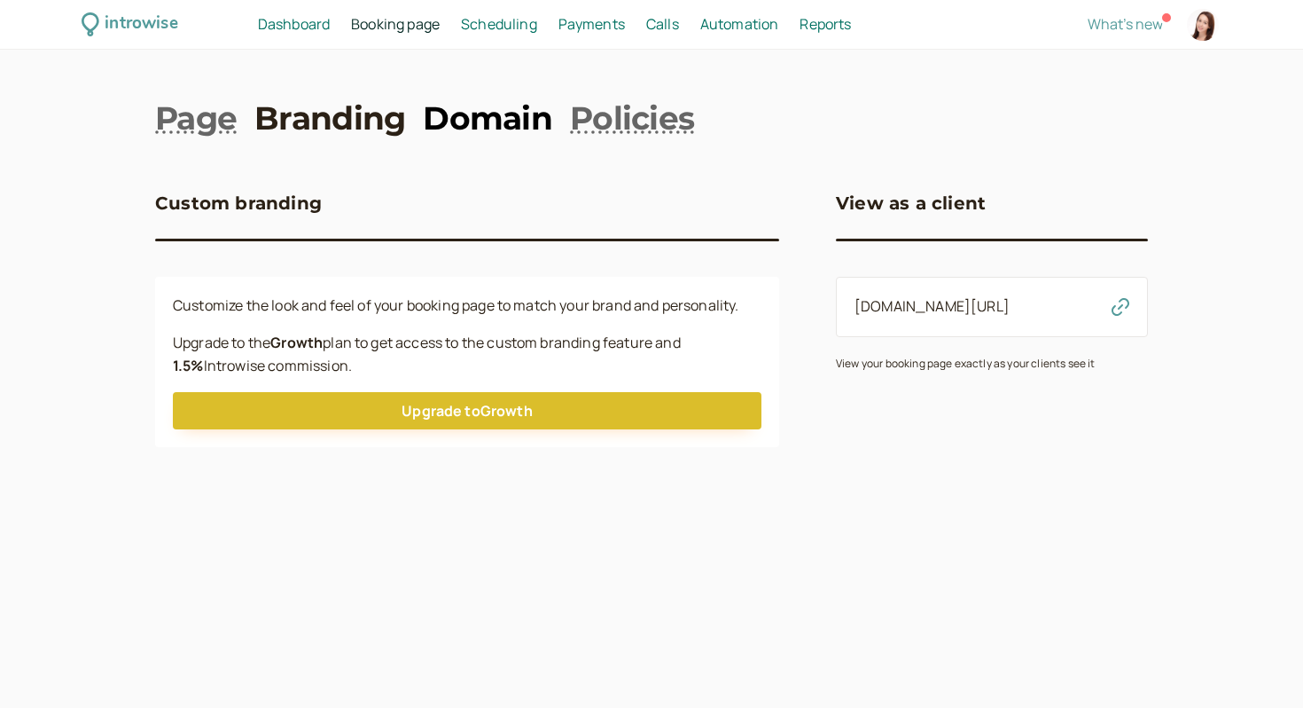
click at [455, 111] on link "Domain" at bounding box center [487, 118] width 129 height 44
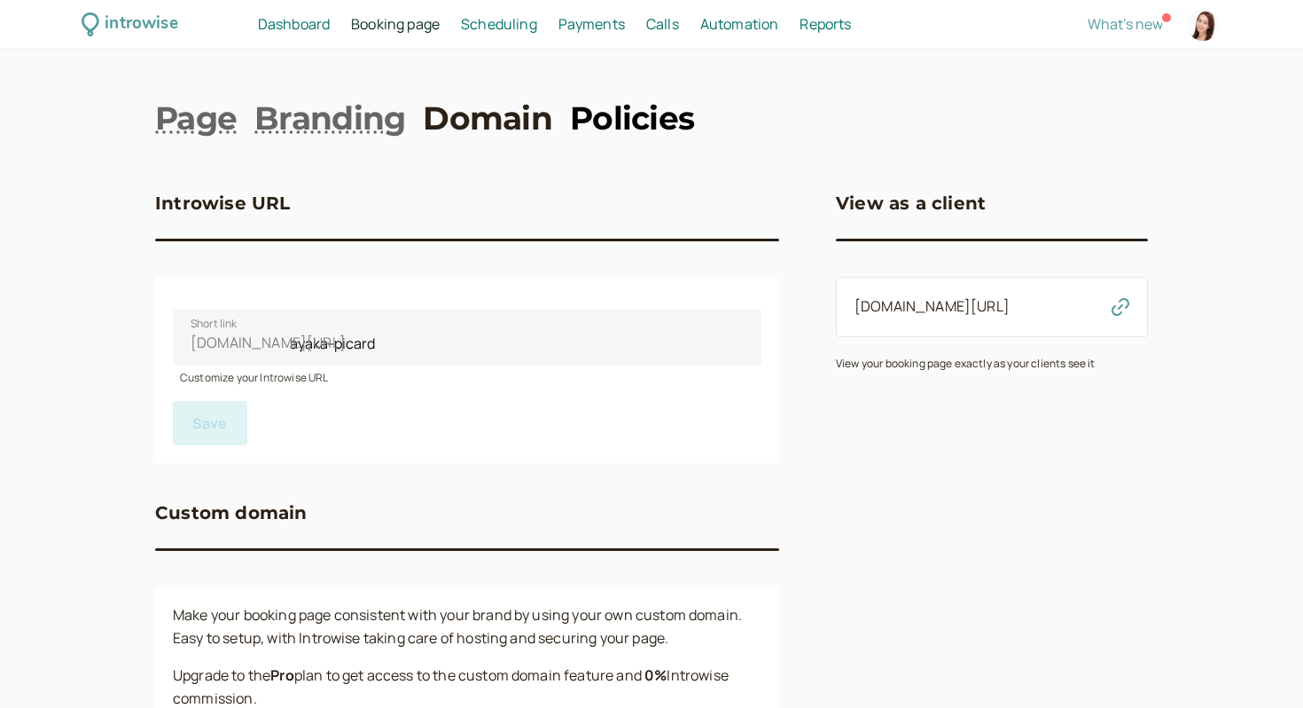
click at [619, 118] on link "Policies" at bounding box center [632, 118] width 124 height 44
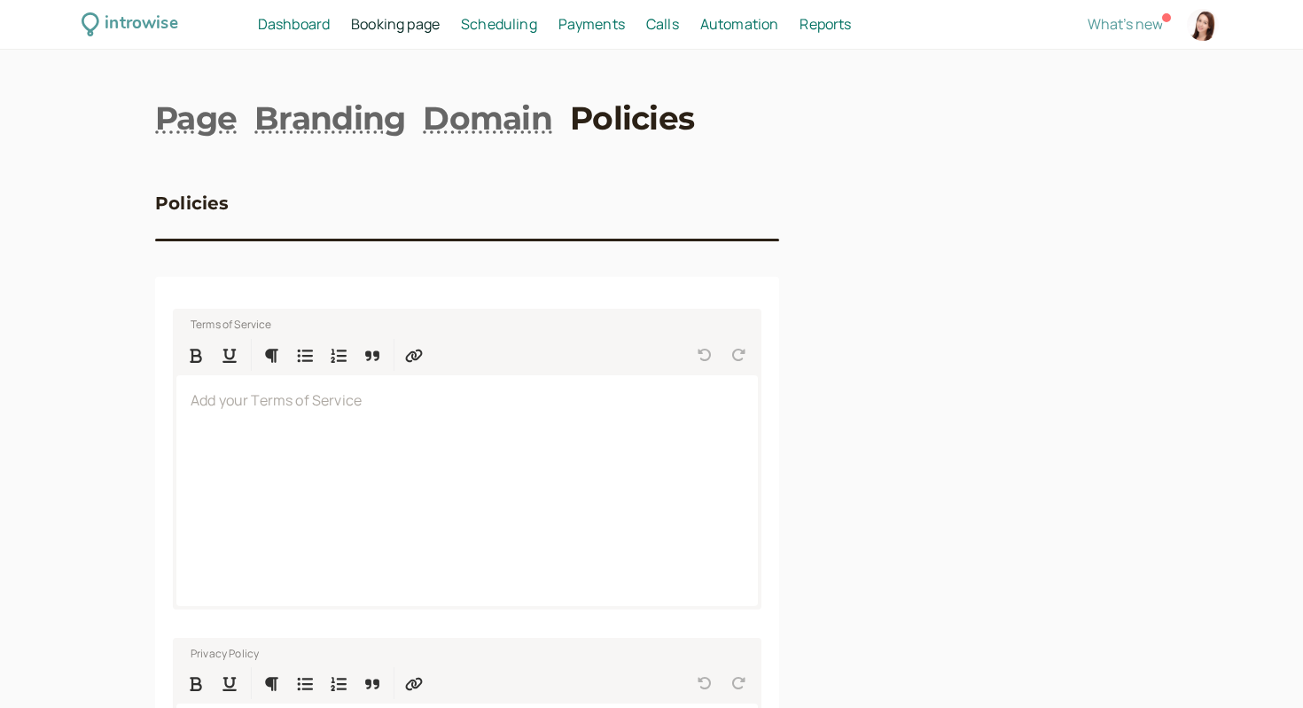
click at [591, 24] on span "Payments" at bounding box center [592, 24] width 67 height 20
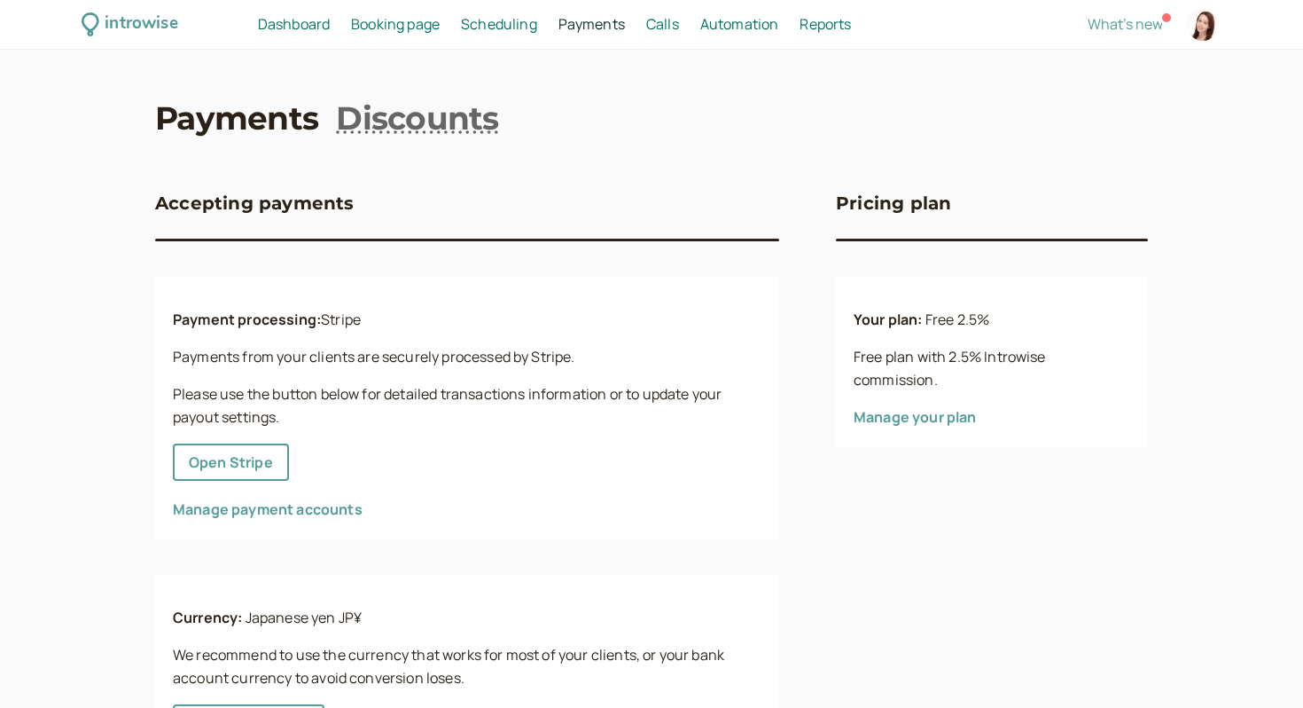
click at [483, 29] on span "Scheduling" at bounding box center [499, 24] width 76 height 20
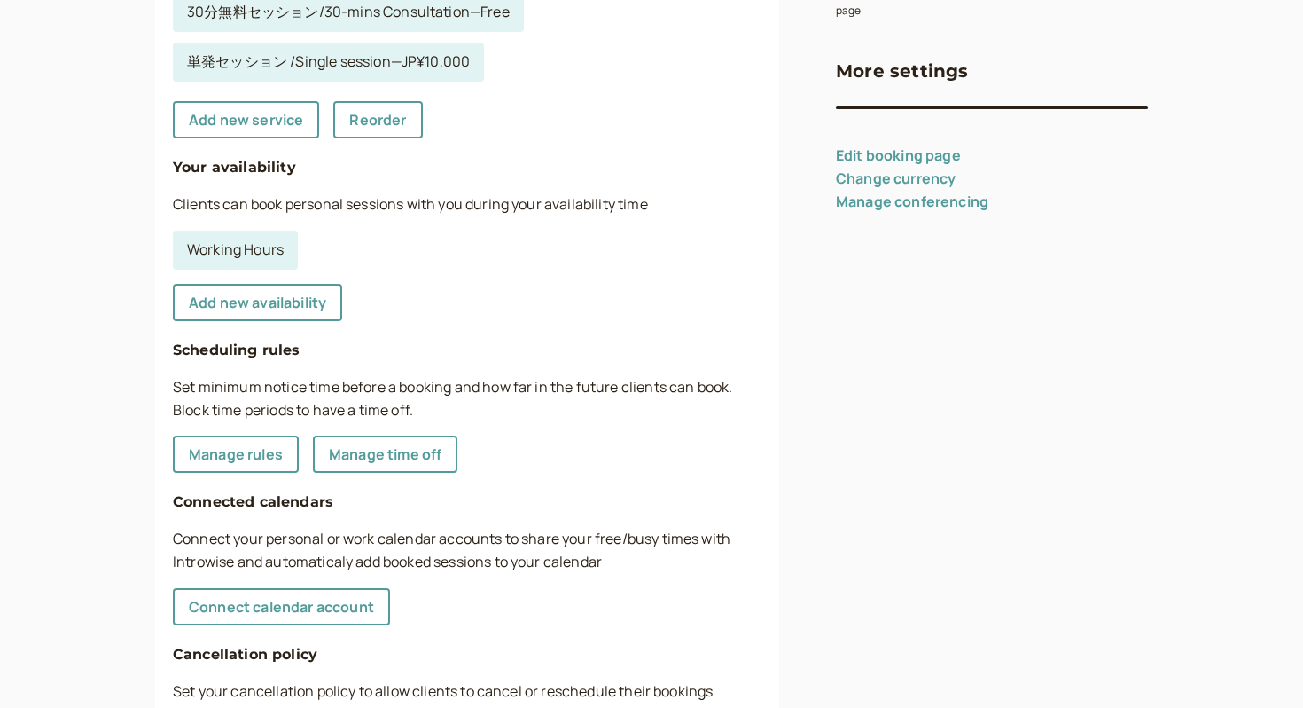
scroll to position [417, 0]
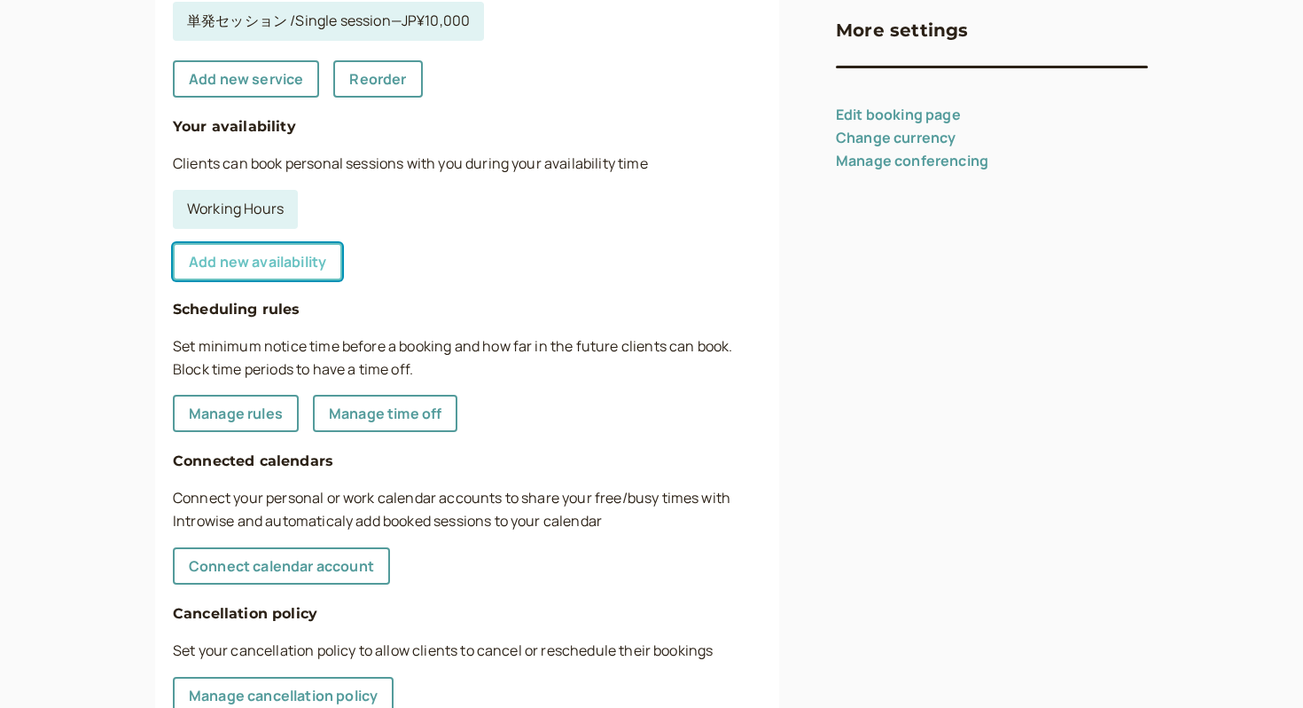
click at [262, 270] on link "Add new availability" at bounding box center [257, 261] width 169 height 37
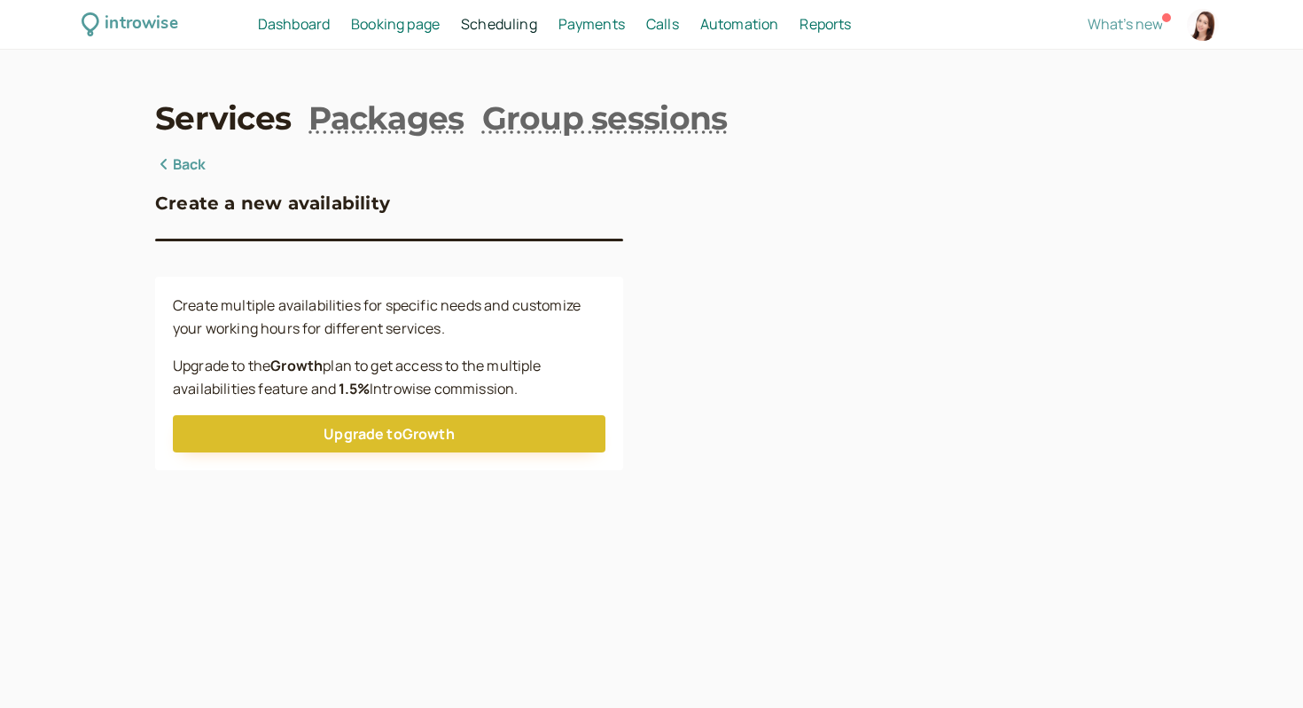
click at [241, 344] on div "Create multiple availabilities for specific needs and customize your working ho…" at bounding box center [389, 373] width 468 height 193
click at [177, 160] on link "Back" at bounding box center [180, 164] width 51 height 23
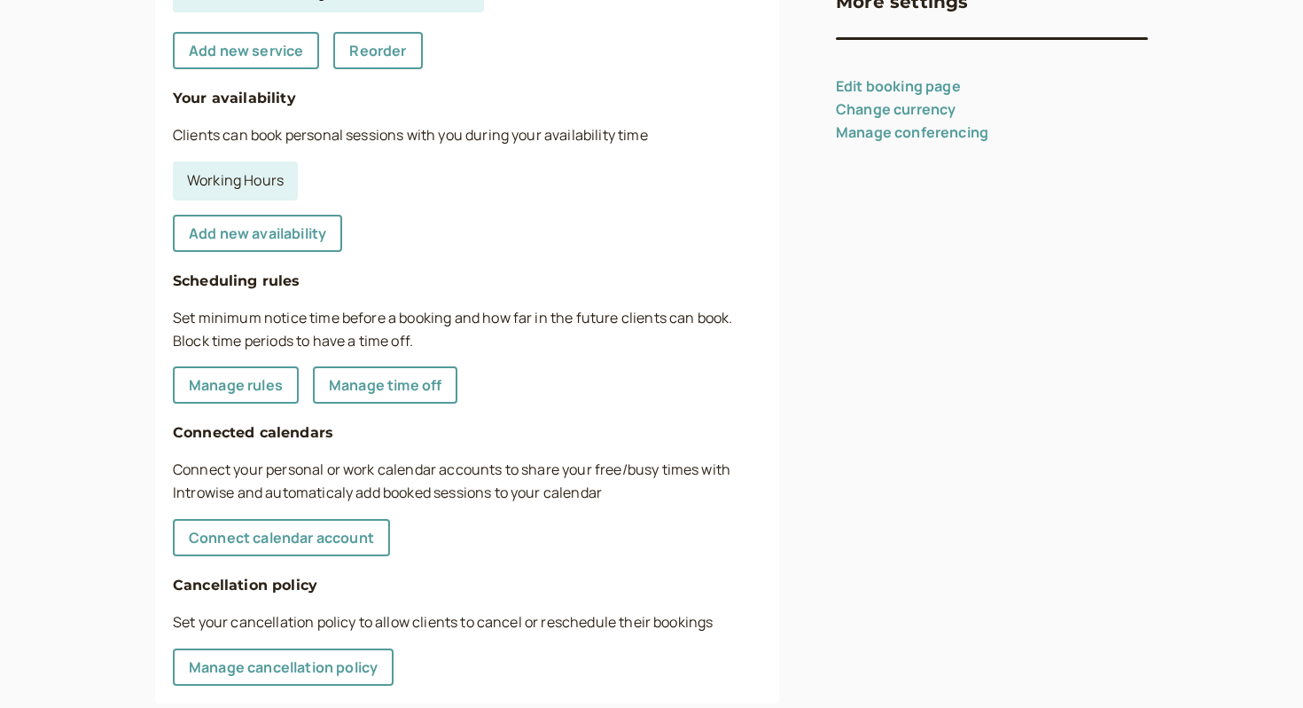
scroll to position [446, 0]
click at [364, 380] on link "Manage time off" at bounding box center [385, 383] width 145 height 37
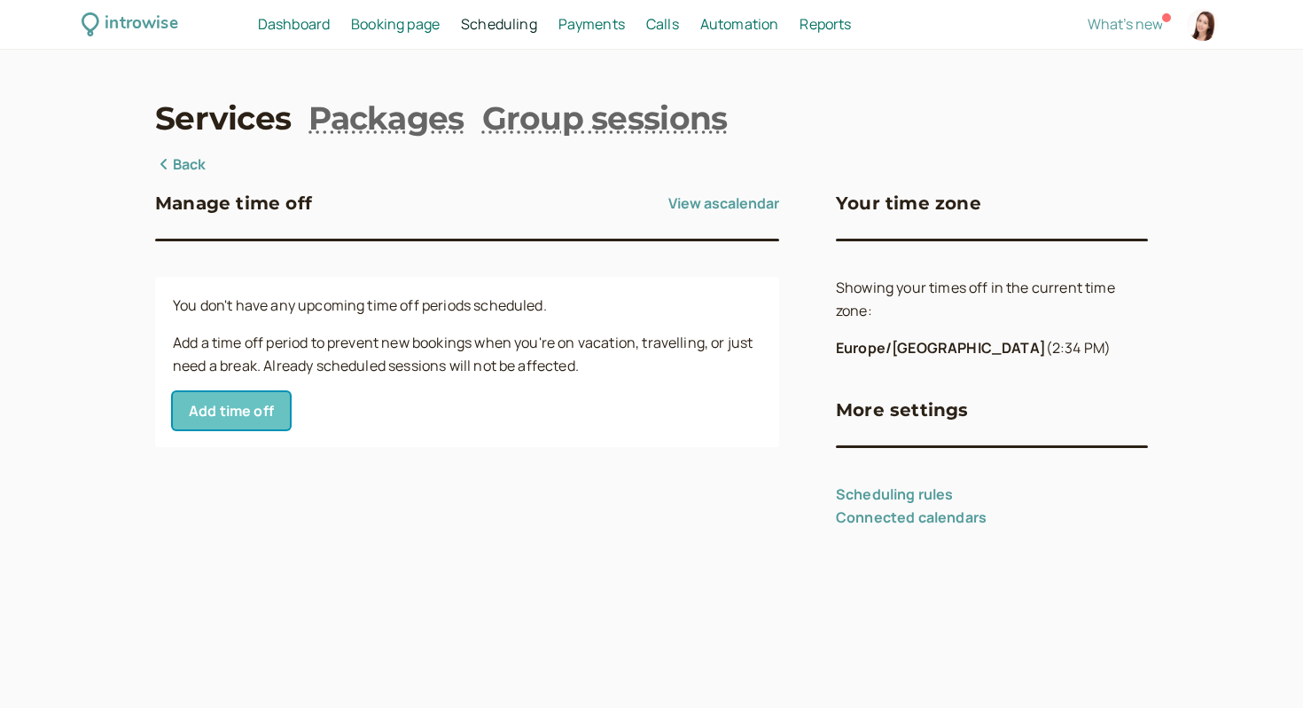
click at [242, 422] on button "Add time off" at bounding box center [231, 410] width 117 height 37
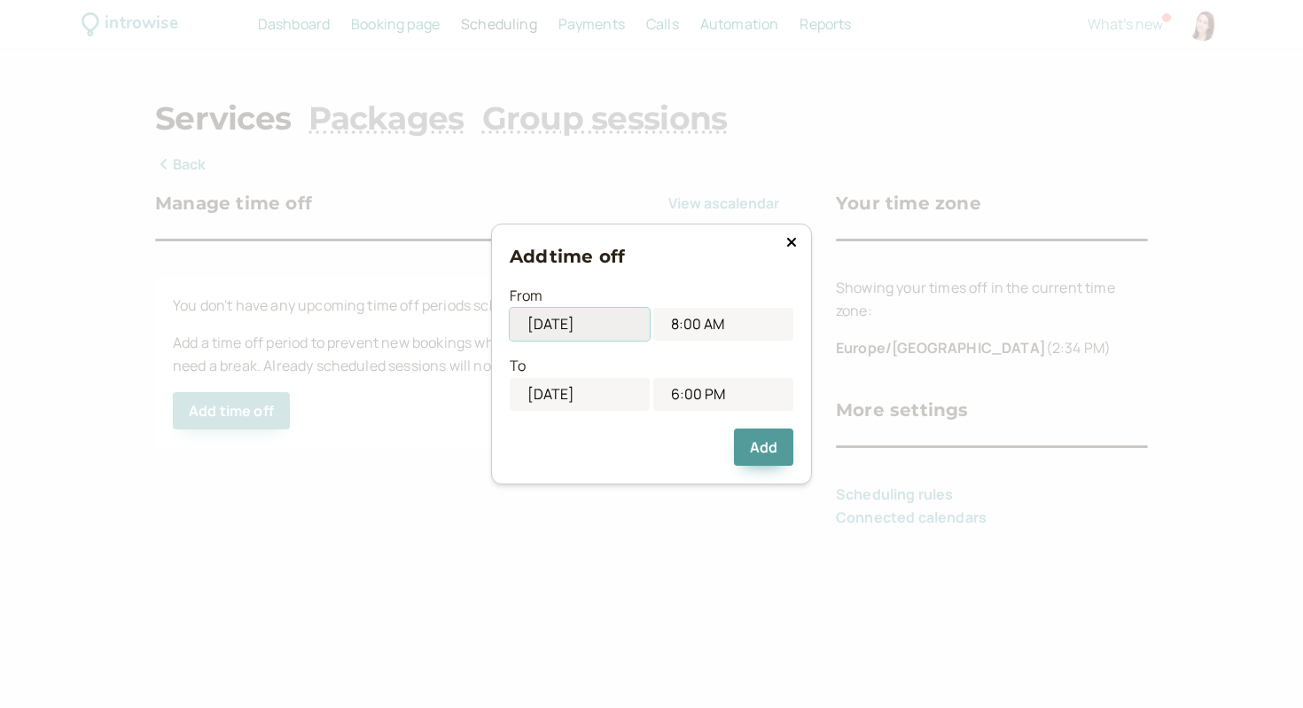
click at [603, 330] on input "09/15/2025" at bounding box center [580, 324] width 140 height 33
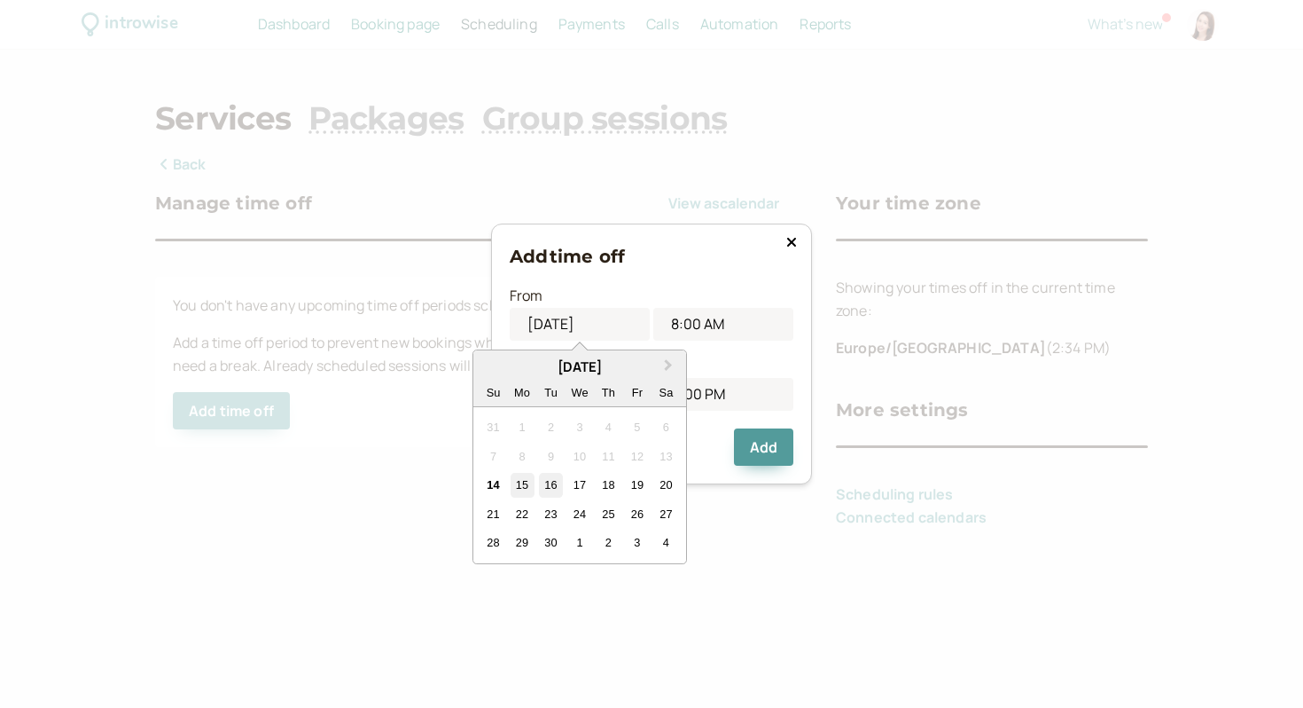
click at [553, 488] on div "16" at bounding box center [551, 485] width 24 height 24
type input "09/16/2025"
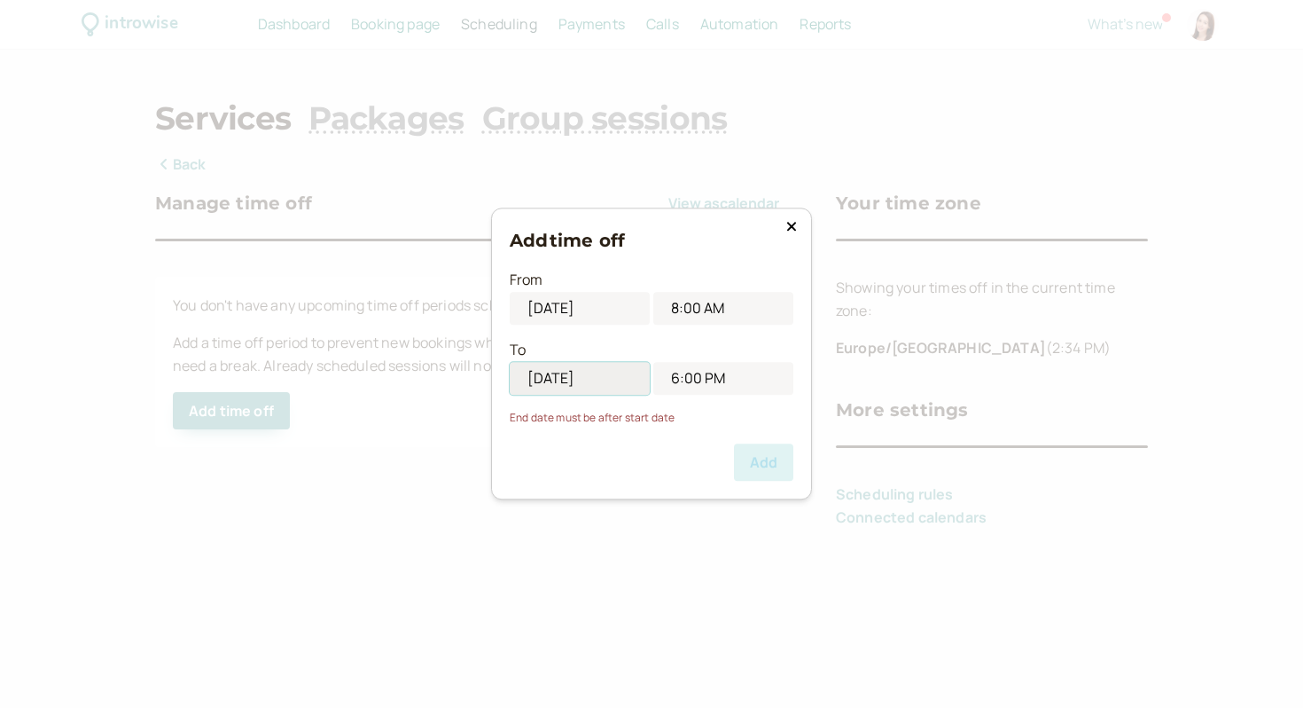
click at [560, 379] on input "09/15/2025" at bounding box center [580, 378] width 140 height 33
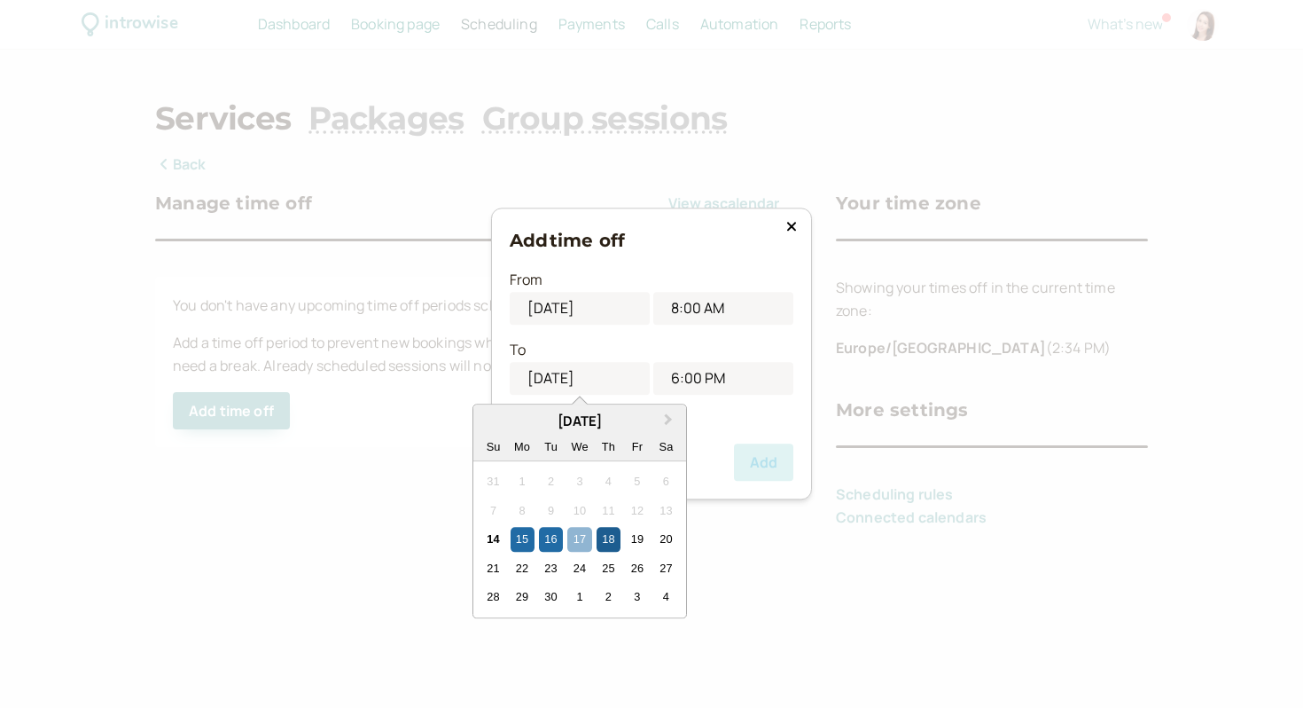
click at [614, 533] on div "18" at bounding box center [609, 540] width 24 height 24
type input "09/18/2025"
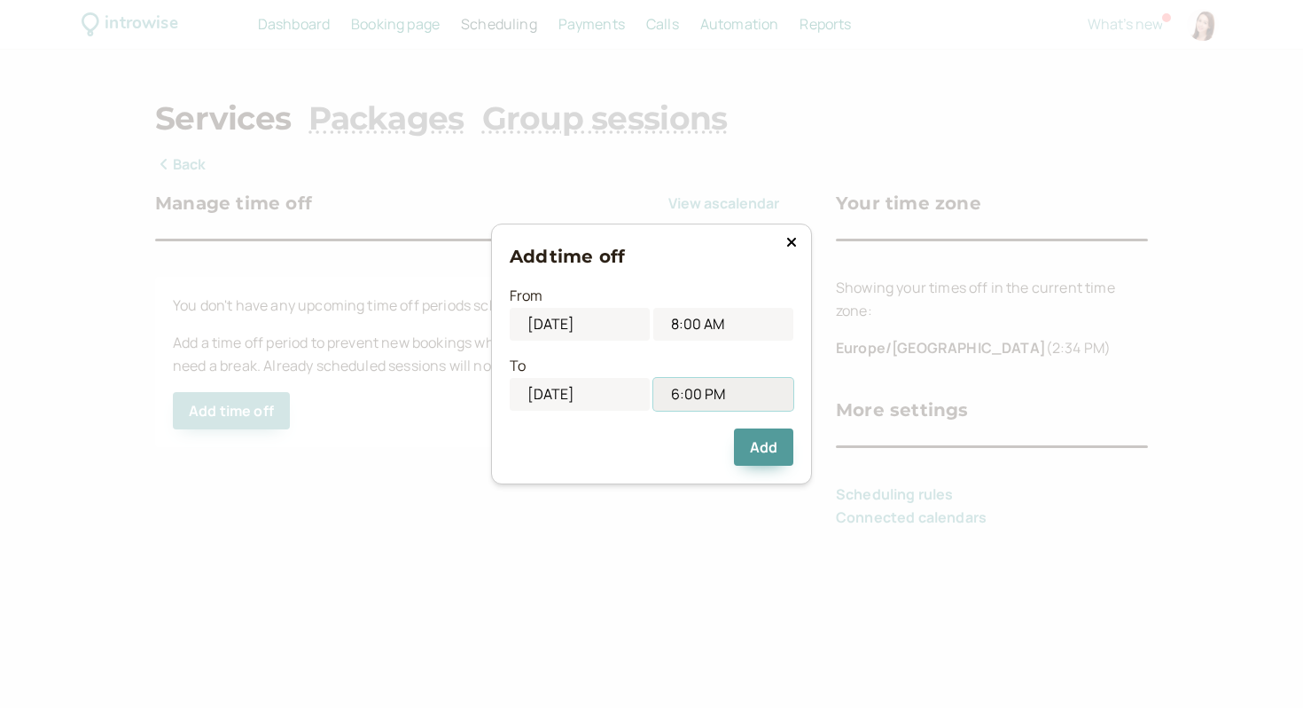
click at [693, 403] on input "6:00 PM" at bounding box center [724, 394] width 140 height 33
click at [720, 552] on li "8:00 PM" at bounding box center [723, 558] width 75 height 27
type input "8:00 PM"
click at [759, 438] on button "Add" at bounding box center [763, 446] width 59 height 37
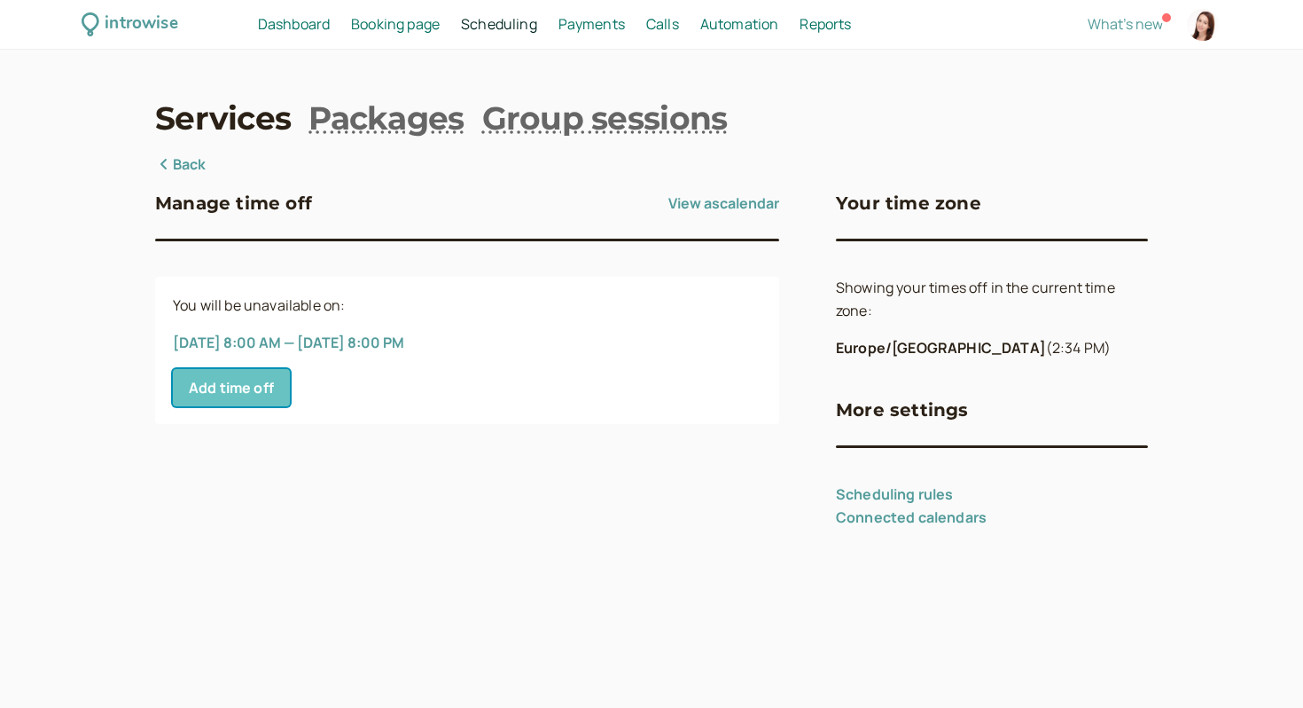
click at [255, 390] on button "Add time off" at bounding box center [231, 387] width 117 height 37
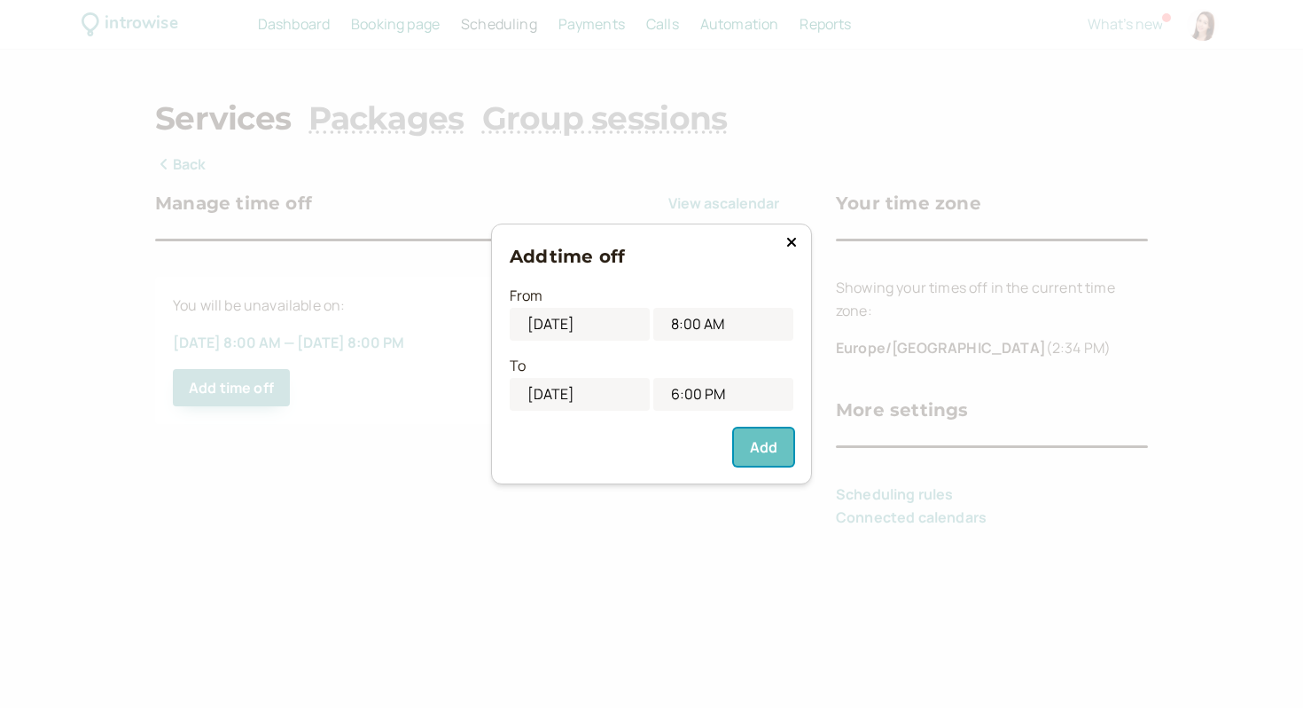
click at [772, 433] on button "Add" at bounding box center [763, 446] width 59 height 37
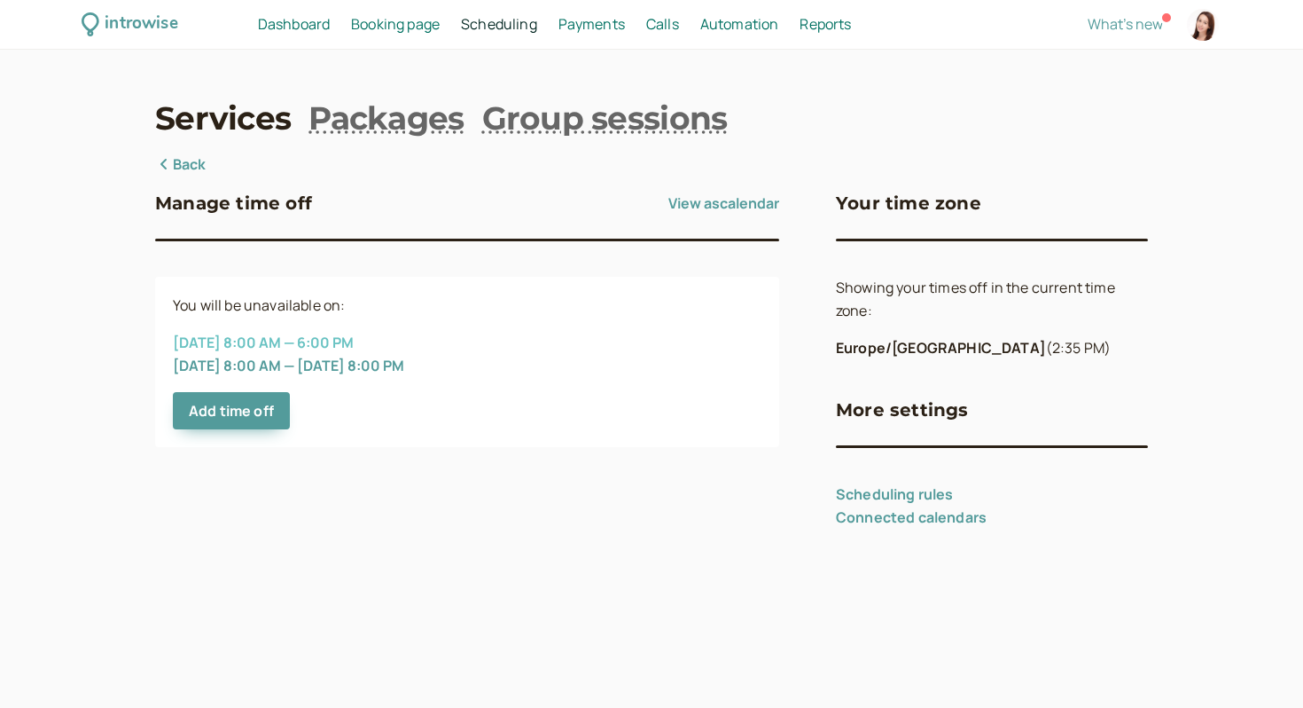
click at [295, 335] on button "Sep 15, 8:00 AM — 6:00 PM" at bounding box center [263, 342] width 181 height 16
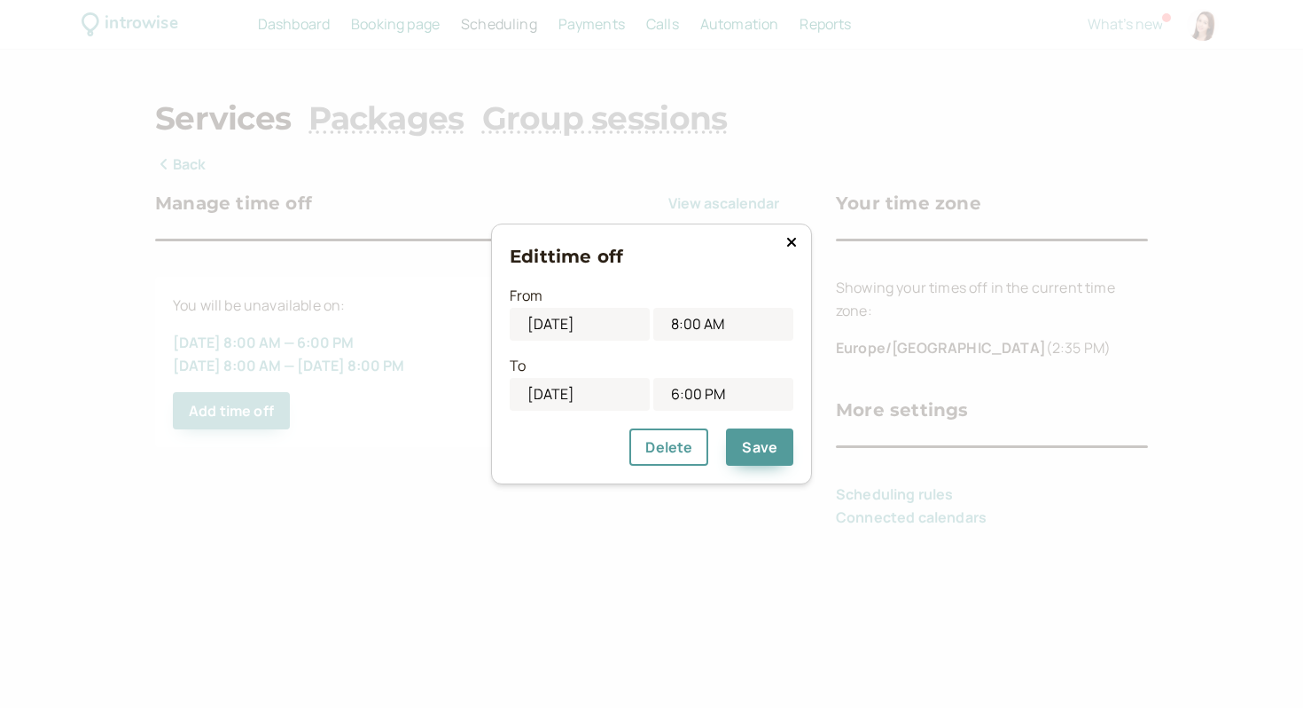
click at [789, 233] on button at bounding box center [791, 242] width 21 height 18
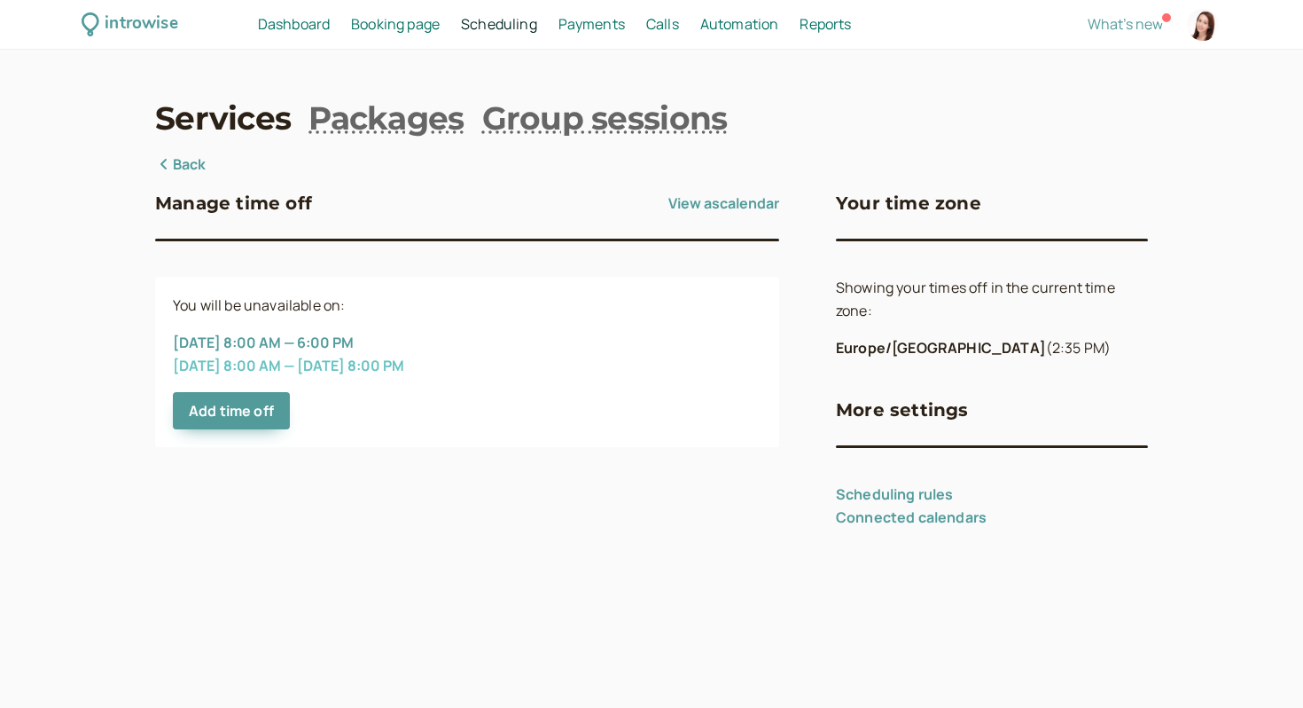
click at [348, 365] on button "Sep 16, 8:00 AM — Sep 18, 8:00 PM" at bounding box center [288, 365] width 231 height 16
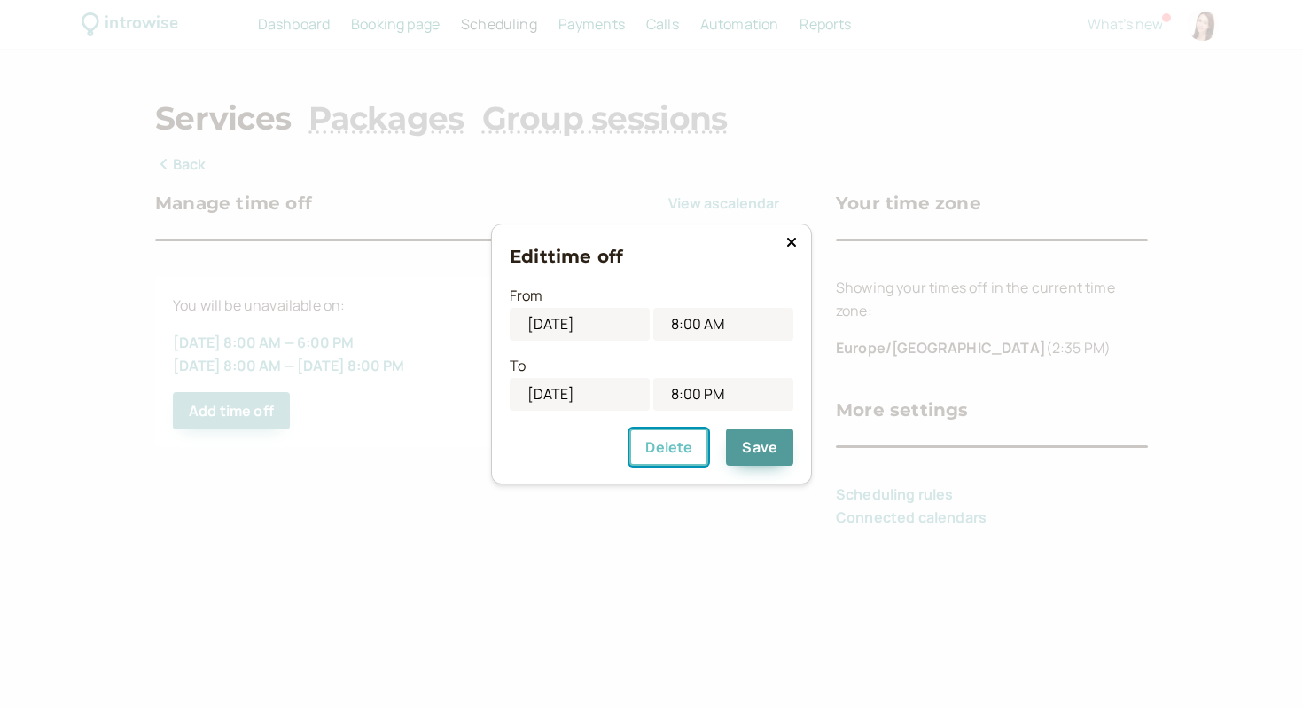
click at [677, 447] on button "Delete" at bounding box center [669, 446] width 79 height 37
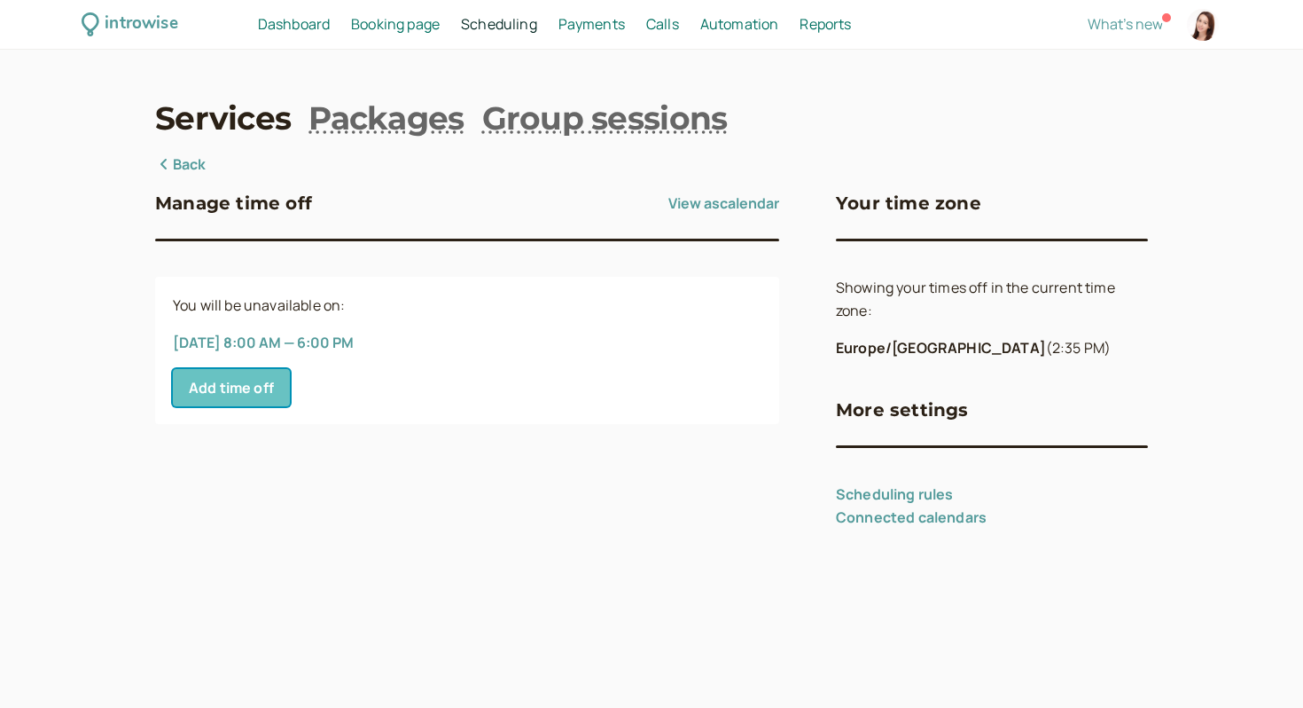
click at [265, 387] on button "Add time off" at bounding box center [231, 387] width 117 height 37
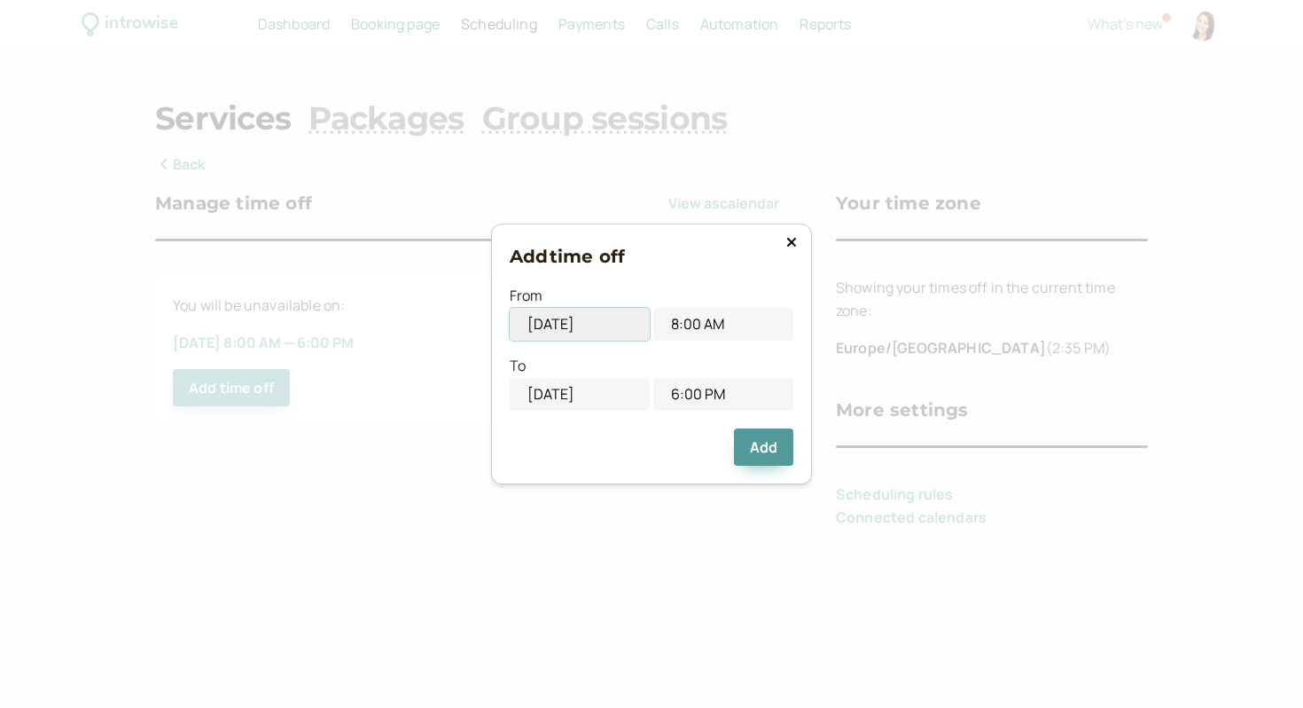
click at [557, 313] on input "09/15/2025" at bounding box center [580, 324] width 140 height 33
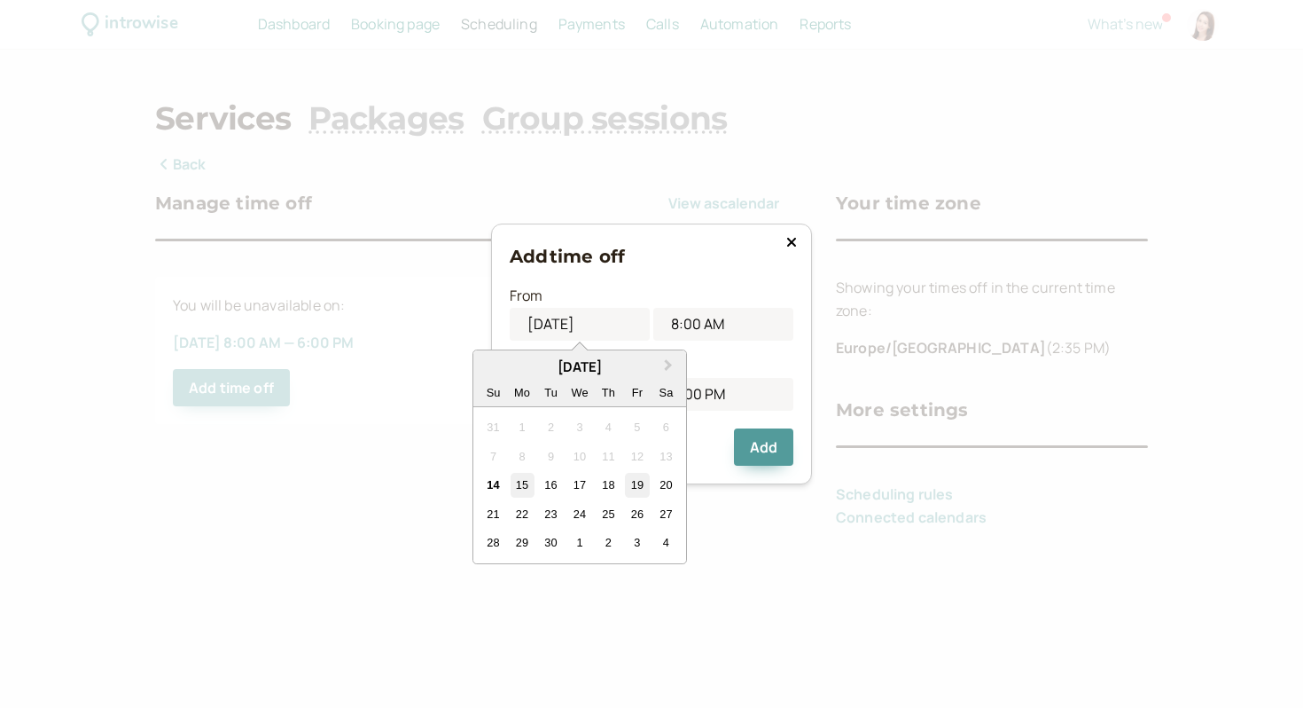
click at [640, 487] on div "19" at bounding box center [637, 485] width 24 height 24
type input "09/19/2025"
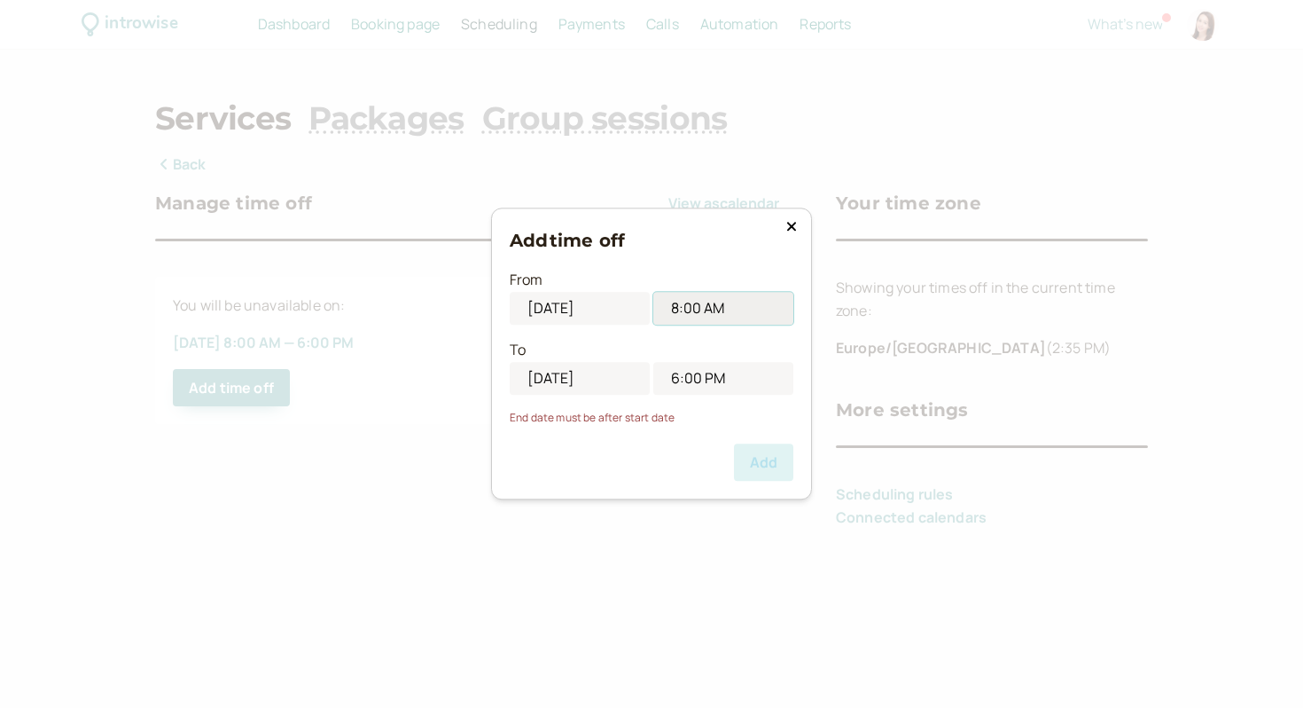
click at [707, 314] on input "8:00 AM" at bounding box center [724, 309] width 140 height 33
click at [714, 369] on li "2:00 PM" at bounding box center [723, 372] width 75 height 27
type input "2:00 PM"
click at [720, 387] on input "6:00 PM" at bounding box center [724, 378] width 140 height 33
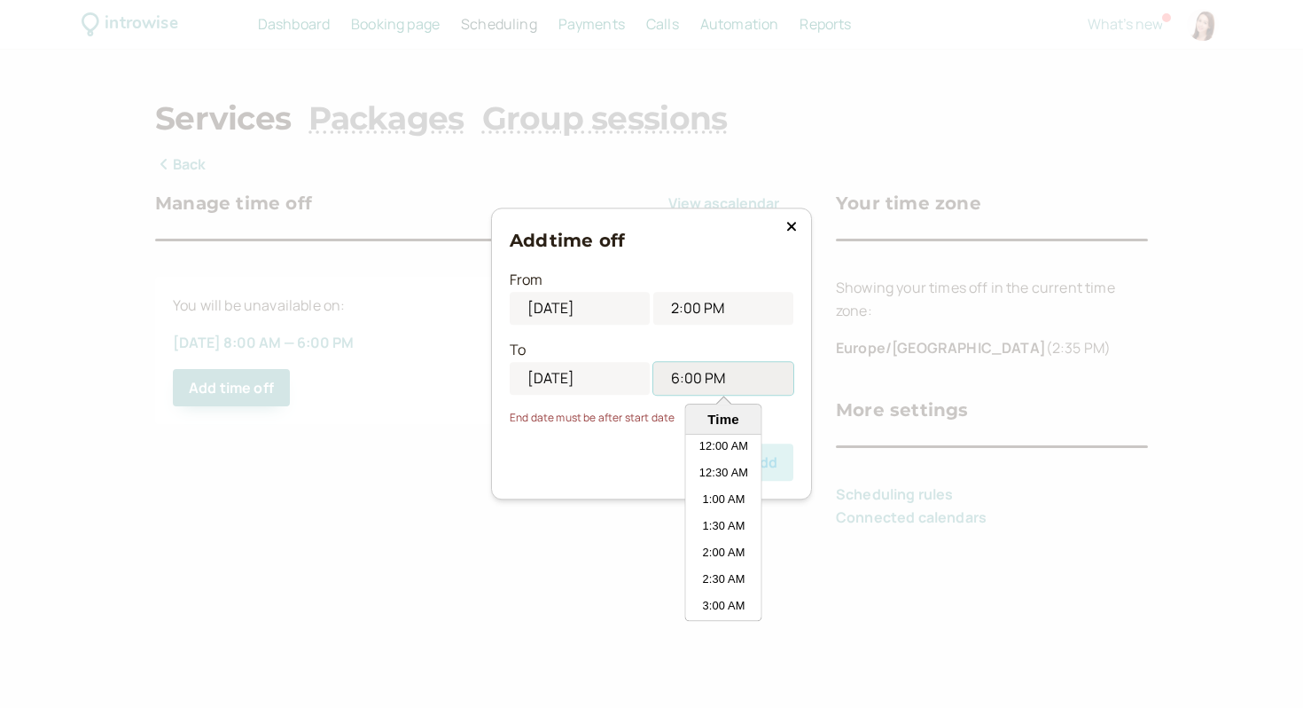
scroll to position [878, 0]
click at [577, 383] on input "09/15/2025" at bounding box center [580, 378] width 140 height 33
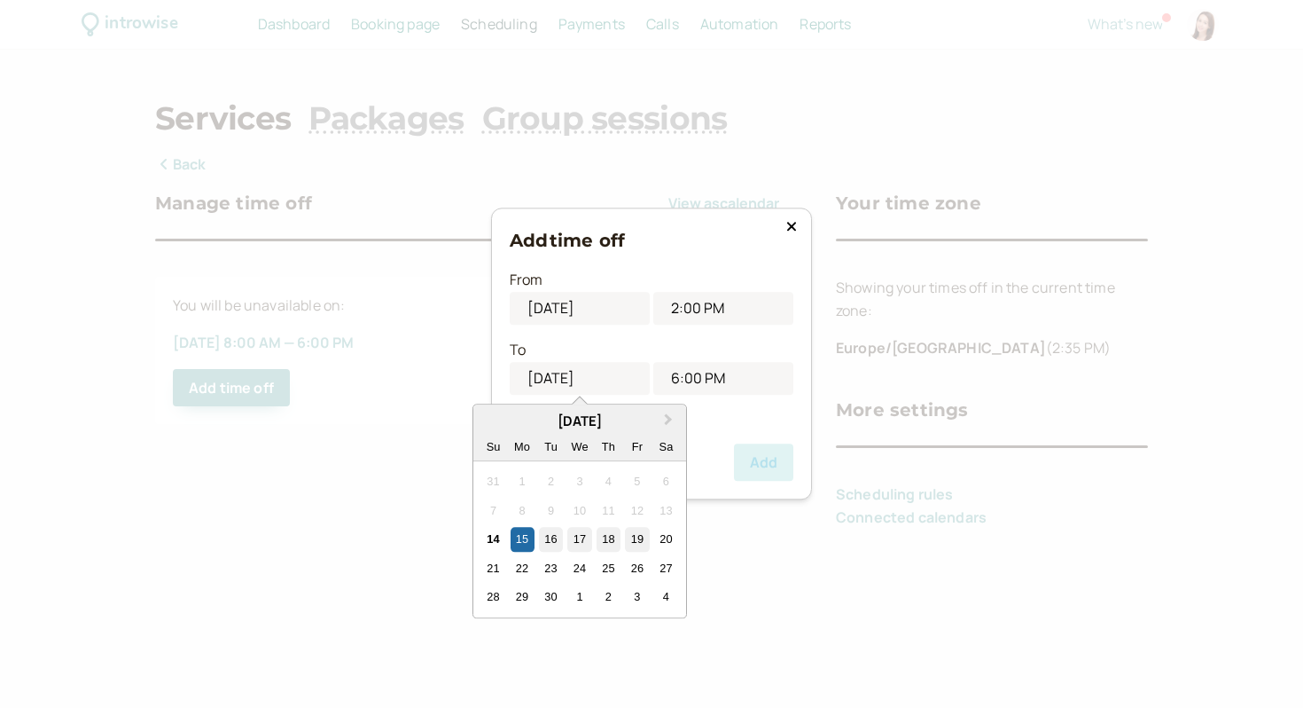
click at [646, 536] on div "19" at bounding box center [637, 540] width 24 height 24
type input "09/19/2025"
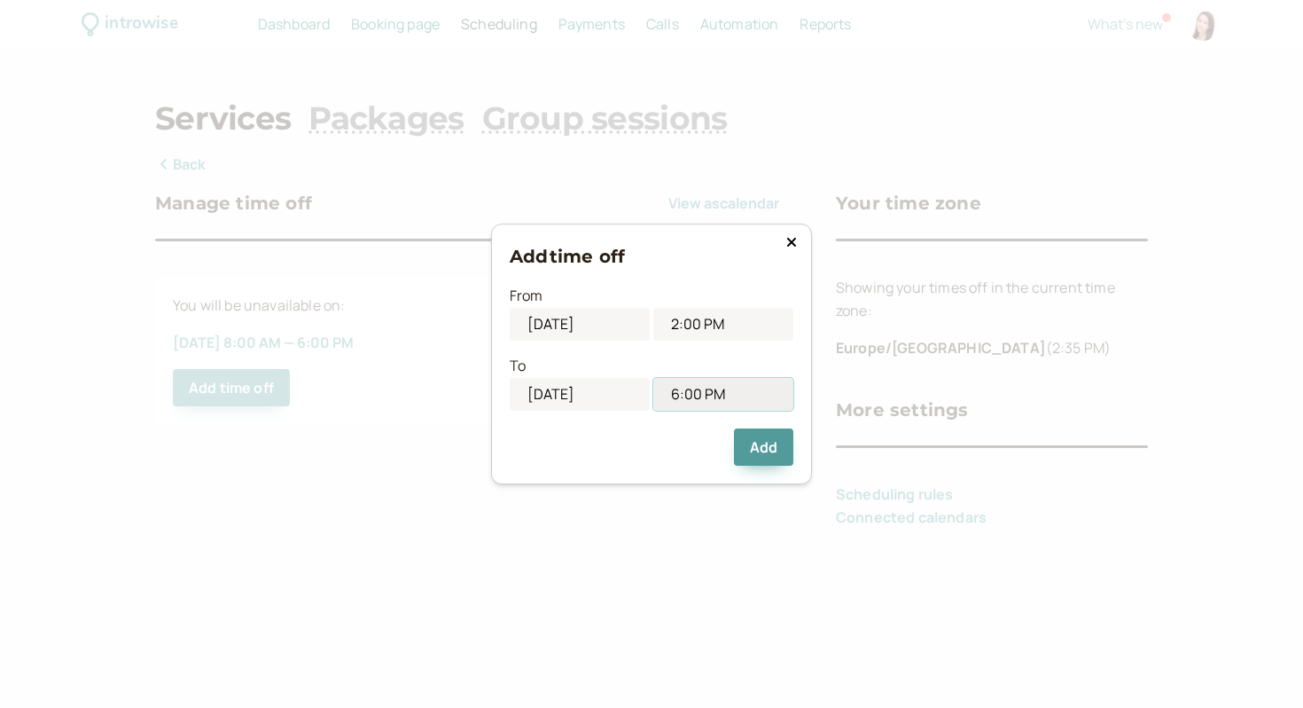
click at [735, 389] on input "6:00 PM" at bounding box center [724, 394] width 140 height 33
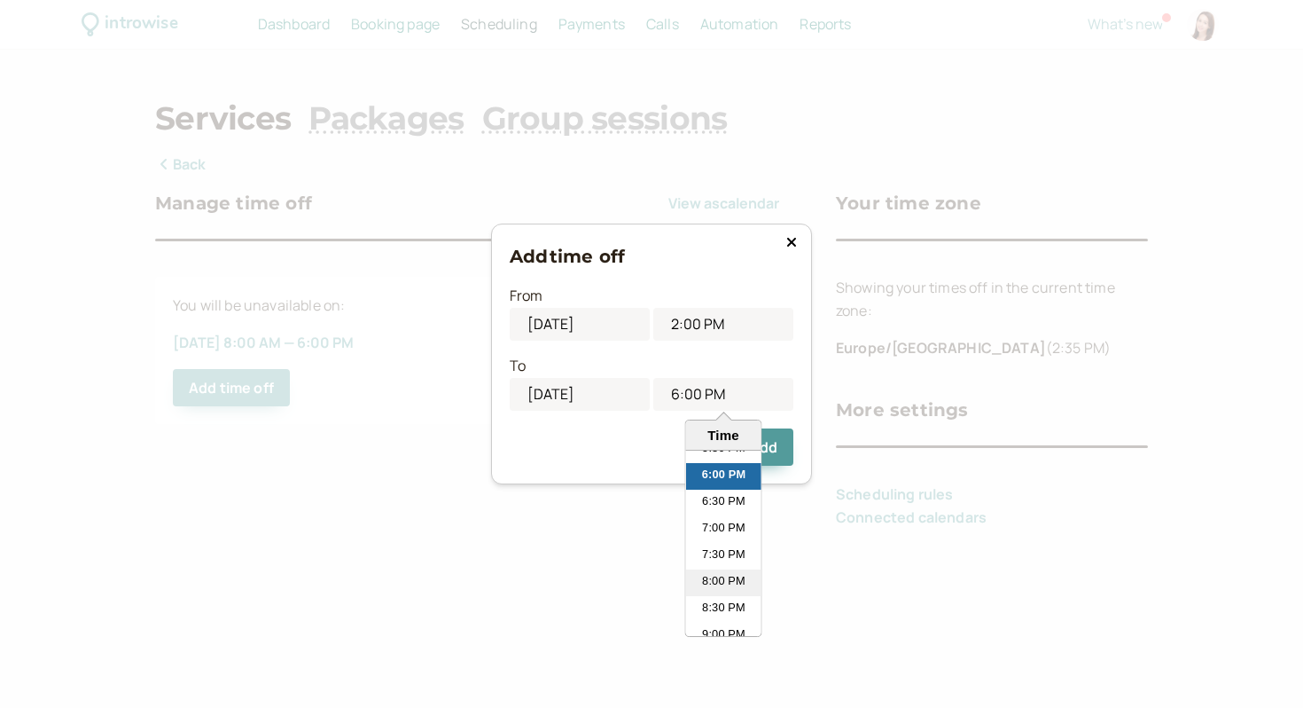
click at [723, 581] on li "8:00 PM" at bounding box center [723, 582] width 75 height 27
type input "8:00 PM"
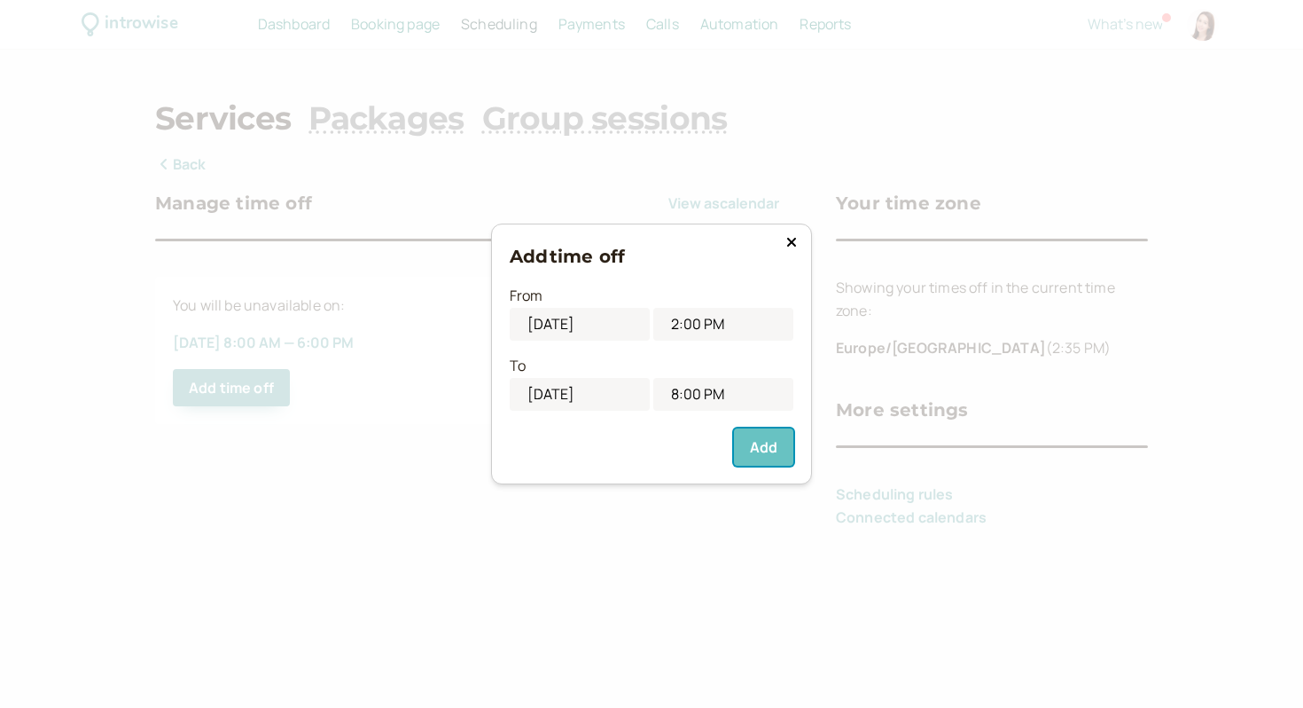
click at [763, 455] on button "Add" at bounding box center [763, 446] width 59 height 37
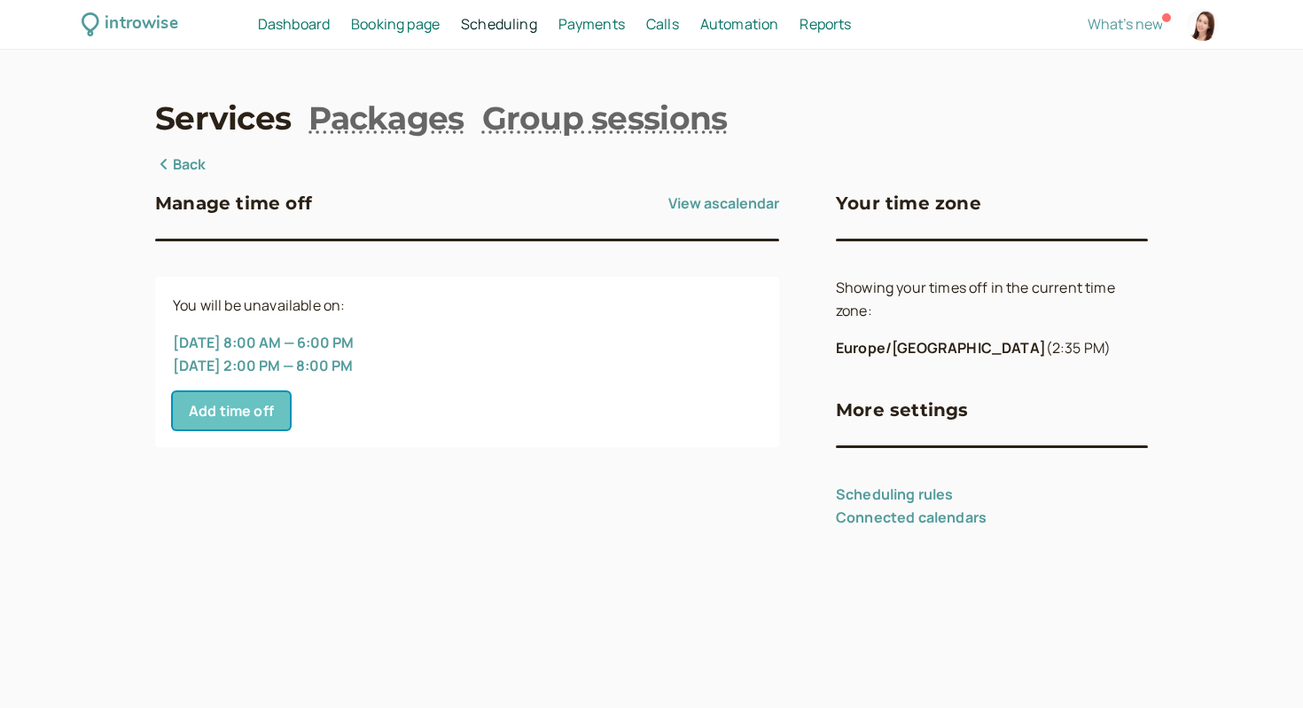
click at [272, 409] on button "Add time off" at bounding box center [231, 410] width 117 height 37
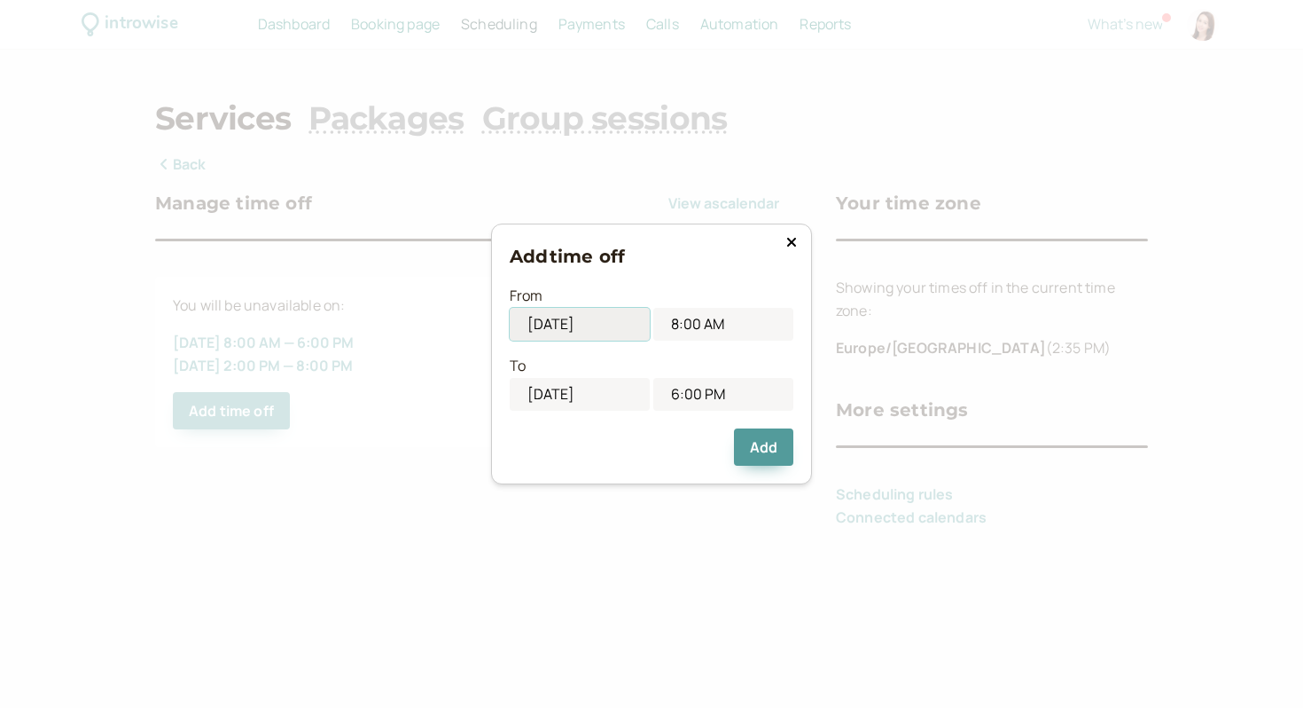
click at [570, 322] on input "09/15/2025" at bounding box center [580, 324] width 140 height 33
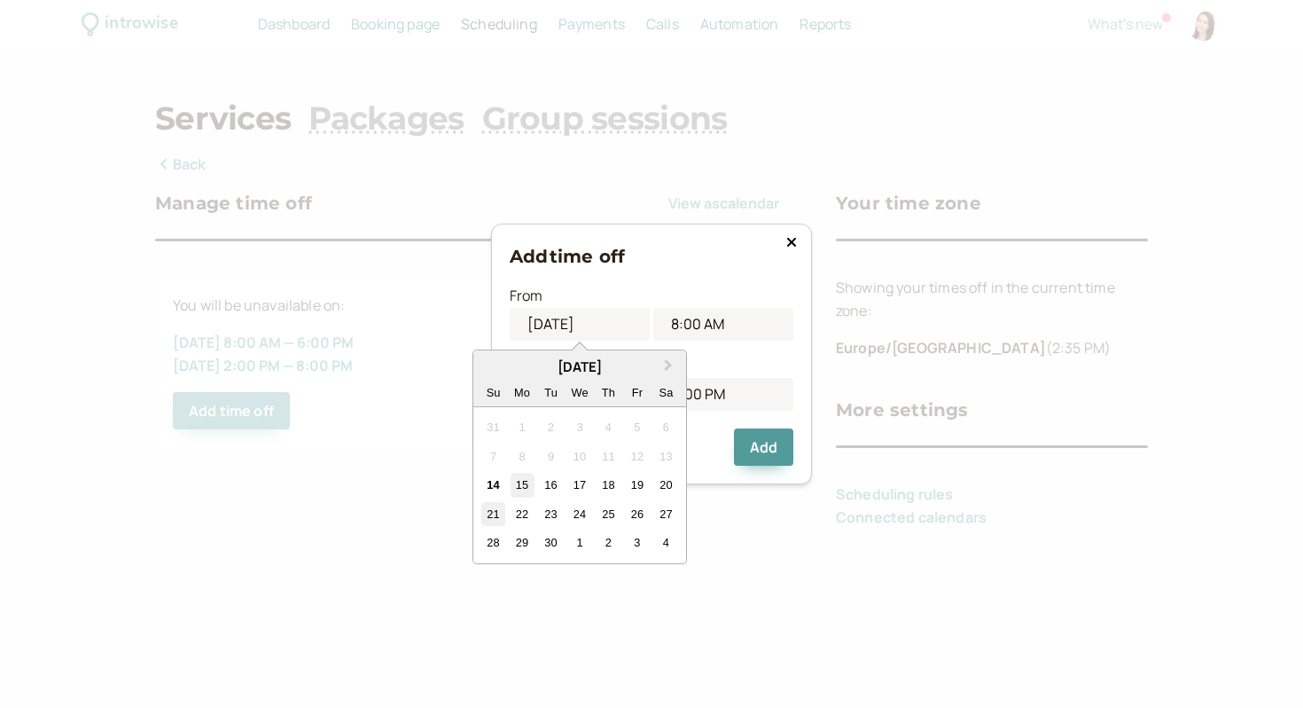
click at [493, 505] on div "21" at bounding box center [493, 514] width 24 height 24
type input "09/21/2025"
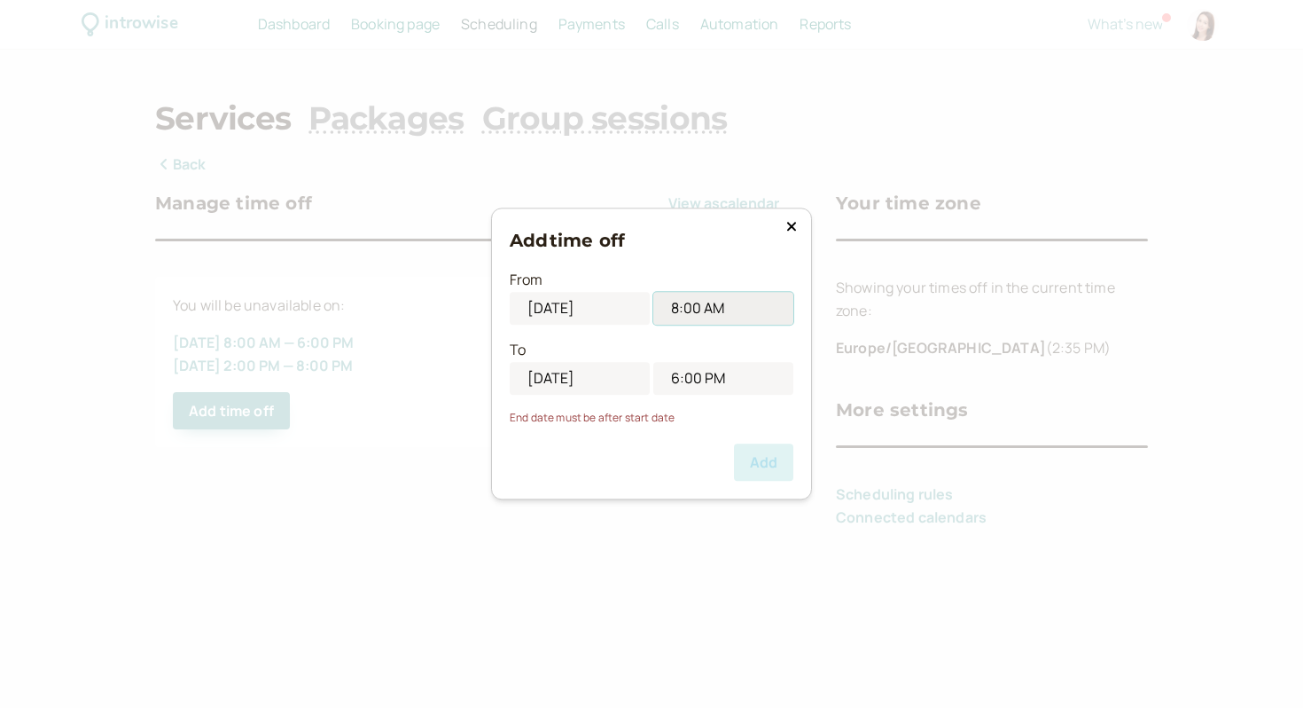
click at [704, 317] on input "8:00 AM" at bounding box center [724, 309] width 140 height 33
click at [715, 443] on li "7:00 PM" at bounding box center [723, 455] width 75 height 27
type input "7:00 PM"
click at [607, 372] on input "09/15/2025" at bounding box center [580, 378] width 140 height 33
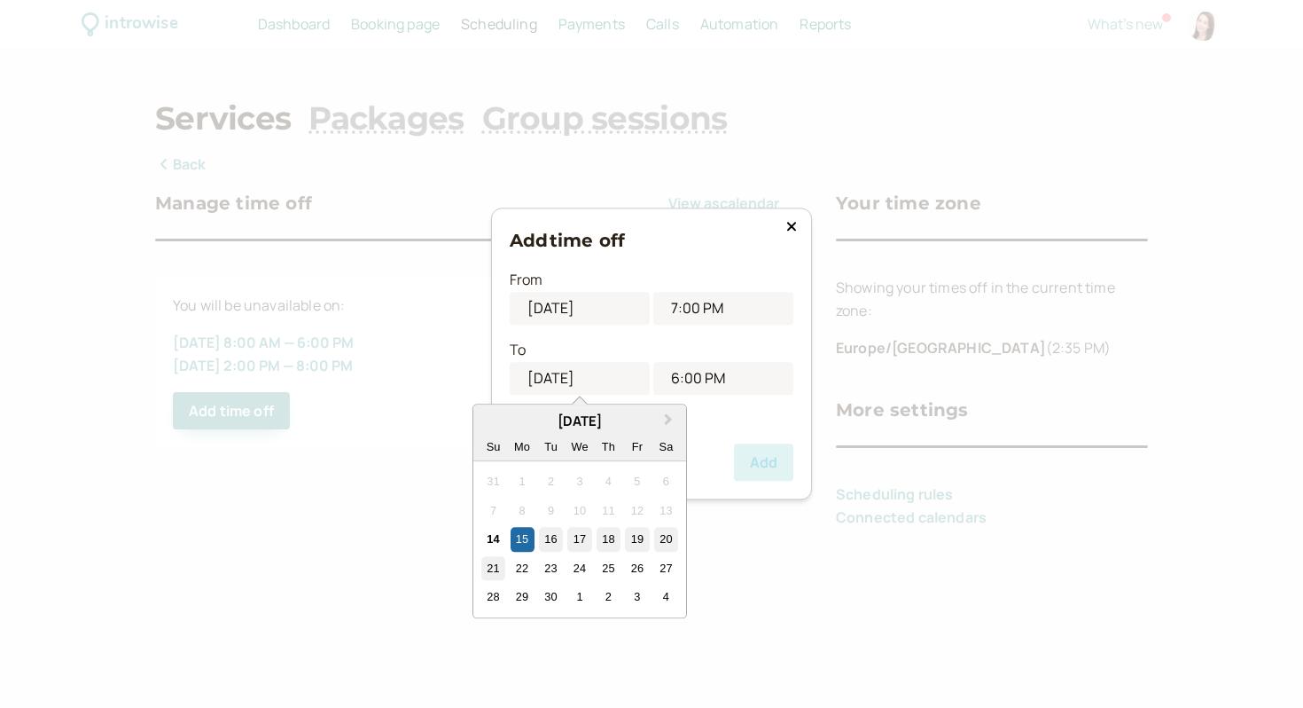
click at [486, 567] on div "21" at bounding box center [493, 568] width 24 height 24
type input "09/21/2025"
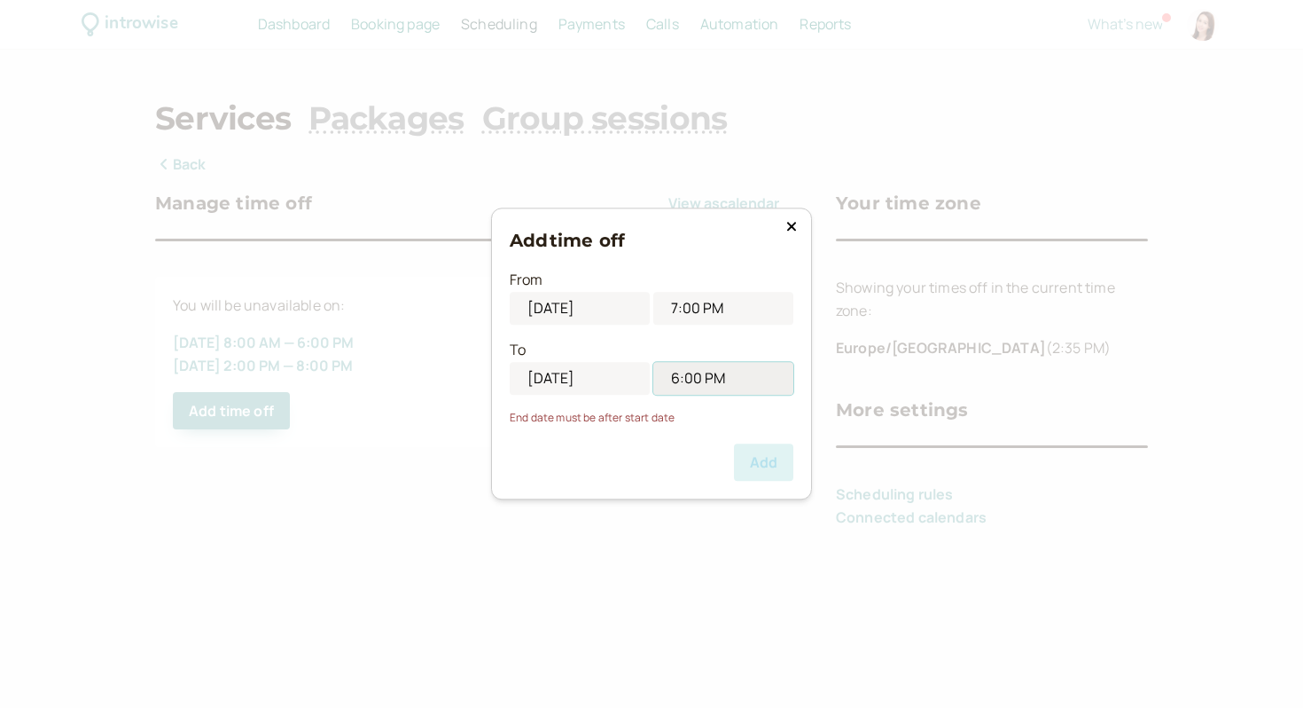
click at [743, 379] on input "6:00 PM" at bounding box center [724, 378] width 140 height 33
click at [709, 578] on li "10:30 PM" at bounding box center [723, 566] width 75 height 27
type input "10:30 PM"
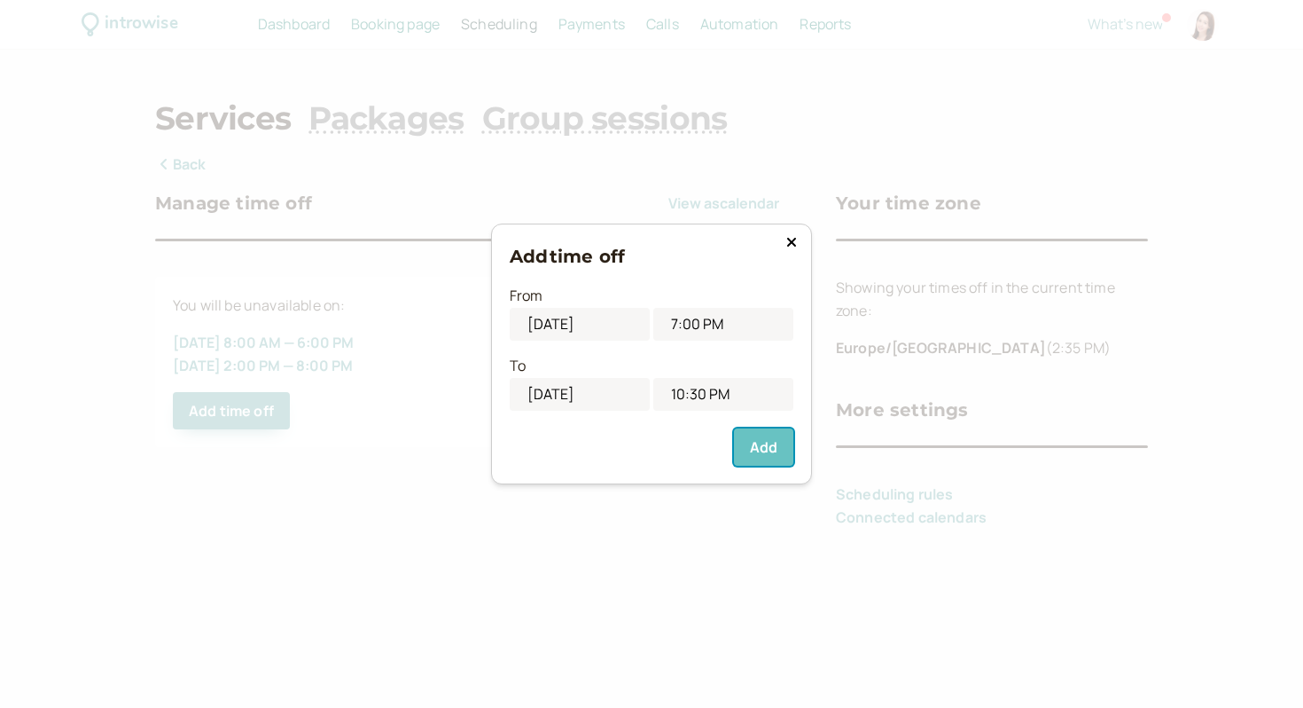
click at [778, 447] on button "Add" at bounding box center [763, 446] width 59 height 37
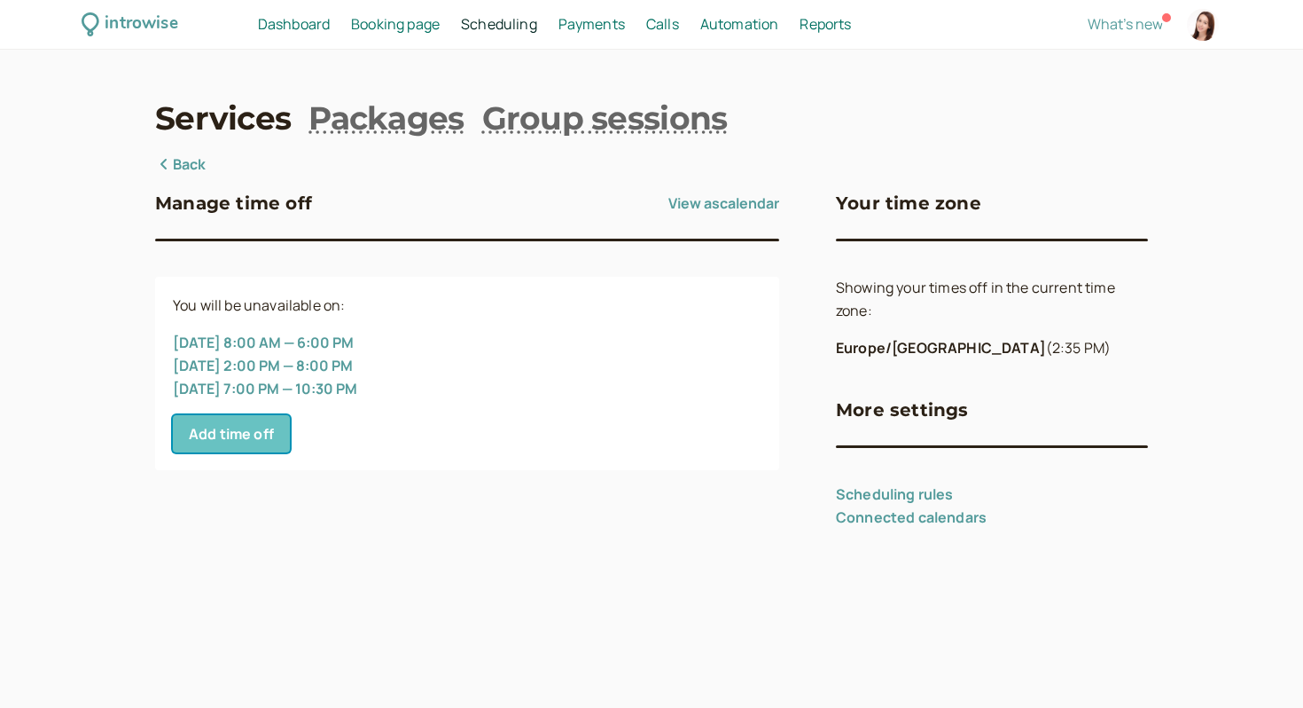
click at [256, 450] on button "Add time off" at bounding box center [231, 433] width 117 height 37
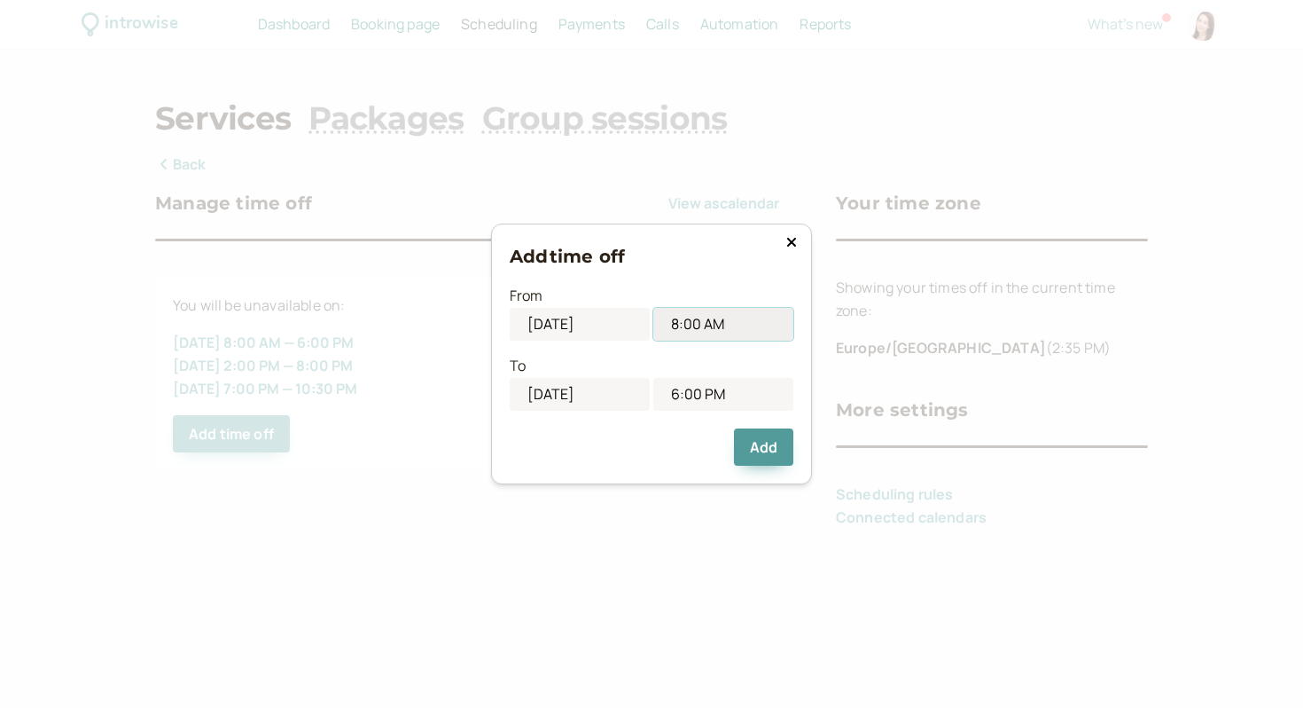
click at [698, 332] on input "8:00 AM" at bounding box center [724, 324] width 140 height 33
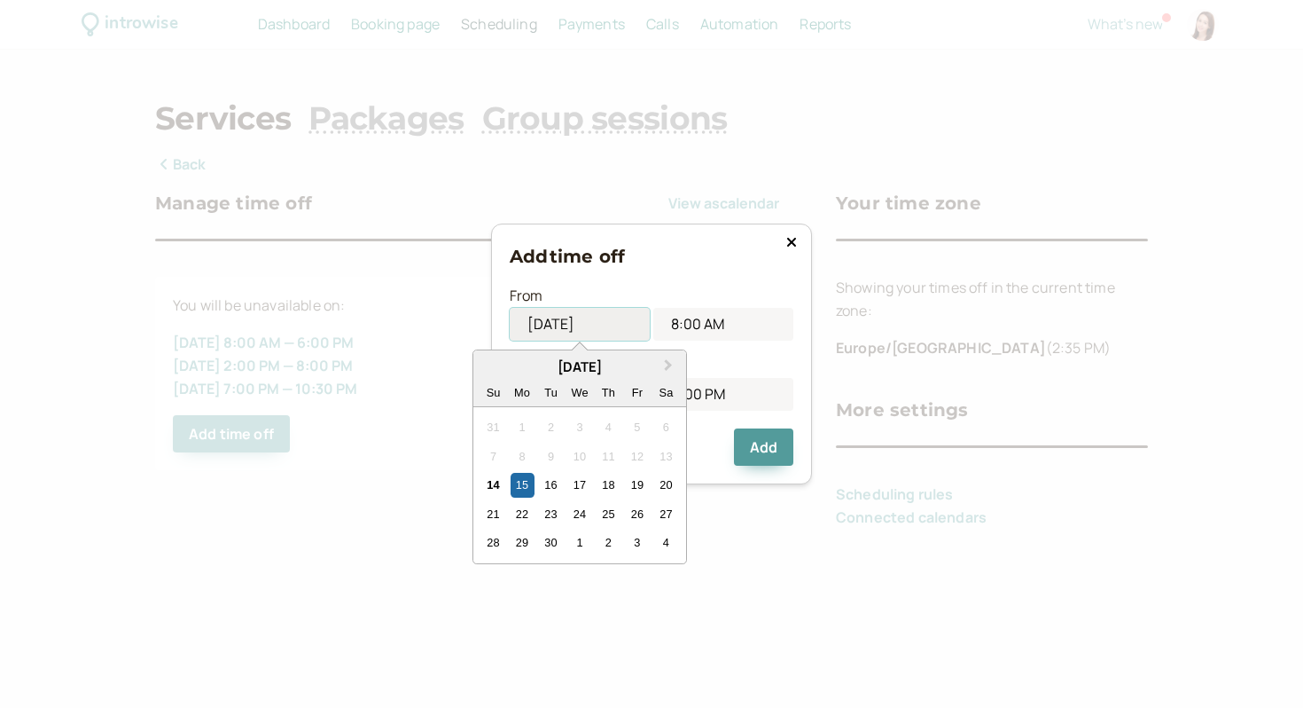
click at [634, 324] on input "09/15/2025" at bounding box center [580, 324] width 140 height 33
click at [630, 510] on div "26" at bounding box center [637, 514] width 24 height 24
type input "09/26/2025"
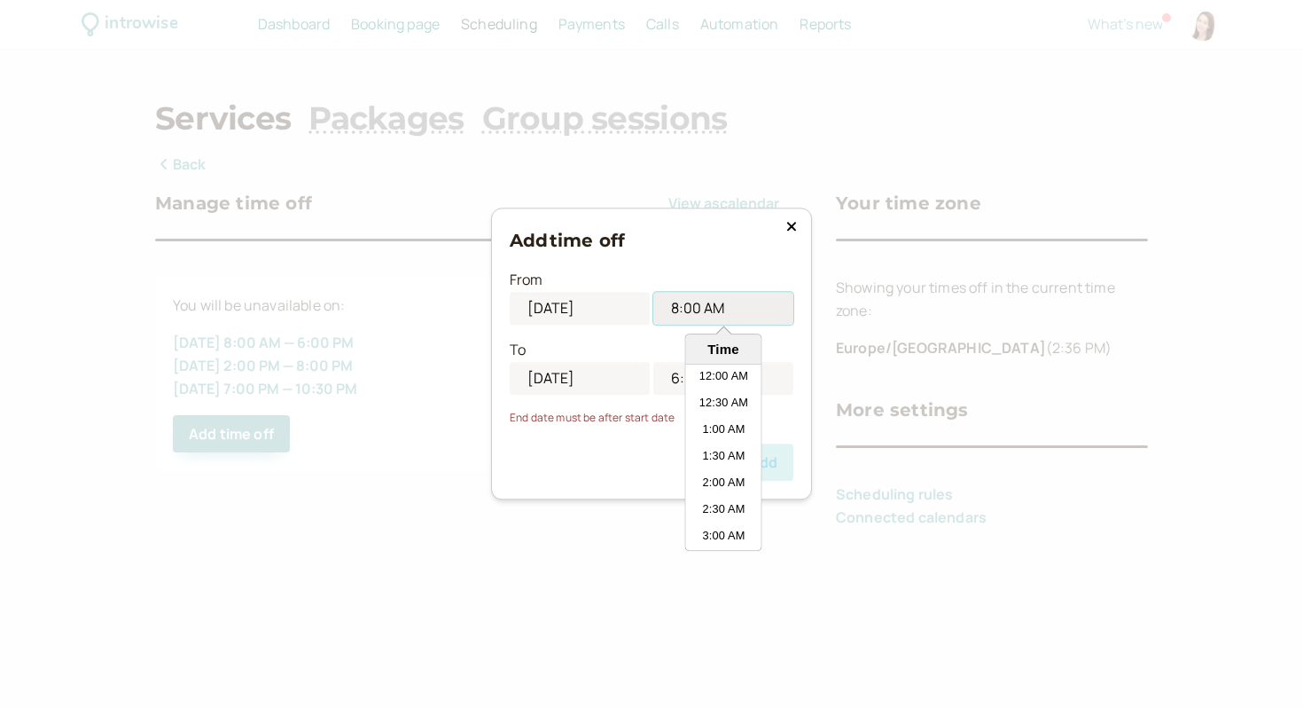
click at [710, 312] on input "8:00 AM" at bounding box center [724, 309] width 140 height 33
click at [721, 397] on li "9:00 PM" at bounding box center [723, 403] width 75 height 27
type input "9:00 PM"
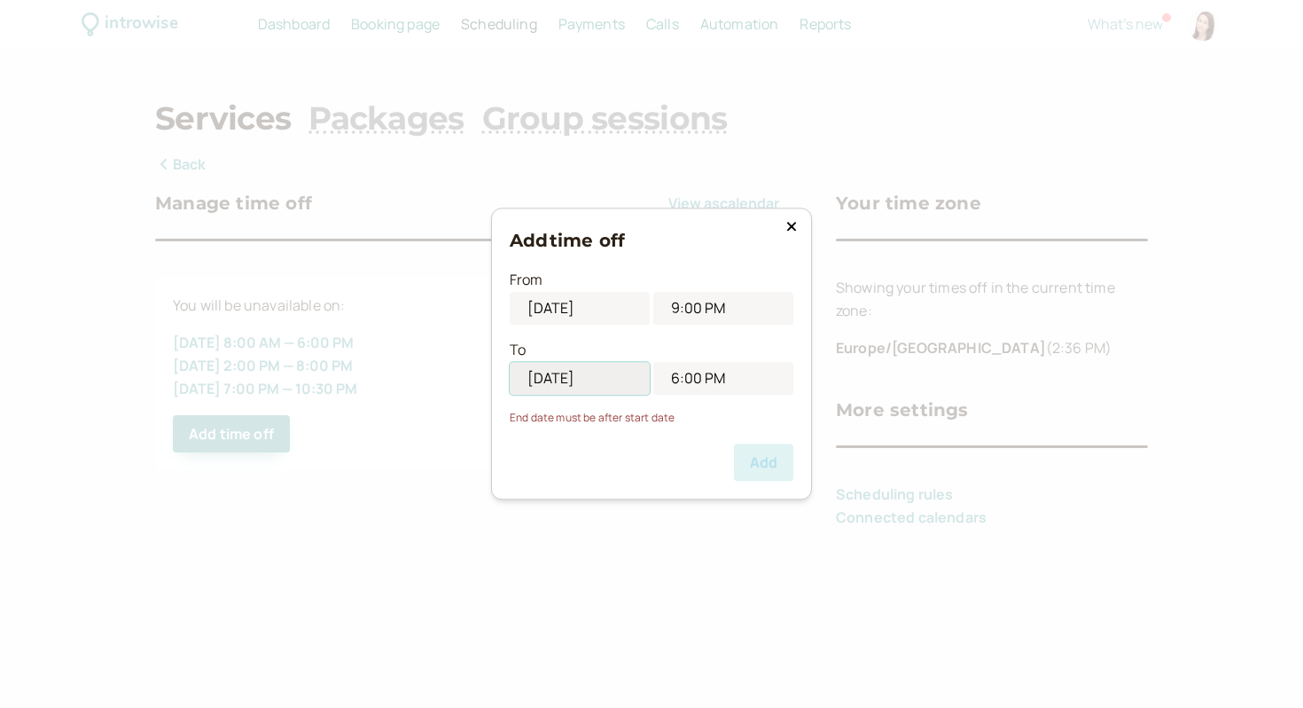
click at [618, 380] on input "09/15/2025" at bounding box center [580, 378] width 140 height 33
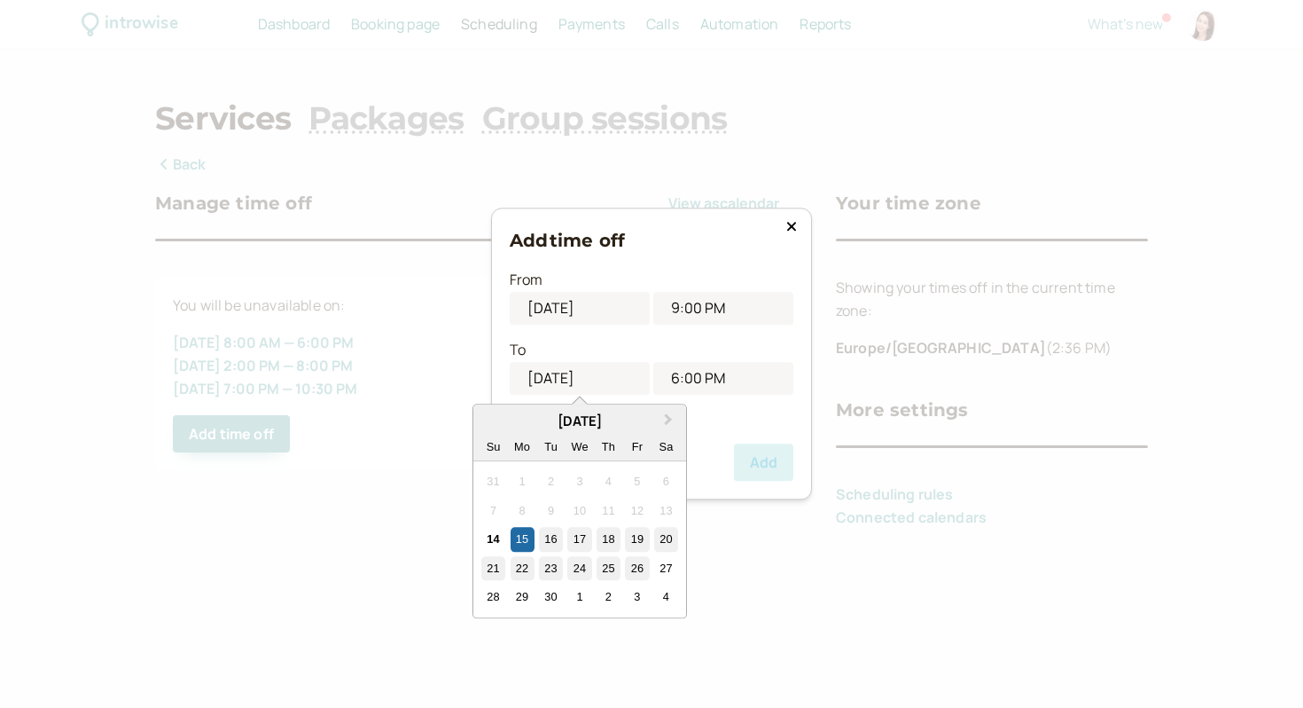
click at [636, 566] on div "26" at bounding box center [637, 568] width 24 height 24
type input "09/26/2025"
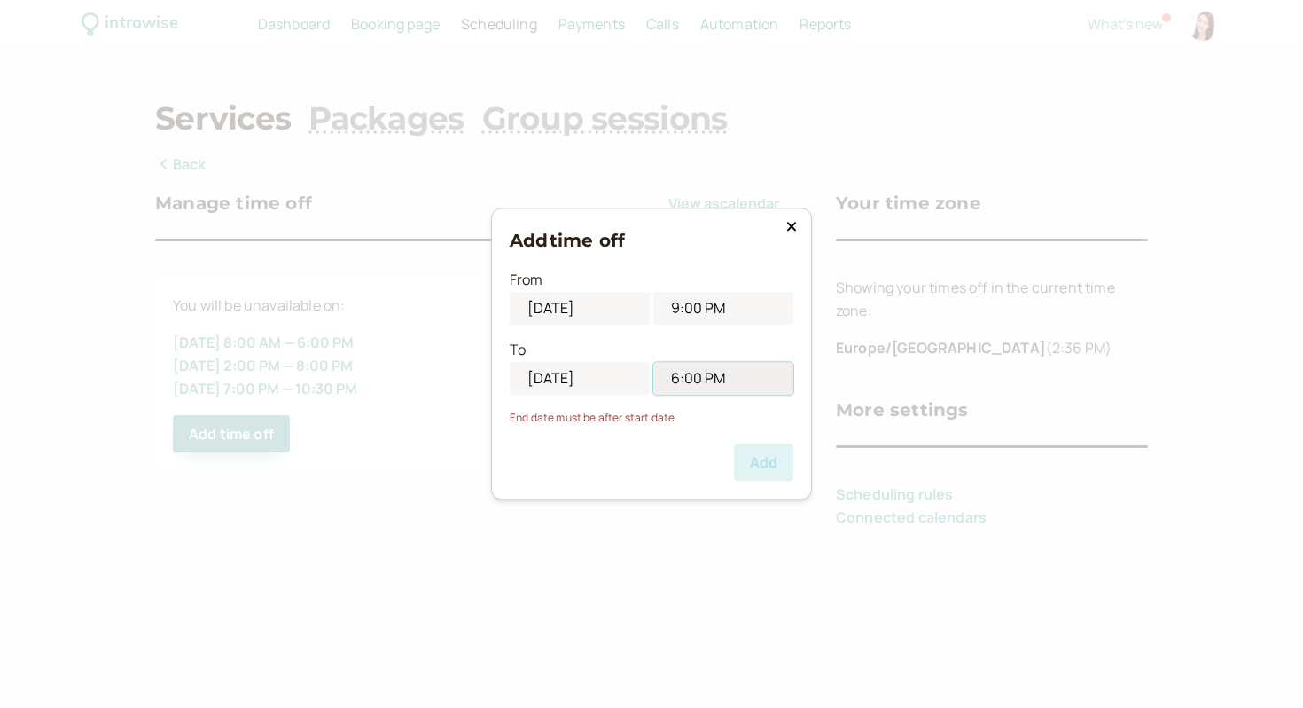
click at [722, 383] on input "6:00 PM" at bounding box center [724, 378] width 140 height 33
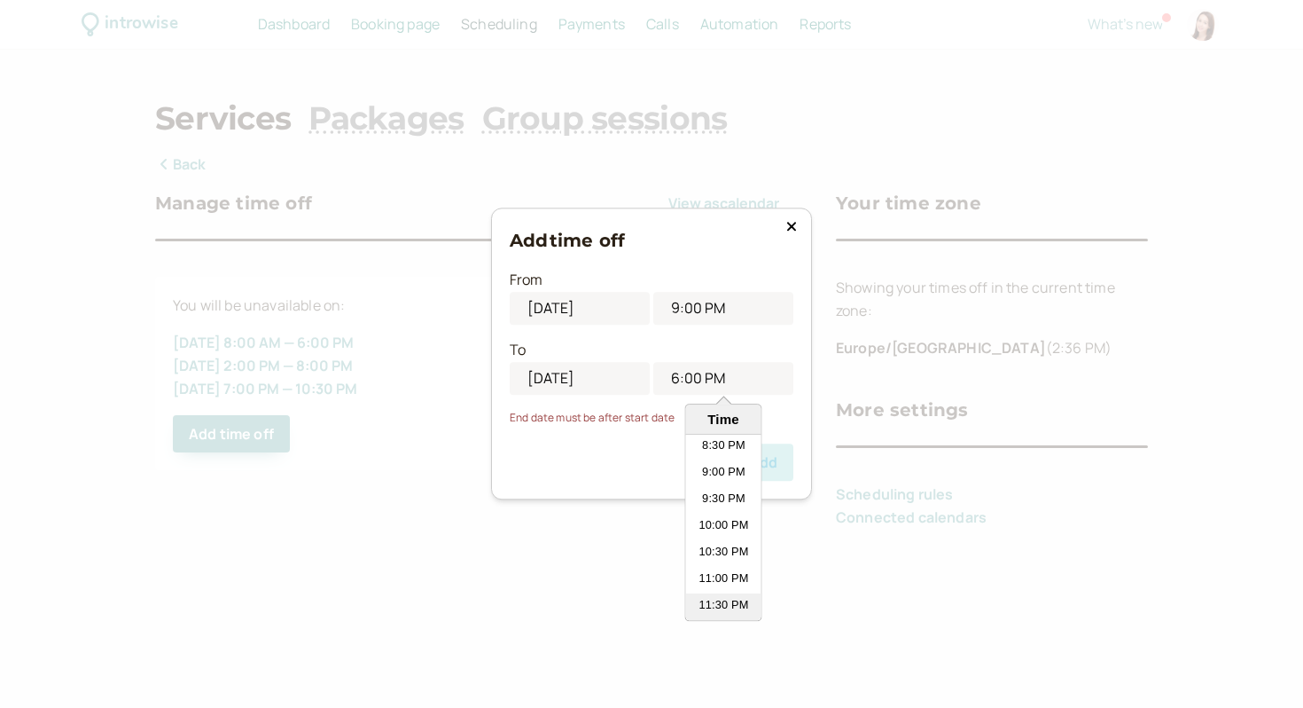
click at [713, 609] on li "11:30 PM" at bounding box center [723, 606] width 75 height 27
type input "11:30 PM"
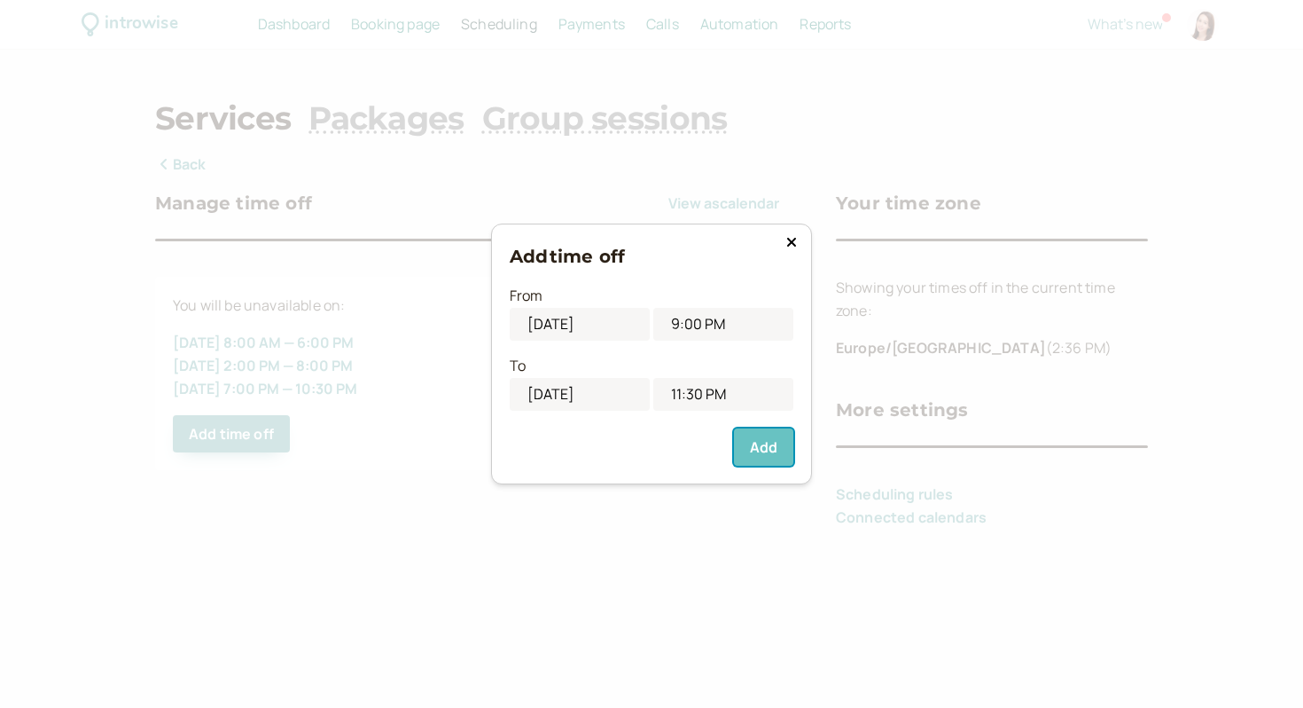
click at [760, 445] on button "Add" at bounding box center [763, 446] width 59 height 37
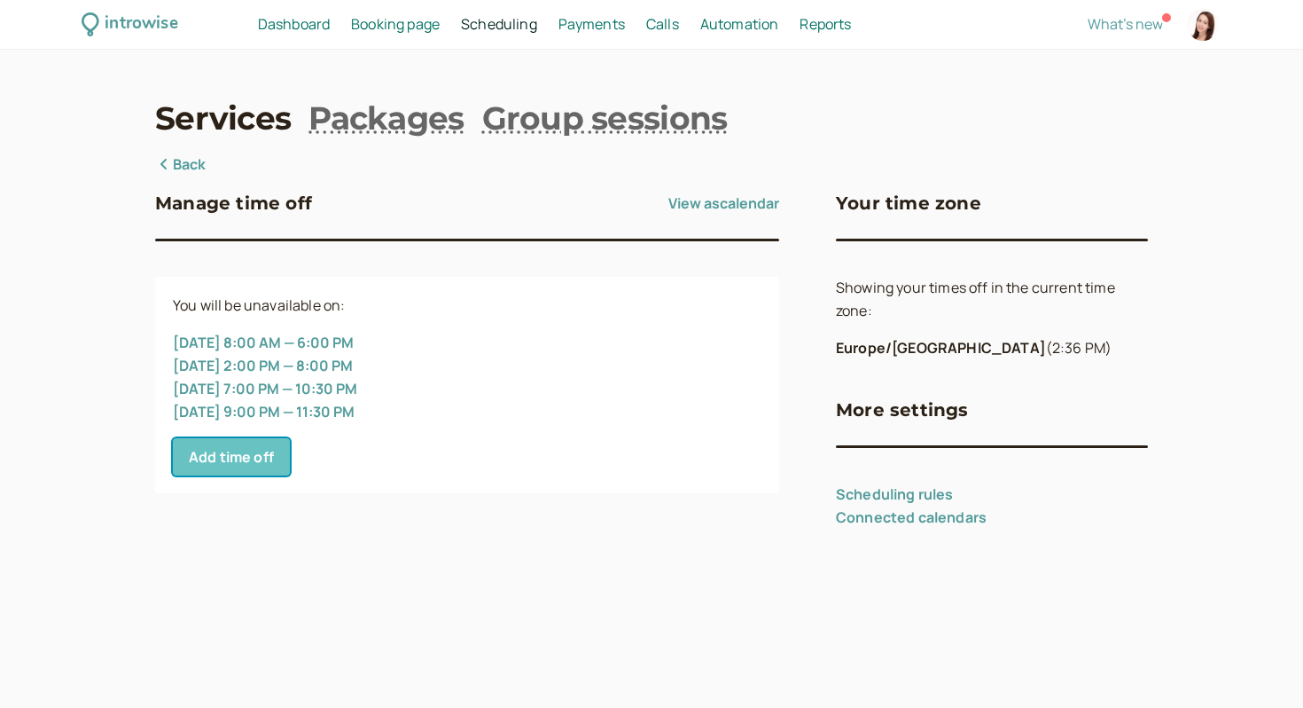
click at [245, 454] on button "Add time off" at bounding box center [231, 456] width 117 height 37
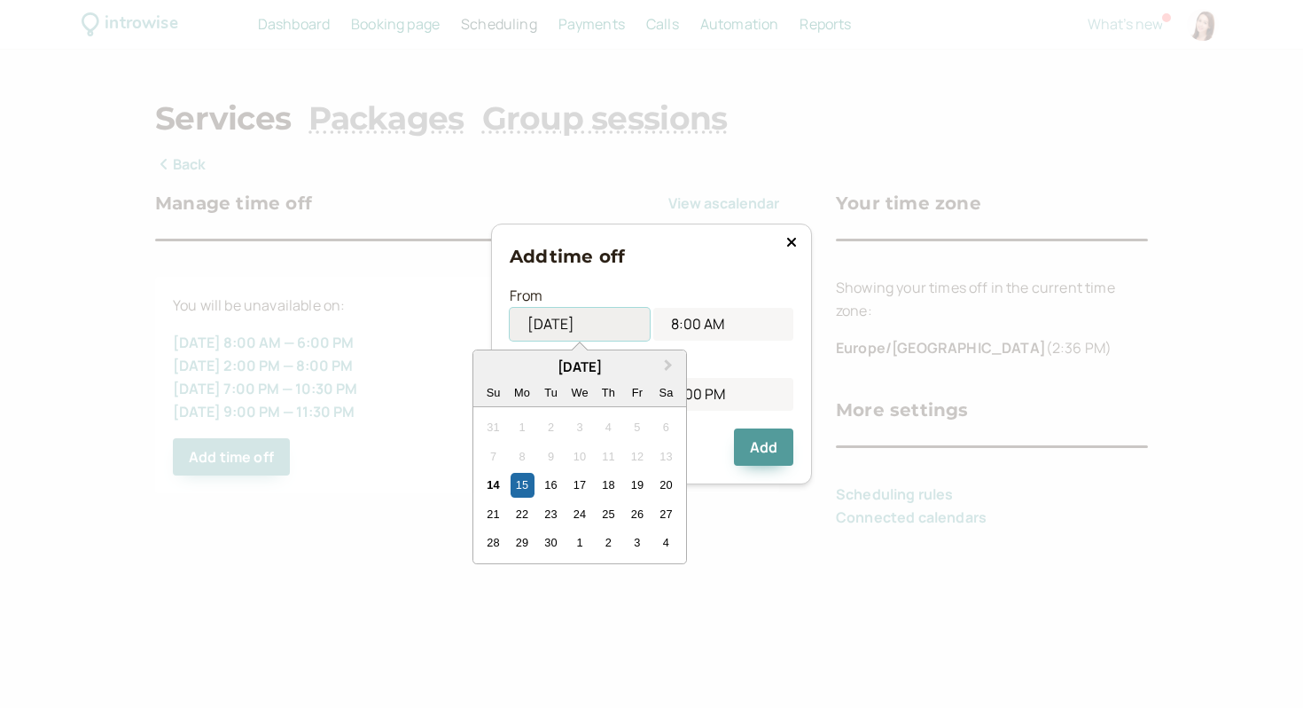
click at [563, 326] on input "09/15/2025" at bounding box center [580, 324] width 140 height 33
click at [663, 370] on button "Next Month" at bounding box center [670, 366] width 28 height 28
click at [631, 420] on div "3" at bounding box center [637, 428] width 24 height 24
type input "10/03/2025"
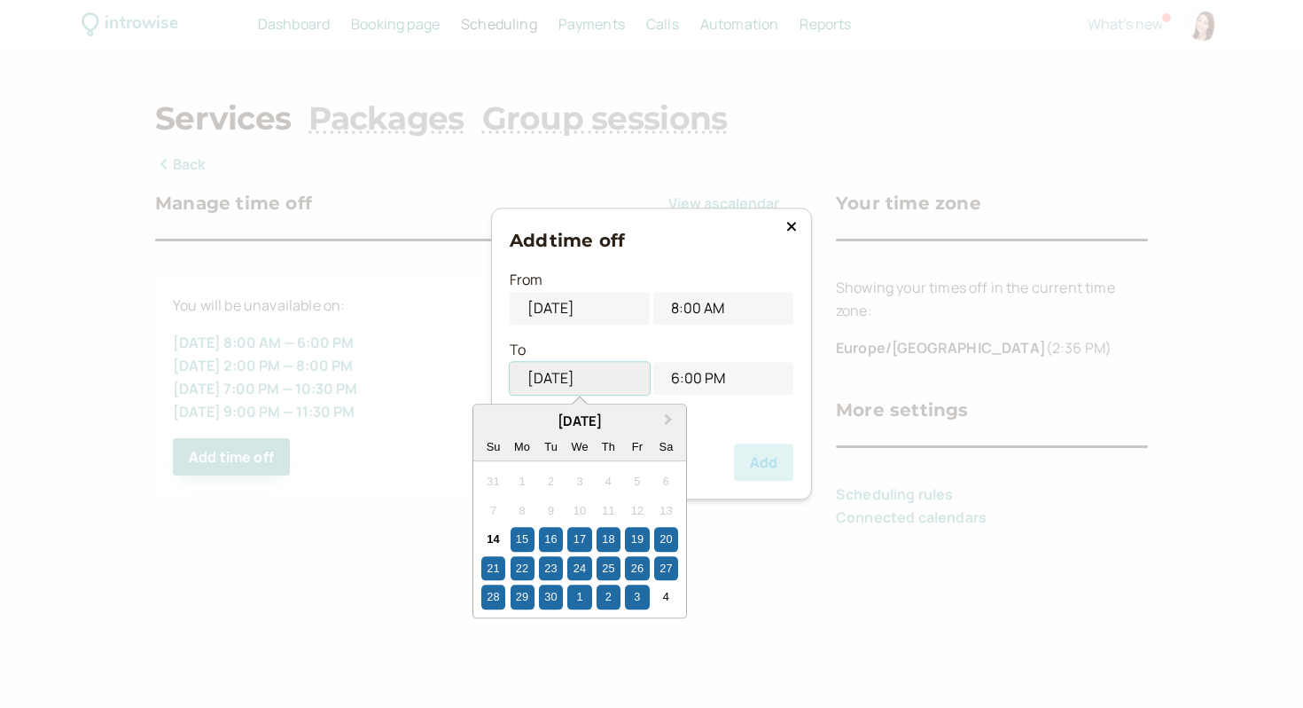
click at [568, 387] on input "09/15/2025" at bounding box center [580, 378] width 140 height 33
click at [666, 411] on button "Next Month" at bounding box center [670, 420] width 28 height 28
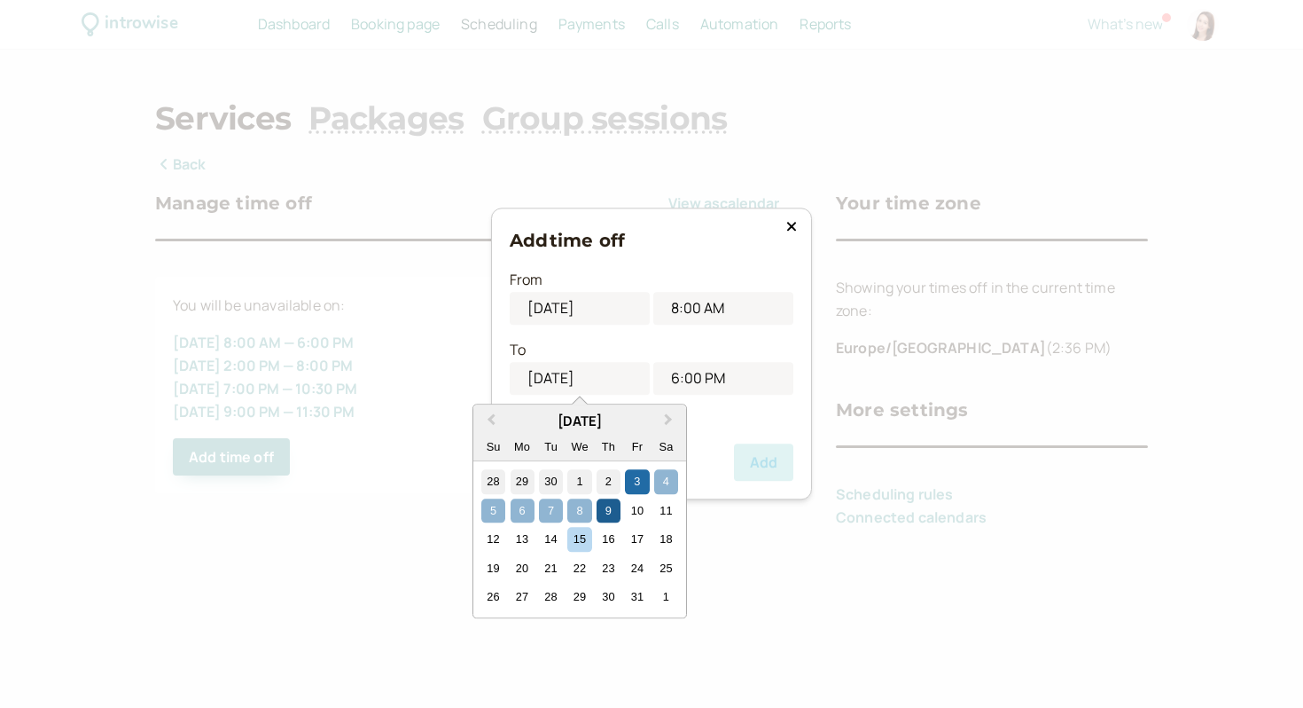
click at [603, 505] on div "9" at bounding box center [609, 510] width 24 height 24
type input "10/09/2025"
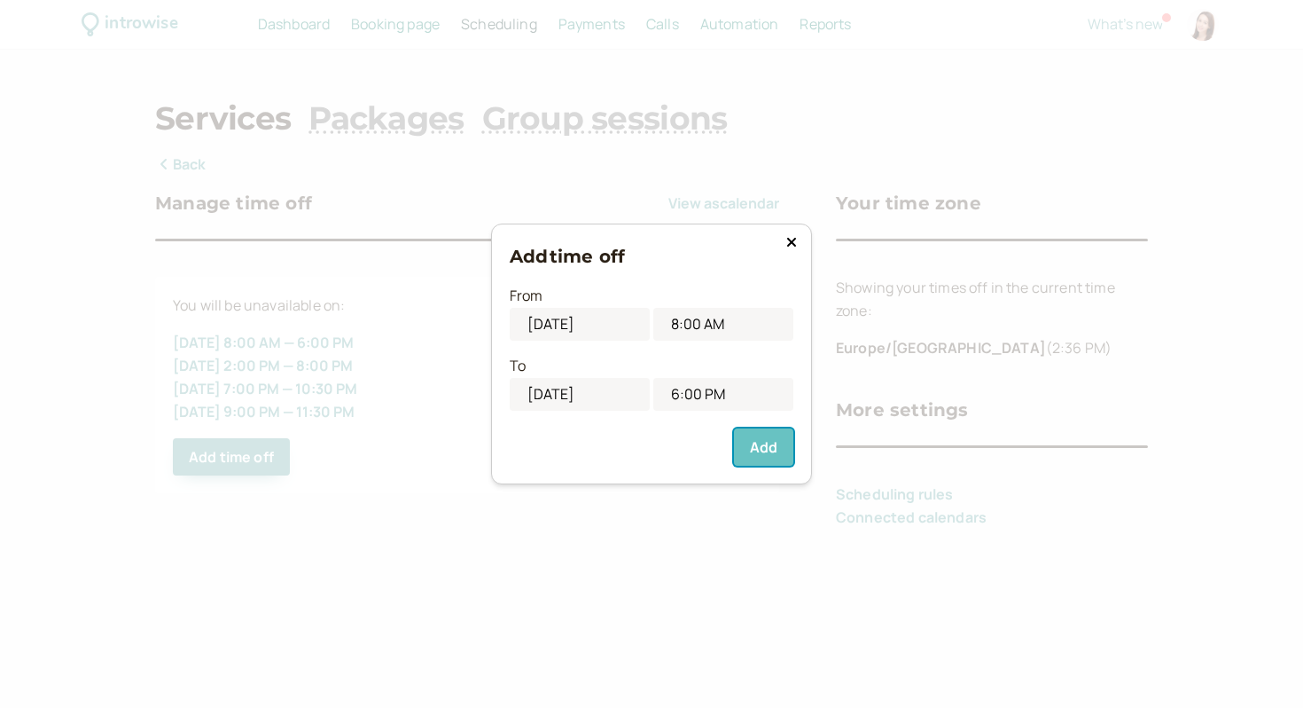
click at [766, 442] on button "Add" at bounding box center [763, 446] width 59 height 37
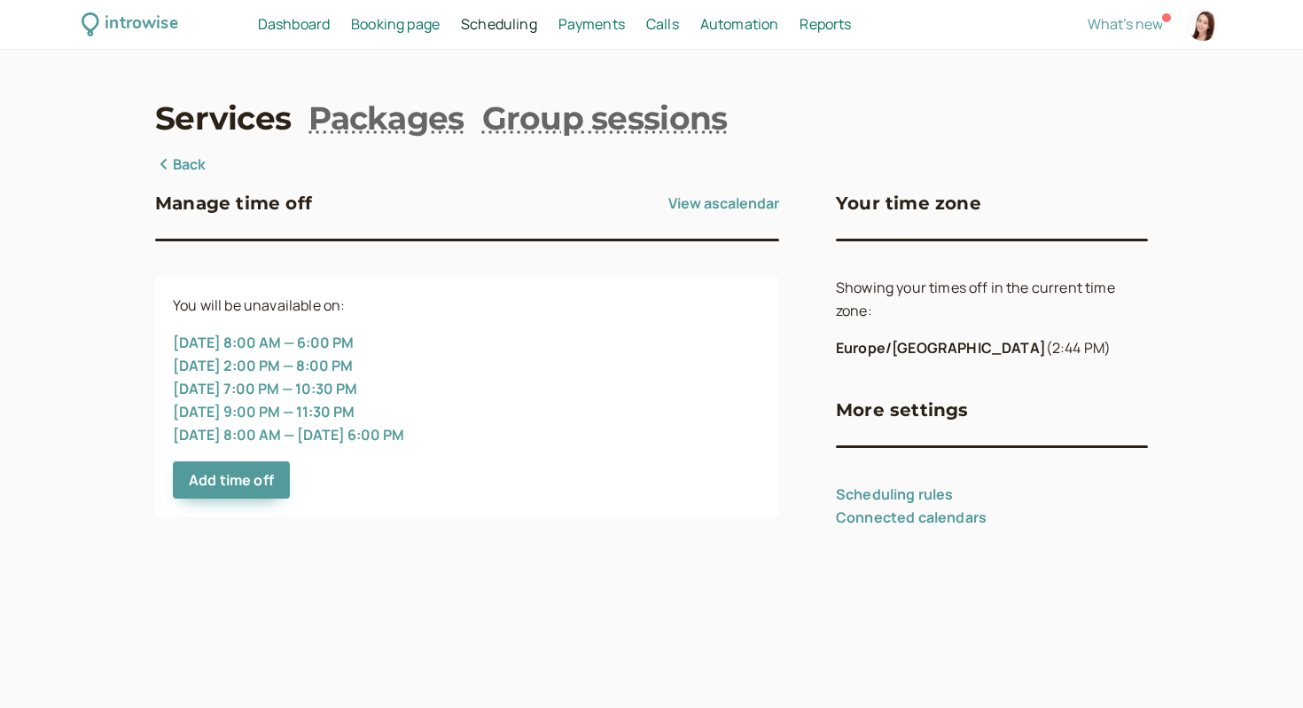
click at [229, 112] on link "Services" at bounding box center [223, 118] width 136 height 44
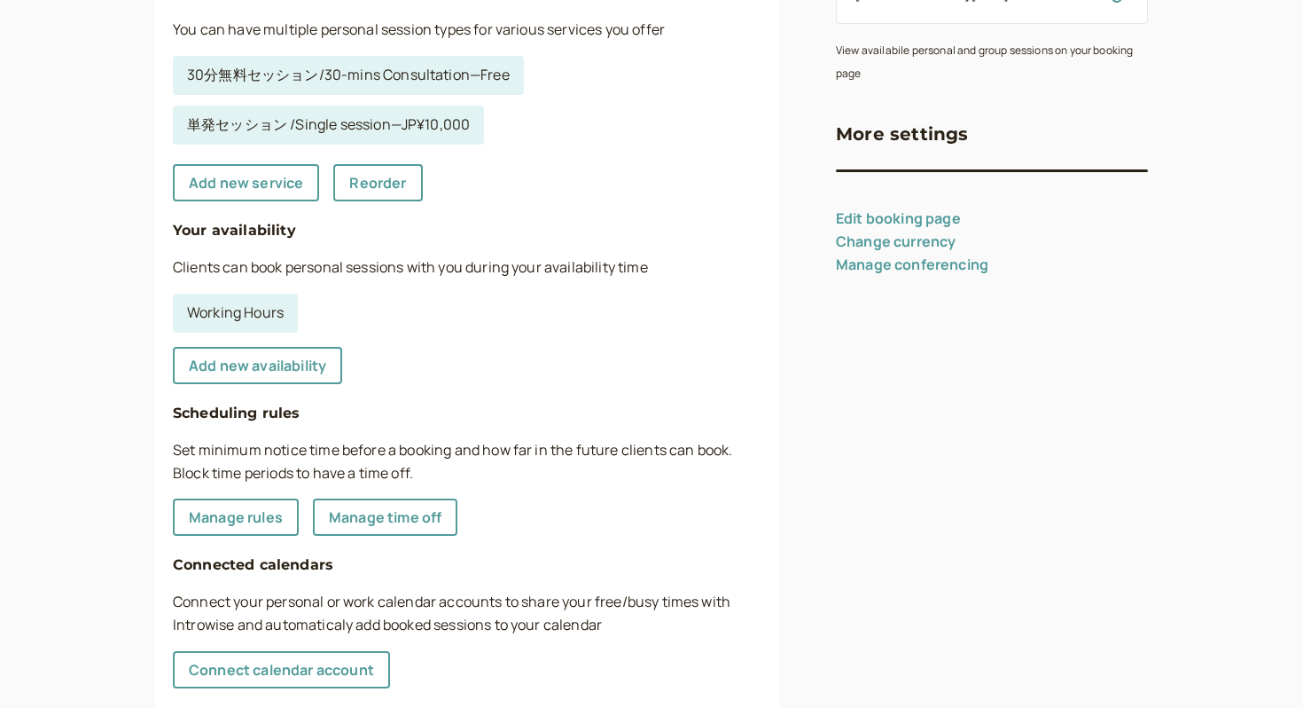
scroll to position [364, 0]
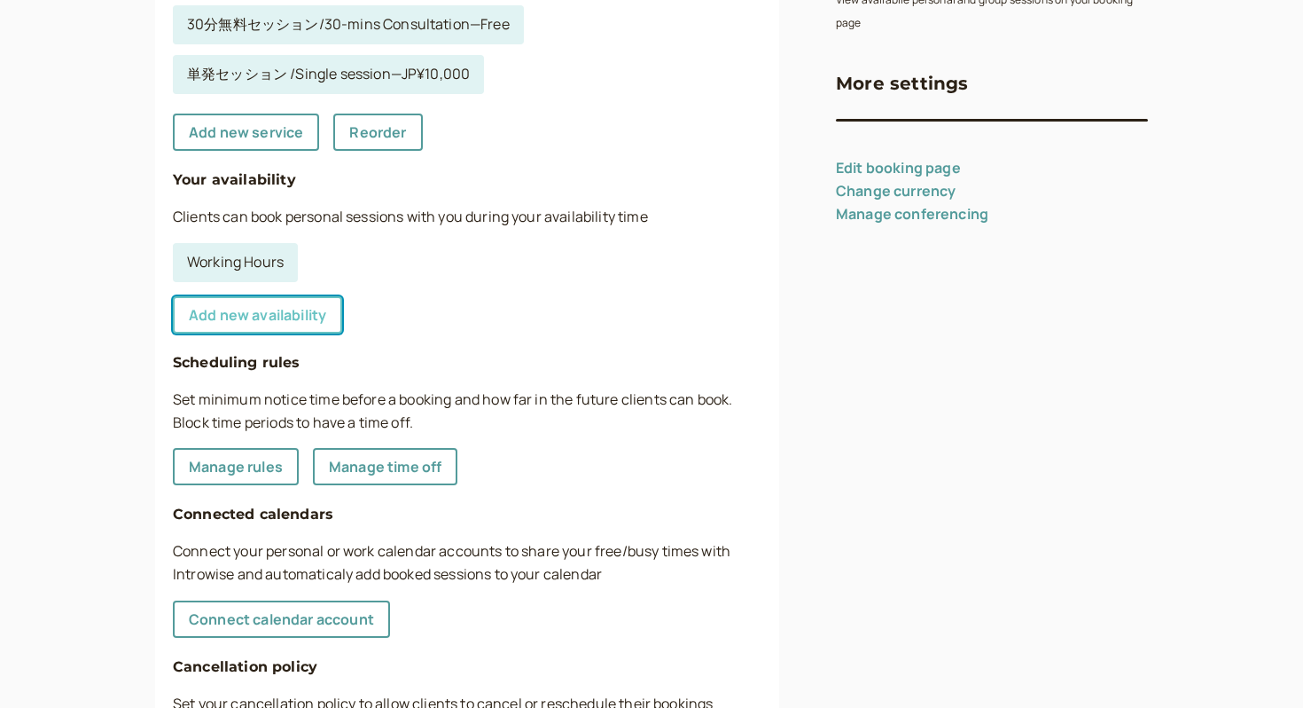
click at [272, 315] on link "Add new availability" at bounding box center [257, 314] width 169 height 37
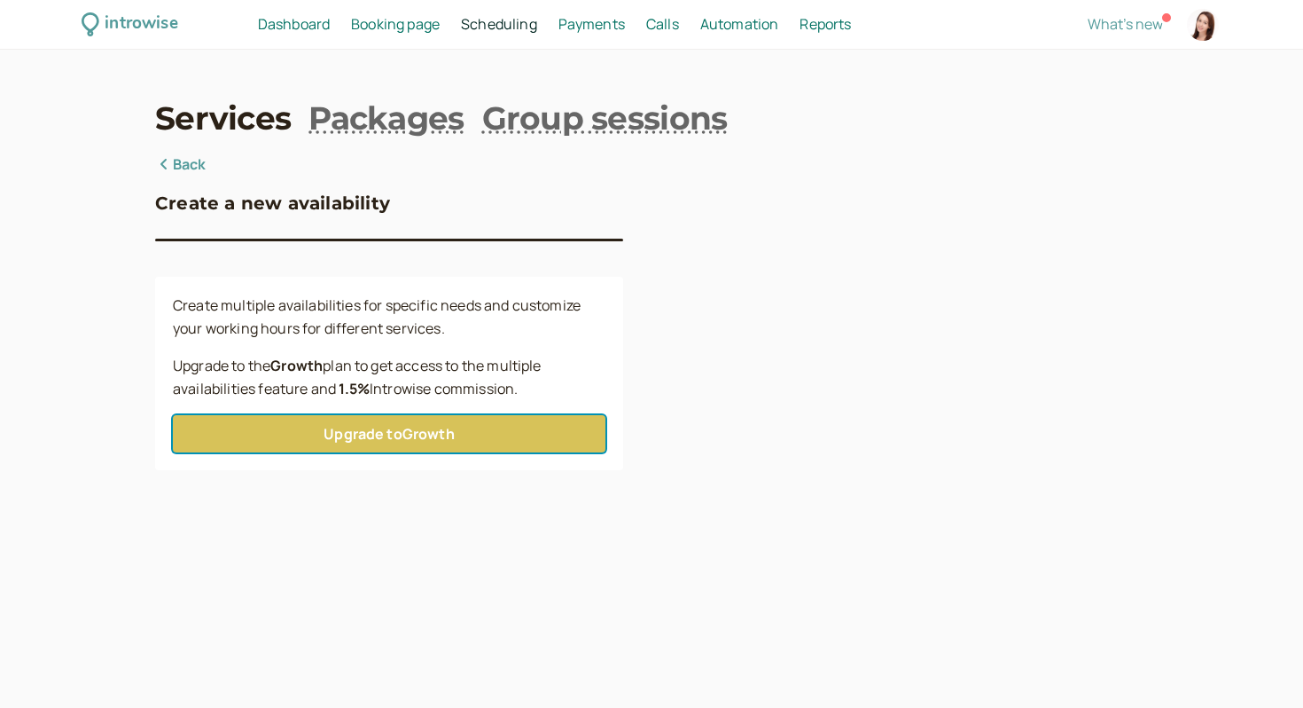
click at [333, 434] on link "Upgrade to Growth" at bounding box center [389, 433] width 433 height 37
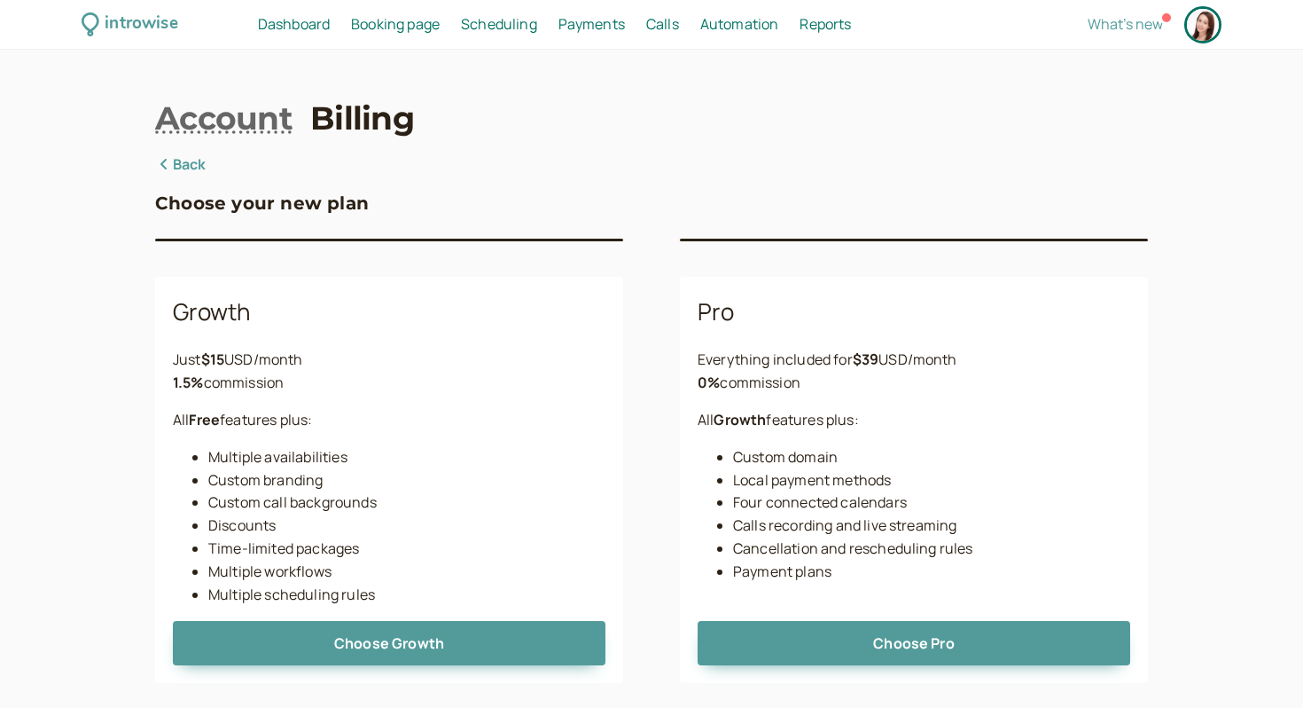
scroll to position [25, 0]
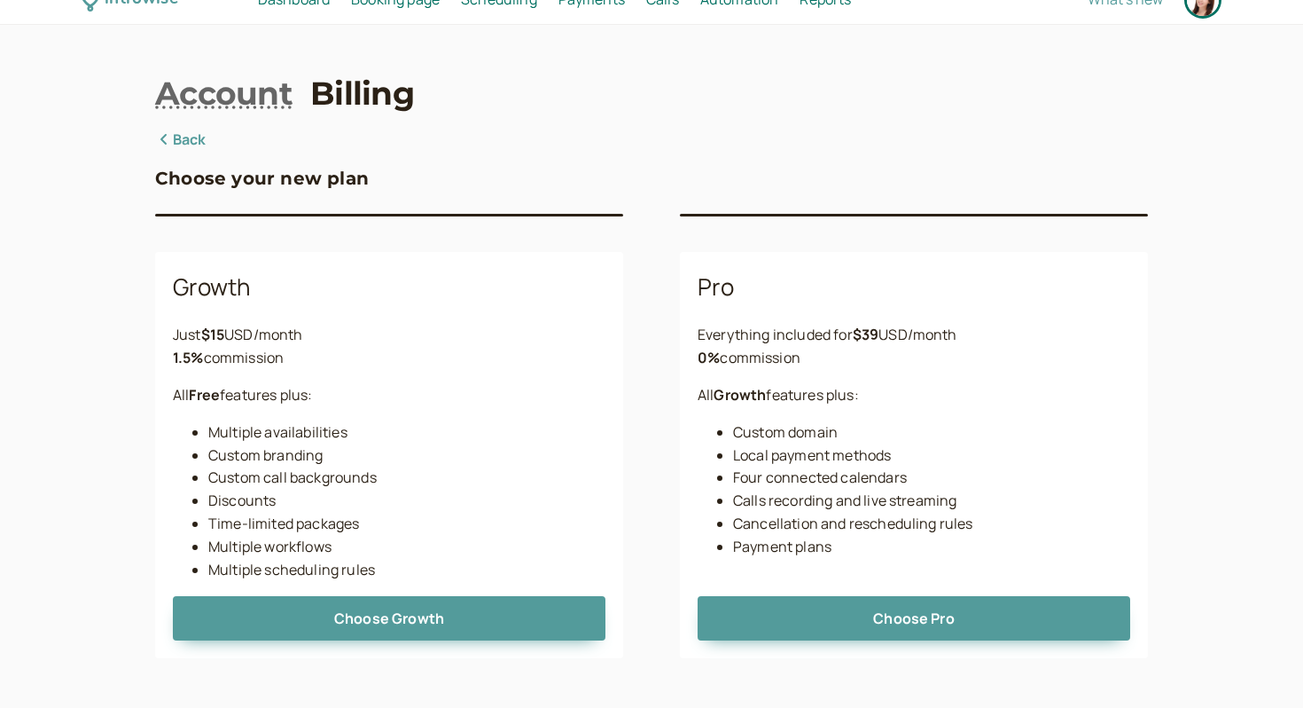
click at [176, 147] on link "Back" at bounding box center [180, 140] width 51 height 23
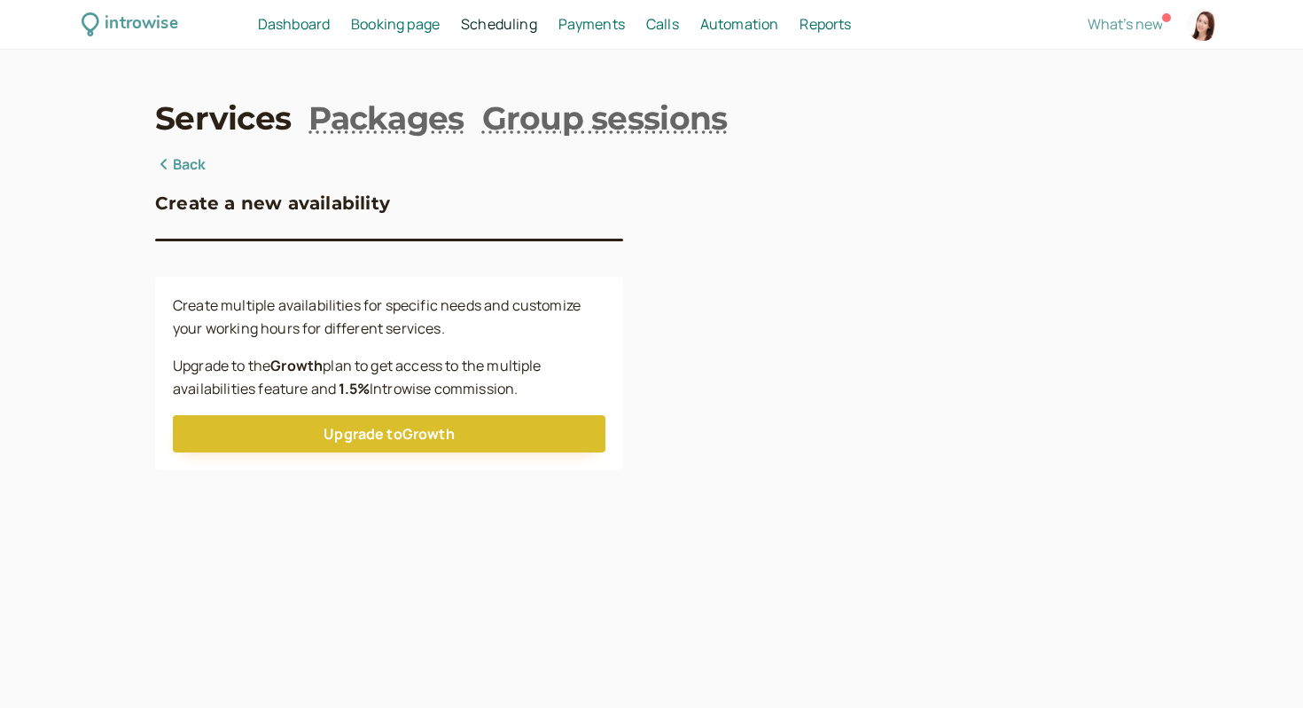
click at [179, 167] on link "Back" at bounding box center [180, 164] width 51 height 23
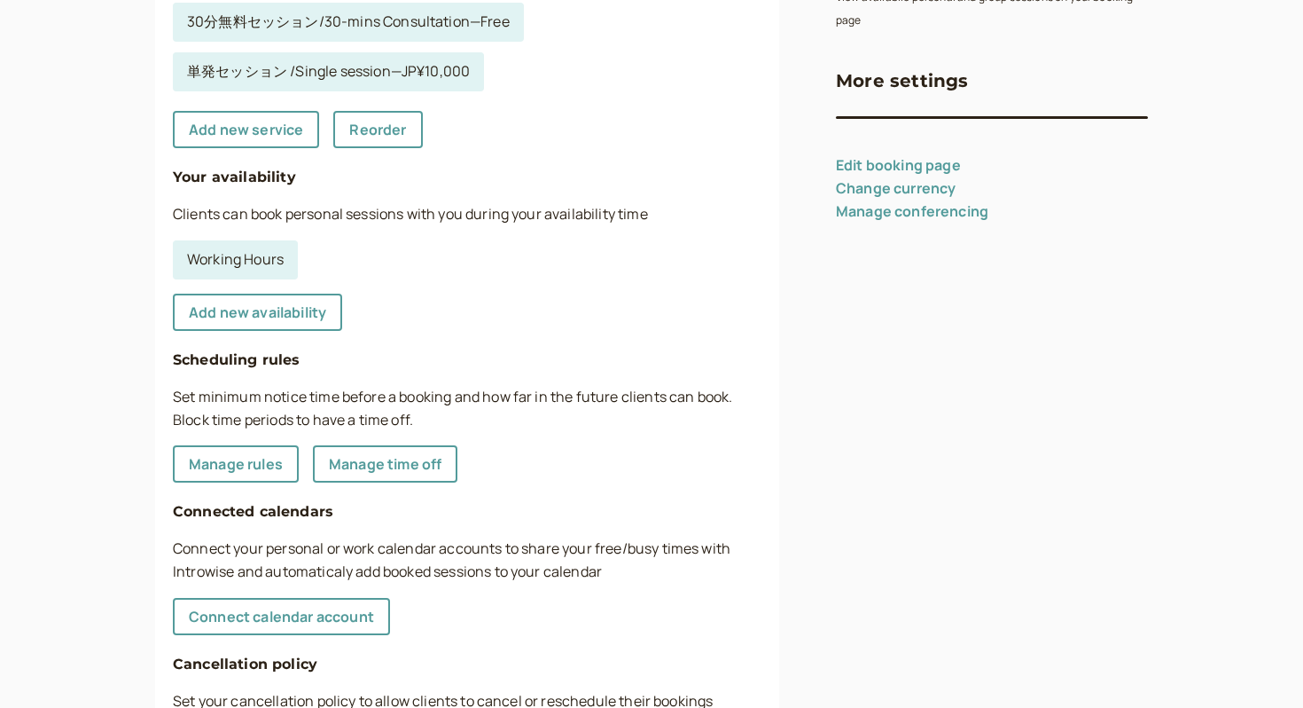
scroll to position [490, 0]
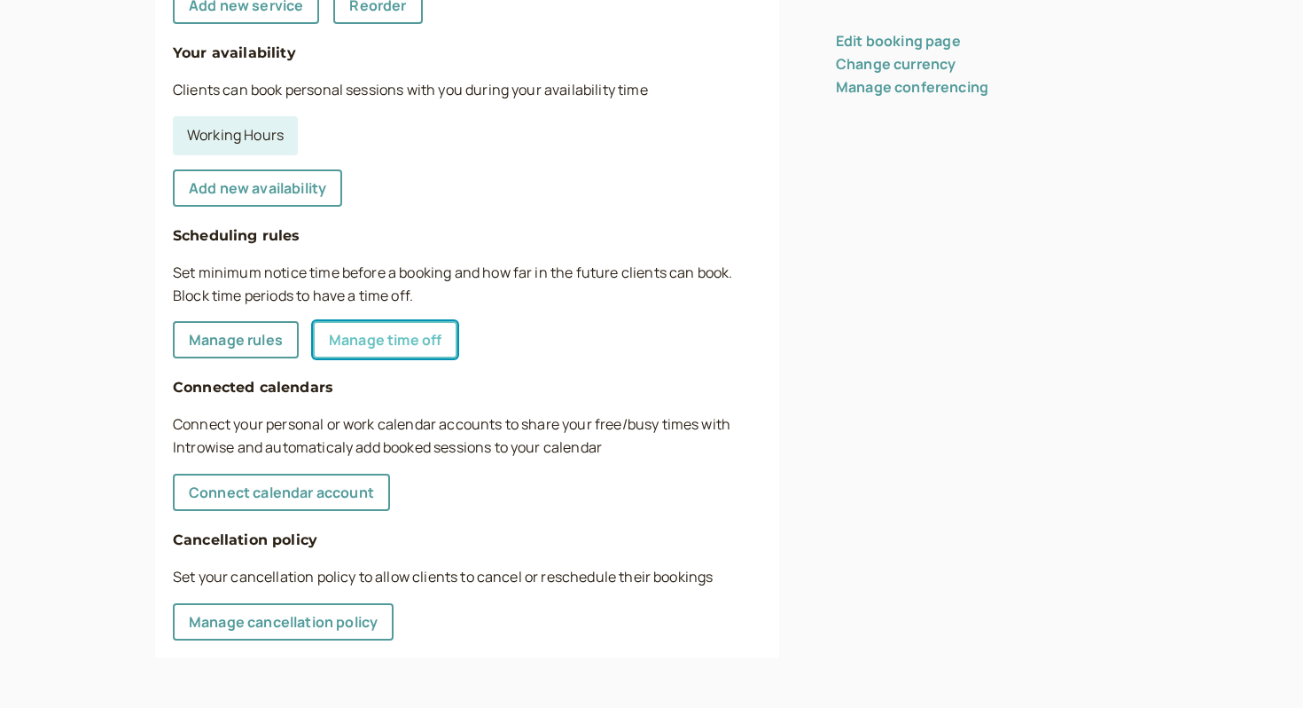
click at [353, 335] on link "Manage time off" at bounding box center [385, 339] width 145 height 37
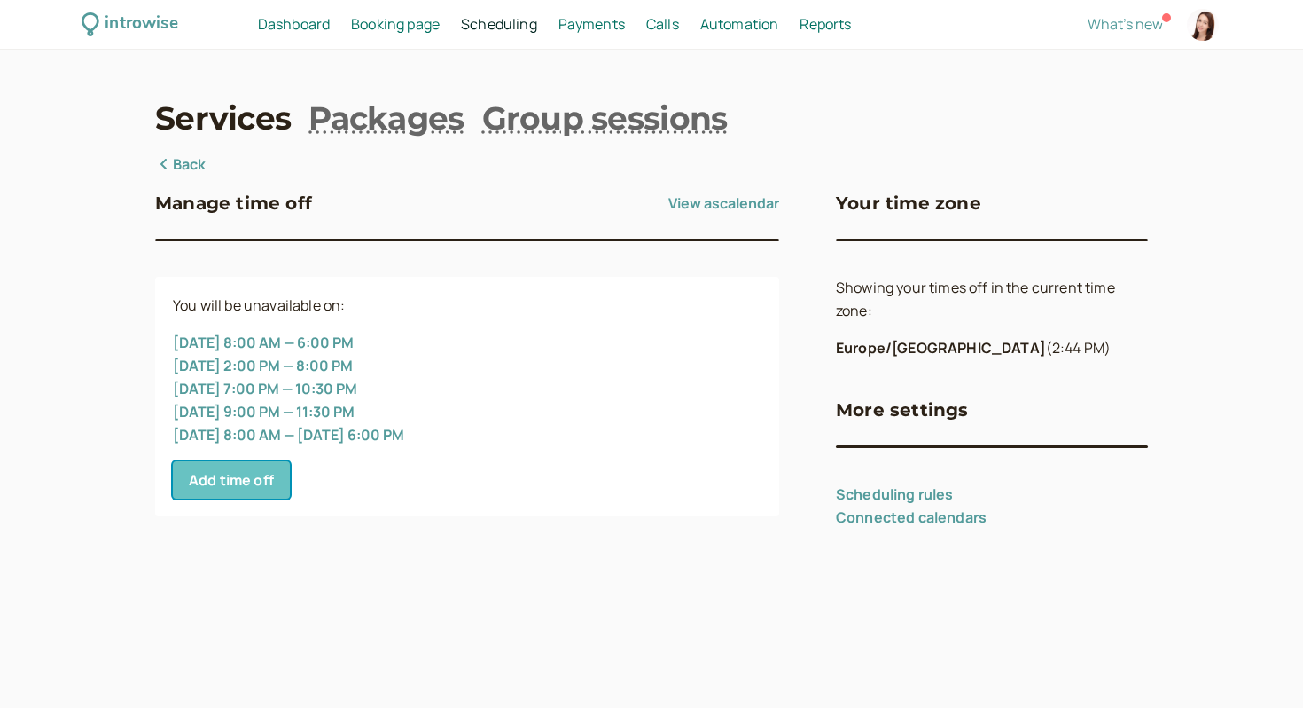
click at [259, 476] on button "Add time off" at bounding box center [231, 479] width 117 height 37
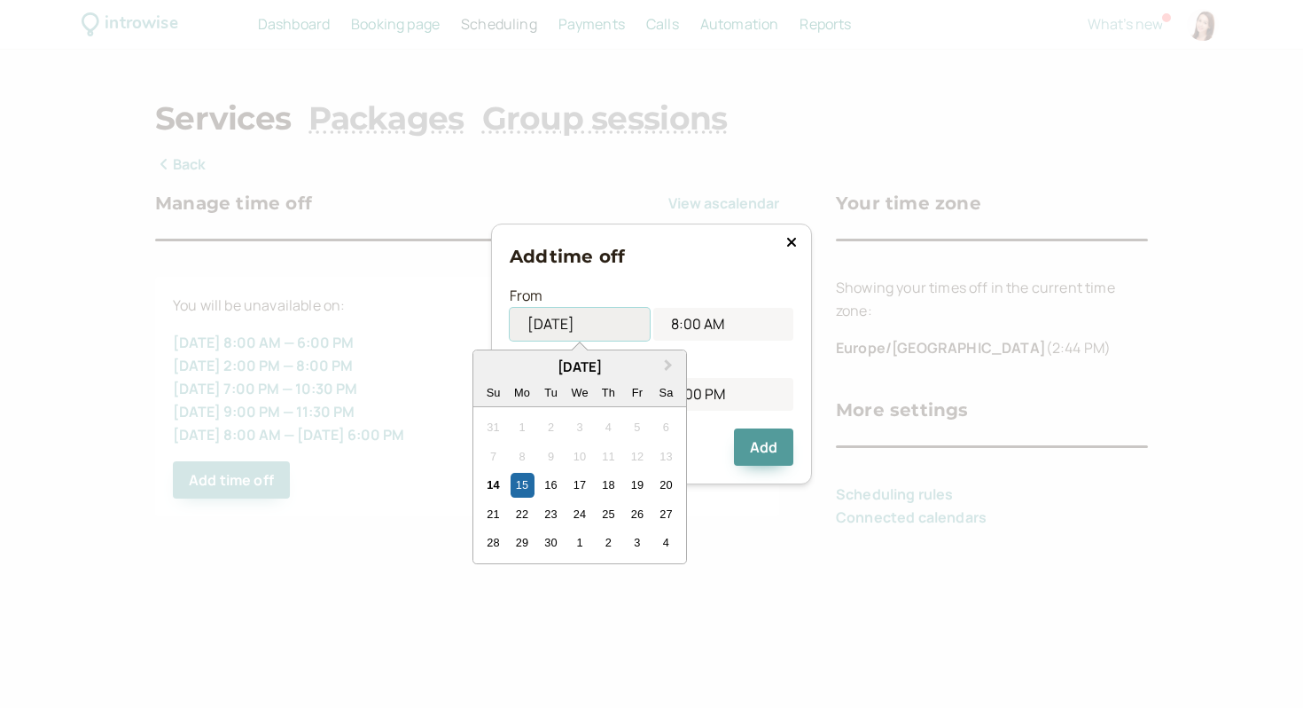
click at [578, 329] on input "09/15/2025" at bounding box center [580, 324] width 140 height 33
click at [669, 544] on div "4" at bounding box center [666, 542] width 24 height 24
type input "10/04/2025"
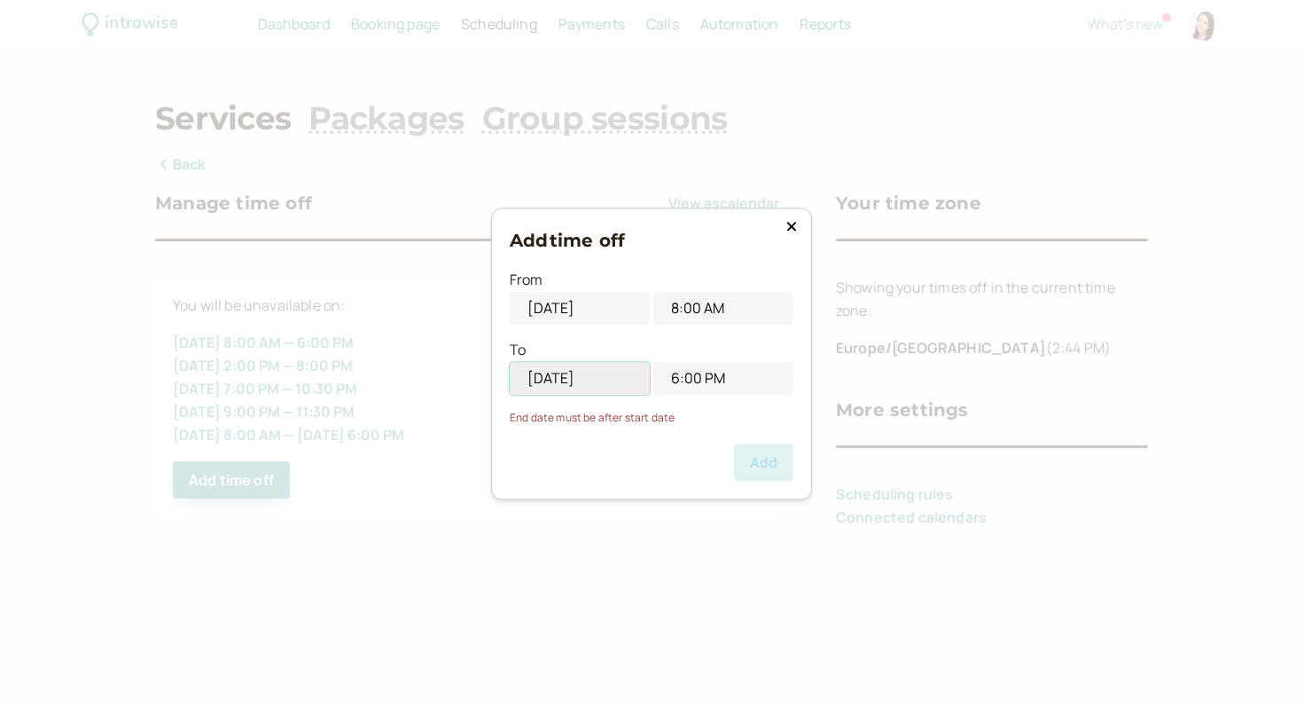
click at [593, 382] on input "09/15/2025" at bounding box center [580, 378] width 140 height 33
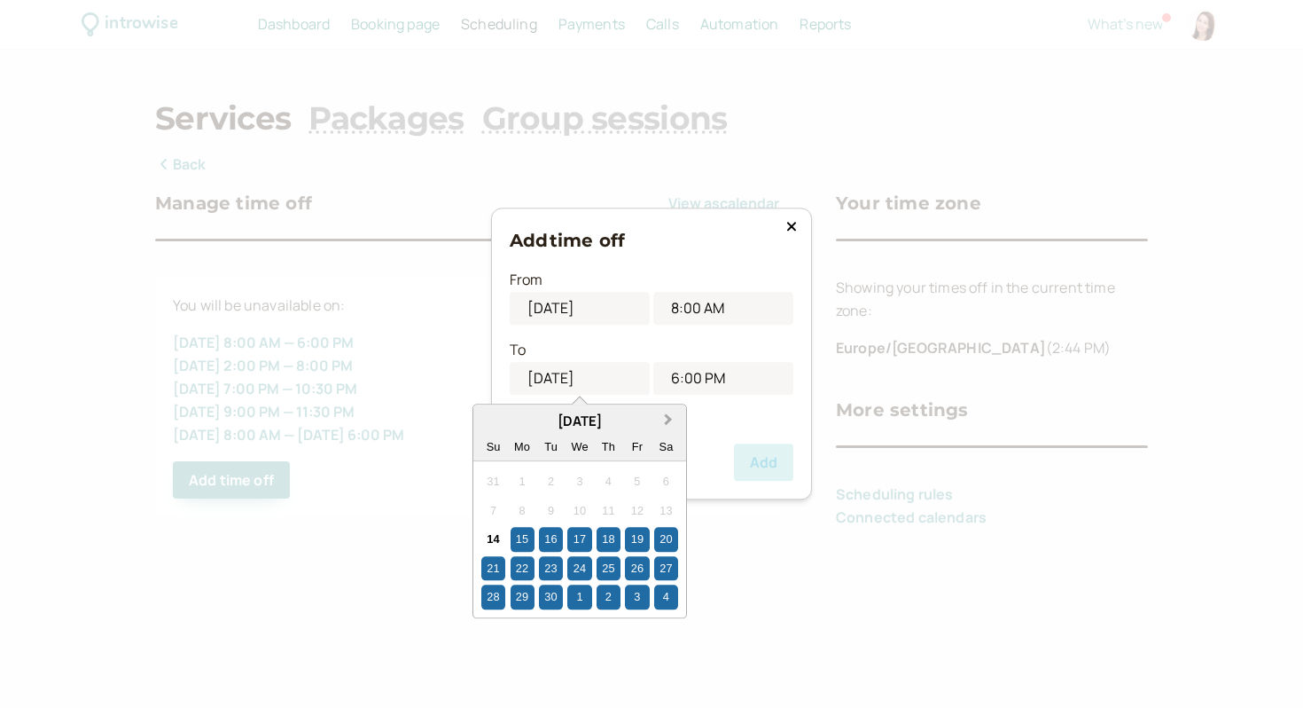
click at [661, 422] on button "Next Month" at bounding box center [670, 420] width 28 height 28
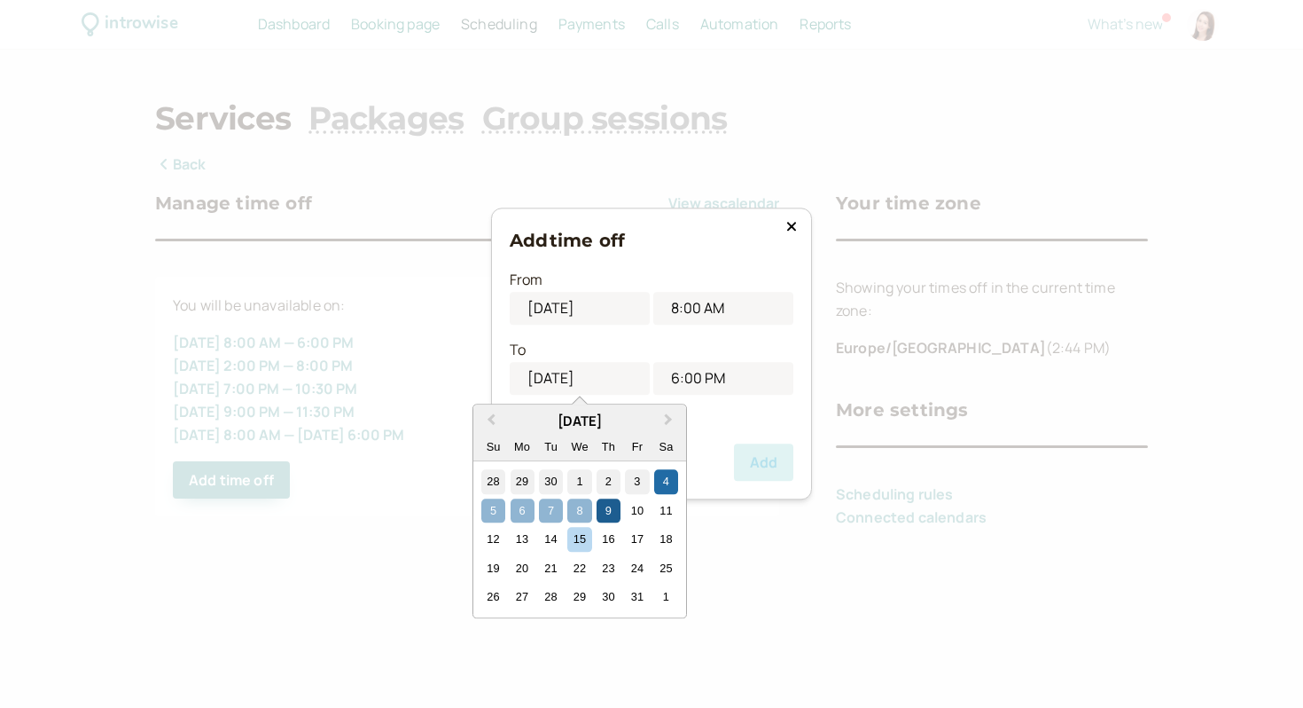
click at [610, 502] on div "9" at bounding box center [609, 510] width 24 height 24
type input "10/09/2025"
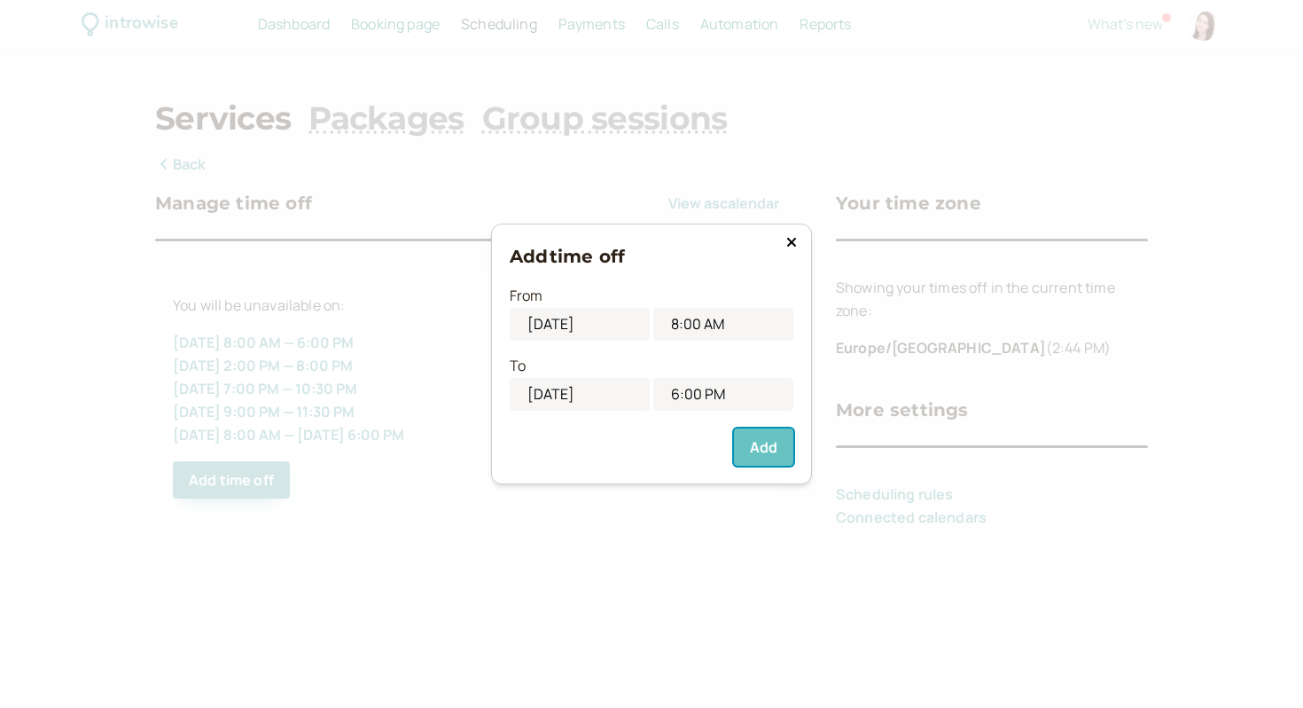
click at [750, 442] on button "Add" at bounding box center [763, 446] width 59 height 37
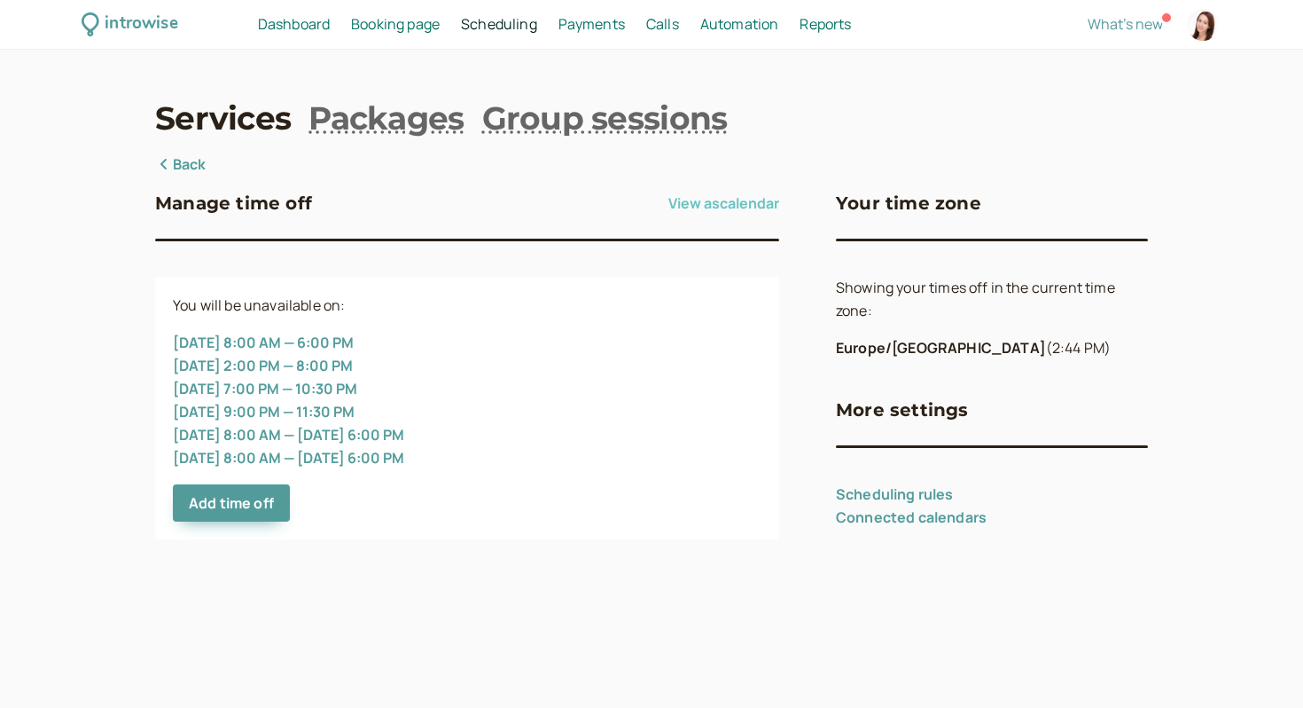
click at [722, 206] on button "View as calendar" at bounding box center [724, 203] width 111 height 28
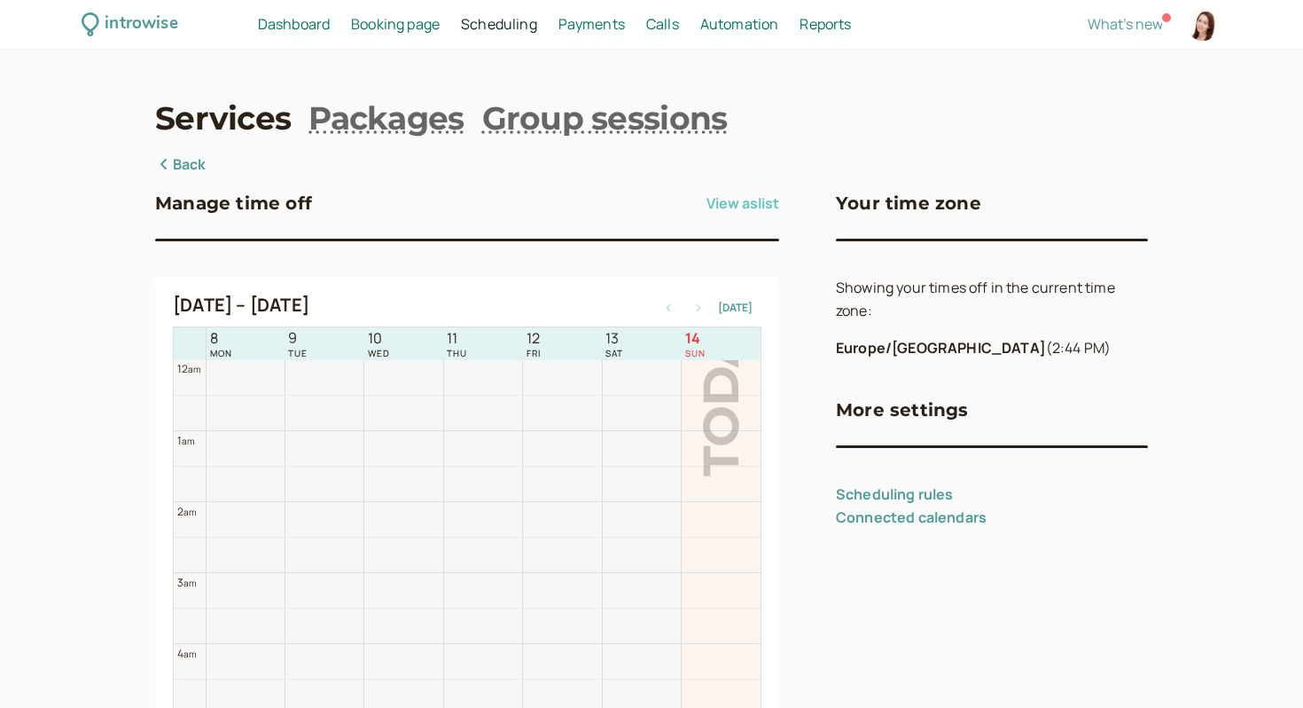
click at [722, 206] on button "View as list" at bounding box center [743, 203] width 73 height 28
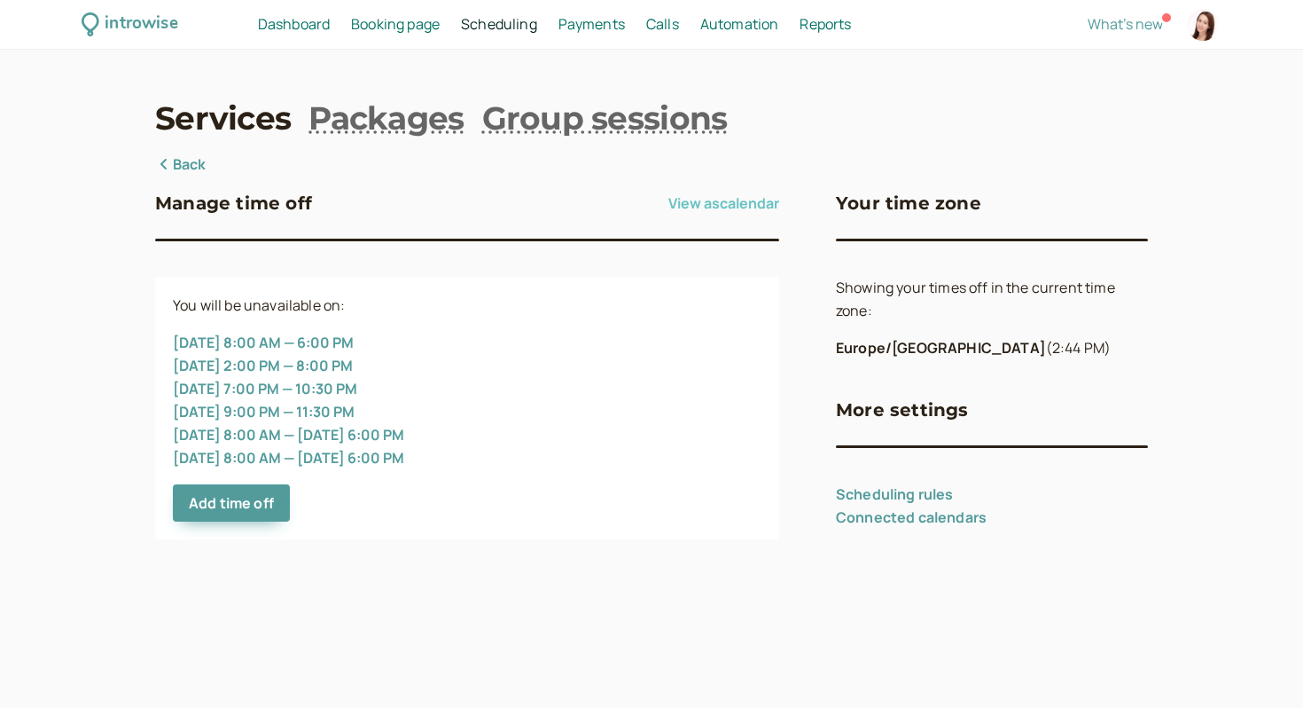
click at [714, 202] on button "View as calendar" at bounding box center [724, 203] width 111 height 28
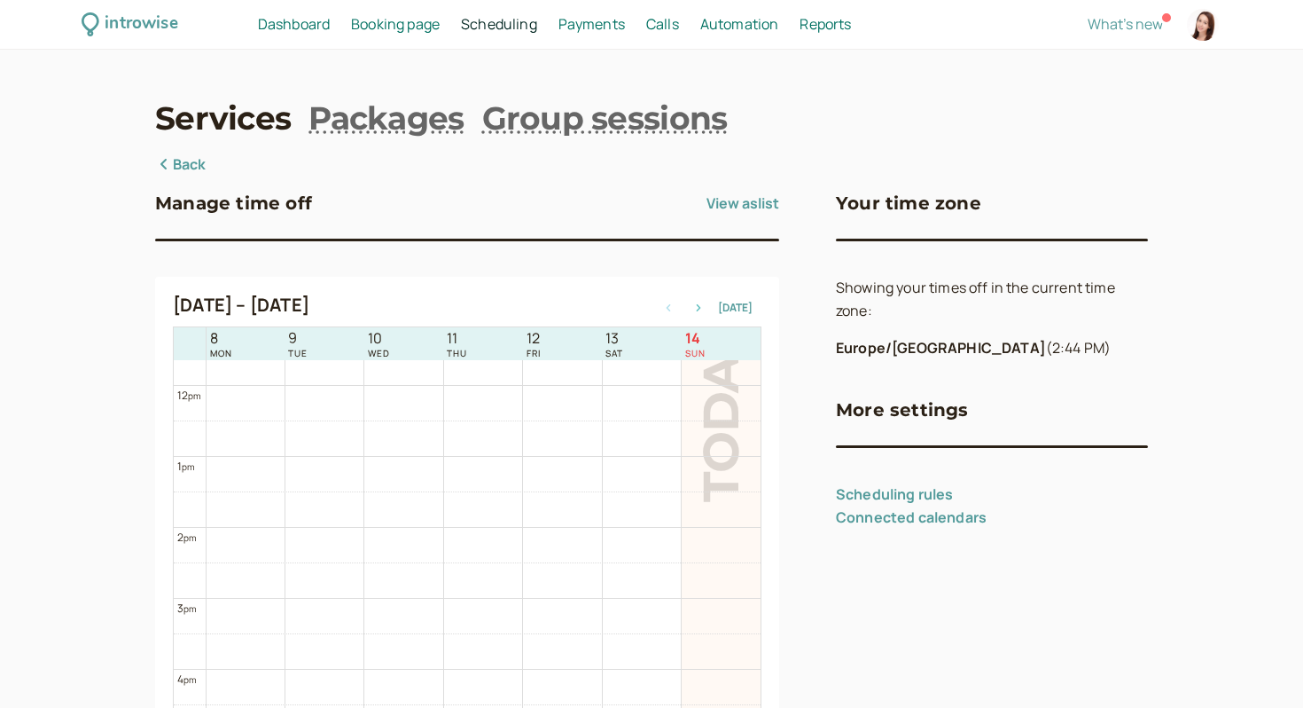
click at [701, 306] on icon "button" at bounding box center [699, 307] width 4 height 7
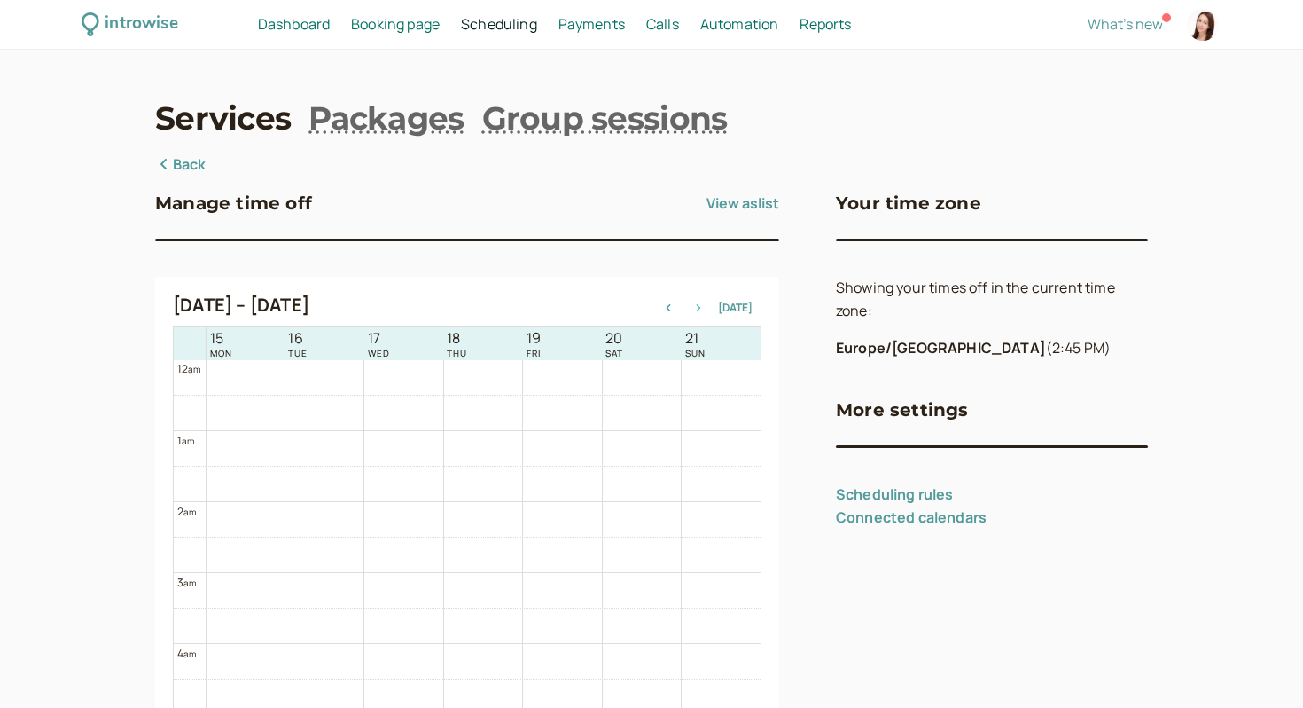
click at [708, 305] on icon "button" at bounding box center [698, 307] width 21 height 7
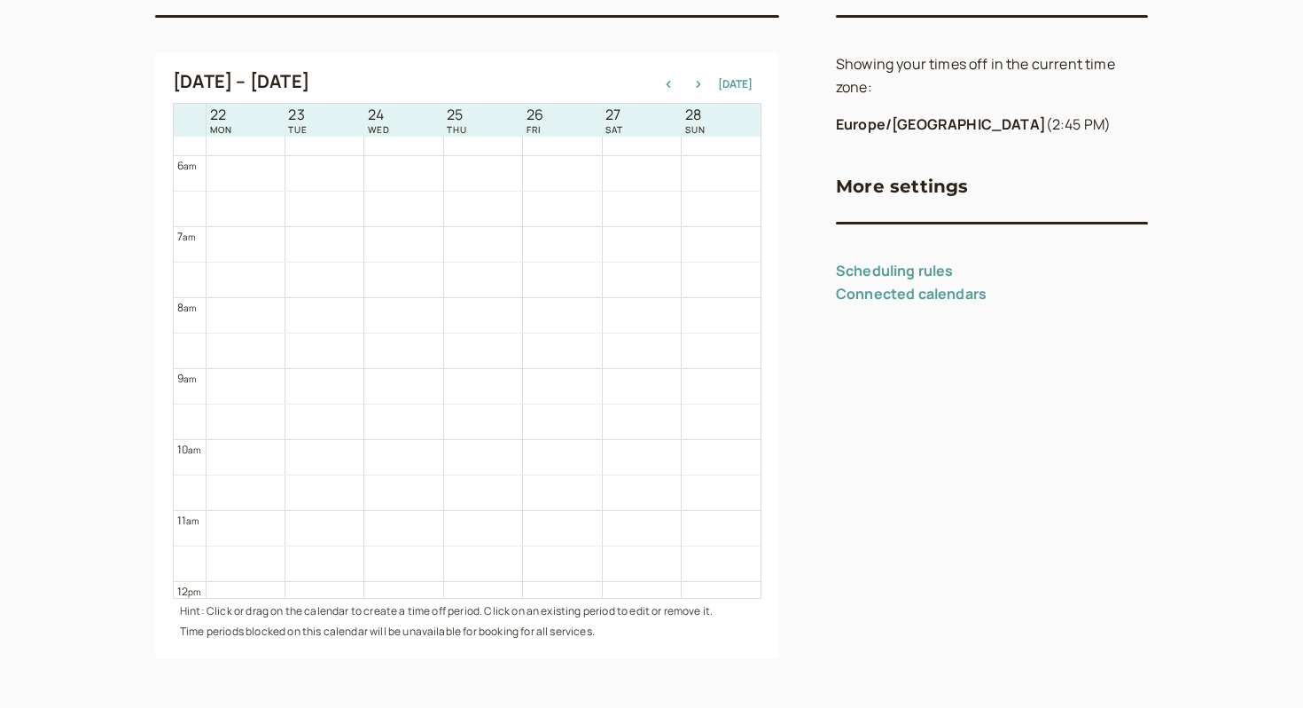
scroll to position [391, 0]
click at [881, 296] on link "Connected calendars" at bounding box center [911, 294] width 151 height 20
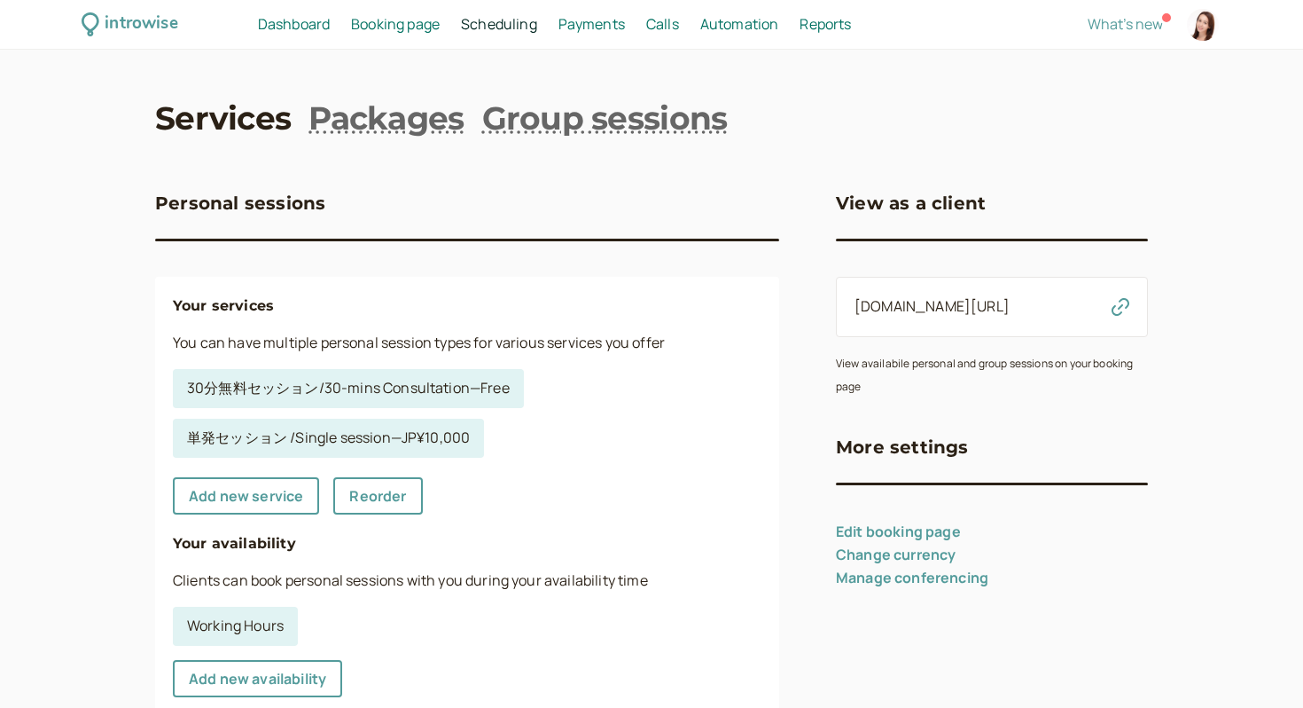
click at [383, 30] on span "Booking page" at bounding box center [395, 24] width 89 height 20
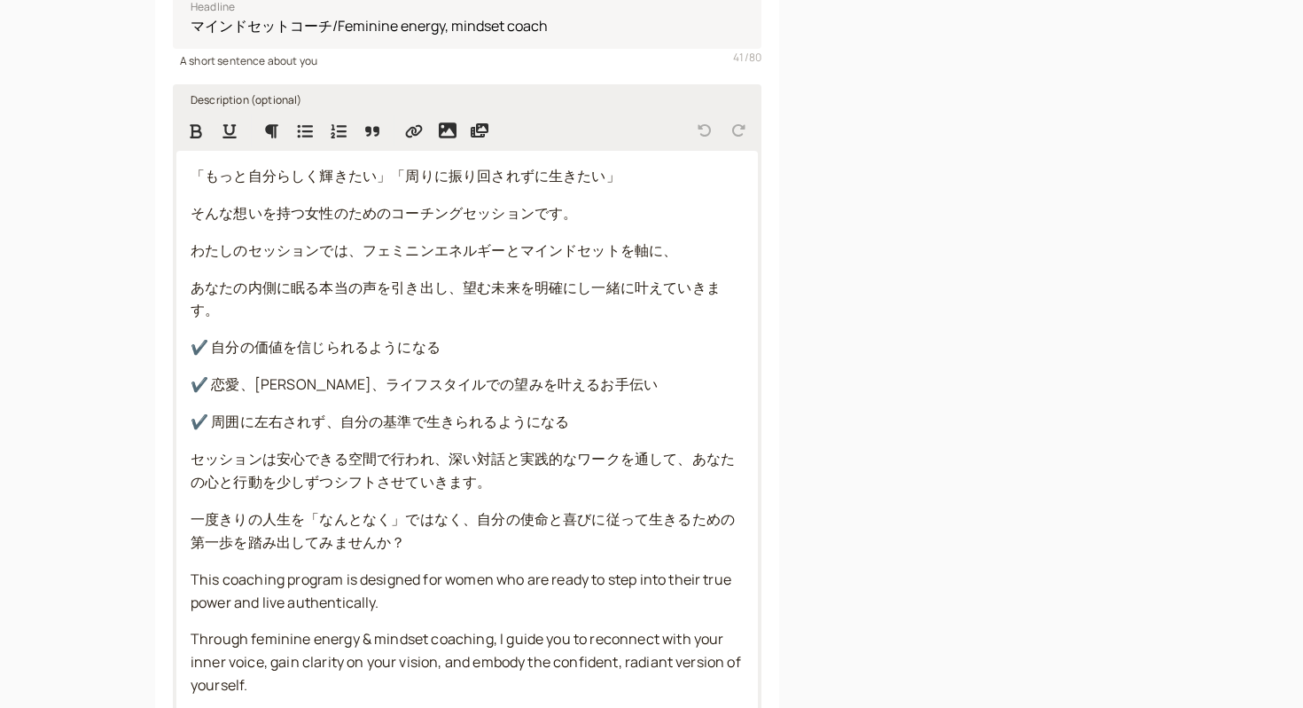
scroll to position [881, 0]
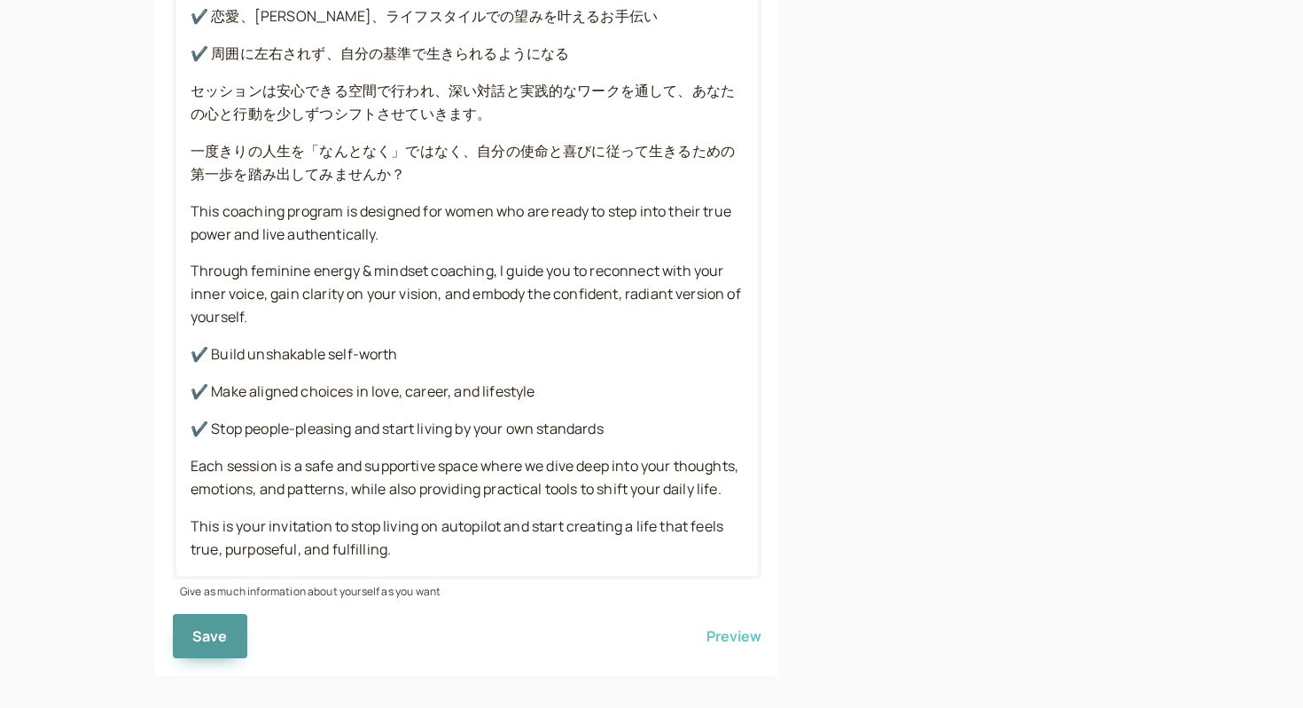
click at [732, 658] on button "Preview" at bounding box center [734, 636] width 55 height 44
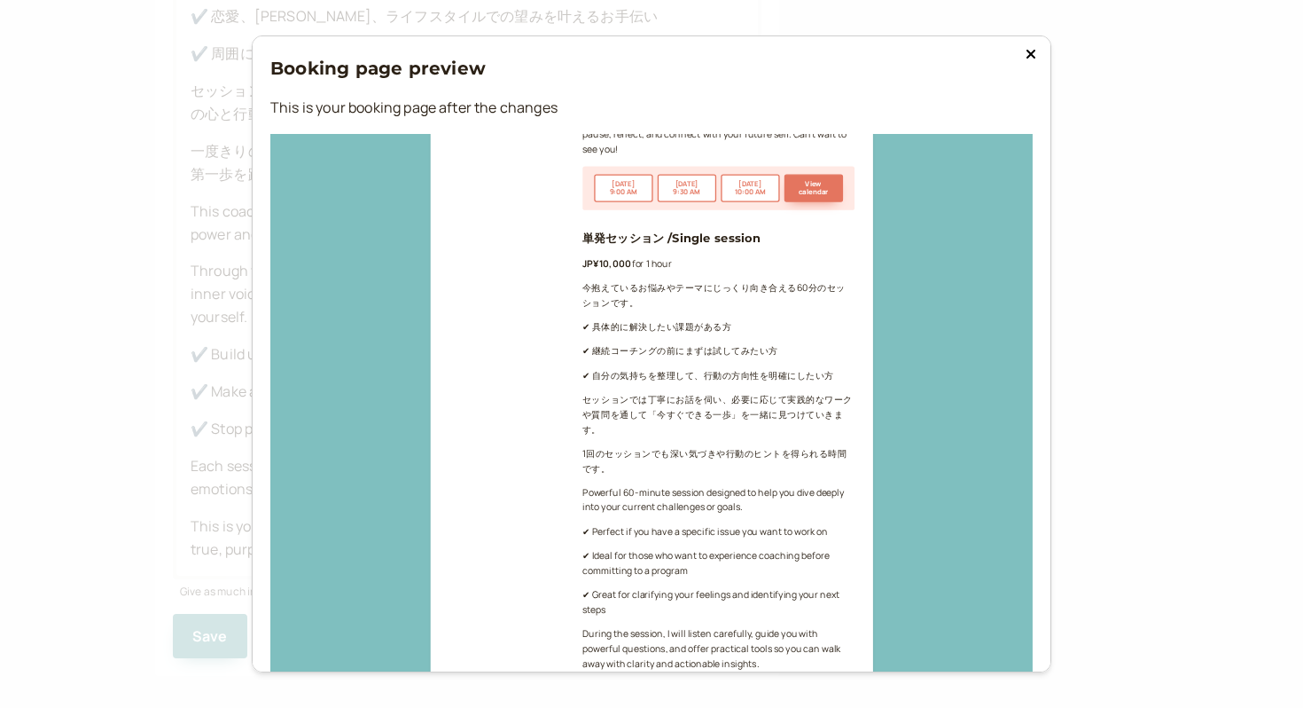
scroll to position [1707, 0]
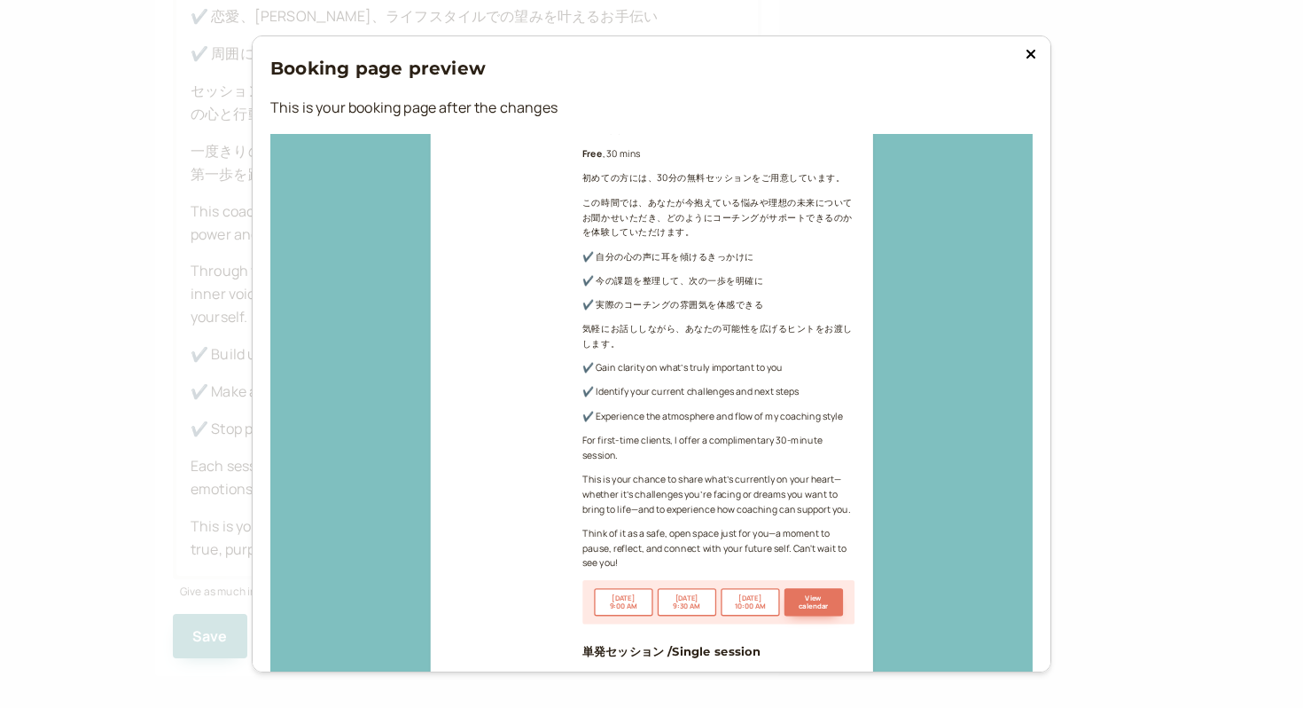
click at [1029, 49] on icon at bounding box center [1031, 54] width 11 height 14
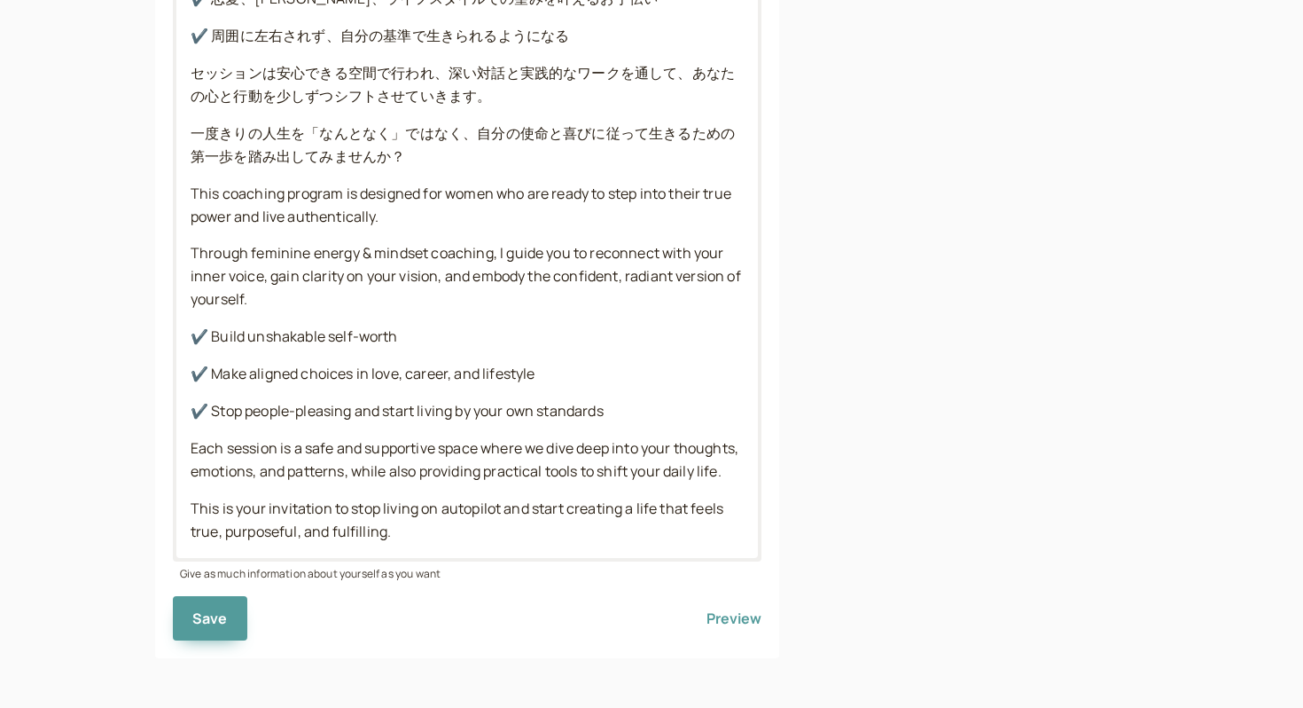
scroll to position [0, 0]
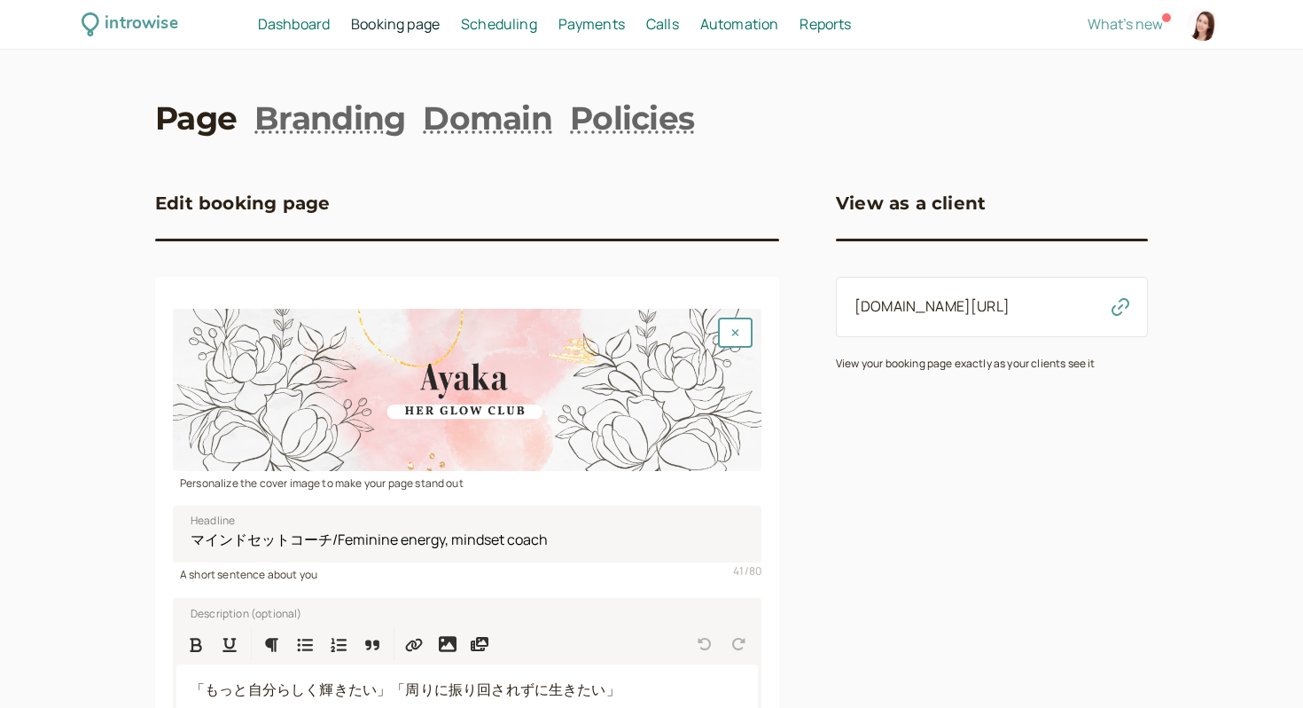
click at [930, 217] on h3 "View as a client" at bounding box center [911, 203] width 150 height 28
click at [914, 209] on h3 "View as a client" at bounding box center [911, 203] width 150 height 28
click at [968, 315] on link "introwise.com/ayaka-picard" at bounding box center [932, 306] width 155 height 20
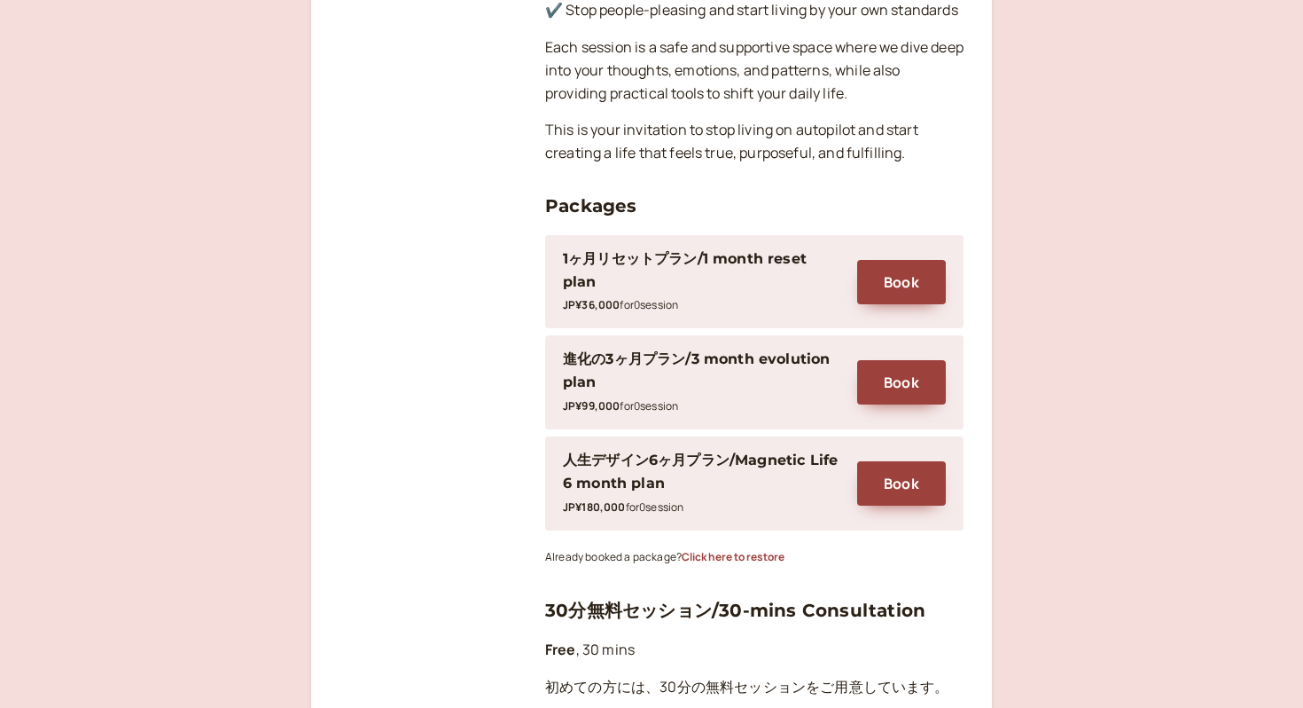
scroll to position [1045, 0]
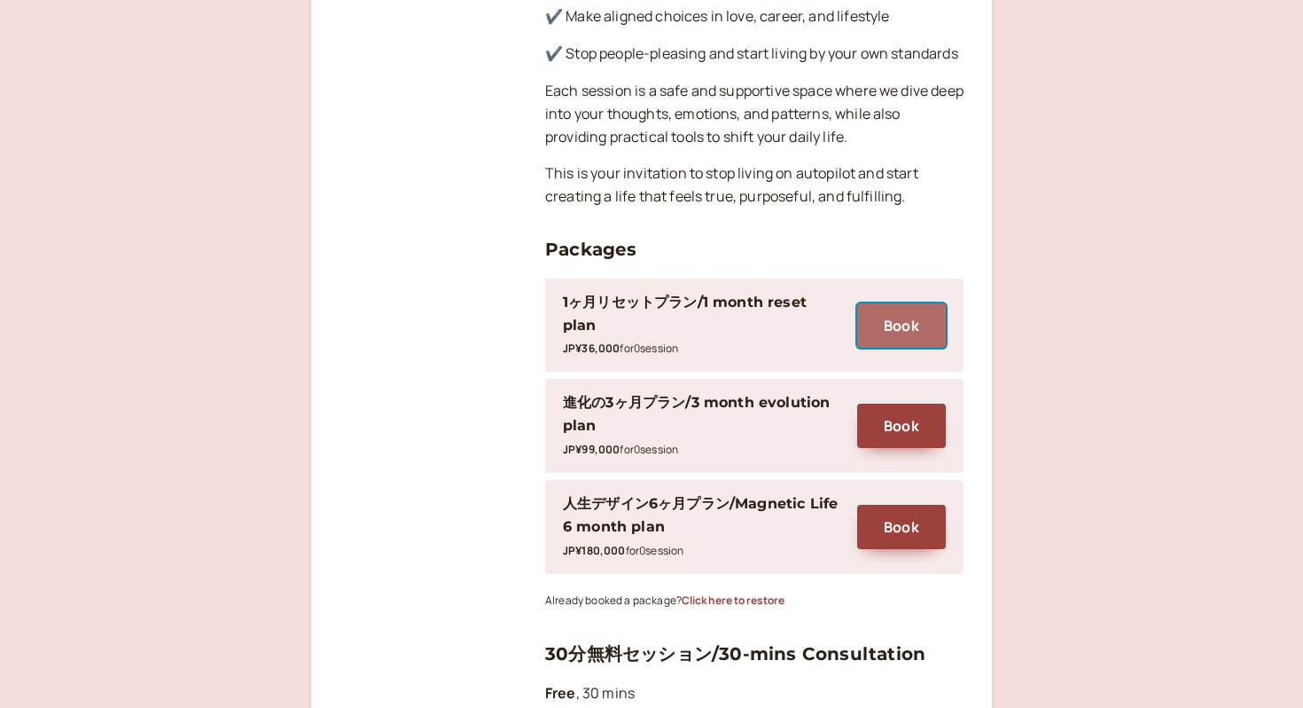
click at [896, 303] on button "Book" at bounding box center [901, 325] width 89 height 44
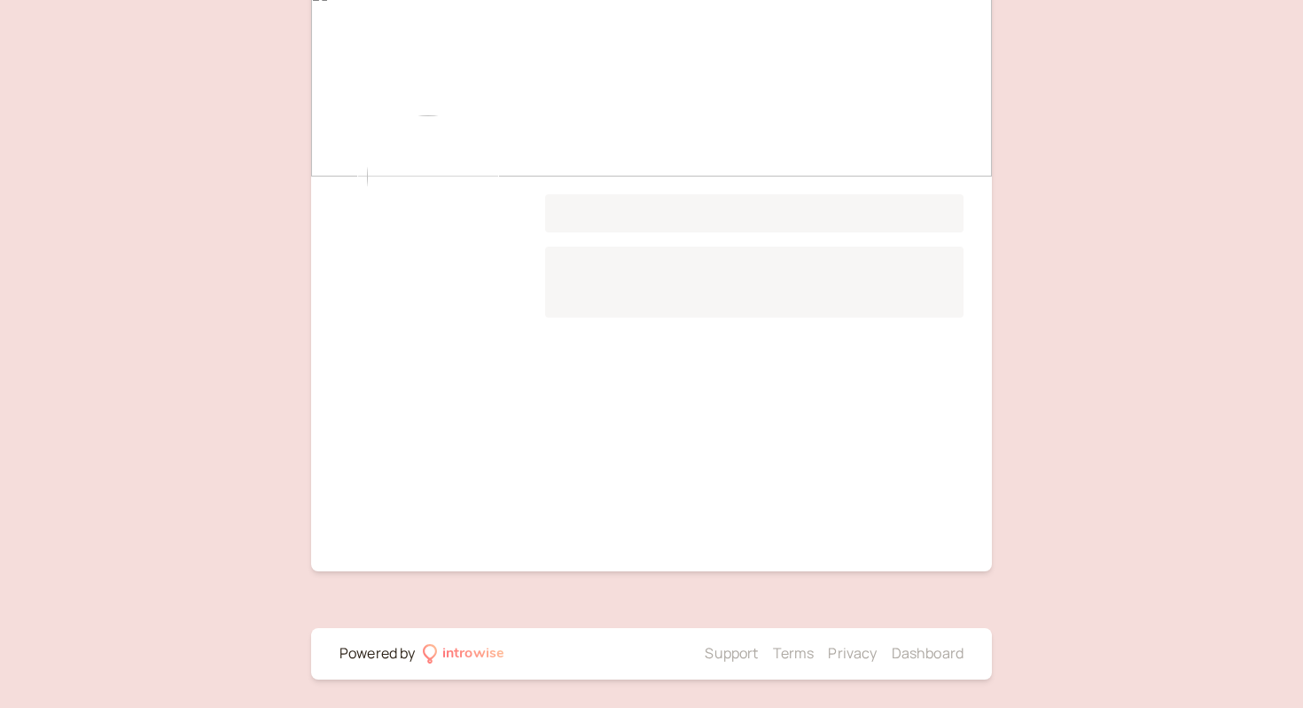
scroll to position [114, 0]
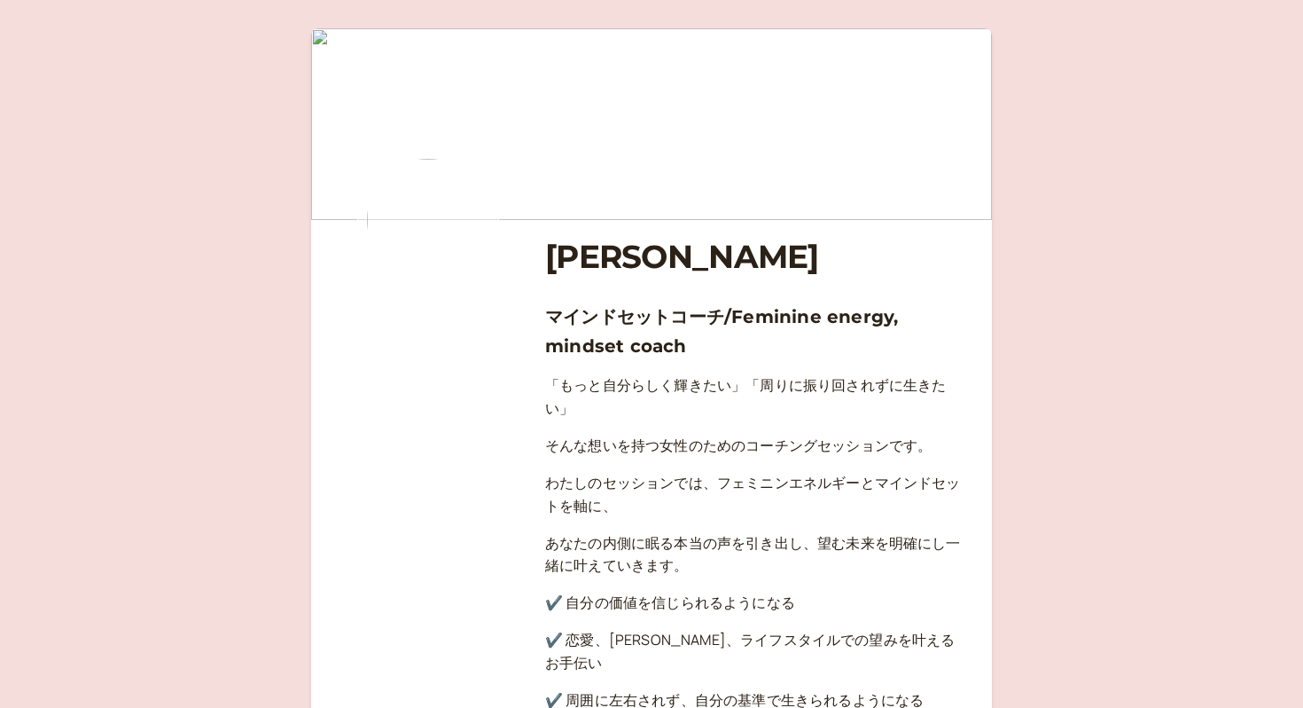
scroll to position [1045, 0]
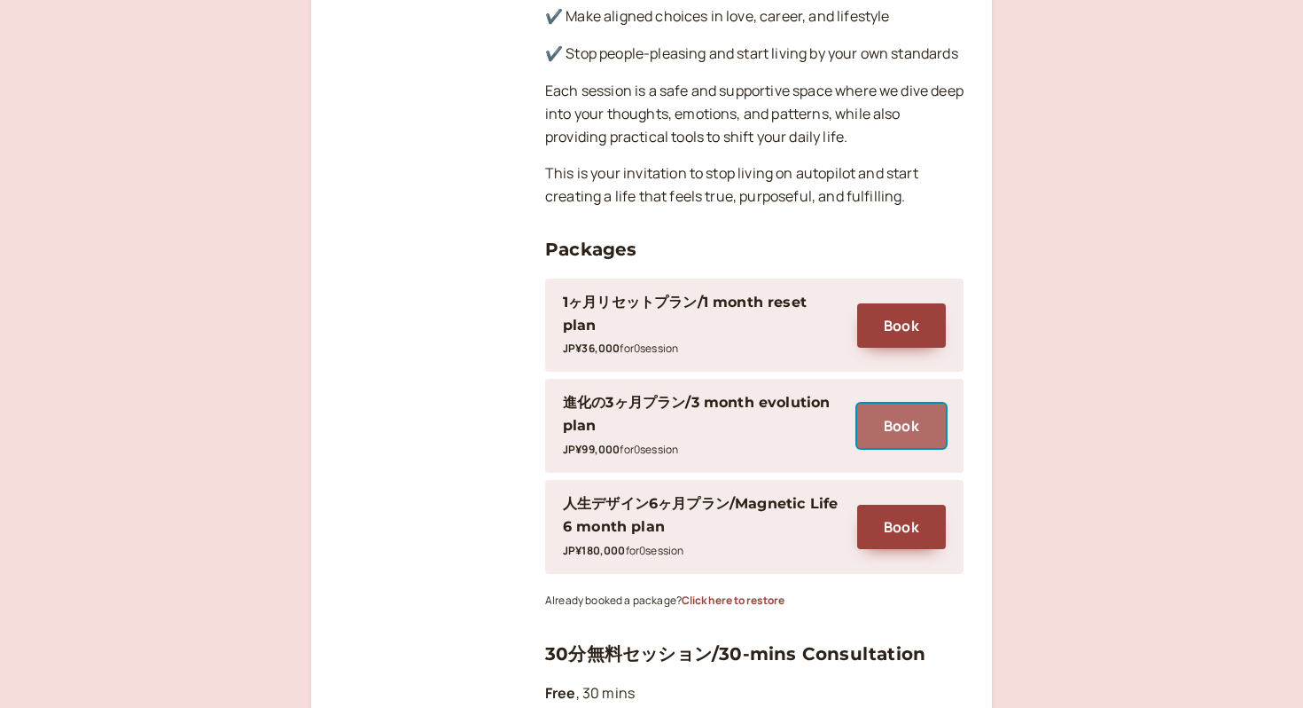
click at [906, 403] on button "Book" at bounding box center [901, 425] width 89 height 44
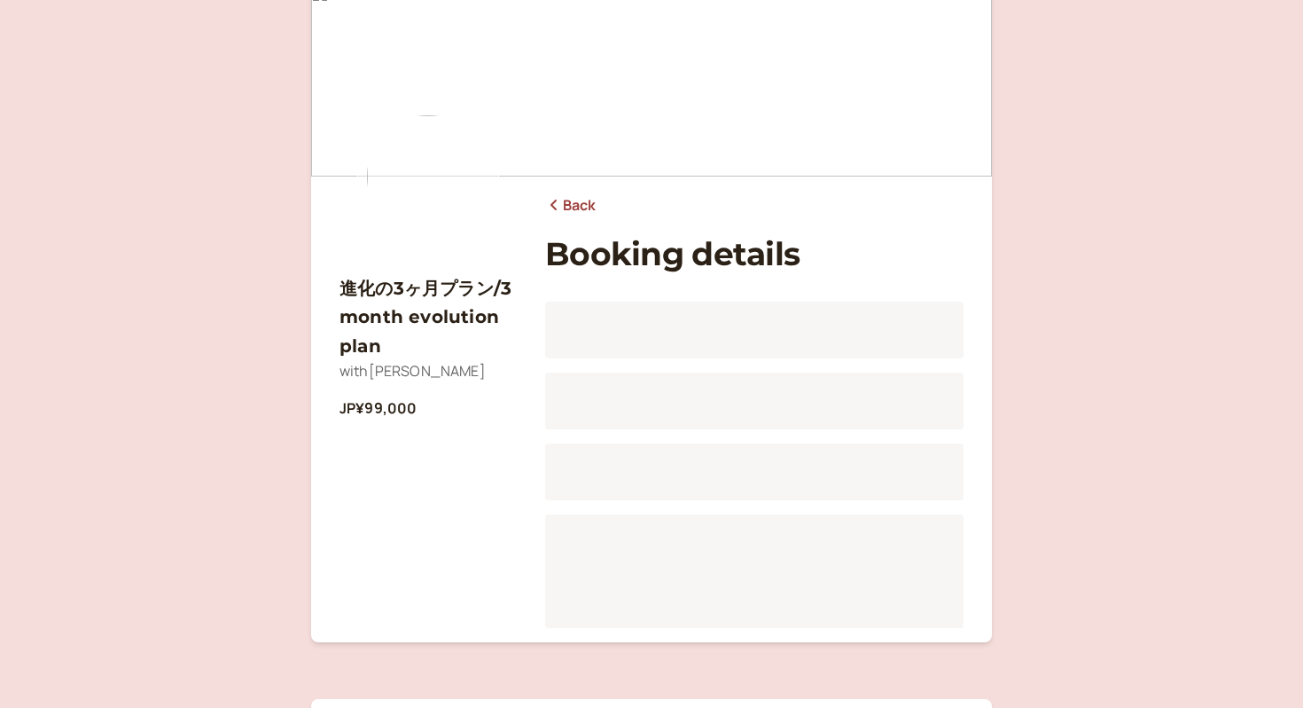
scroll to position [114, 0]
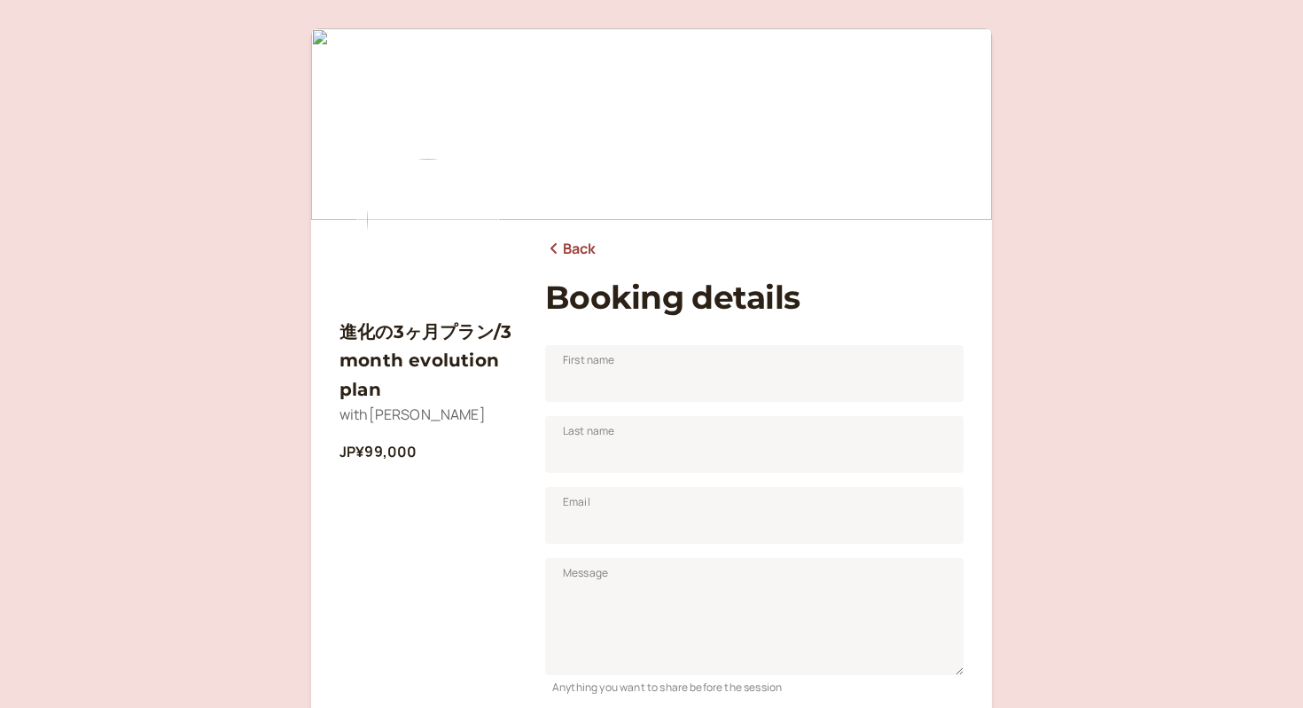
click at [556, 251] on icon at bounding box center [554, 248] width 18 height 14
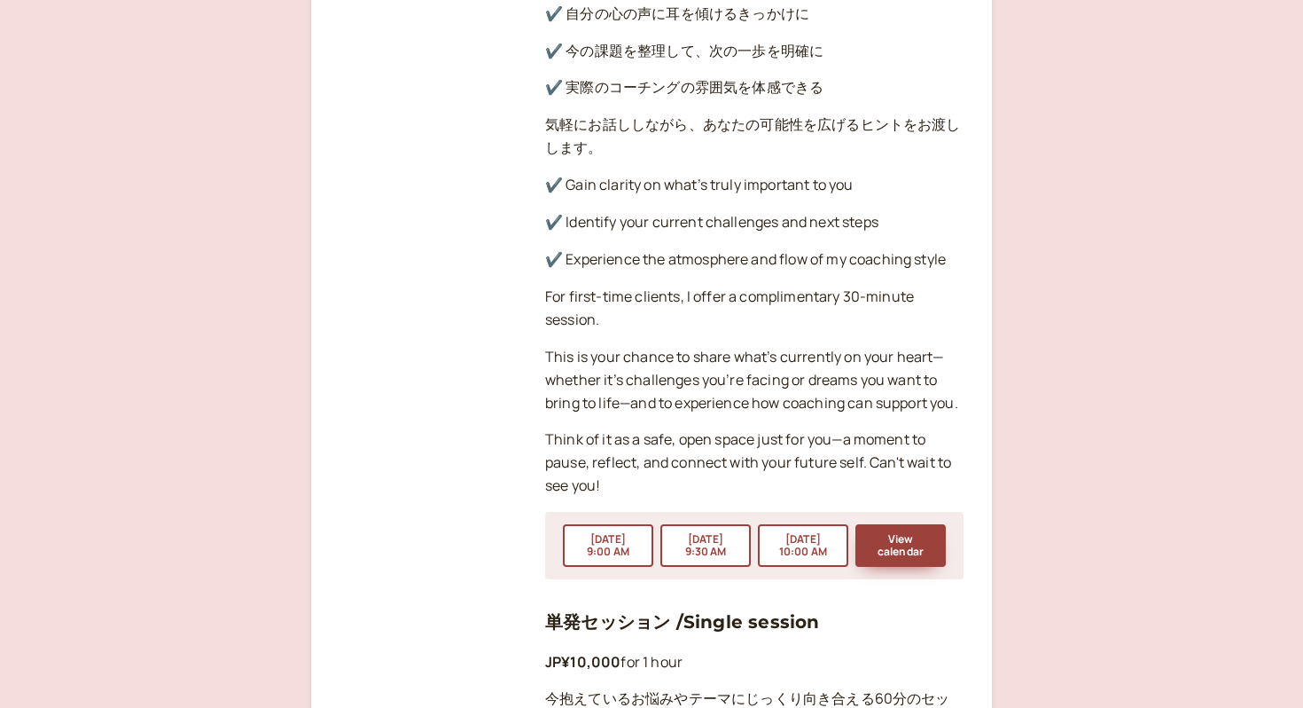
scroll to position [1879, 0]
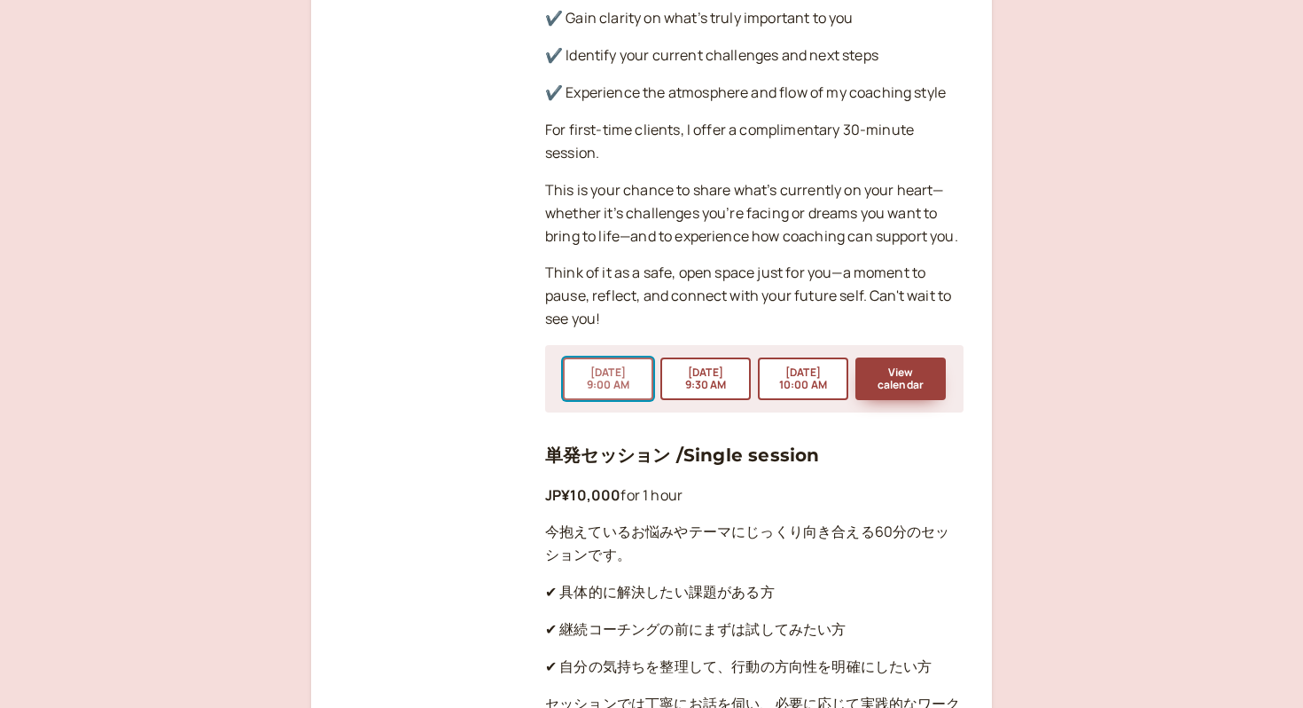
click at [597, 357] on button "Sep 16 9:00 AM" at bounding box center [608, 378] width 90 height 43
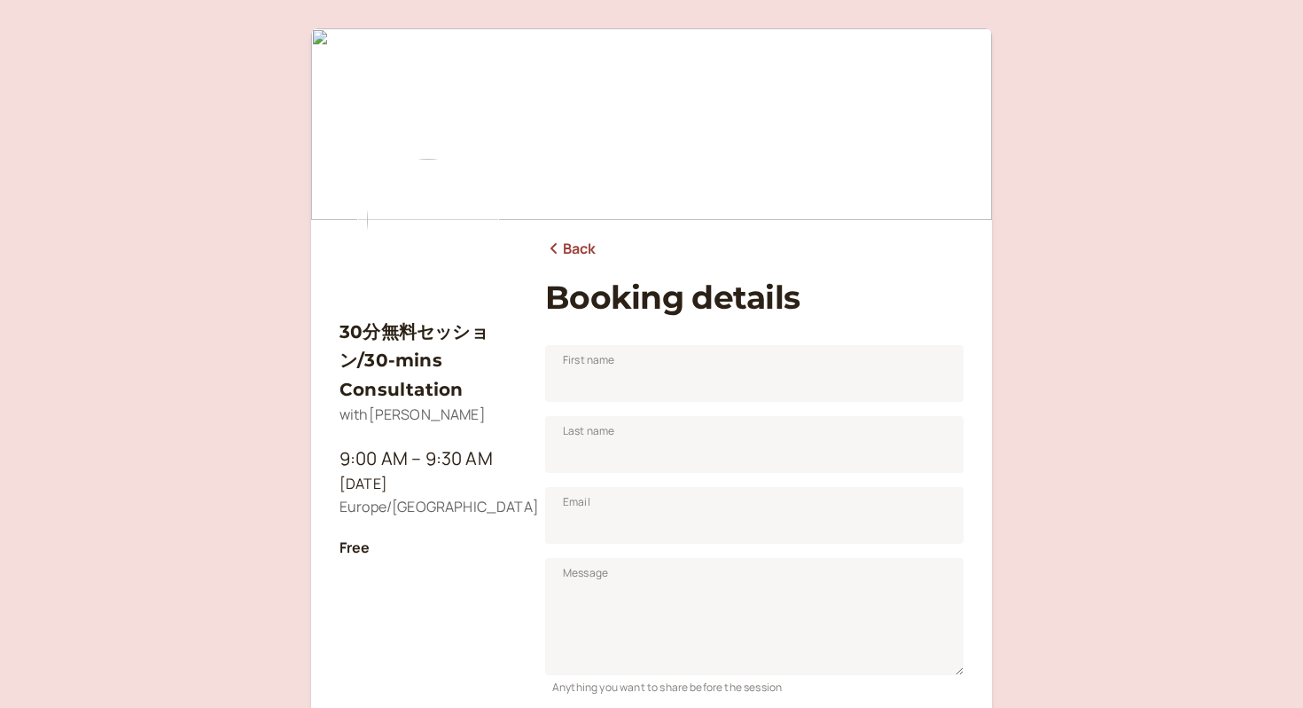
click at [560, 249] on icon at bounding box center [554, 248] width 18 height 14
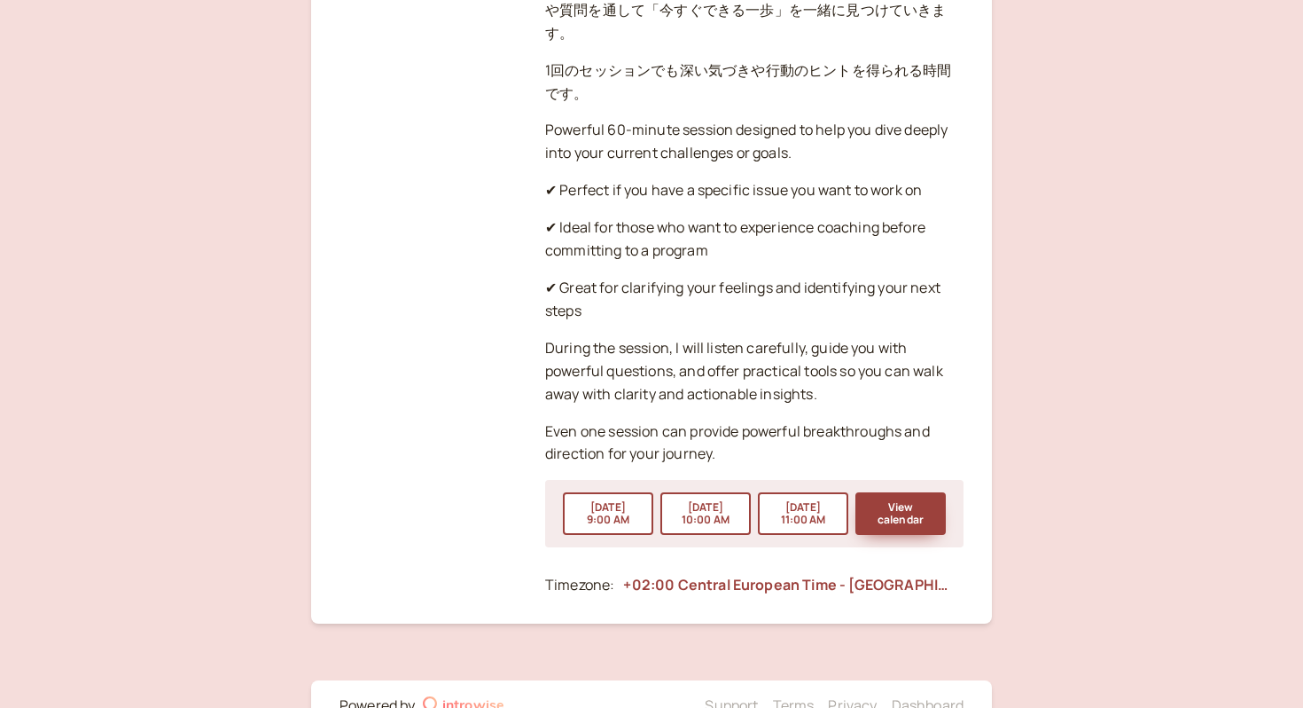
scroll to position [2772, 0]
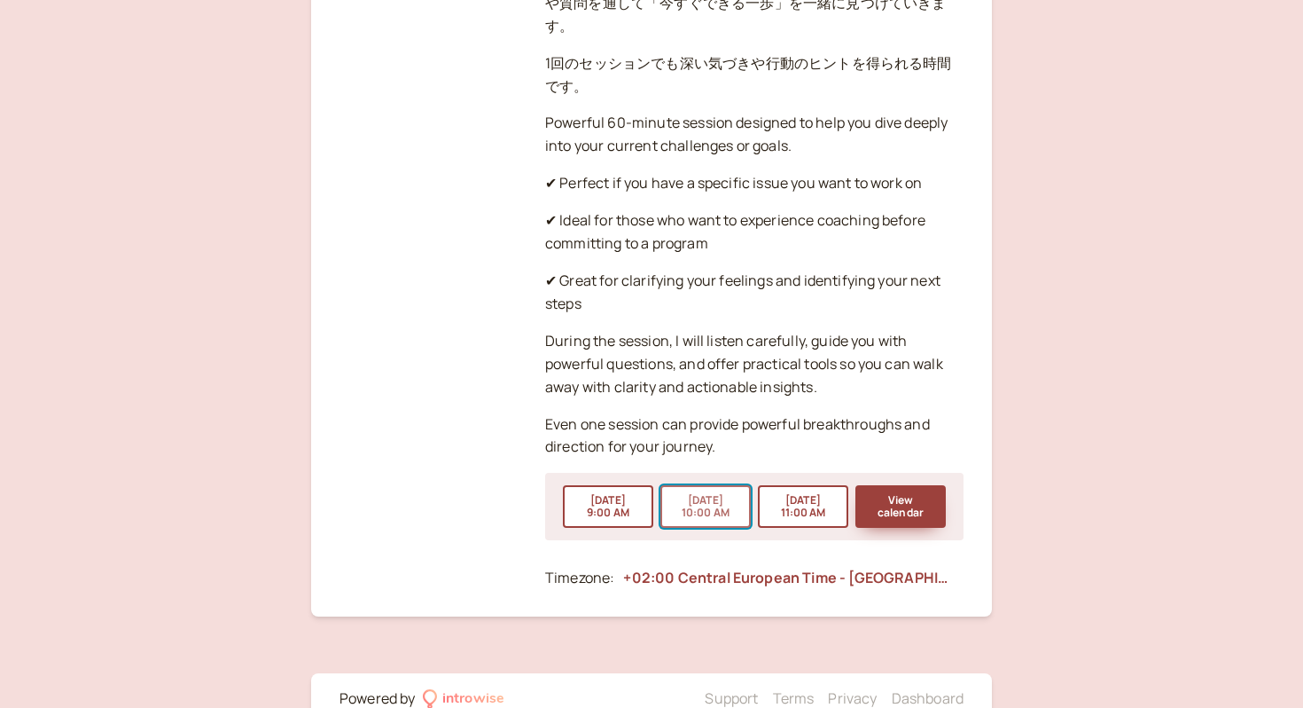
click at [695, 485] on button "Sep 16 10:00 AM" at bounding box center [706, 506] width 90 height 43
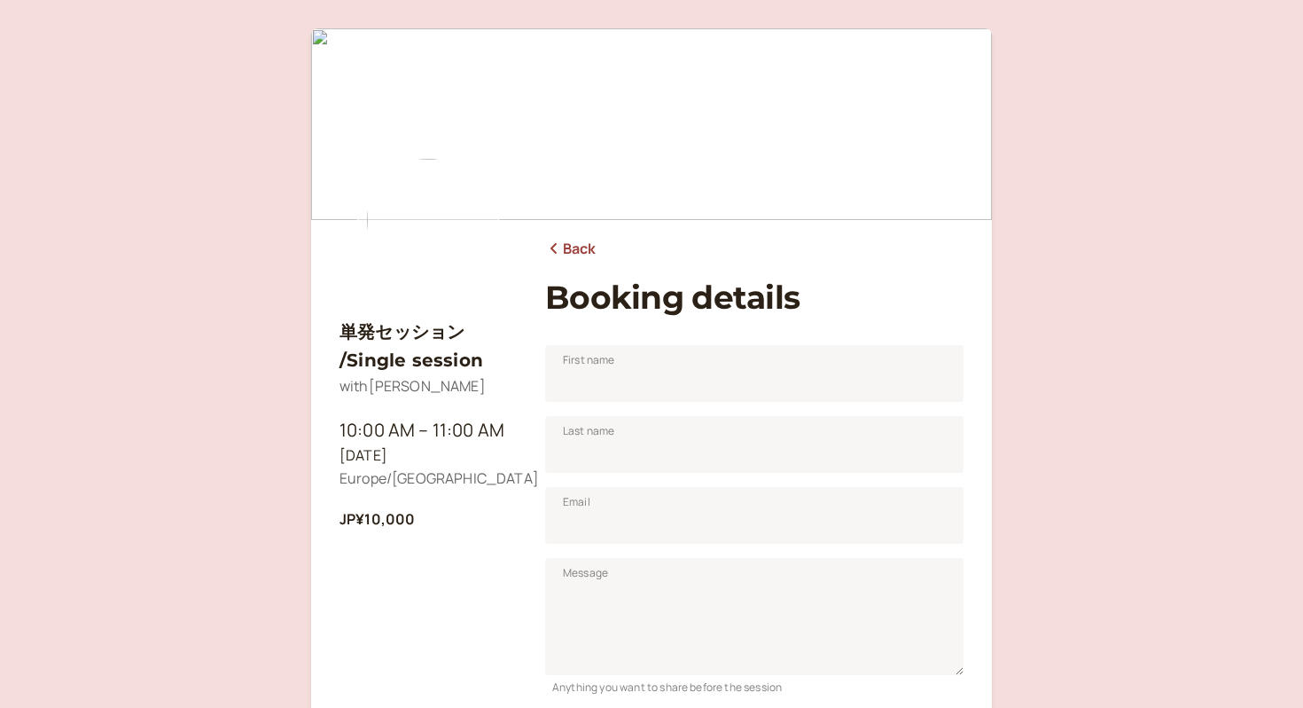
click at [553, 241] on icon at bounding box center [554, 248] width 18 height 14
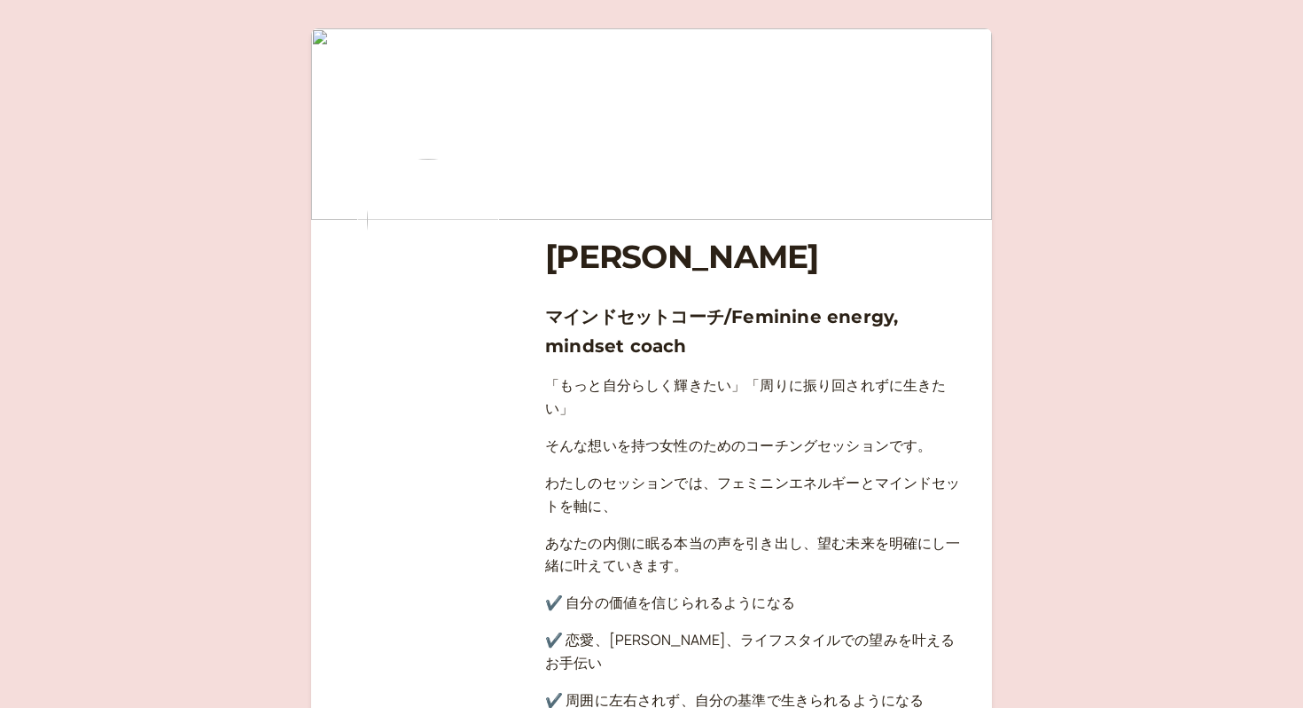
scroll to position [2772, 0]
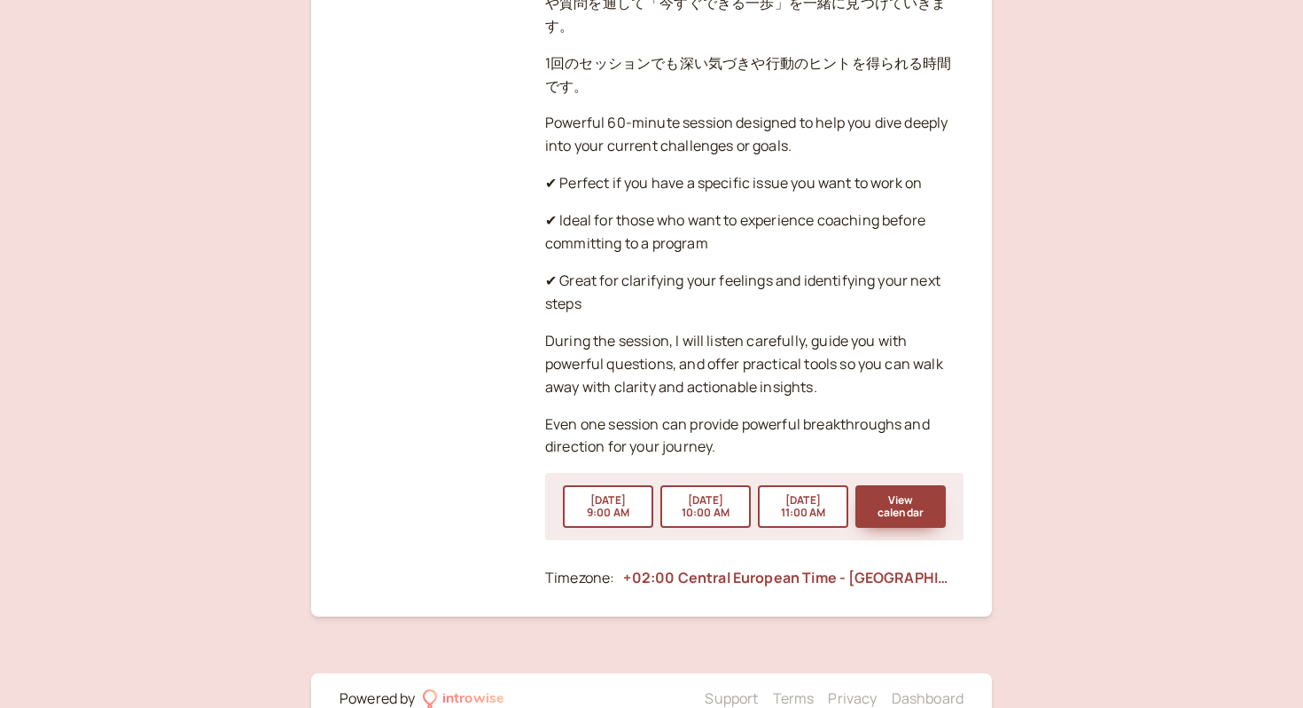
click at [898, 485] on button "View calendar" at bounding box center [901, 506] width 90 height 43
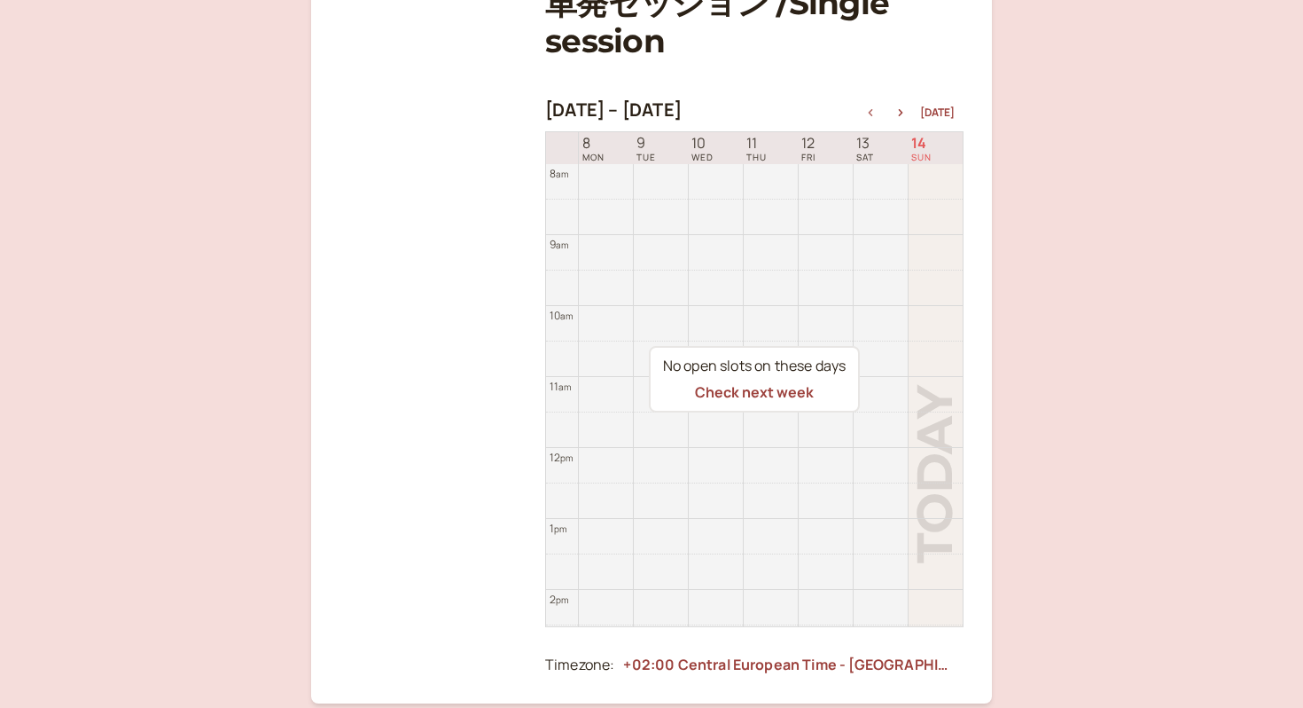
click at [912, 105] on div "Sep 8 – Sep 15, 2025 Today" at bounding box center [754, 111] width 419 height 25
click at [907, 108] on button "button" at bounding box center [900, 112] width 21 height 12
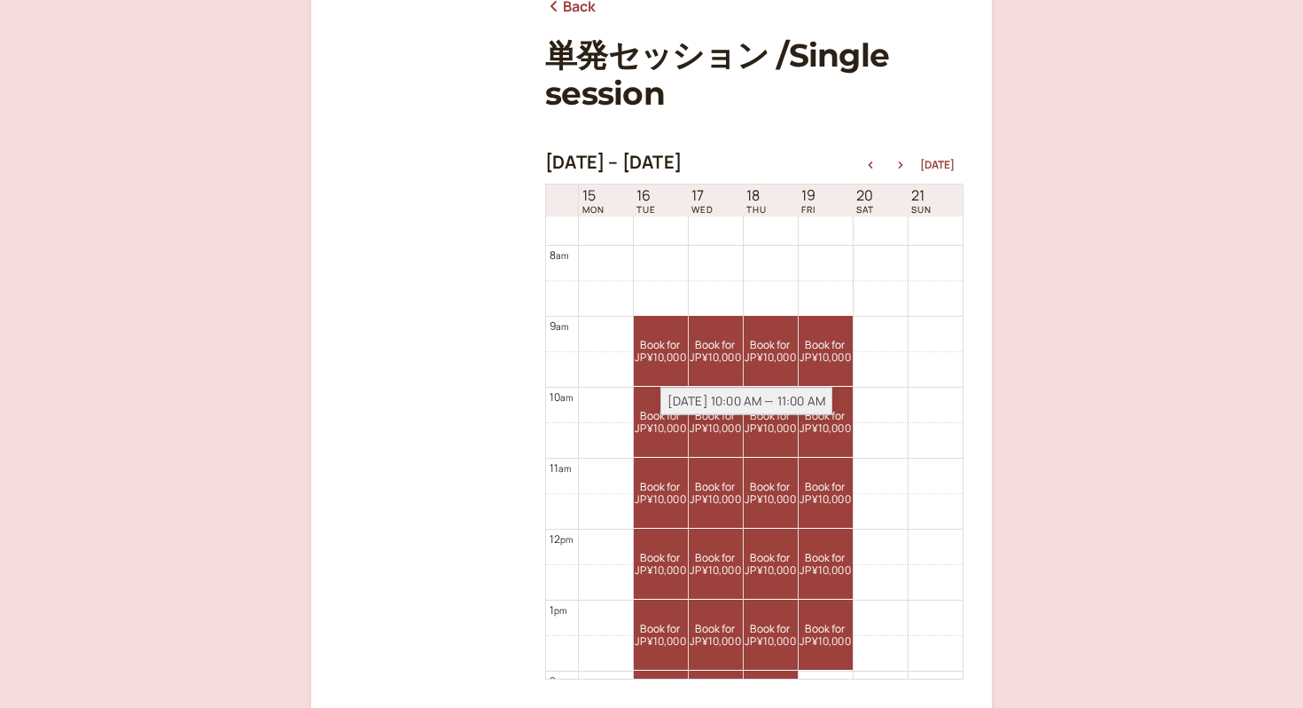
scroll to position [207, 0]
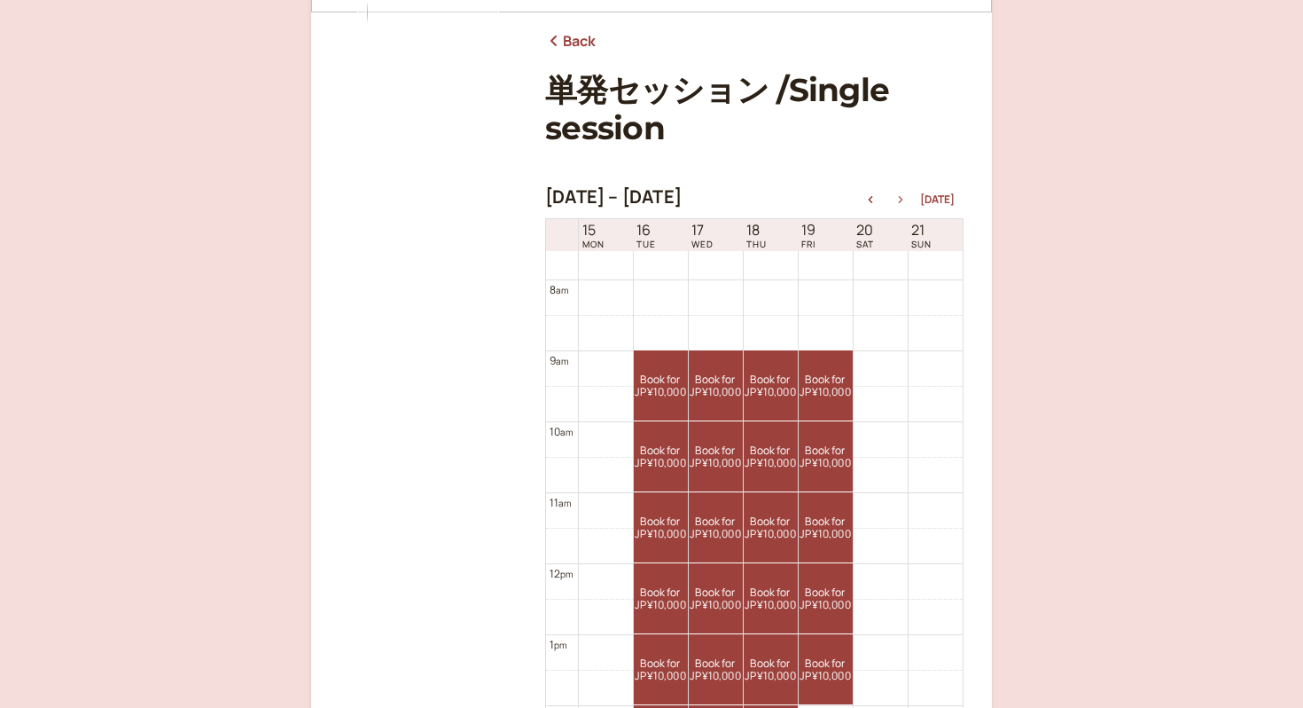
click at [904, 200] on icon "button" at bounding box center [900, 199] width 21 height 7
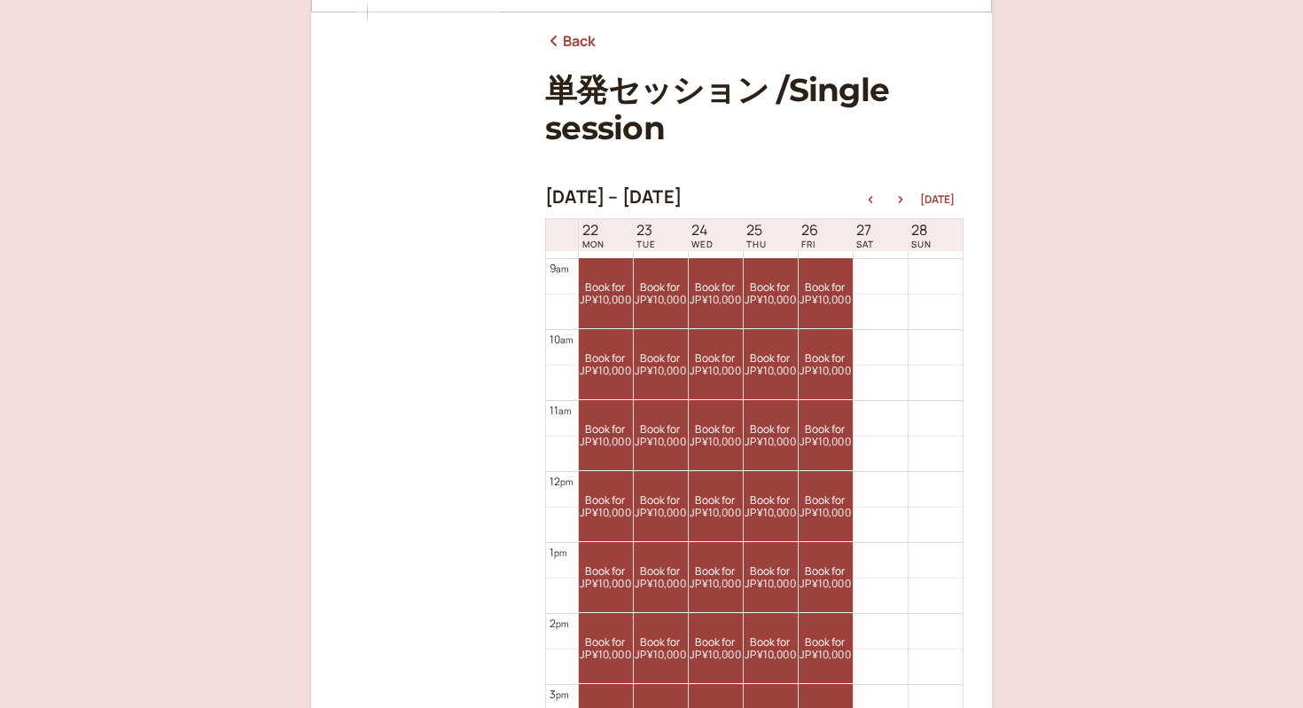
scroll to position [616, 0]
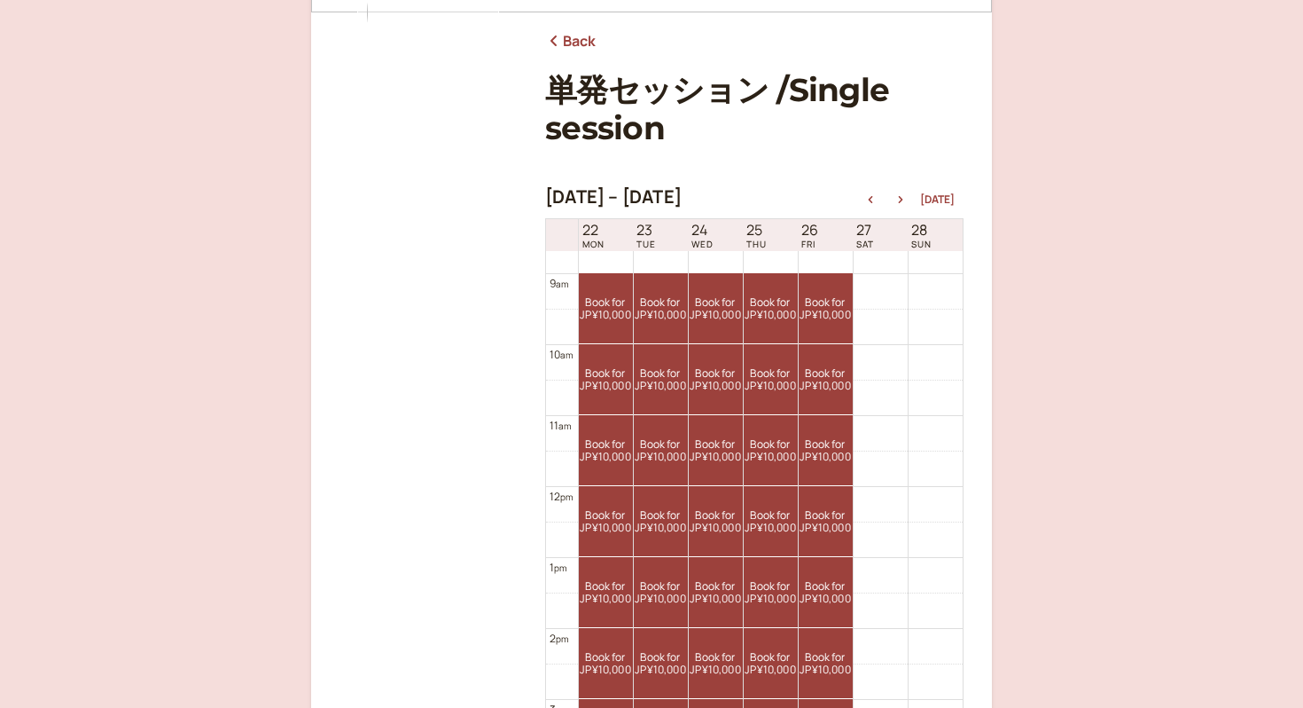
click at [904, 211] on div "Sep 22 – Sep 29, 2025 Today 22 MON 23 TUE 24 WED 25 THU 26 FRI 27 SAT 28 SUN 12…" at bounding box center [754, 450] width 419 height 528
click at [904, 205] on button "button" at bounding box center [900, 199] width 21 height 12
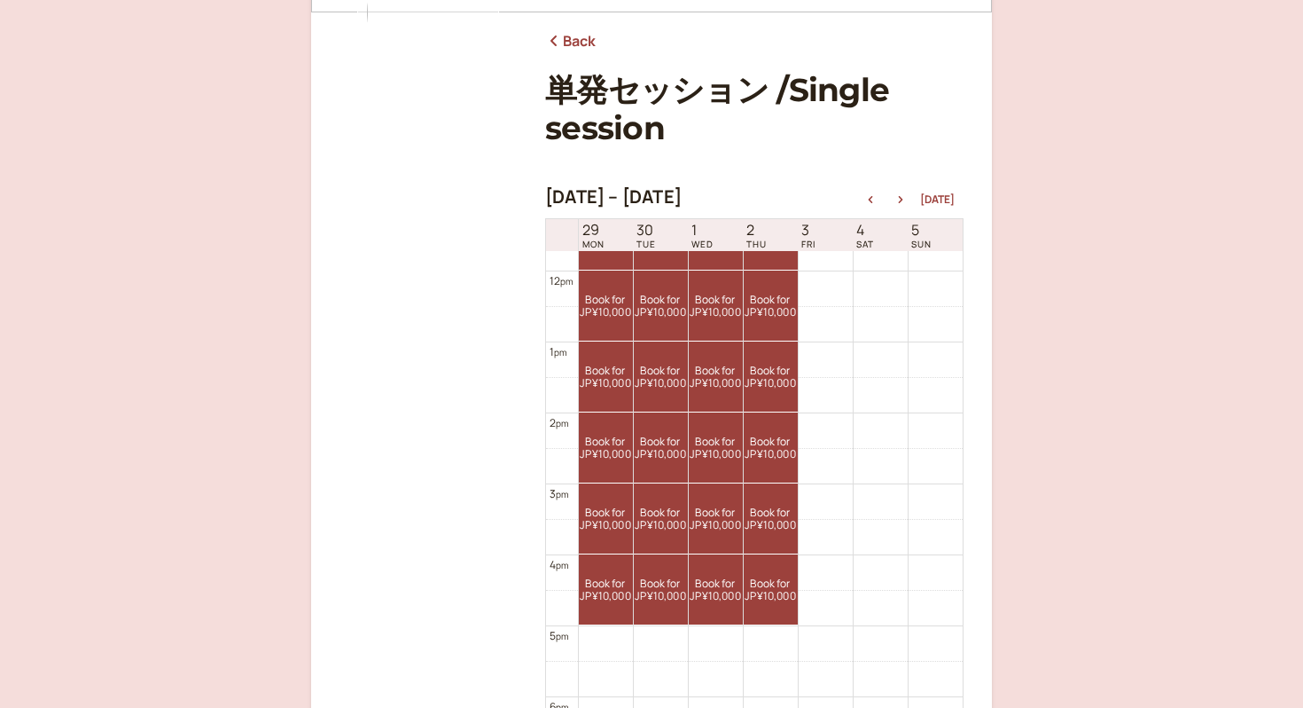
scroll to position [834, 0]
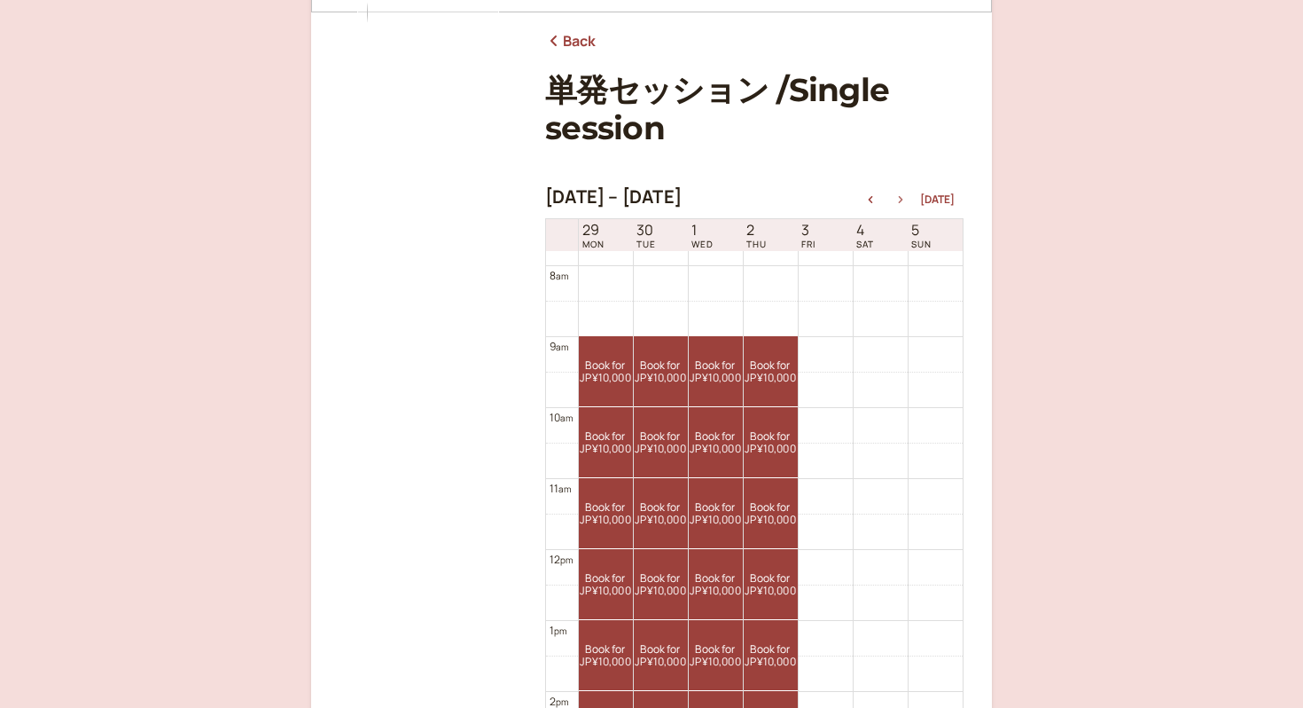
click at [912, 199] on icon "button" at bounding box center [900, 199] width 21 height 7
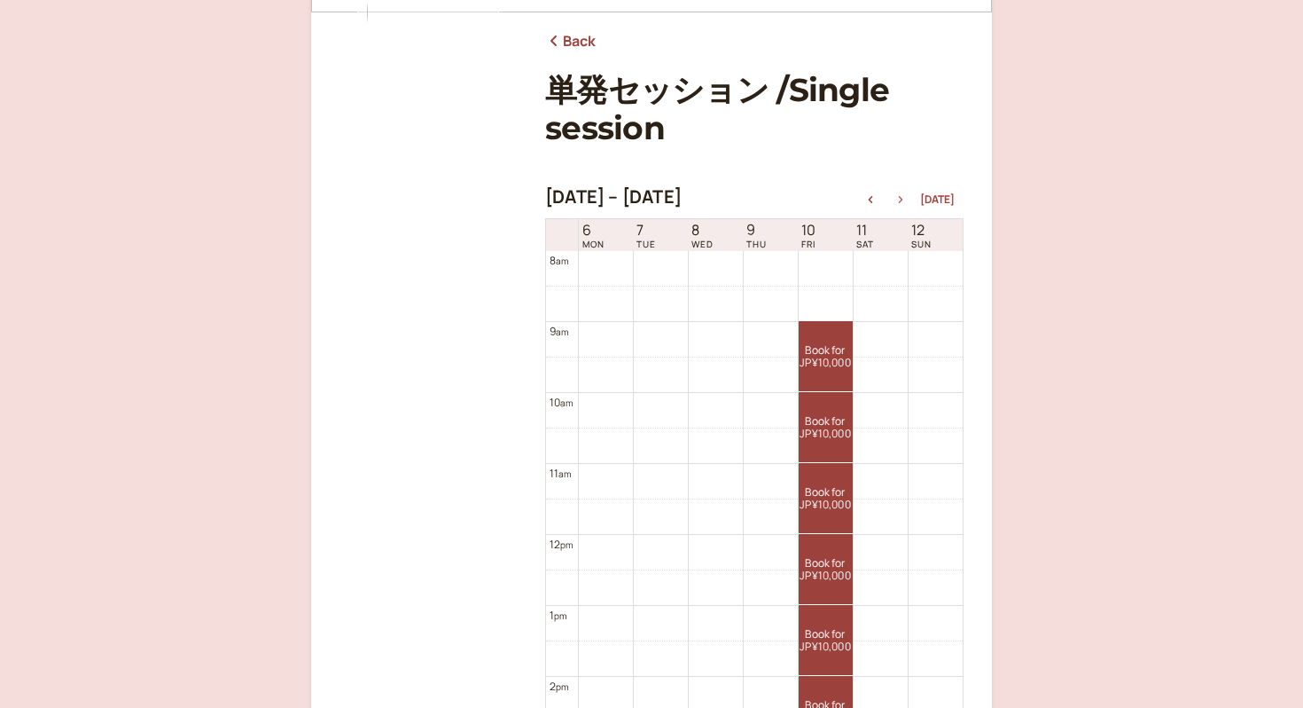
click at [912, 199] on icon "button" at bounding box center [900, 199] width 21 height 7
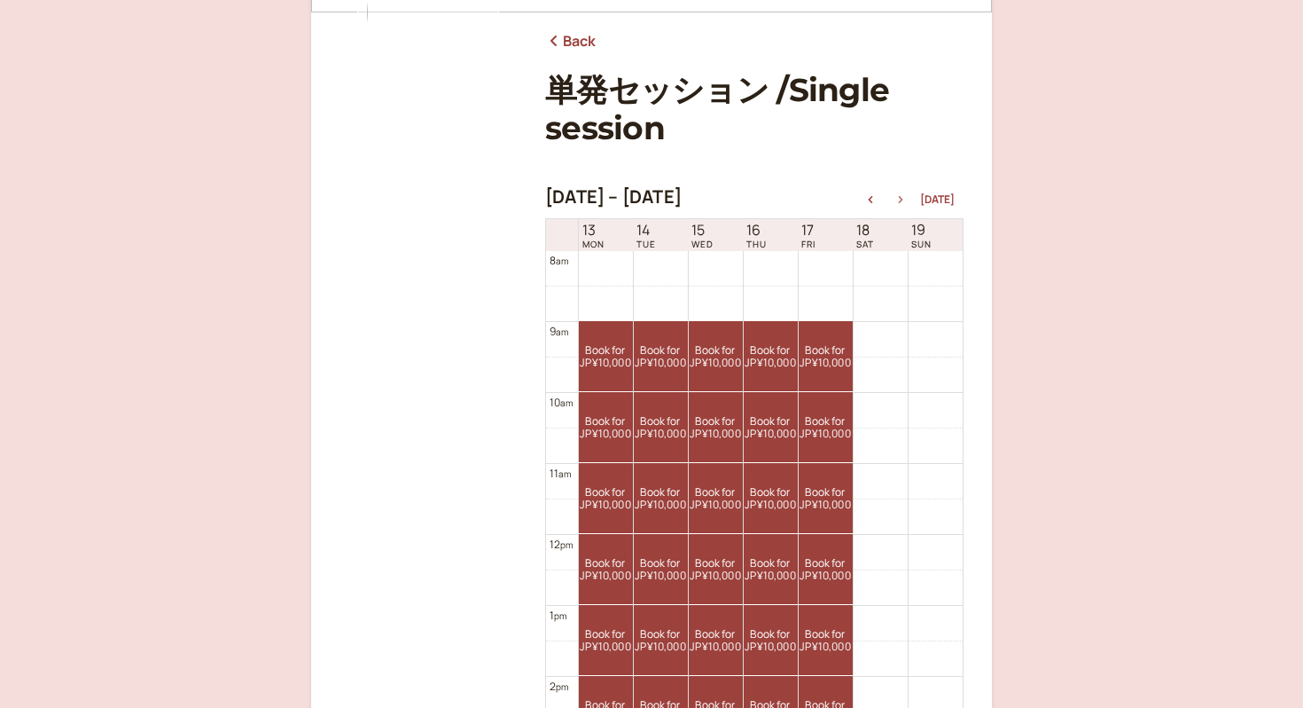
click at [912, 200] on icon "button" at bounding box center [900, 199] width 21 height 7
click at [904, 200] on icon "button" at bounding box center [900, 199] width 21 height 7
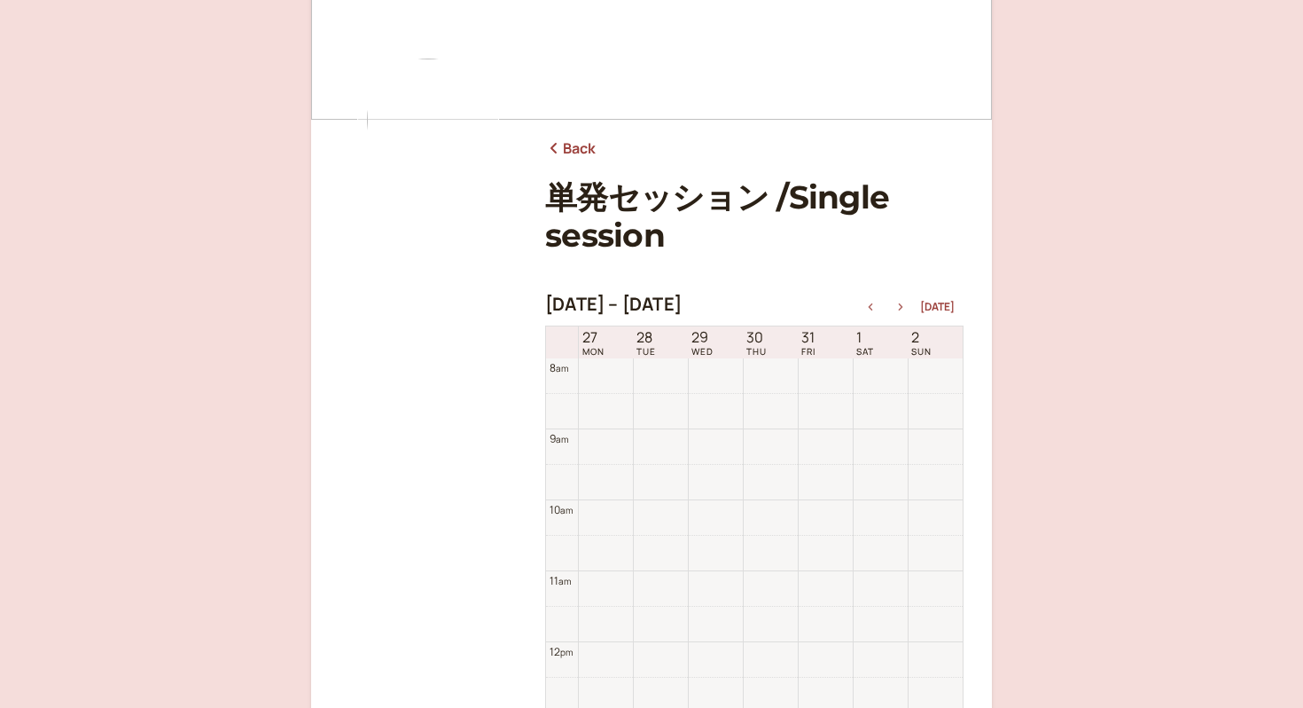
scroll to position [0, 0]
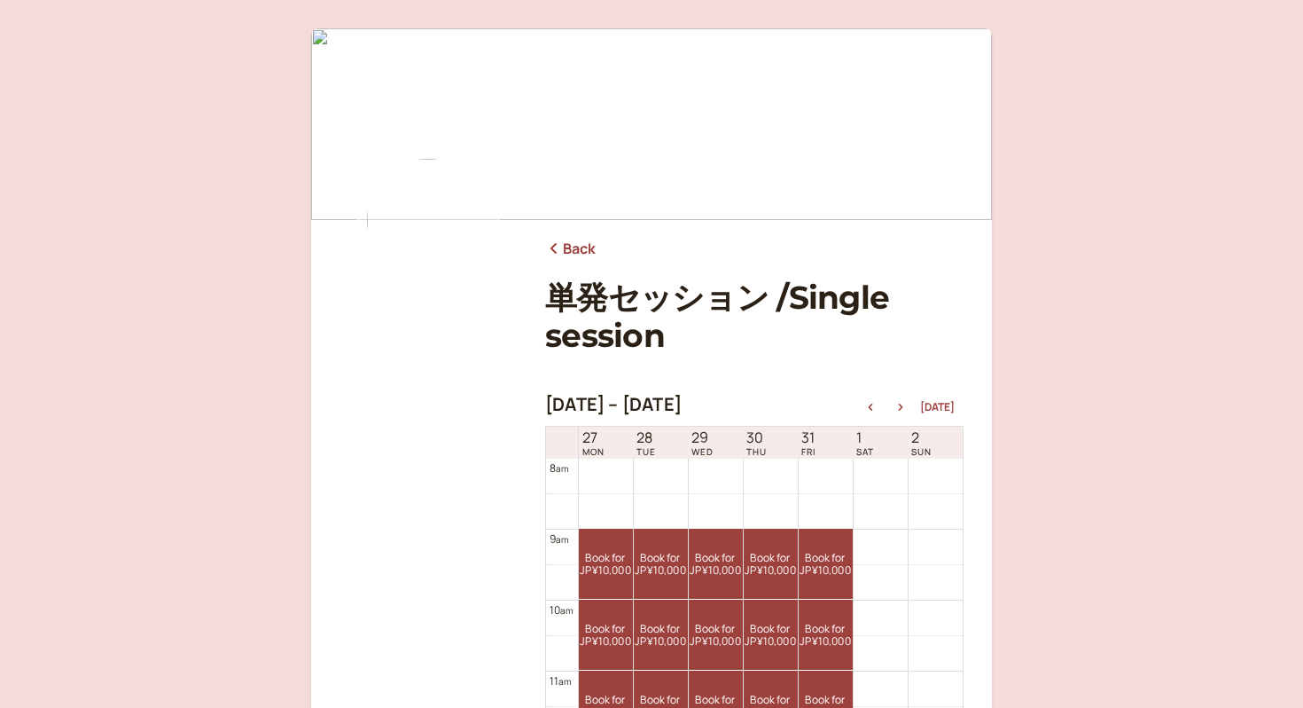
click at [568, 248] on link "Back" at bounding box center [570, 249] width 51 height 23
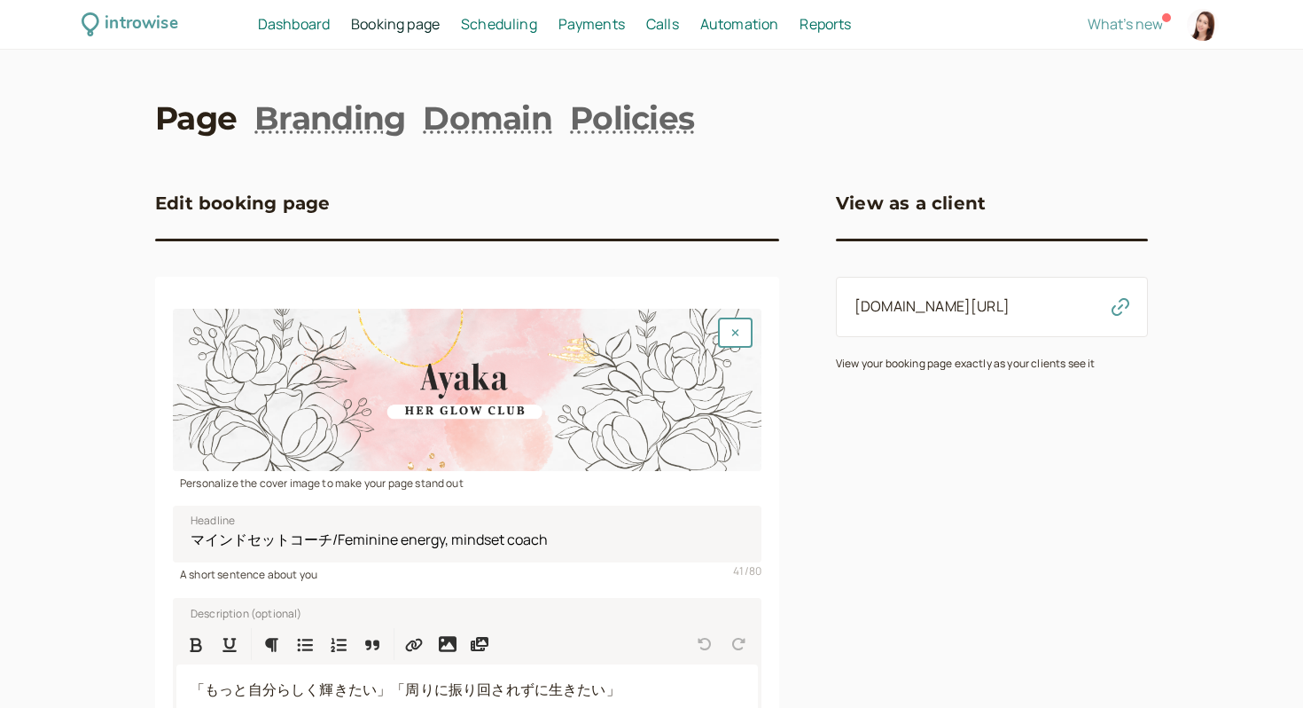
click at [302, 20] on span "Dashboard" at bounding box center [294, 24] width 72 height 20
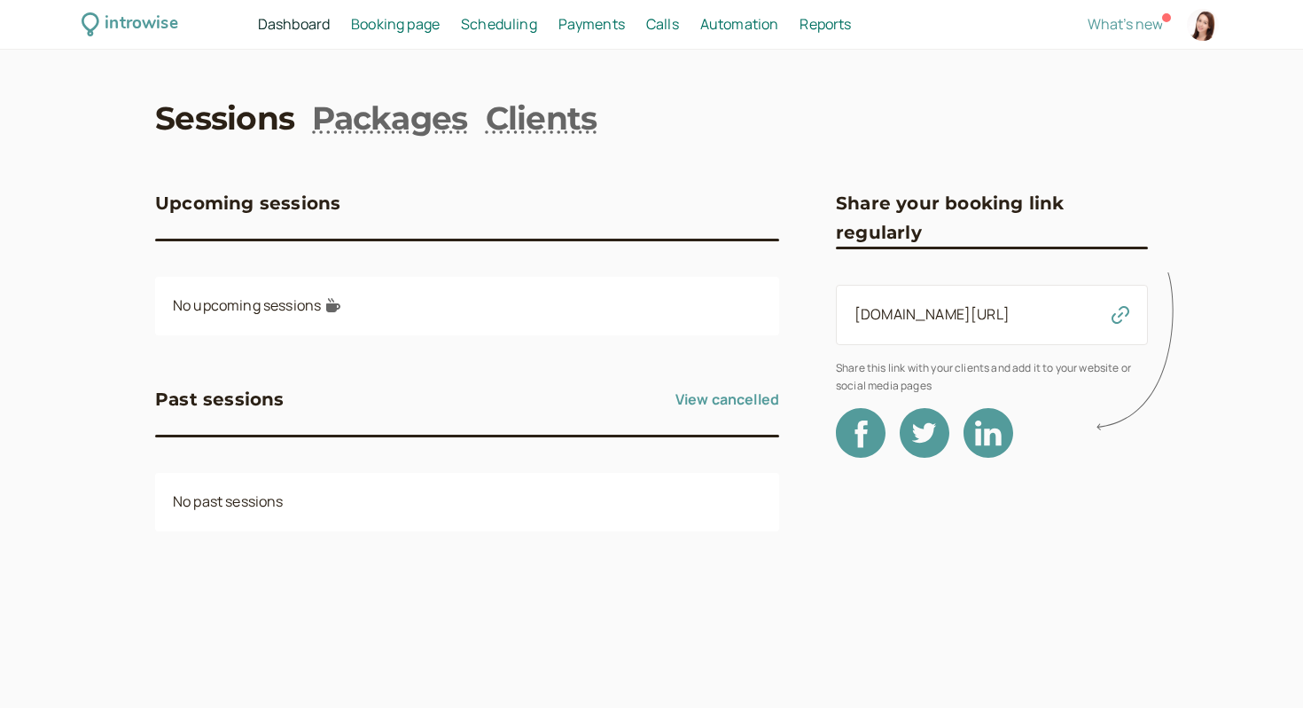
click at [494, 29] on span "Scheduling" at bounding box center [499, 24] width 76 height 20
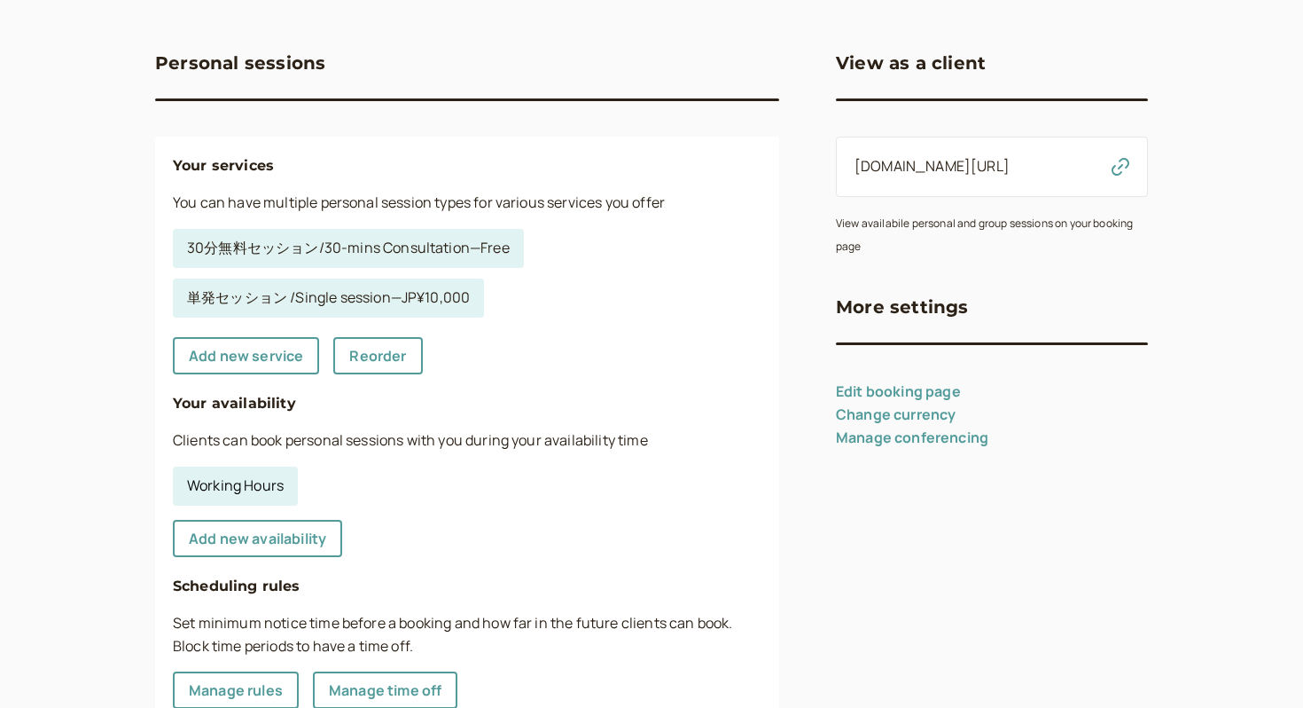
scroll to position [15, 0]
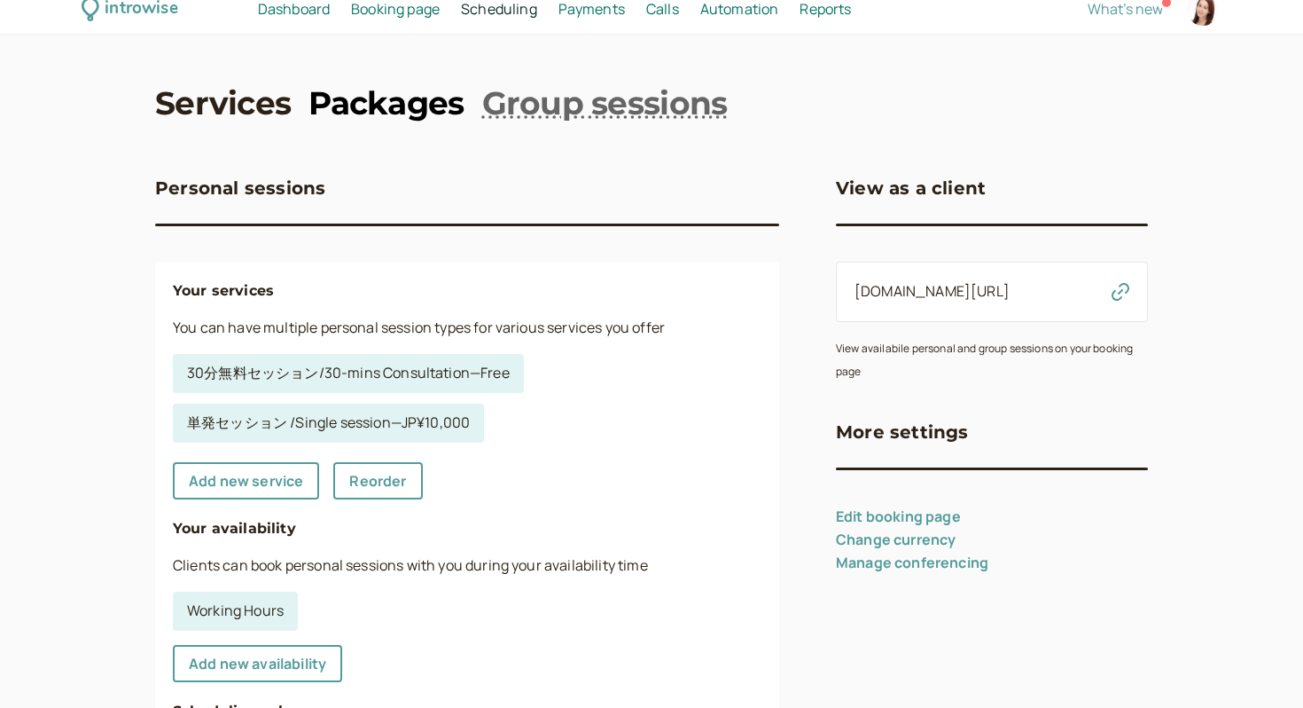
click at [408, 98] on link "Packages" at bounding box center [386, 103] width 155 height 44
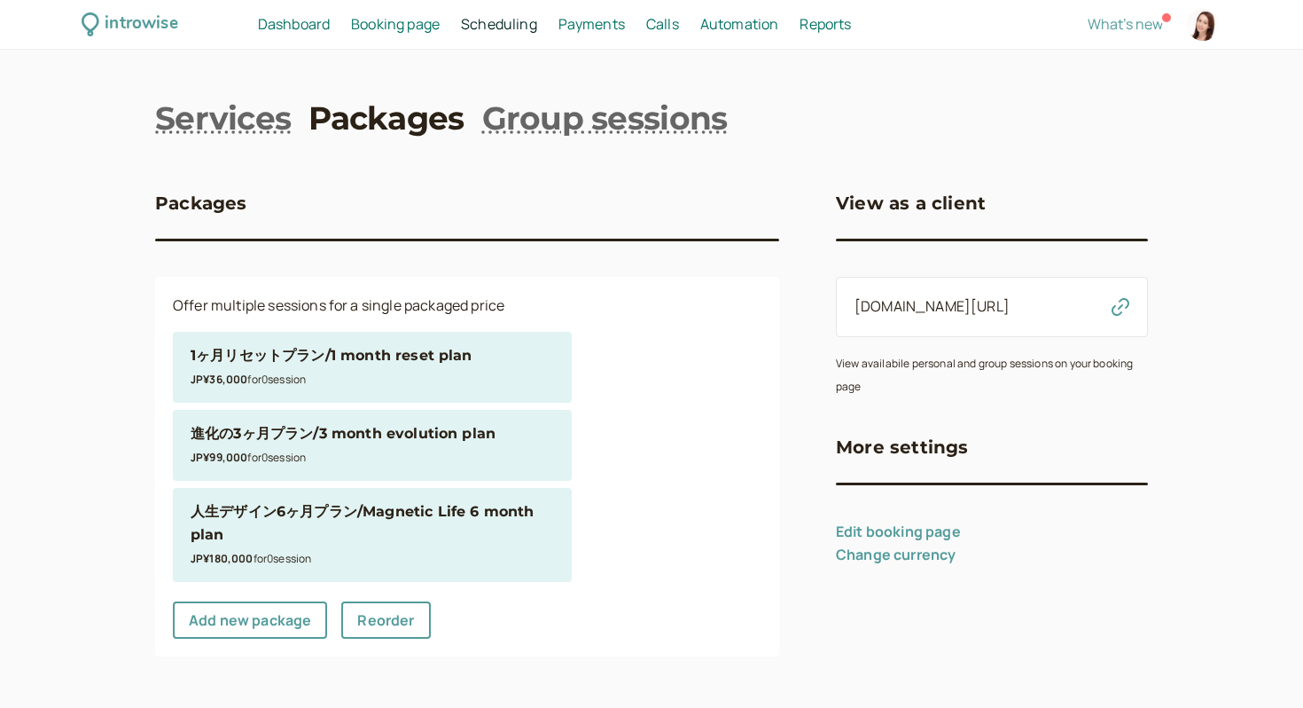
click at [319, 389] on div "JP¥36,000 for 0 session" at bounding box center [373, 378] width 364 height 23
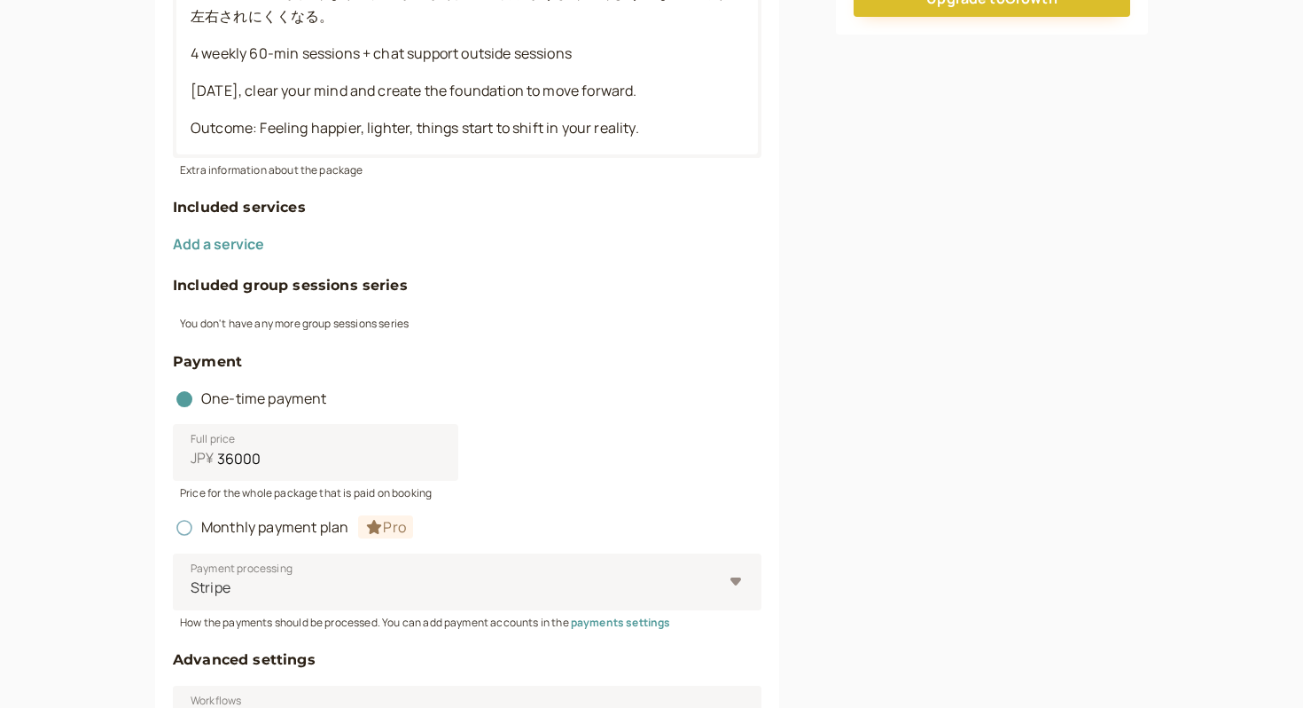
scroll to position [629, 0]
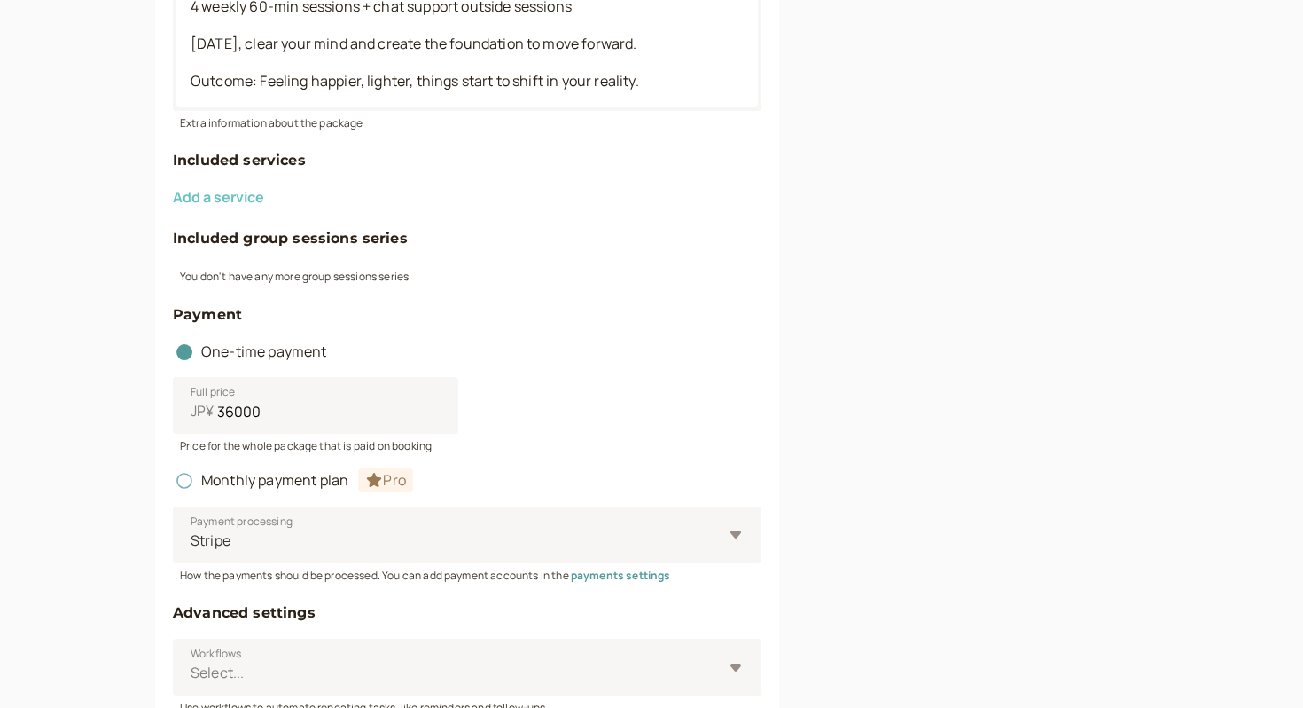
click at [237, 196] on button "Add a service" at bounding box center [218, 197] width 91 height 16
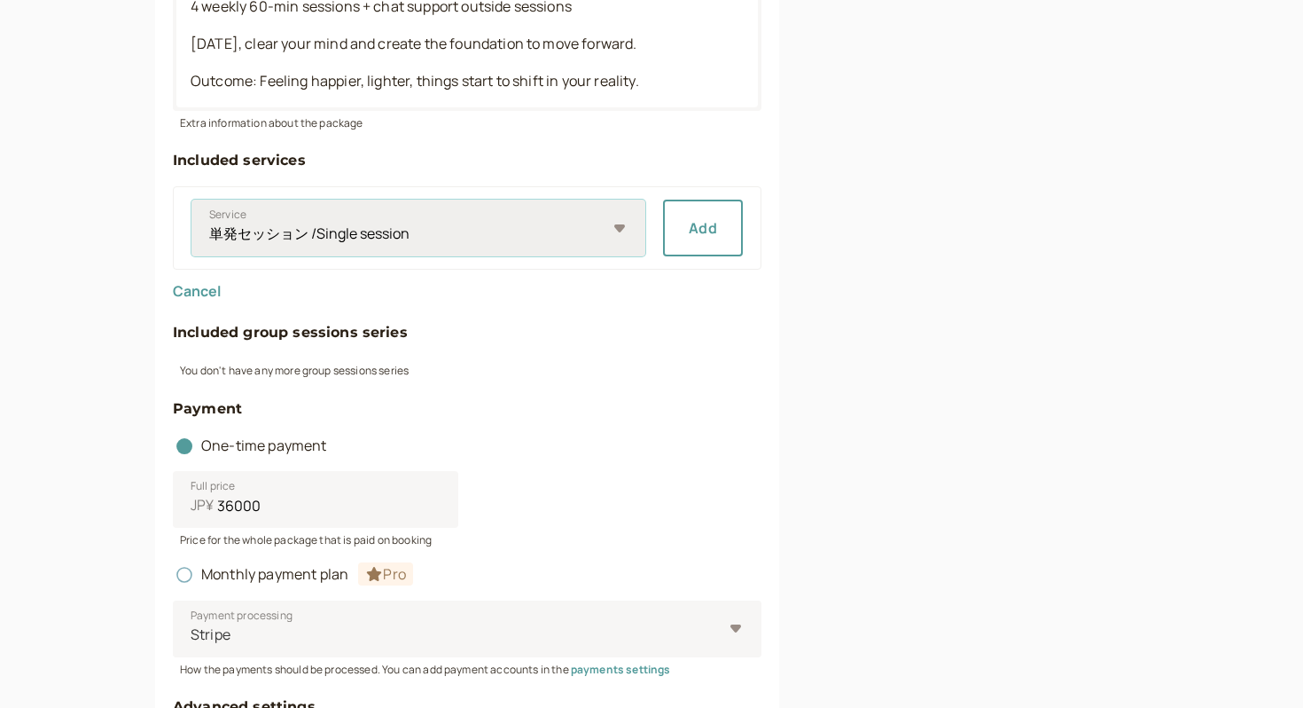
click at [631, 212] on select "単発セッション /Single session 30分無料セッション/30-mins Consultation" at bounding box center [419, 228] width 454 height 57
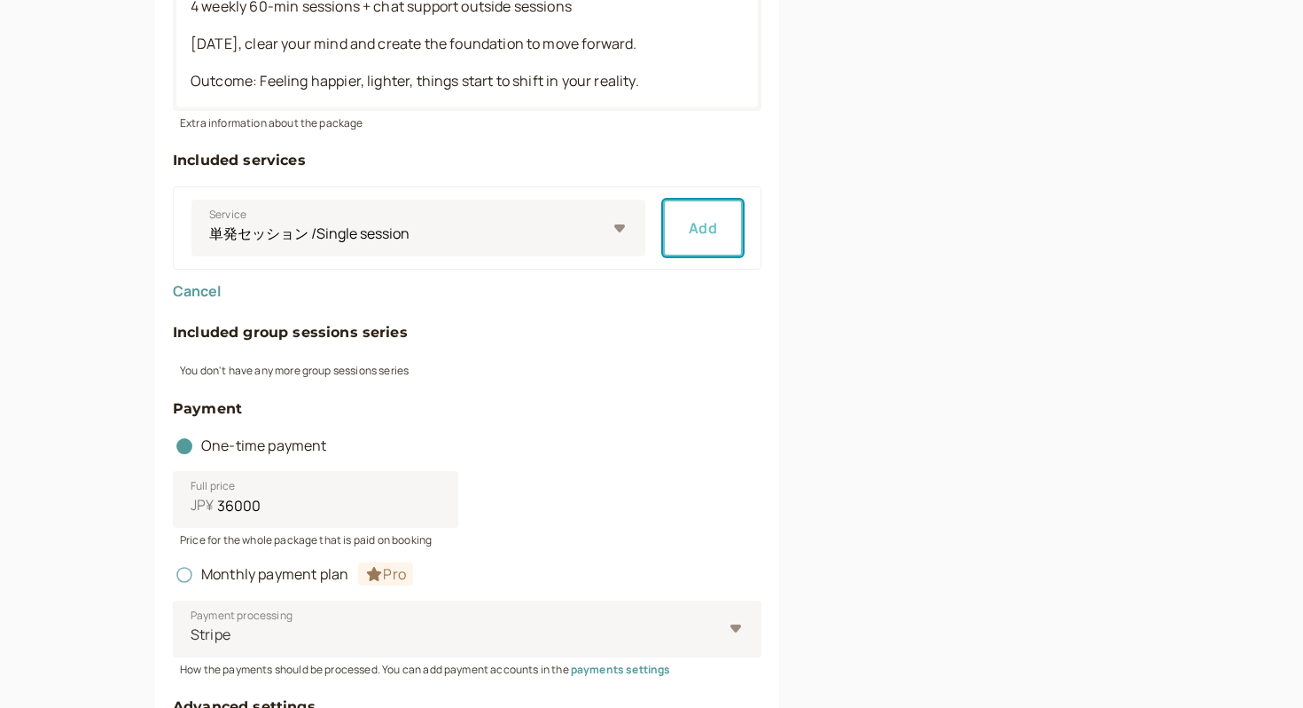
click at [679, 232] on button "Add" at bounding box center [703, 228] width 80 height 57
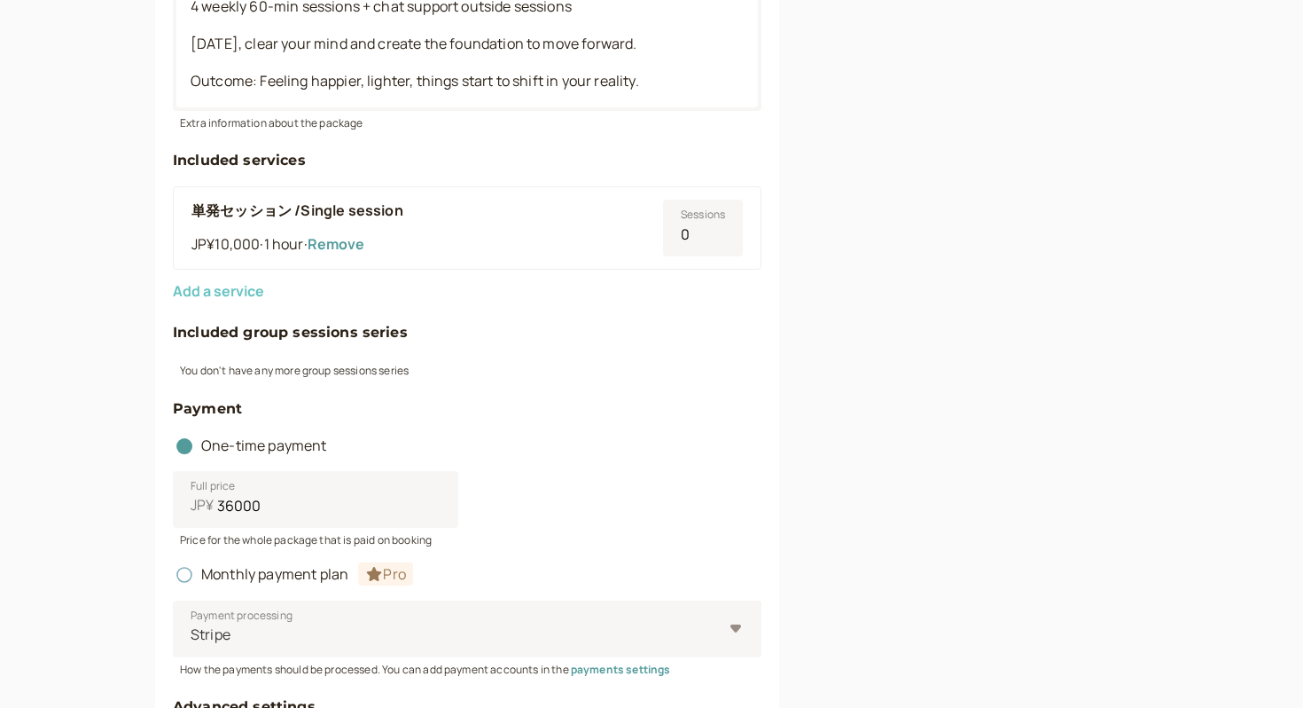
click at [239, 291] on button "Add a service" at bounding box center [218, 291] width 91 height 16
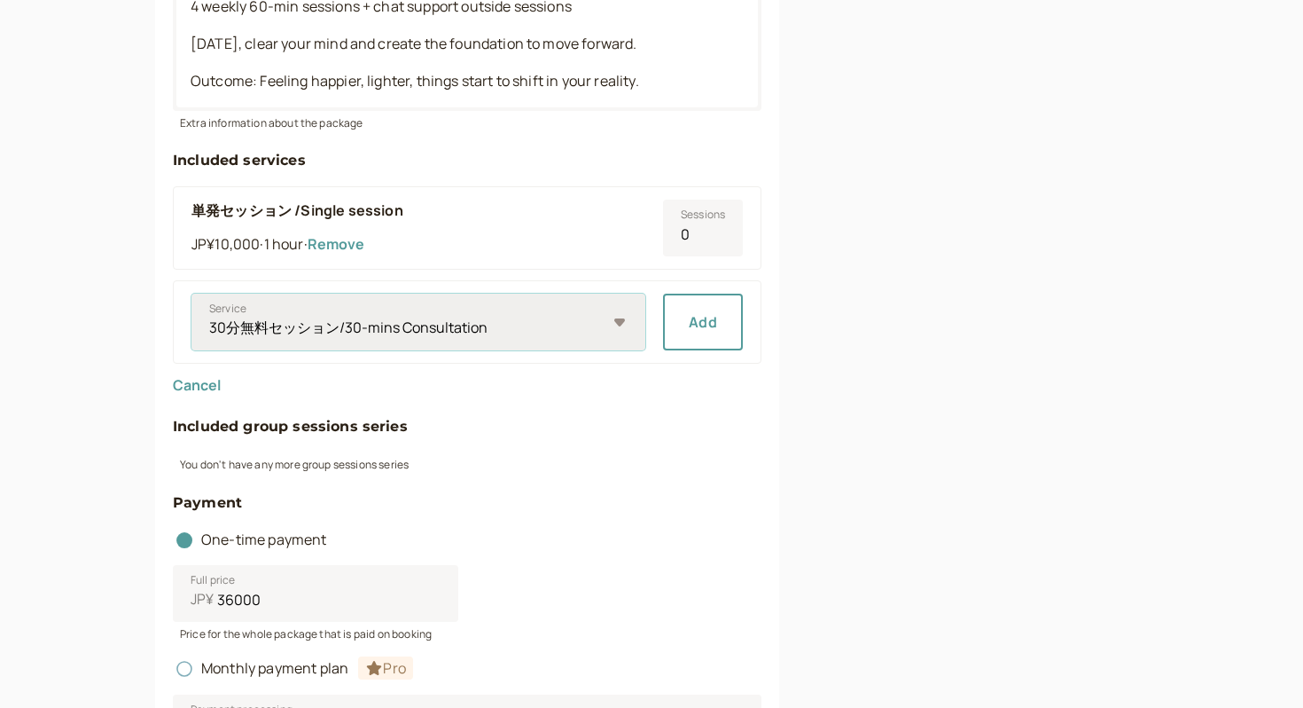
click at [611, 316] on select "30分無料セッション/30-mins Consultation" at bounding box center [419, 322] width 454 height 57
click at [505, 423] on h4 "Included group sessions series" at bounding box center [467, 426] width 589 height 23
click at [697, 244] on input "0" at bounding box center [703, 228] width 80 height 57
type input "4"
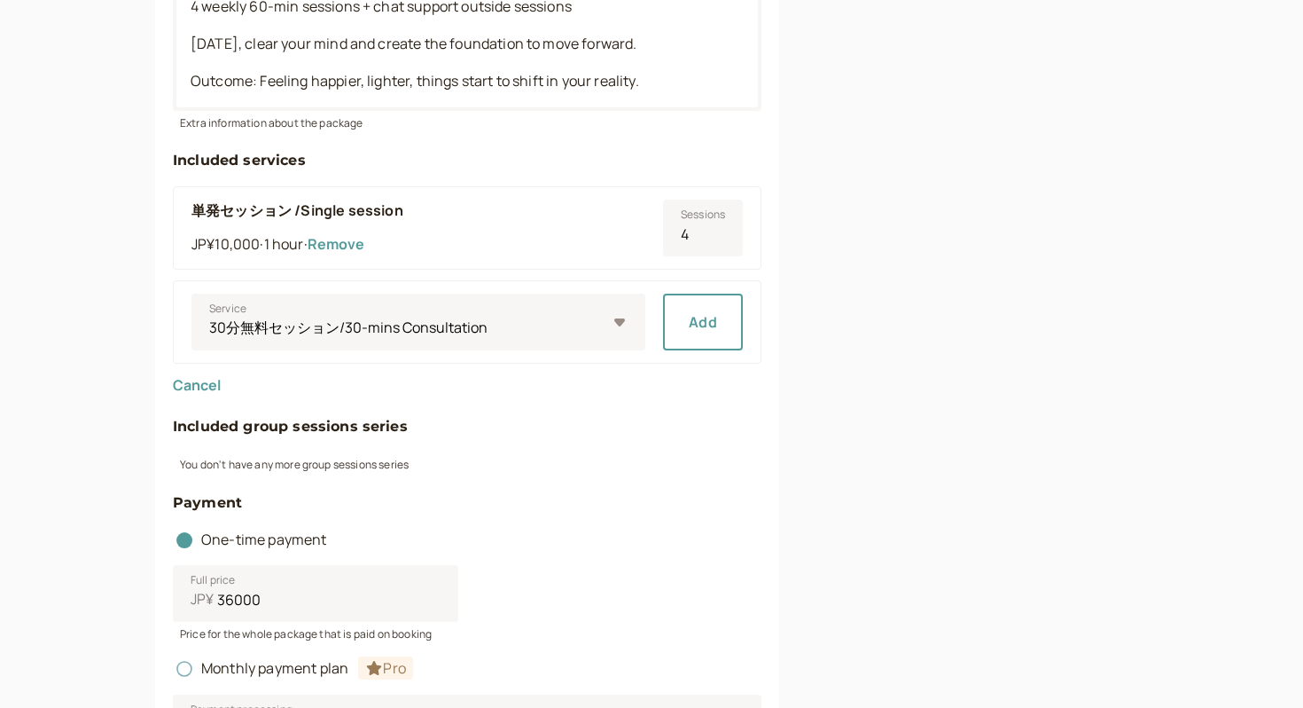
click at [920, 306] on div "Link to this package introwise.com/ayaka-picard/packages/nhw0YssoDQ0o9qKhBXNk T…" at bounding box center [992, 290] width 312 height 1530
click at [656, 450] on div "You don't have any more group sessions series" at bounding box center [467, 455] width 589 height 35
click at [611, 329] on select "30分無料セッション/30-mins Consultation" at bounding box center [419, 322] width 454 height 57
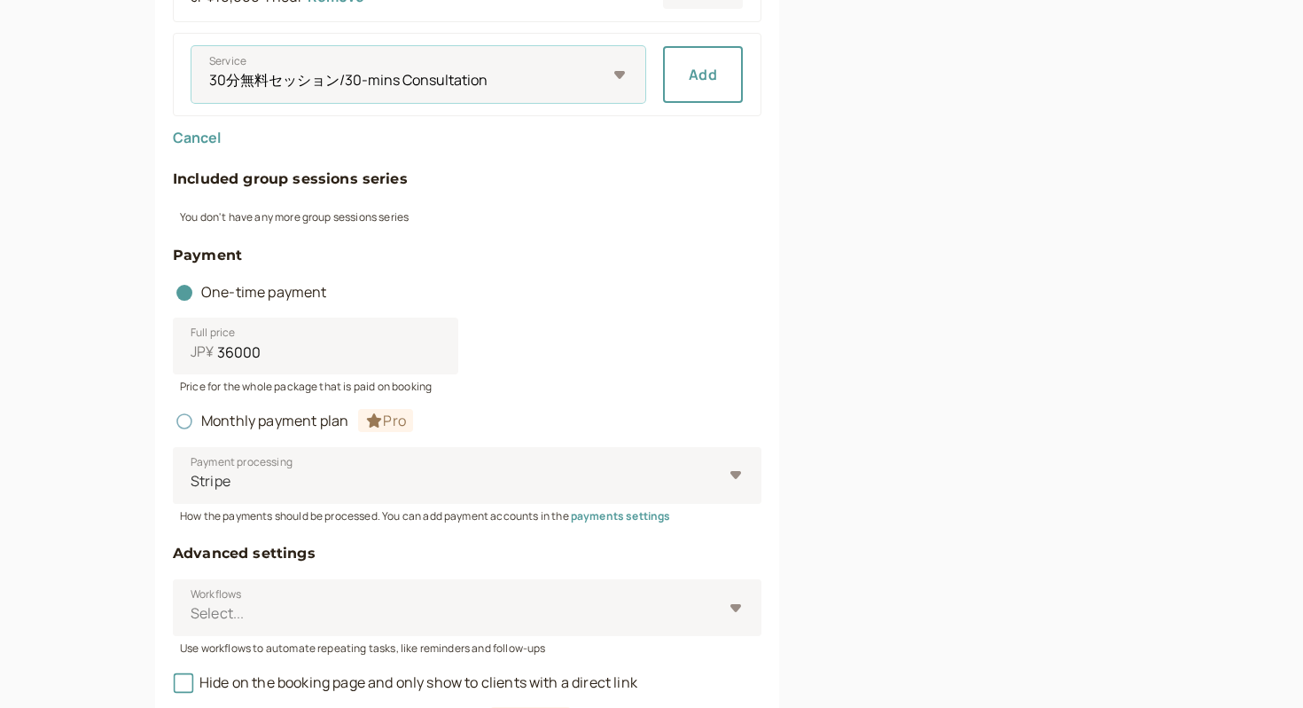
scroll to position [1025, 0]
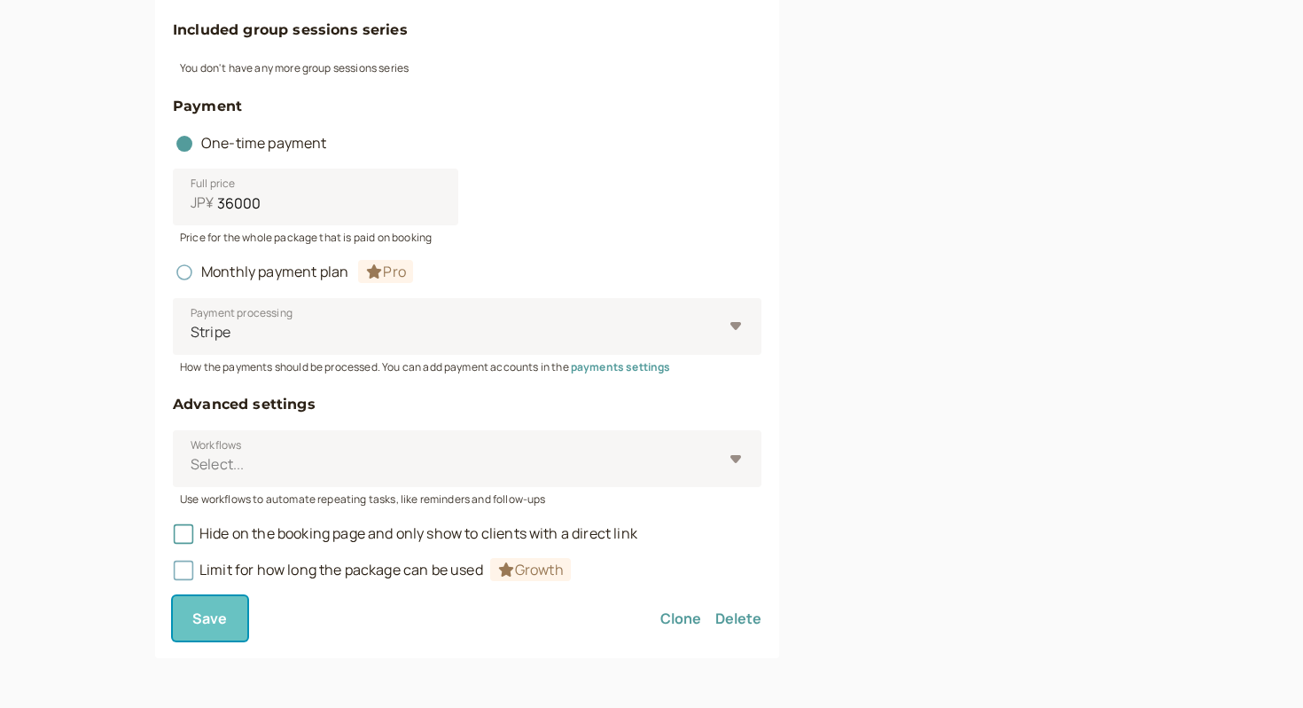
click at [214, 630] on button "Save" at bounding box center [210, 618] width 74 height 44
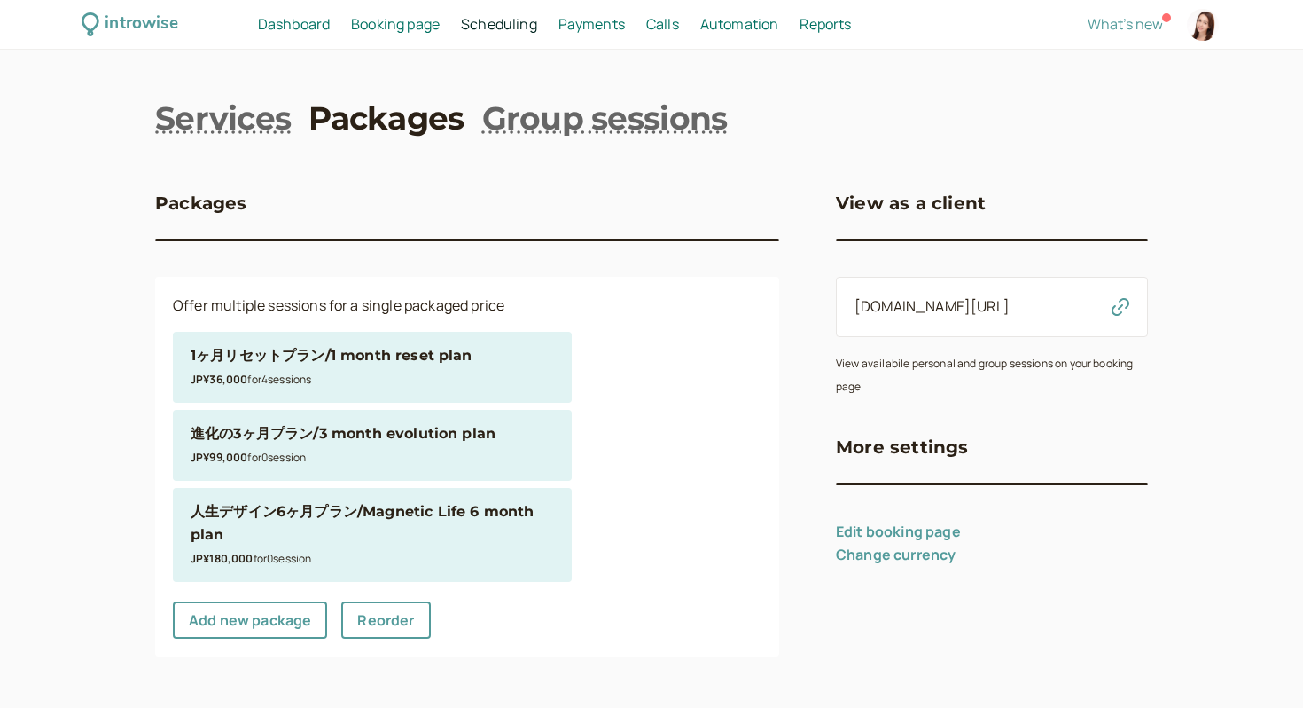
click at [353, 446] on div "JP¥99,000 for 0 session" at bounding box center [373, 456] width 364 height 23
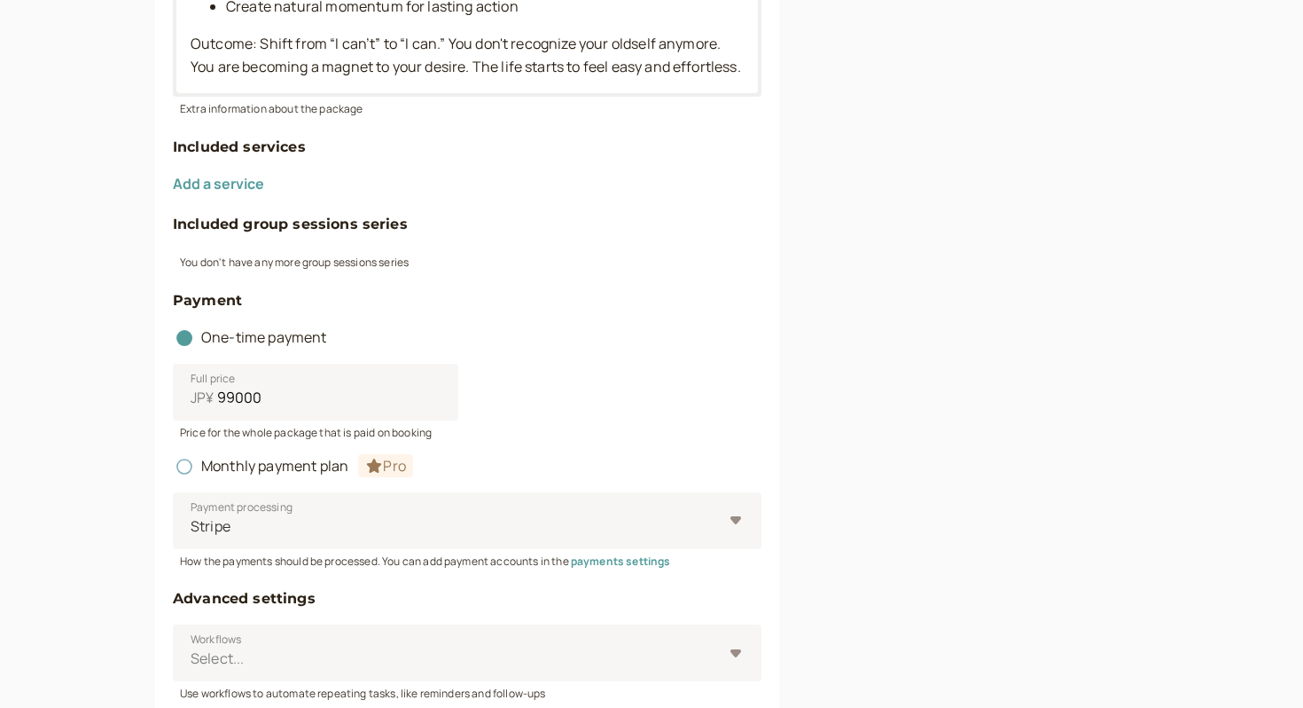
scroll to position [927, 0]
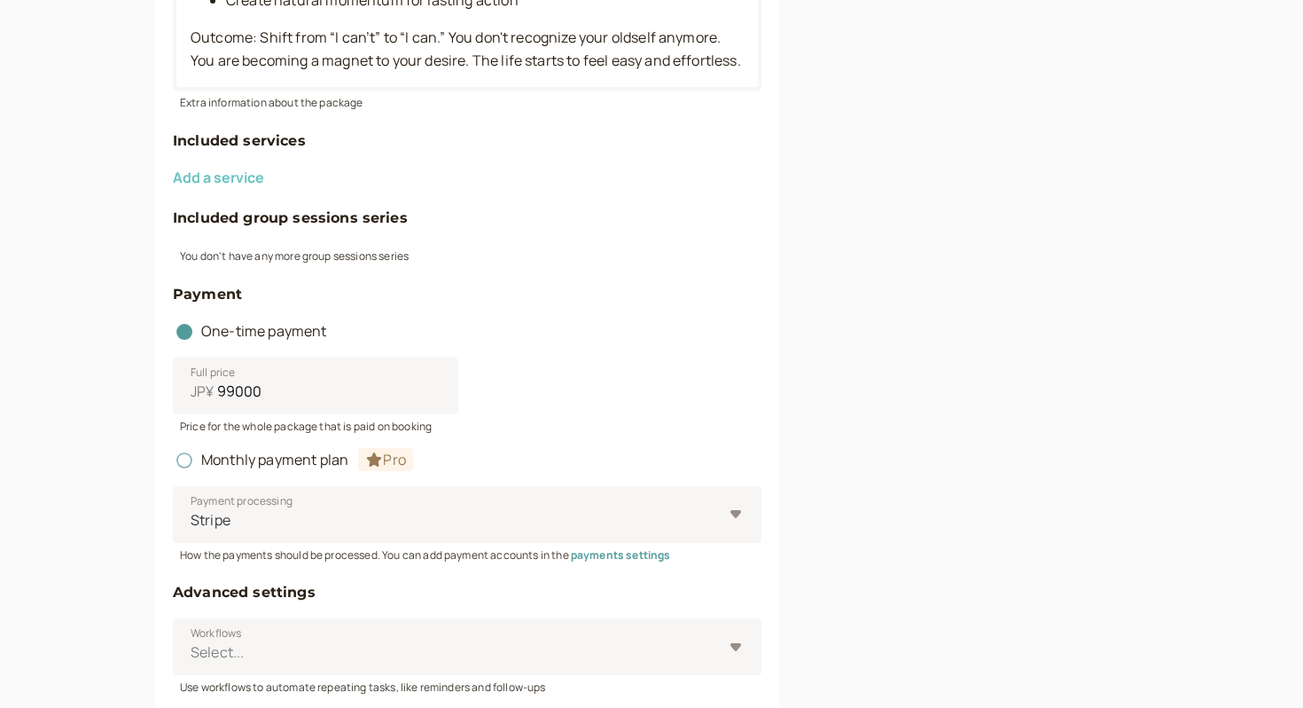
click at [250, 185] on button "Add a service" at bounding box center [218, 177] width 91 height 16
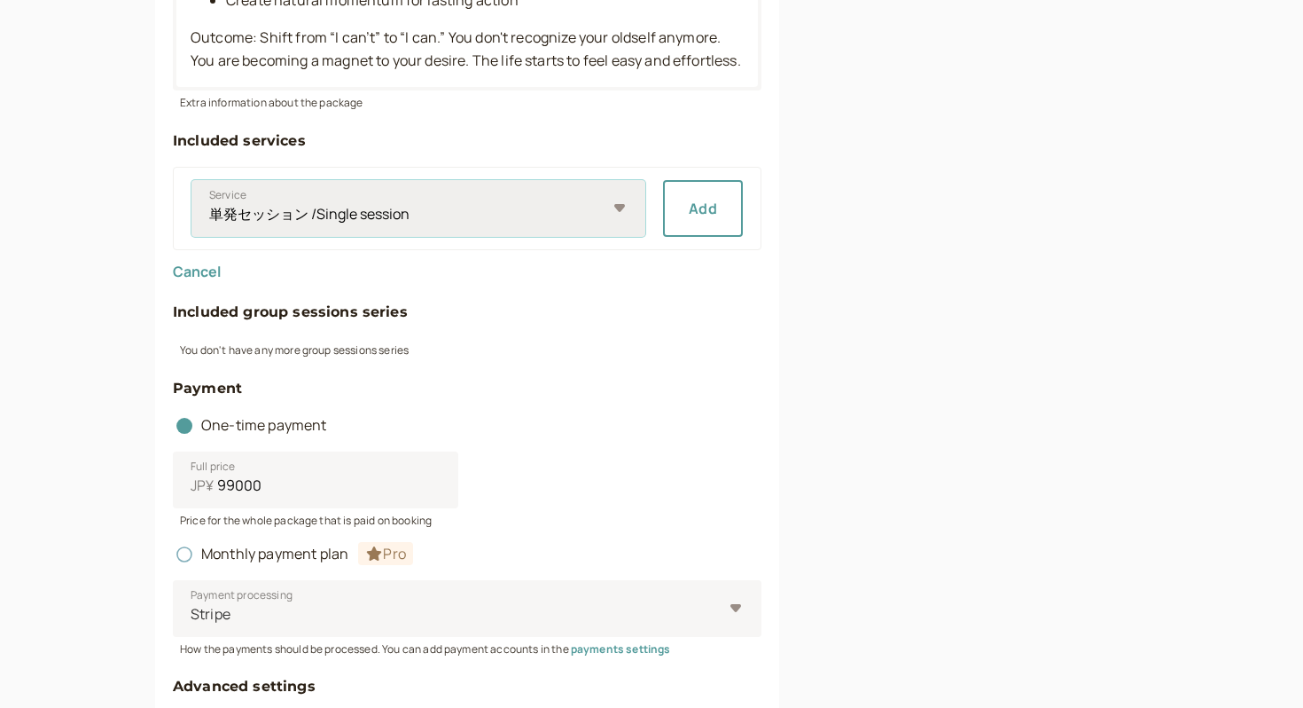
click at [389, 237] on select "単発セッション /Single session 30分無料セッション/30-mins Consultation" at bounding box center [419, 208] width 454 height 57
click at [696, 237] on button "Add" at bounding box center [703, 208] width 80 height 57
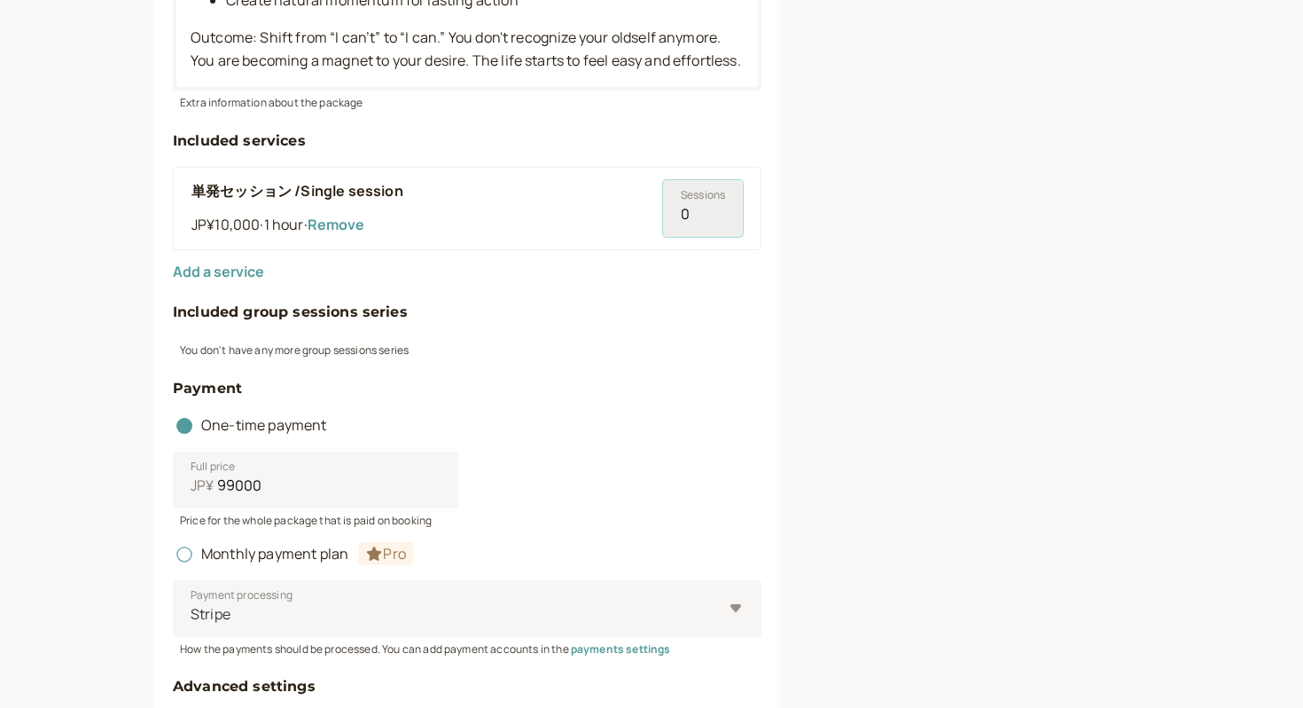
click at [692, 235] on input "0" at bounding box center [703, 208] width 80 height 57
type input "12"
click at [536, 389] on form "Package title 進化の3ヶ月プラン/3 month evolution plan 32 / 60 Description (optional) 価…" at bounding box center [467, 145] width 589 height 1554
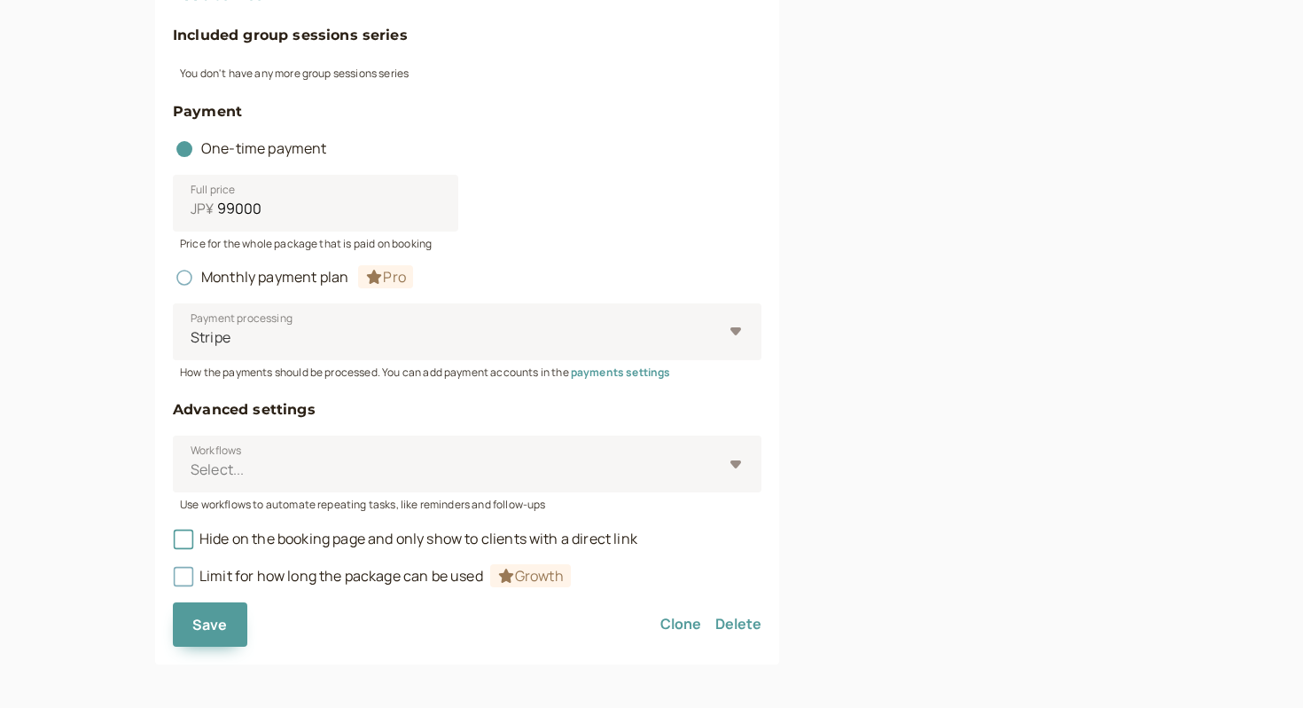
scroll to position [1232, 0]
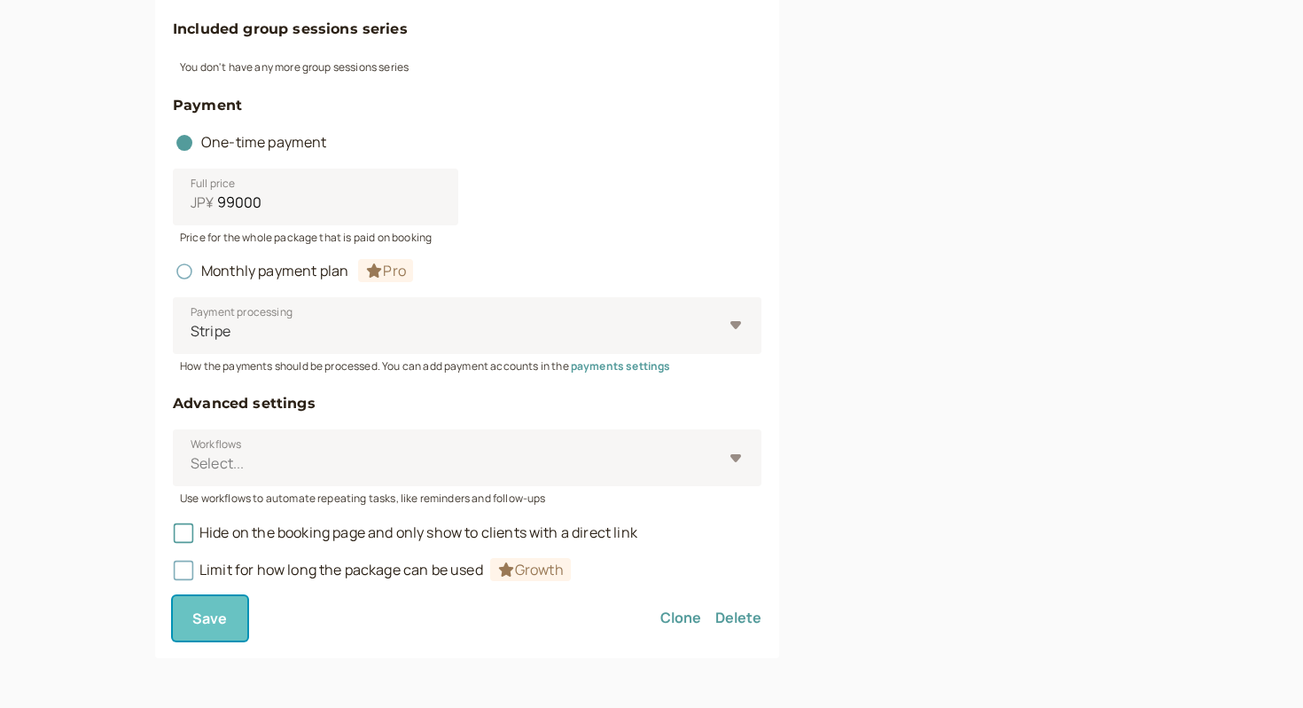
click at [218, 607] on button "Save" at bounding box center [210, 618] width 74 height 44
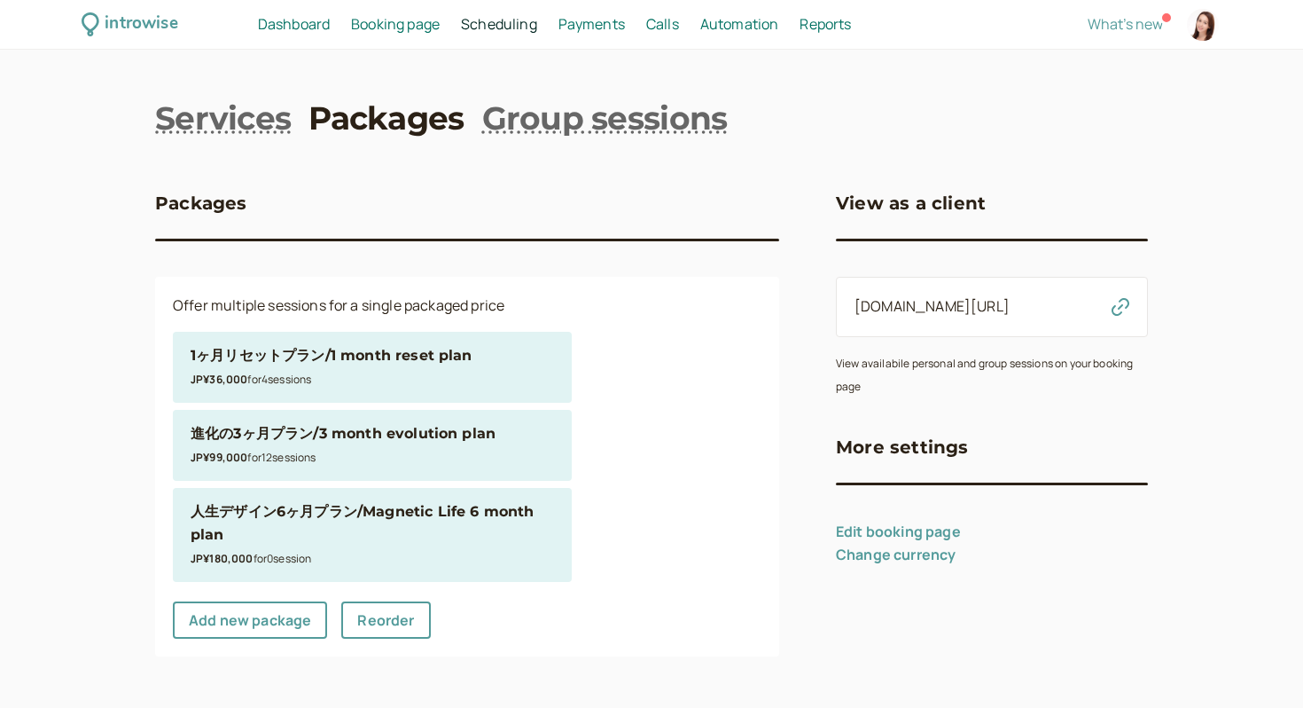
click at [353, 522] on div "人生デザイン6ヶ月プラン/Magnetic Life 6 month plan" at bounding box center [373, 523] width 364 height 46
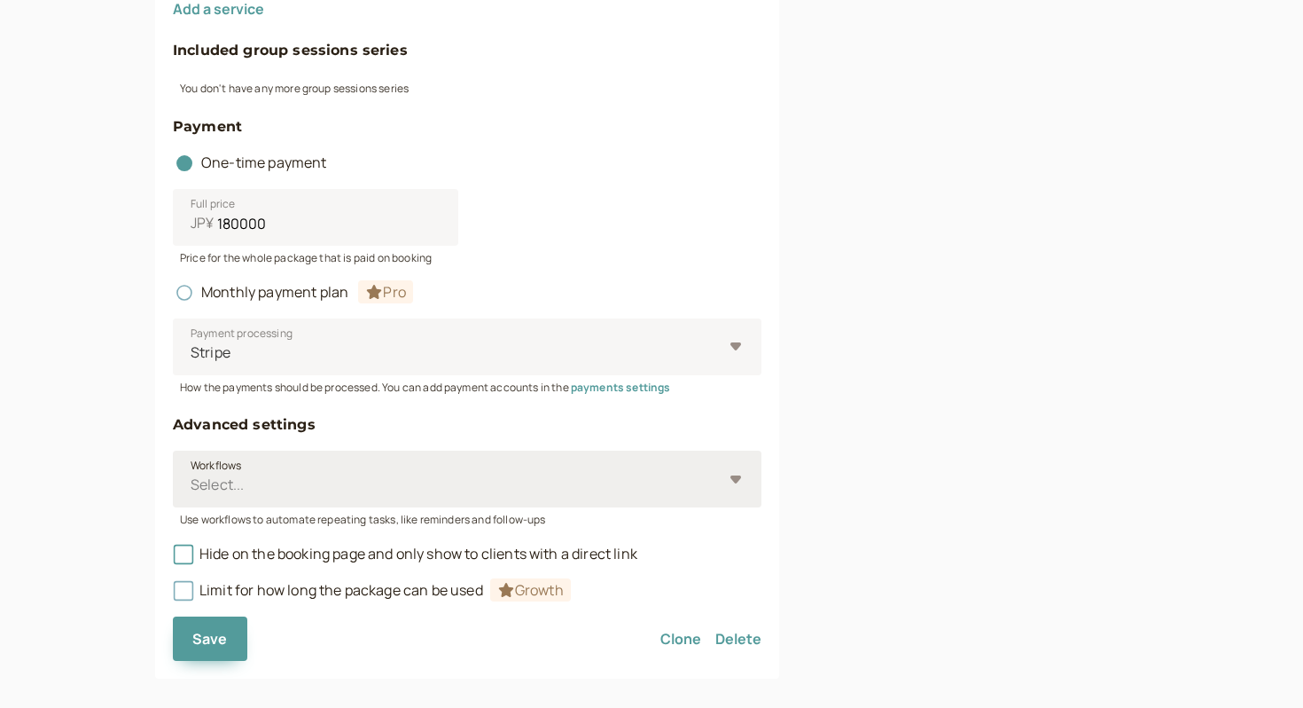
scroll to position [1161, 0]
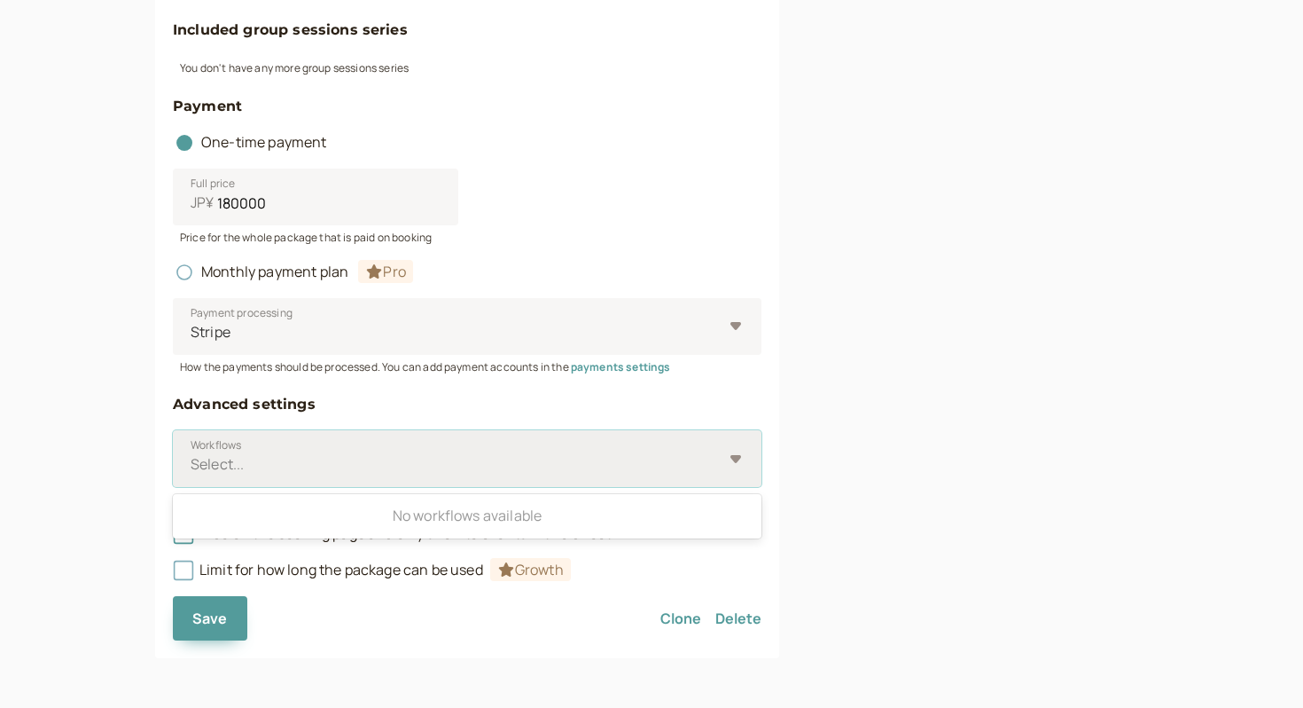
click at [281, 466] on div at bounding box center [456, 464] width 534 height 24
click at [192, 466] on input "Workflows Use Up and Down to choose options, press Enter to select the currentl…" at bounding box center [190, 464] width 3 height 20
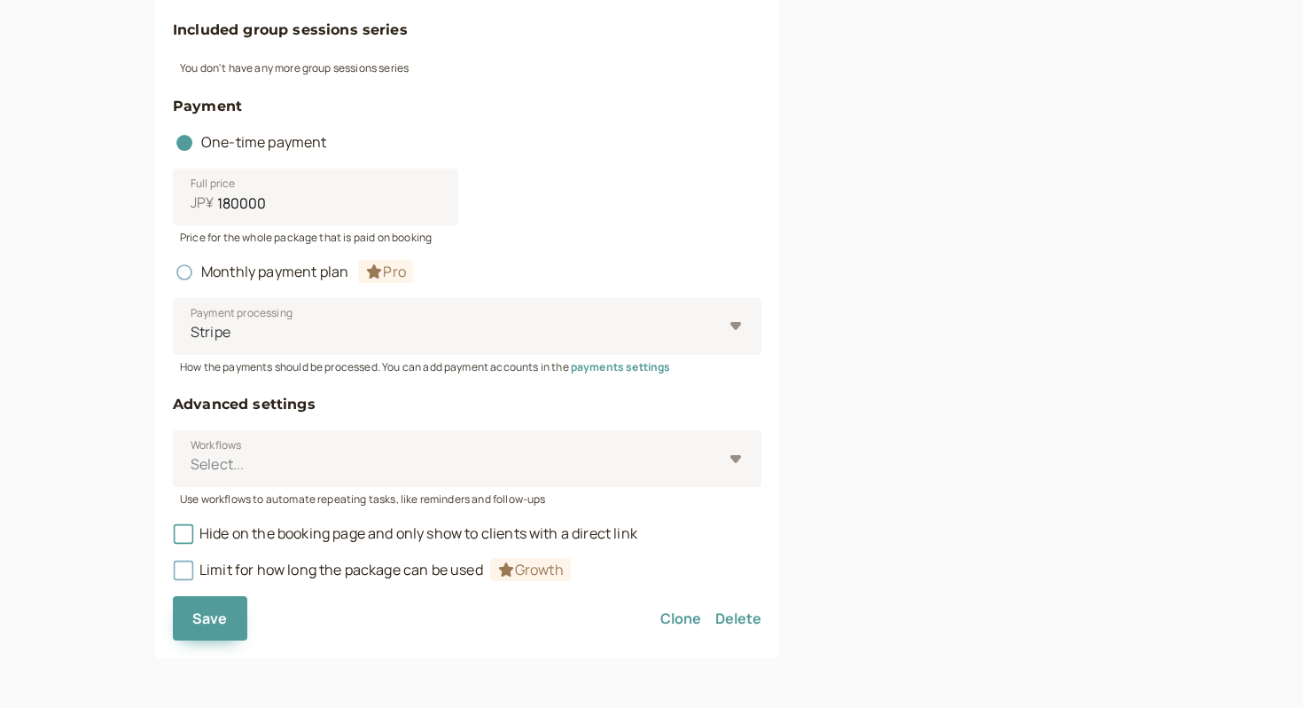
click at [623, 248] on div "Monthly payment plan Pro" at bounding box center [467, 265] width 589 height 37
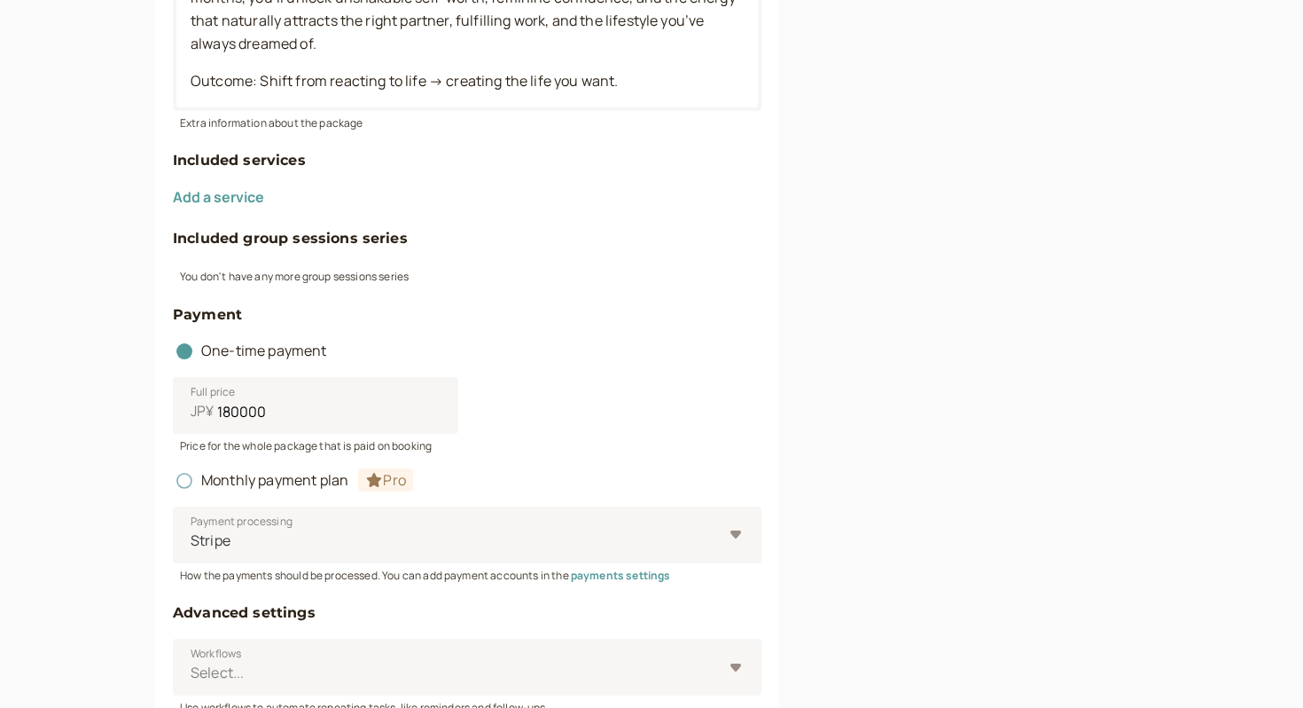
scroll to position [946, 0]
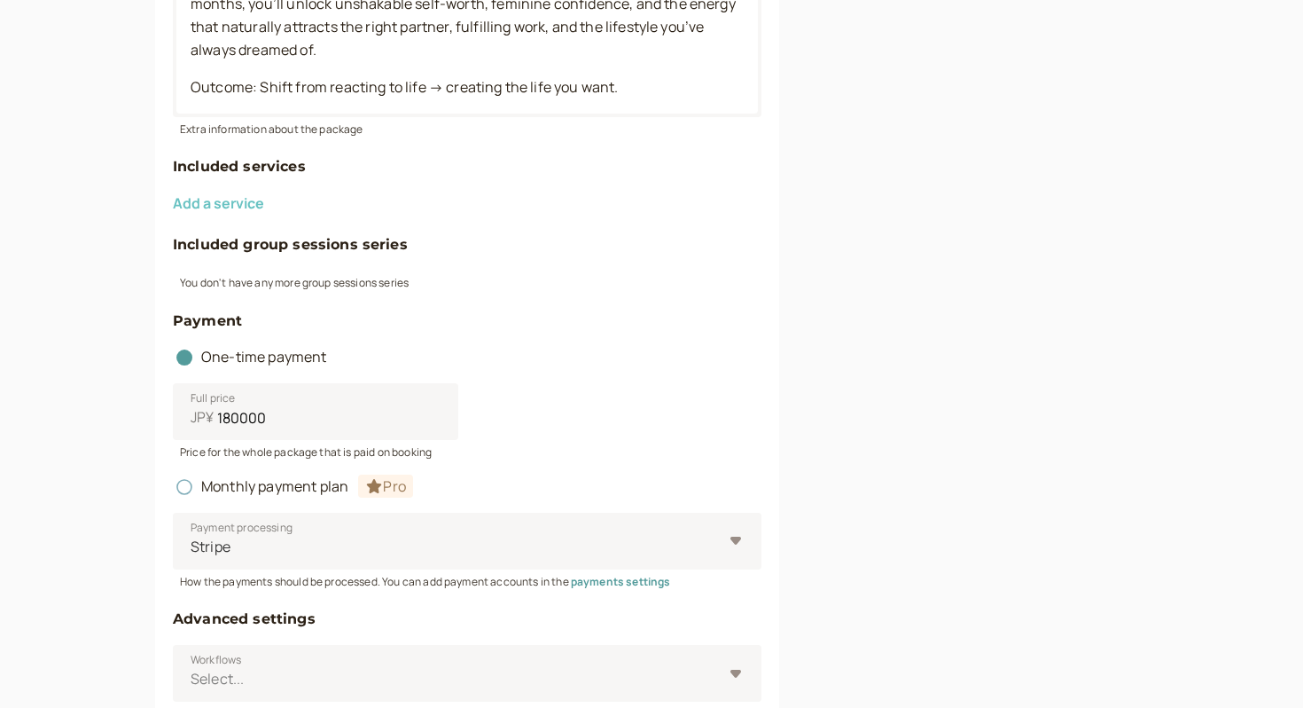
click at [207, 205] on button "Add a service" at bounding box center [218, 203] width 91 height 16
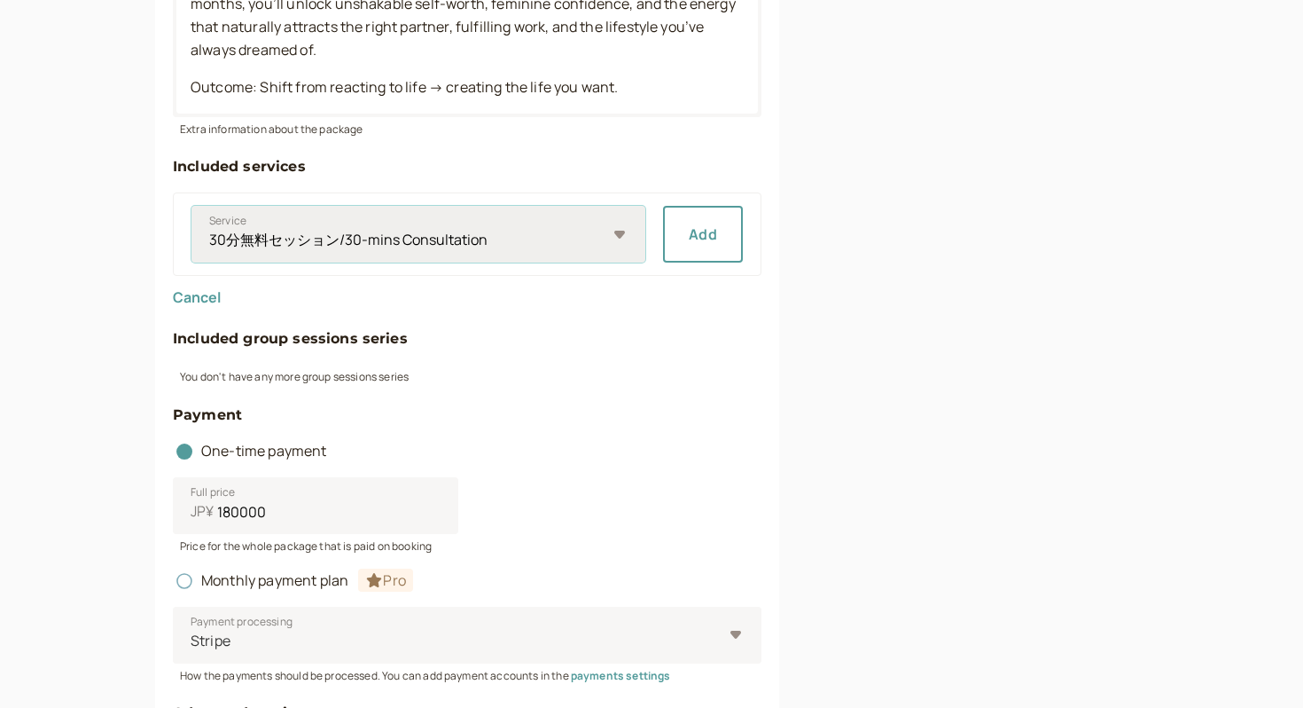
click at [635, 223] on select "30分無料セッション/30-mins Consultation 単発セッション /Single session" at bounding box center [419, 234] width 454 height 57
select select "47d72bb60e"
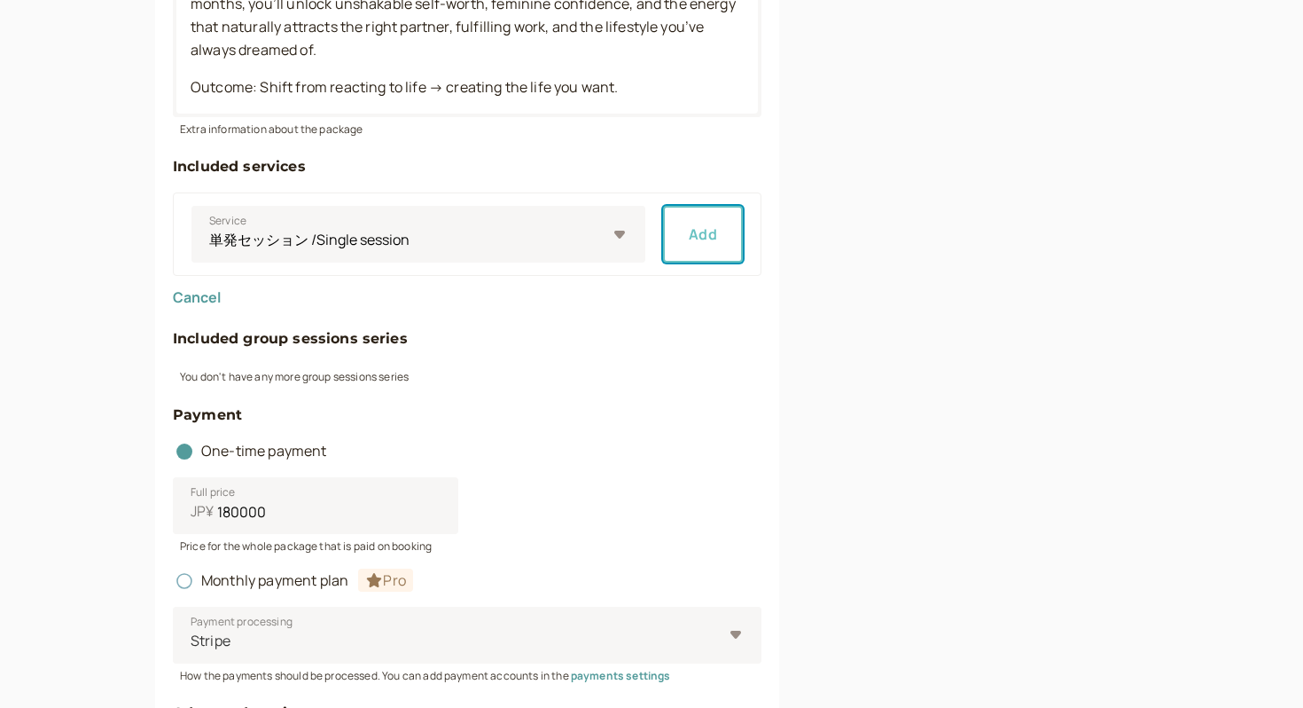
click at [729, 223] on button "Add" at bounding box center [703, 234] width 80 height 57
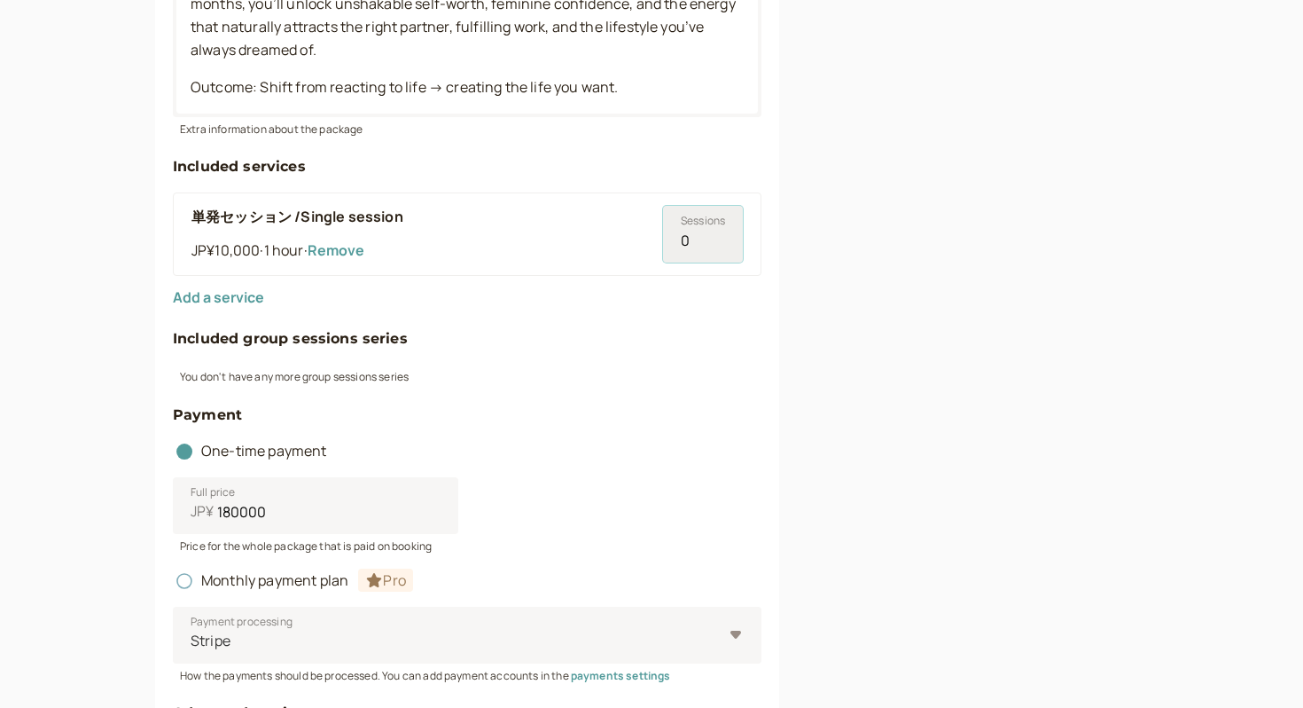
click at [696, 242] on input "0" at bounding box center [703, 234] width 80 height 57
type input "24"
click at [650, 384] on div "You don't have any more group sessions series" at bounding box center [467, 374] width 589 height 20
click at [453, 355] on div "You don't have any more group sessions series" at bounding box center [467, 367] width 589 height 35
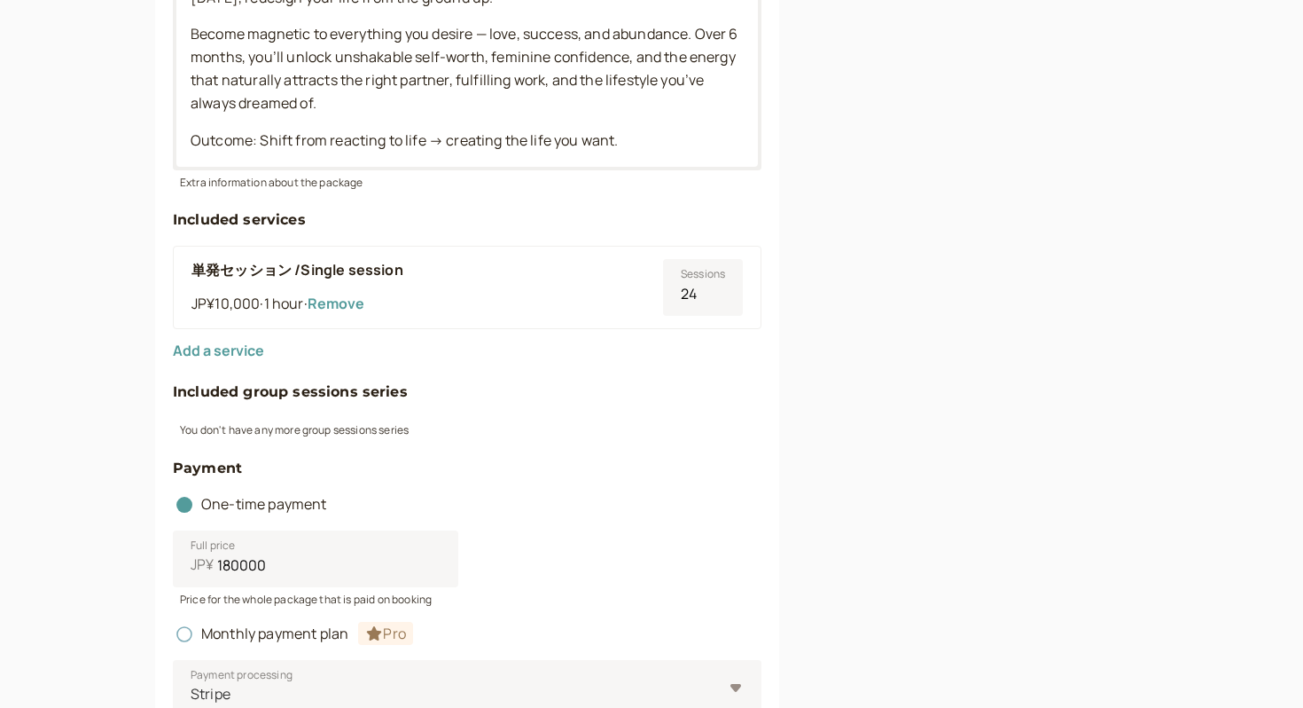
scroll to position [1255, 0]
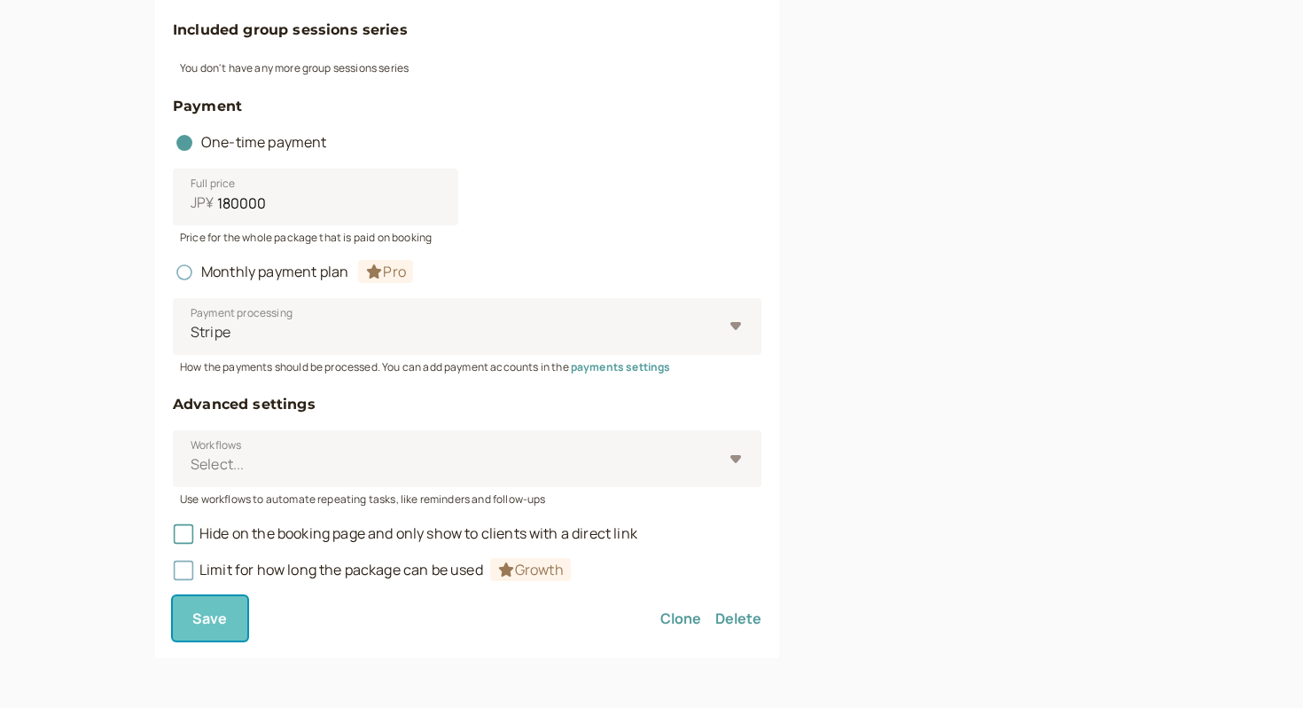
click at [229, 610] on button "Save" at bounding box center [210, 618] width 74 height 44
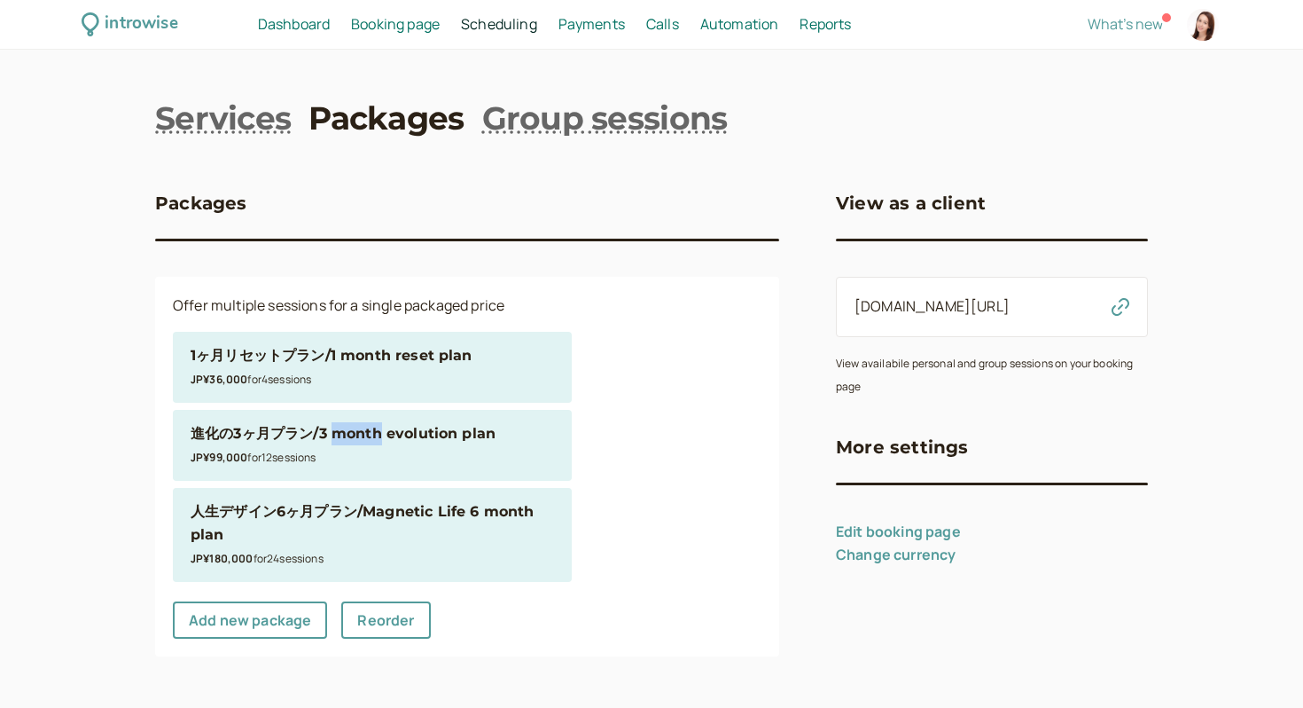
click at [380, 14] on span "Booking page" at bounding box center [395, 24] width 89 height 20
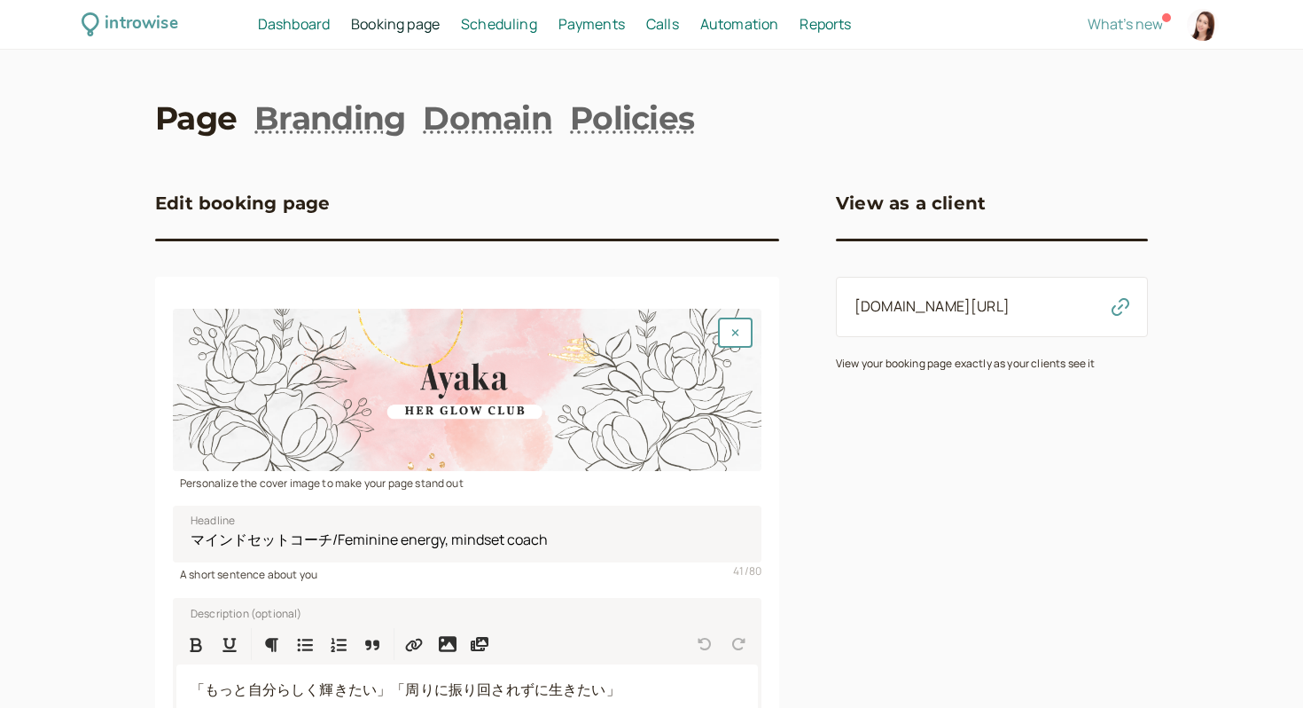
click at [1112, 299] on icon "button" at bounding box center [1121, 307] width 18 height 18
click at [1009, 290] on div "introwise.com/ayaka-picard Copied to clipboard!" at bounding box center [992, 307] width 312 height 60
click at [998, 303] on link "introwise.com/ayaka-picard" at bounding box center [932, 306] width 155 height 20
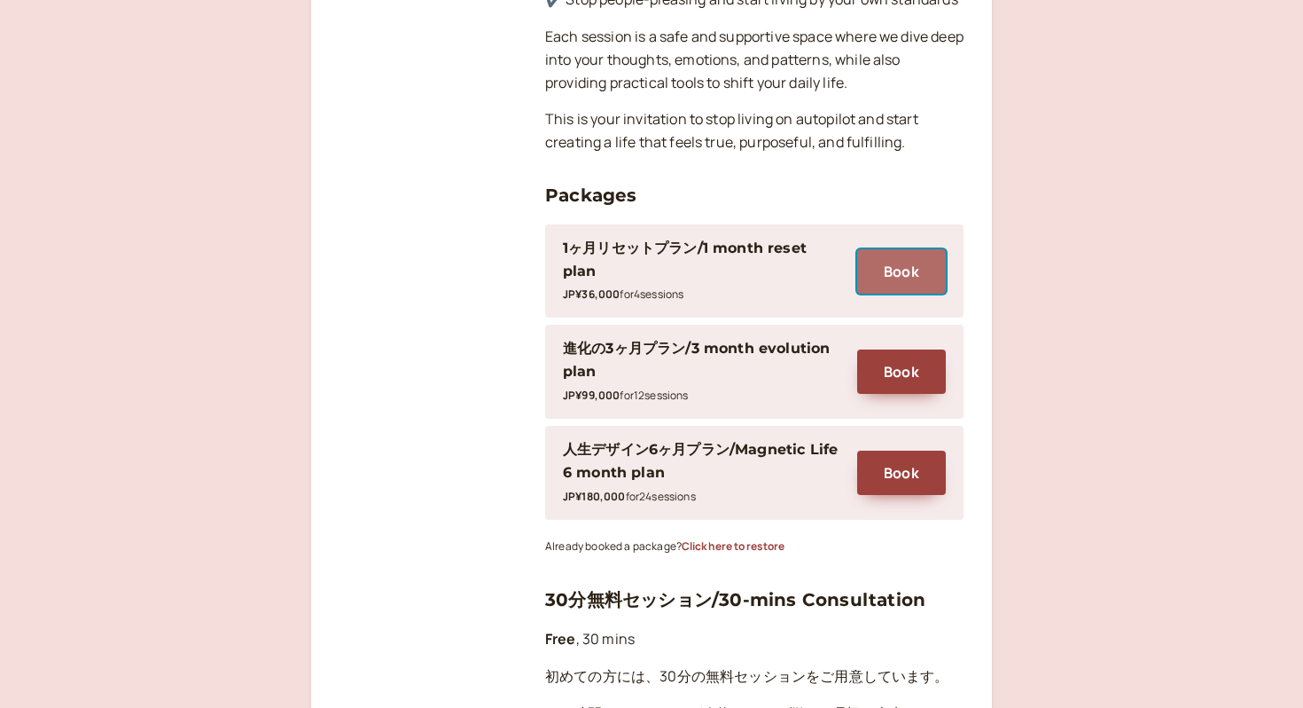
click at [901, 249] on button "Book" at bounding box center [901, 271] width 89 height 44
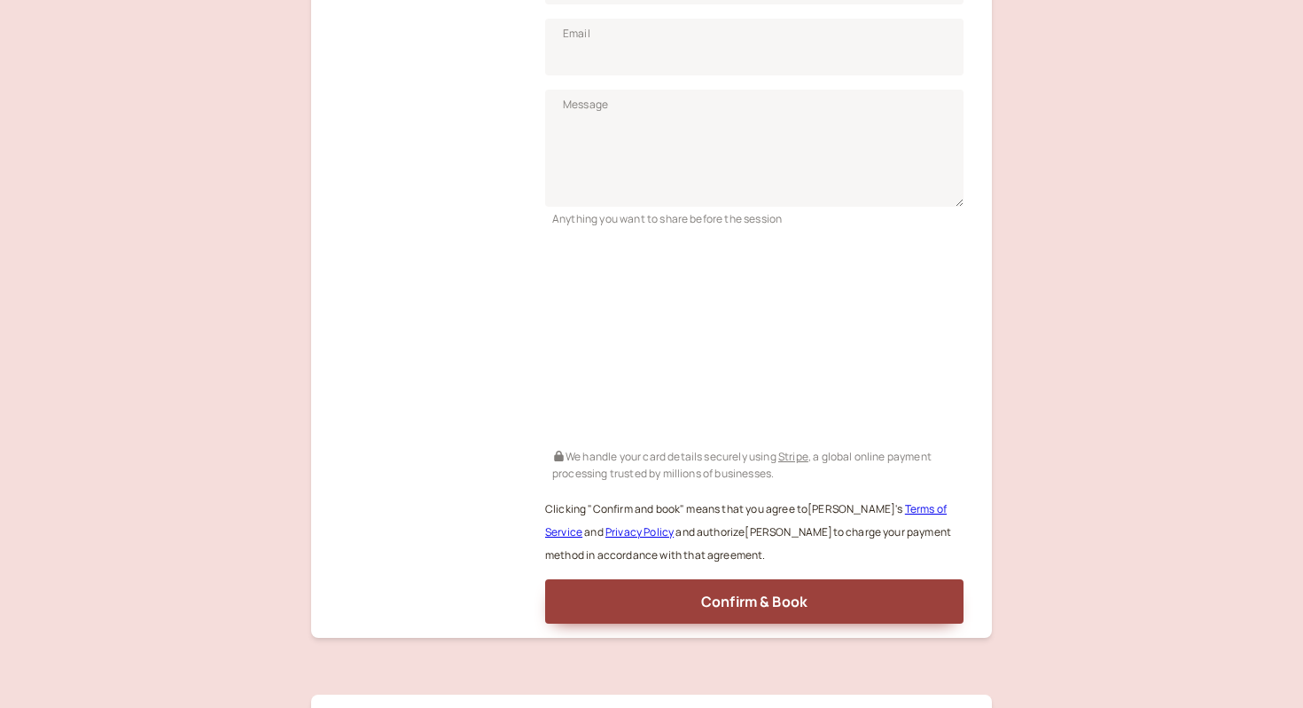
scroll to position [535, 0]
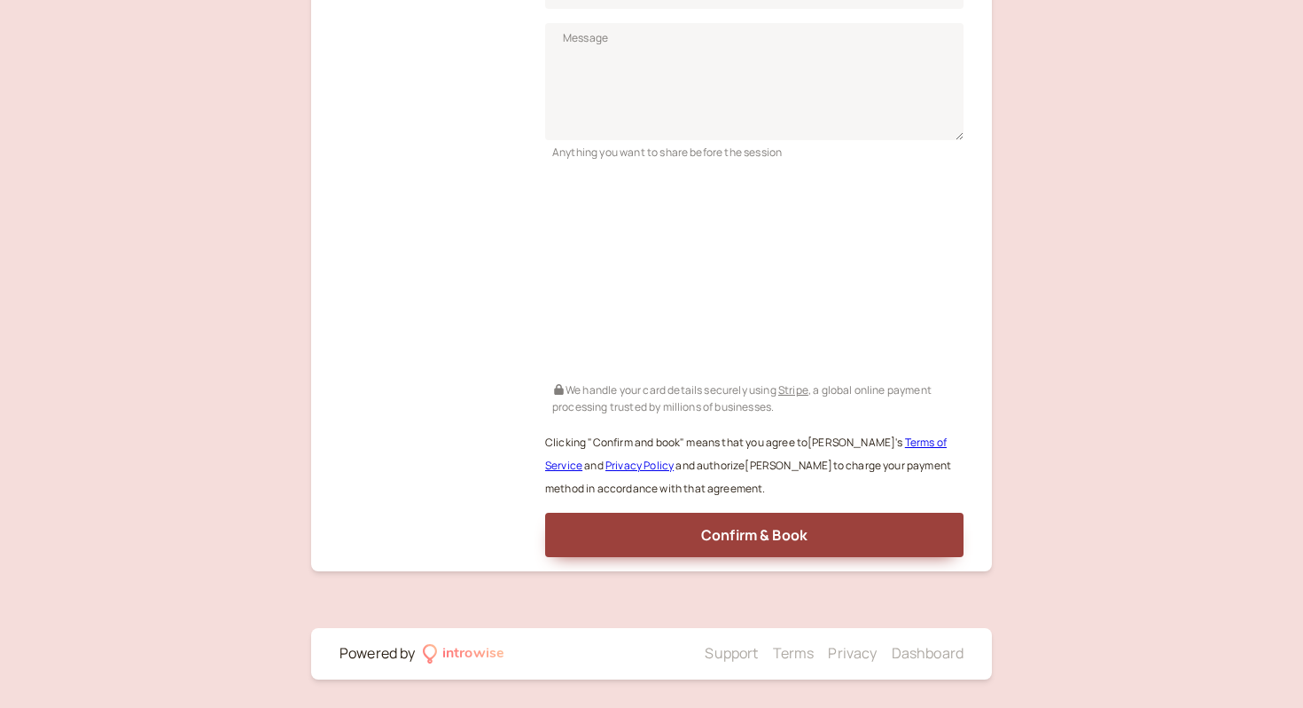
click at [461, 319] on div "1ヶ月リセットプラン/1 month reset plan with Ayaka Picard JP¥36,000" at bounding box center [428, 156] width 177 height 801
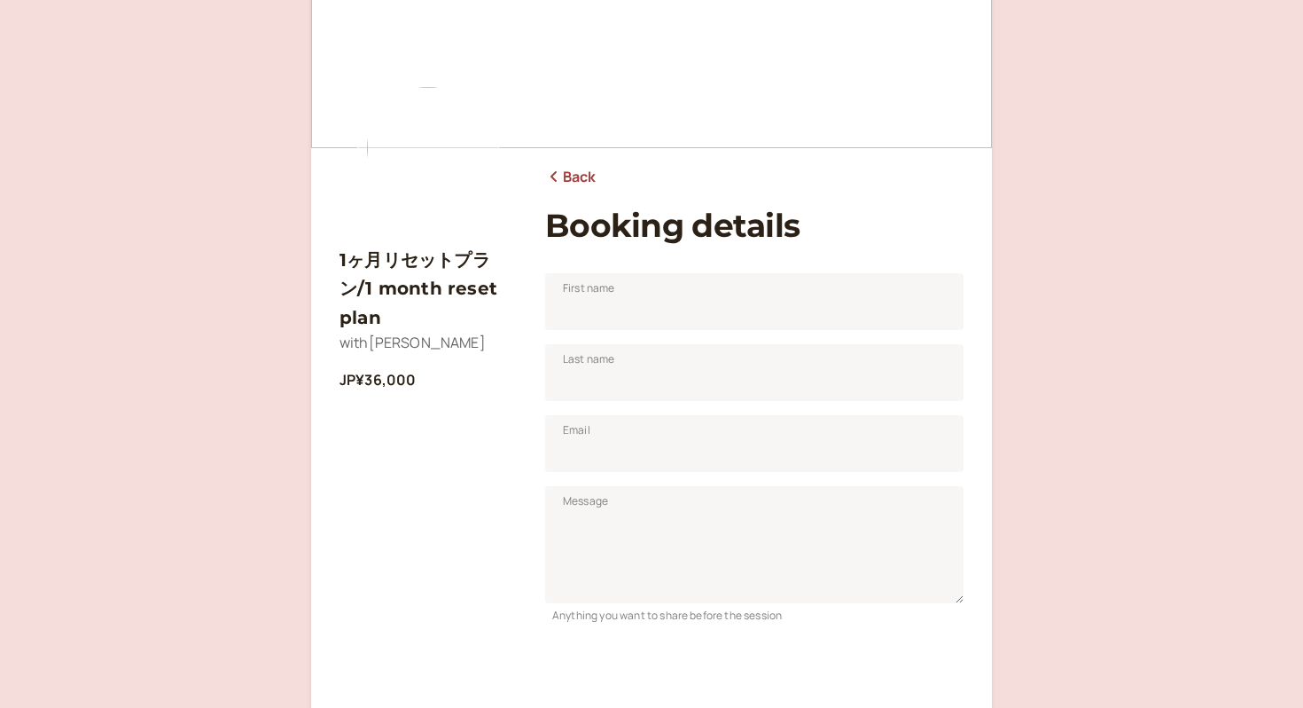
scroll to position [0, 0]
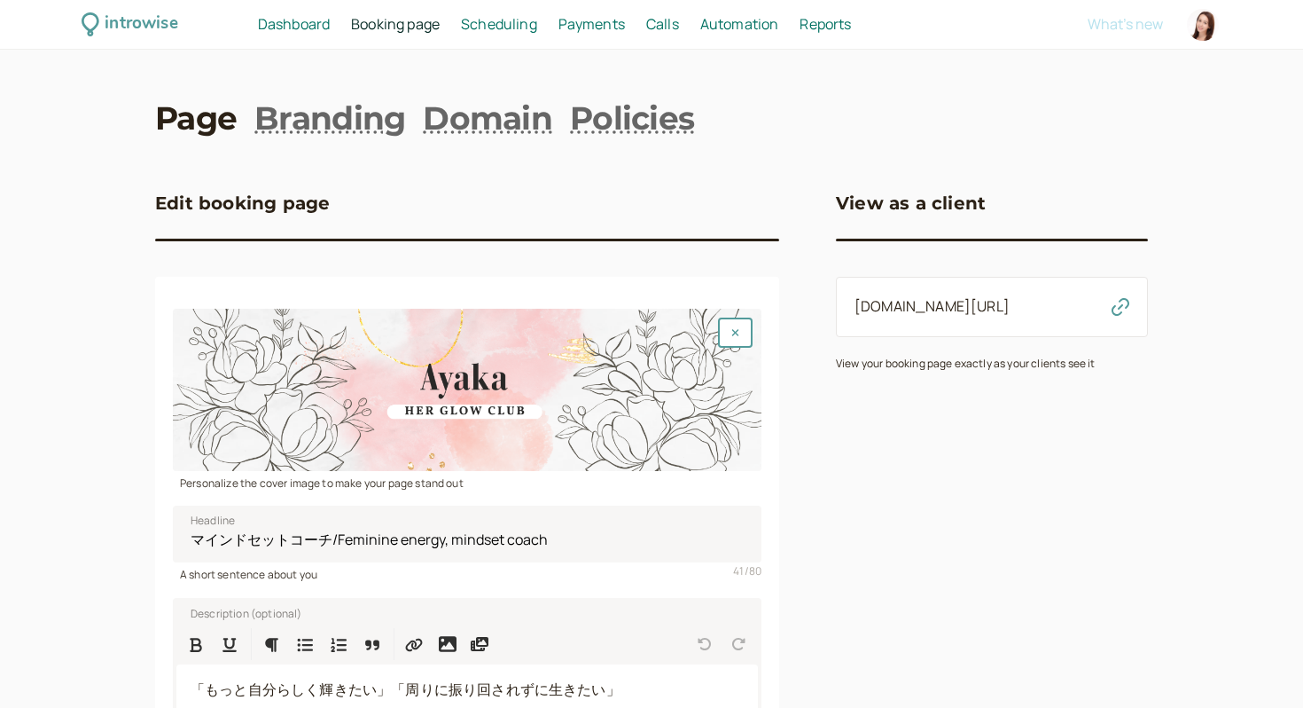
click at [1125, 306] on icon "button" at bounding box center [1121, 307] width 18 height 18
click at [1122, 309] on icon "button" at bounding box center [1121, 307] width 18 height 18
